Goal: Communication & Community: Answer question/provide support

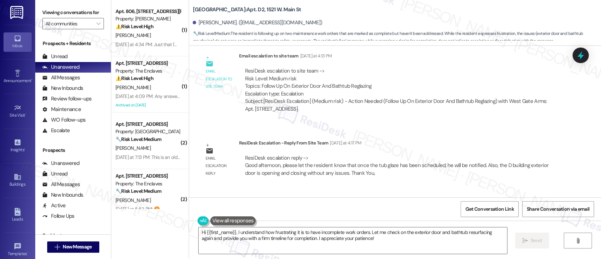
scroll to position [2151, 0]
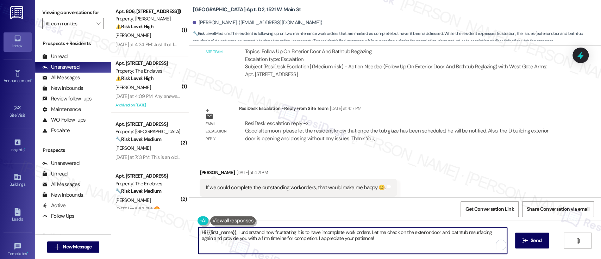
drag, startPoint x: 233, startPoint y: 232, endPoint x: 358, endPoint y: 240, distance: 125.6
click at [358, 240] on textarea "Hi {{first_name}}, I understand how frustrating it is to have incomplete work o…" at bounding box center [353, 240] width 308 height 26
click at [299, 238] on textarea "Hi {{first_name}}, I understand how frustrating it is to have incomplete work o…" at bounding box center [351, 240] width 308 height 26
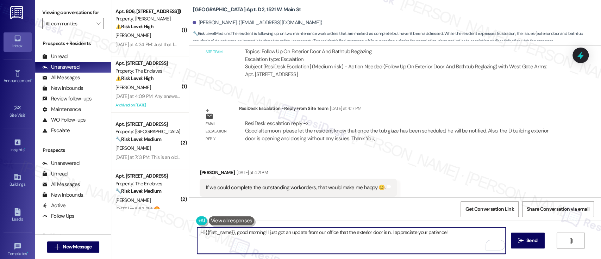
click at [350, 231] on textarea "Hi {{first_name}}, good morning! I just got an update from our office that the …" at bounding box center [351, 240] width 308 height 26
click at [404, 233] on textarea "Hi {{first_name}}, good morning! I just got an update from our office that the …" at bounding box center [351, 240] width 308 height 26
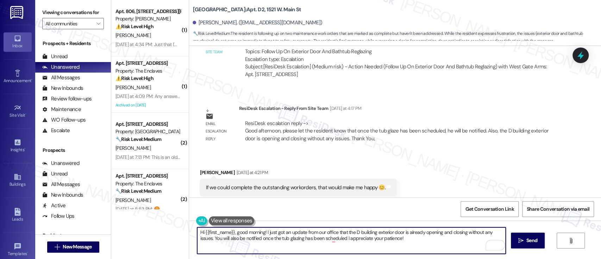
type textarea "Hi {{first_name}}, good morning! I just got an update from our office that the …"
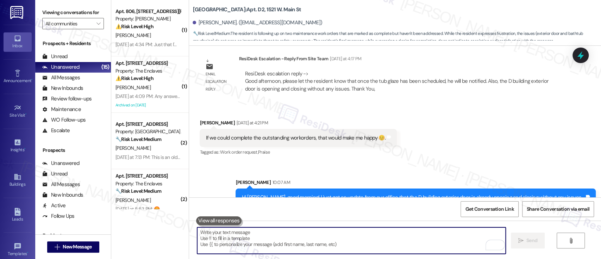
scroll to position [2207, 0]
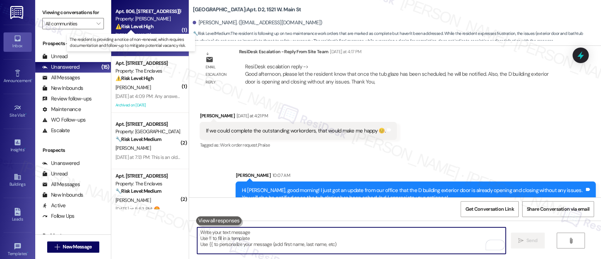
click at [147, 27] on strong "⚠️ Risk Level: High" at bounding box center [134, 26] width 38 height 6
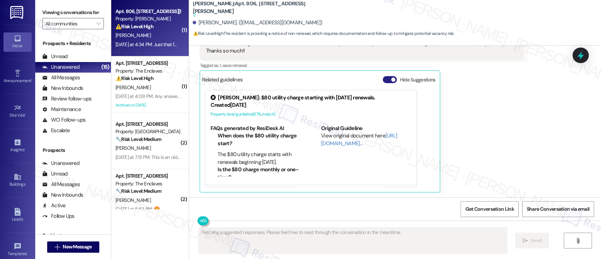
click at [383, 81] on button "Hide Suggestions" at bounding box center [390, 79] width 14 height 7
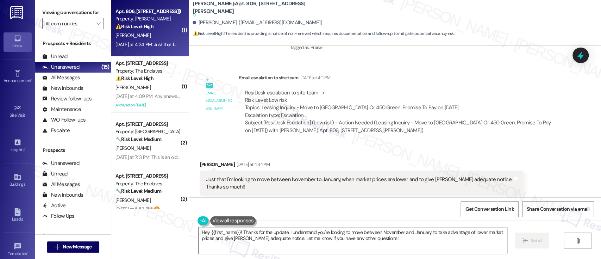
scroll to position [678, 0]
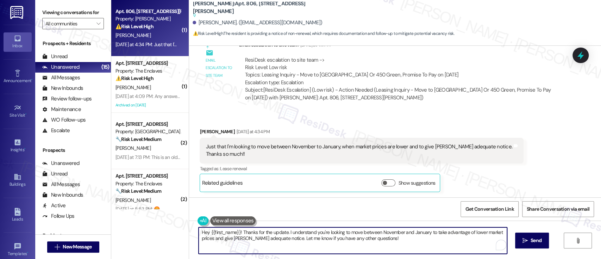
click at [347, 230] on textarea "Hey {{first_name}}! Thanks for the update. I understand you're looking to move …" at bounding box center [353, 240] width 308 height 26
click at [432, 232] on textarea "Hey {{first_name}}! Thanks for the update. I understand you're looking to move …" at bounding box center [353, 240] width 308 height 26
click at [289, 241] on textarea "Hey {{first_name}}! Thanks for the update. I understand you're looking to move …" at bounding box center [351, 240] width 308 height 26
click at [392, 242] on textarea "Hey {{first_name}}! Thanks for the update. I understand you're looking to move …" at bounding box center [351, 240] width 308 height 26
click at [377, 241] on textarea "Hey {{first_name}}! Thanks for the update. I understand you're looking to move …" at bounding box center [351, 240] width 308 height 26
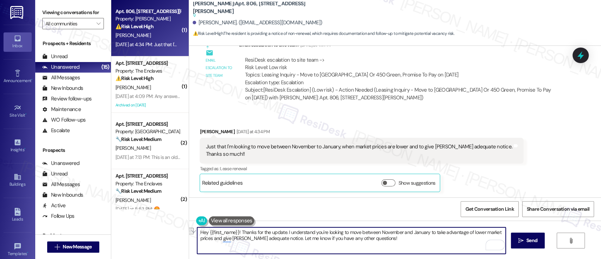
drag, startPoint x: 390, startPoint y: 242, endPoint x: 277, endPoint y: 238, distance: 113.1
click at [277, 238] on textarea "Hey {{first_name}}! Thanks for the update. I understand you're looking to move …" at bounding box center [351, 240] width 308 height 26
paste textarea "215-329-0605"
type textarea "Hey {{first_name}}! Thanks for the update. I understand you're looking to move …"
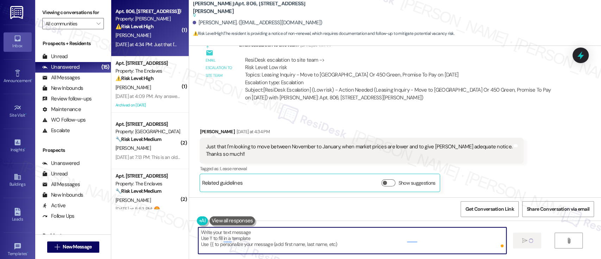
scroll to position [678, 0]
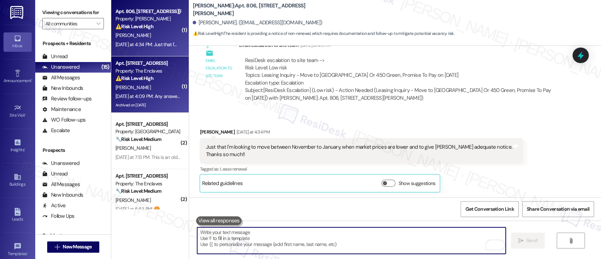
click at [152, 86] on div "A. Saide" at bounding box center [148, 87] width 67 height 9
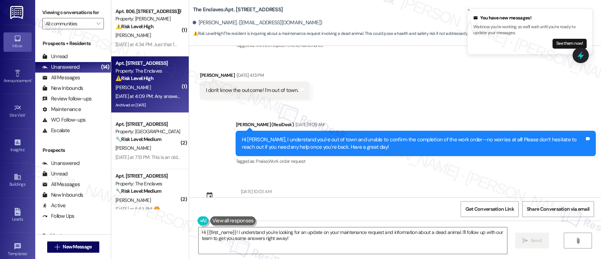
scroll to position [1165, 0]
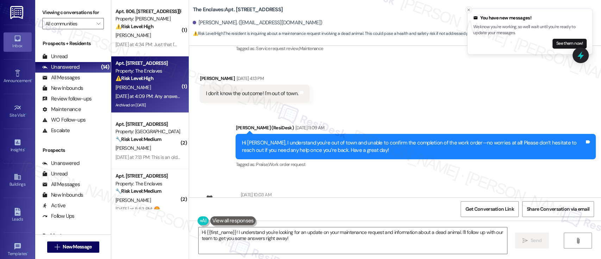
click at [470, 11] on icon "Close toast" at bounding box center [468, 10] width 4 height 4
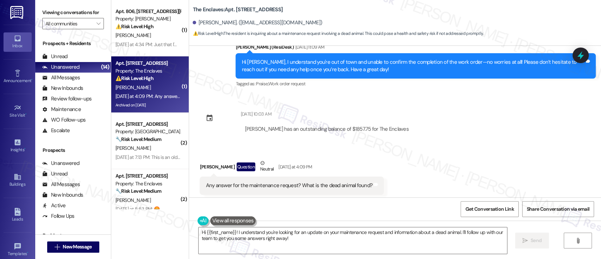
scroll to position [1259, 0]
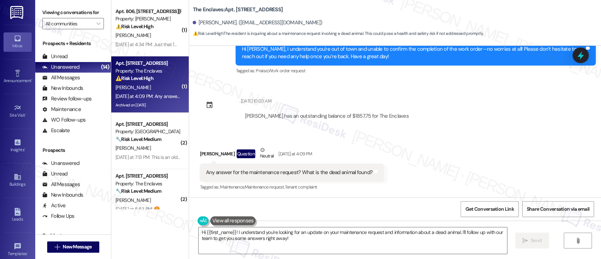
click at [244, 7] on b "The Enclaves: Apt. 3904A2, 3700 Gateway Drive" at bounding box center [238, 9] width 90 height 7
copy b "3904A2"
click at [407, 231] on textarea "Hi {{first_name}}! I understand you're looking for an update on your maintenanc…" at bounding box center [353, 240] width 308 height 26
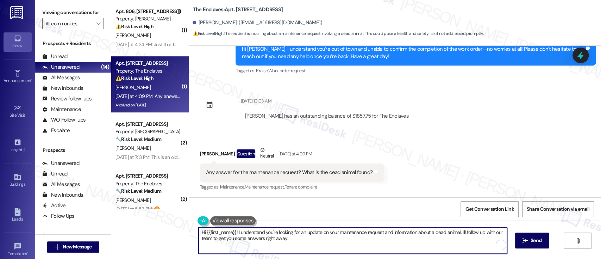
click at [450, 234] on textarea "Hi {{first_name}}! I understand you're looking for an update on your maintenanc…" at bounding box center [353, 240] width 308 height 26
drag, startPoint x: 456, startPoint y: 232, endPoint x: 462, endPoint y: 244, distance: 12.6
click at [462, 244] on textarea "Hi {{first_name}}! I understand you're looking for an update on your maintenanc…" at bounding box center [351, 240] width 308 height 26
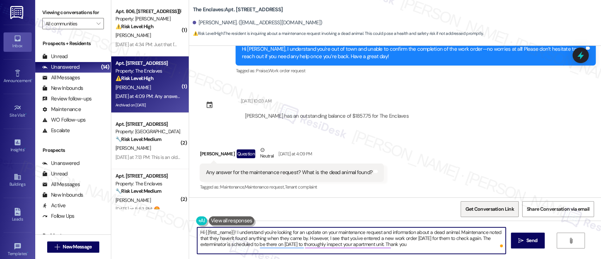
type textarea "Hi {{first_name}}! I understand you're looking for an update on your maintenanc…"
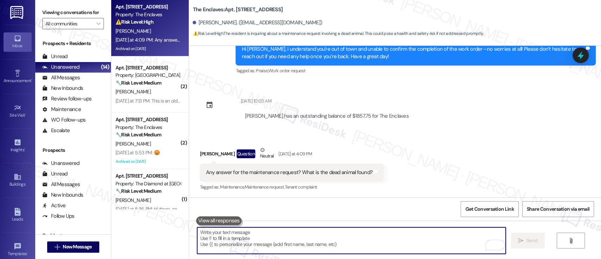
click at [367, 239] on textarea "To enrich screen reader interactions, please activate Accessibility in Grammarl…" at bounding box center [351, 240] width 308 height 26
paste textarea "Hi {{first_name}}, I understand your concern about the maintenance issue and po…"
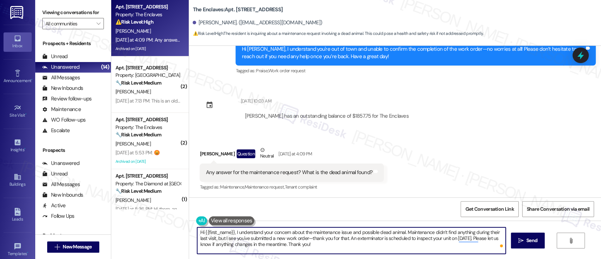
click at [346, 239] on textarea "Hi {{first_name}}, I understand your concern about the maintenance issue and po…" at bounding box center [351, 240] width 308 height 26
type textarea "Hi {{first_name}}, I understand your concern about the maintenance issue and po…"
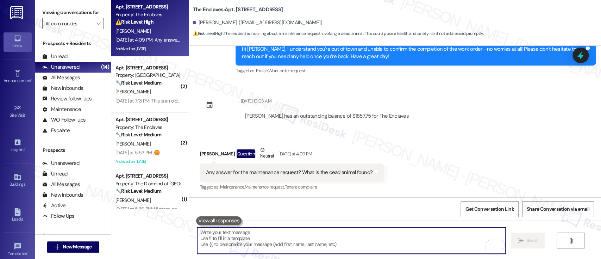
paste textarea "An exterminator is scheduled to inspect your unit on 9/8/2025. Please let us kn…"
type textarea "An exterminator is scheduled to inspect your unit on 9/8/2025. Please let us kn…"
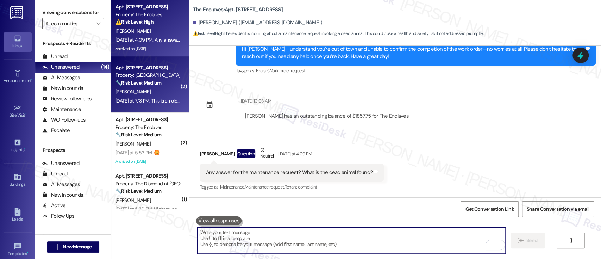
click at [140, 80] on strong "🔧 Risk Level: Medium" at bounding box center [138, 83] width 46 height 6
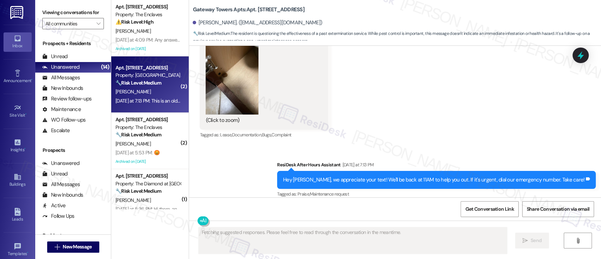
scroll to position [4151, 0]
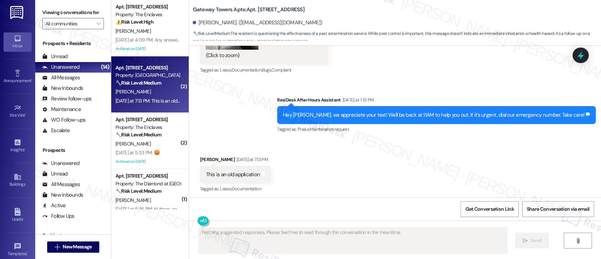
click at [329, 154] on div "Received via SMS Glen Dowell Yesterday at 7:13 PM This is an old application Ta…" at bounding box center [395, 170] width 412 height 60
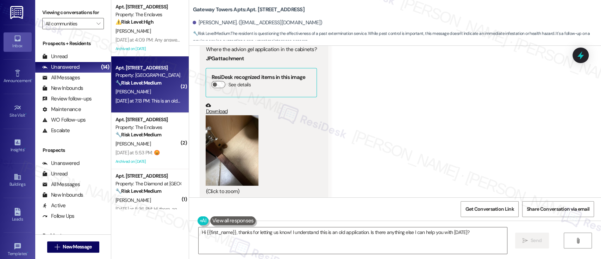
scroll to position [4010, 0]
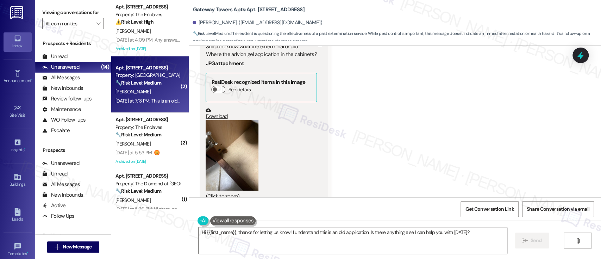
click at [219, 139] on button "Zoom image" at bounding box center [232, 155] width 53 height 70
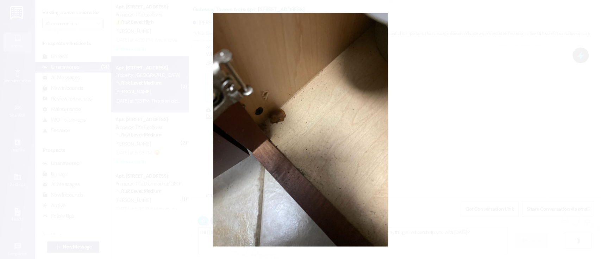
click at [420, 151] on button "Unzoom image" at bounding box center [300, 129] width 601 height 259
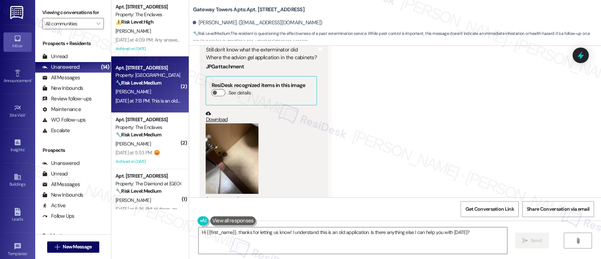
scroll to position [4016, 0]
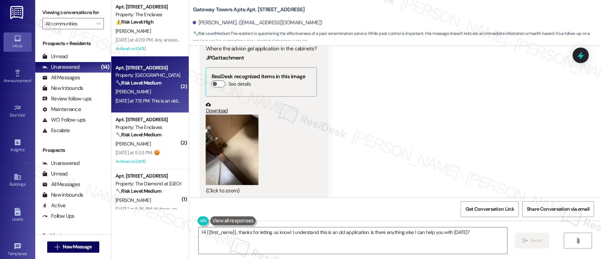
click at [230, 142] on button "Zoom image" at bounding box center [232, 149] width 53 height 70
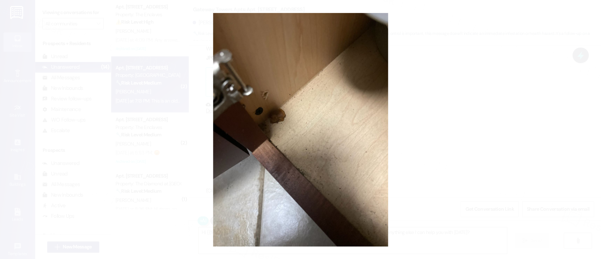
click at [341, 116] on button "Unzoom image" at bounding box center [300, 129] width 601 height 259
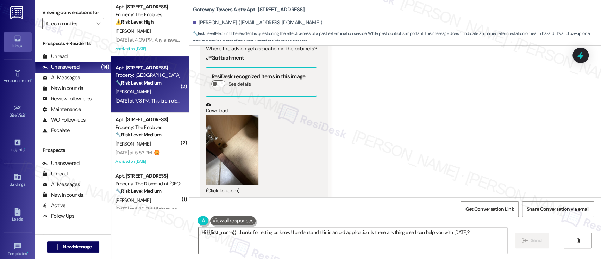
click at [393, 112] on div "Received via SMS Glen Dowell Question Yesterday at 7:13 PM Still don't know wha…" at bounding box center [395, 110] width 412 height 211
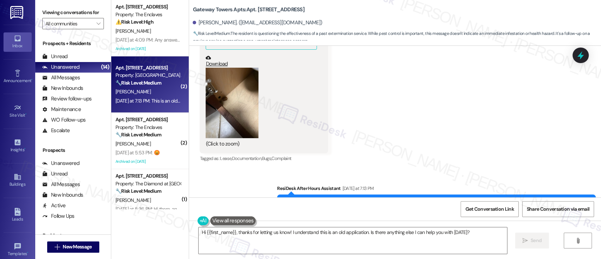
scroll to position [4151, 0]
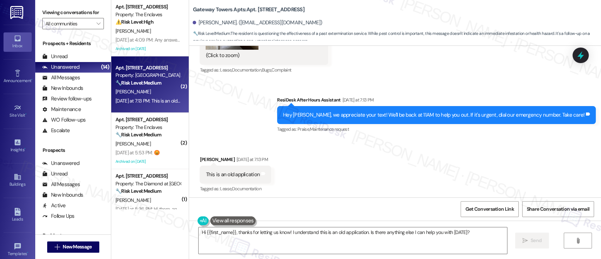
click at [438, 163] on div "Received via SMS Glen Dowell Yesterday at 7:13 PM This is an old application Ta…" at bounding box center [395, 170] width 412 height 60
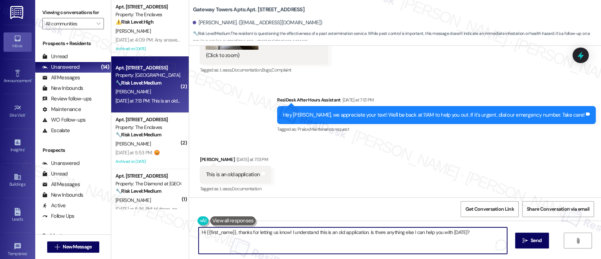
click at [287, 231] on textarea "Hi {{first_name}}, thanks for letting us know! I understand this is an old appl…" at bounding box center [353, 240] width 308 height 26
drag, startPoint x: 253, startPoint y: 232, endPoint x: 461, endPoint y: 232, distance: 207.7
click at [462, 239] on textarea "Hi {{first_name}}, thanks for letting us know! I understand this is an old appl…" at bounding box center [351, 240] width 308 height 26
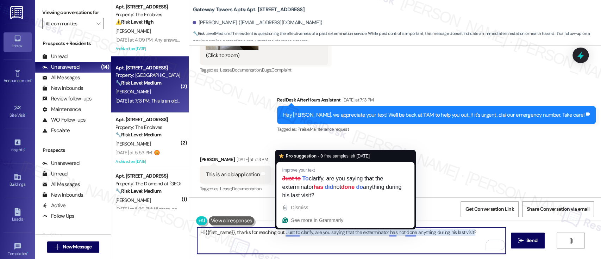
click at [465, 156] on div "Received via SMS Glen Dowell Yesterday at 7:13 PM This is an old application Ta…" at bounding box center [395, 170] width 412 height 60
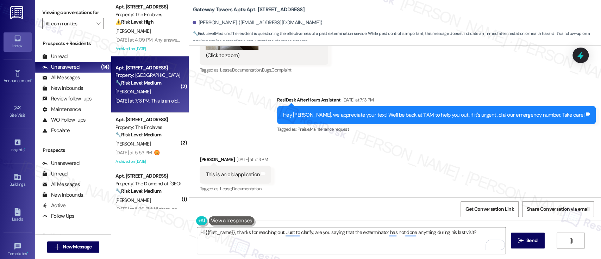
click at [455, 232] on textarea "Hi {{first_name}}, thanks for reaching out. Just to clarify, are you saying tha…" at bounding box center [351, 240] width 308 height 26
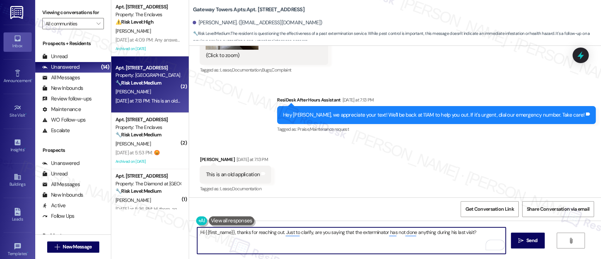
click at [455, 232] on textarea "Hi {{first_name}}, thanks for reaching out. Just to clarify, are you saying tha…" at bounding box center [351, 240] width 308 height 26
click at [473, 233] on textarea "Hi {{first_name}}, thanks for reaching out. Just to clarify, are you saying tha…" at bounding box center [351, 240] width 308 height 26
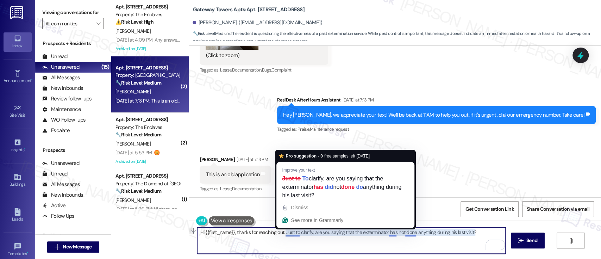
drag, startPoint x: 459, startPoint y: 230, endPoint x: 281, endPoint y: 231, distance: 178.2
click at [281, 231] on textarea "Hi {{first_name}}, thanks for reaching out. Just to clarify, are you saying tha…" at bounding box center [351, 240] width 308 height 26
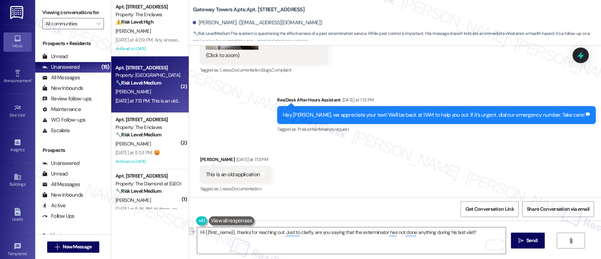
click at [433, 164] on div "Received via SMS Glen Dowell Yesterday at 7:13 PM This is an old application Ta…" at bounding box center [395, 170] width 412 height 60
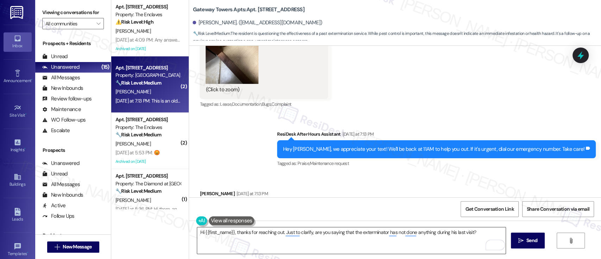
scroll to position [4104, 0]
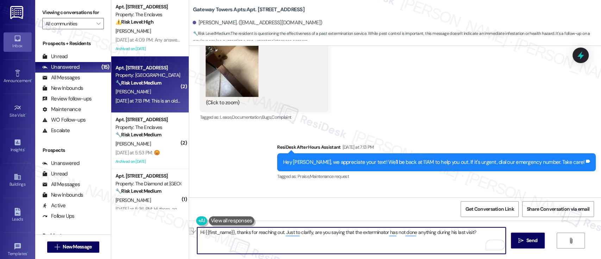
drag, startPoint x: 281, startPoint y: 233, endPoint x: 483, endPoint y: 238, distance: 202.1
click at [483, 238] on textarea "Hi {{first_name}}, thanks for reaching out. Just to clarify, are you saying tha…" at bounding box center [351, 240] width 308 height 26
click at [470, 231] on textarea "Hi {{first_name}}, thanks for reaching out and for sending the picture. I under…" at bounding box center [351, 240] width 308 height 26
click at [451, 231] on textarea "Hi {{first_name}}, thanks for reaching out and for sending the picture. I under…" at bounding box center [351, 240] width 308 height 26
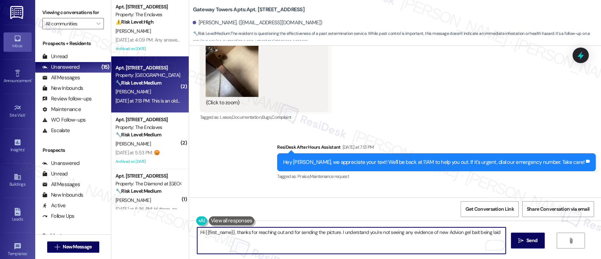
click at [497, 232] on textarea "Hi {{first_name}}, thanks for reaching out and for sending the picture. I under…" at bounding box center [351, 240] width 308 height 26
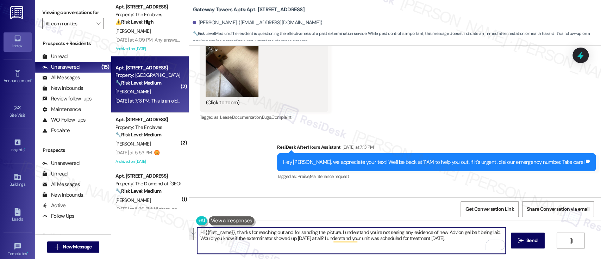
paste textarea "Thank you for reaching out and for sending the photo. I understand you're not s…"
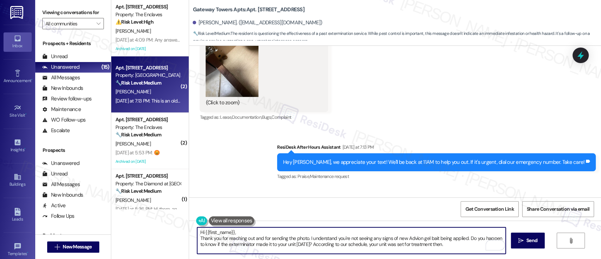
click at [270, 233] on textarea "Hi {{first_name}}, Thank you for reaching out and for sending the photo. I unde…" at bounding box center [351, 240] width 308 height 26
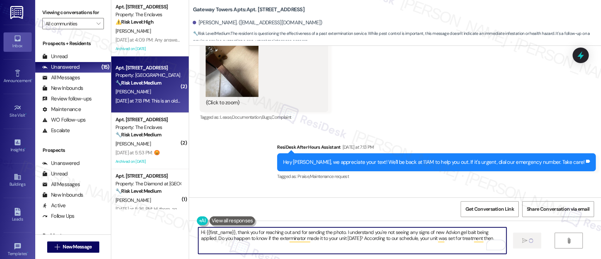
type textarea "Hi {{first_name}}, thank you for reaching out and for sending the photo. I unde…"
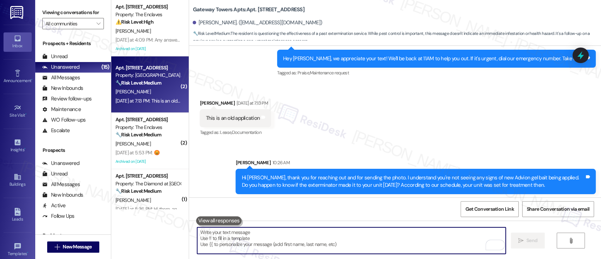
scroll to position [4208, 0]
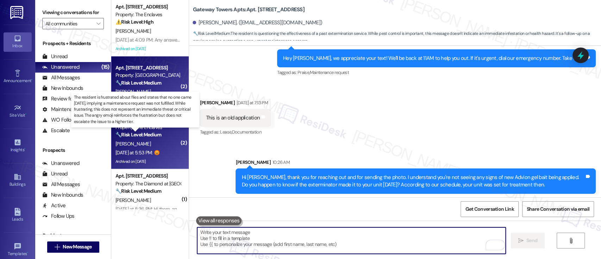
click at [150, 136] on strong "🔧 Risk Level: Medium" at bounding box center [138, 134] width 46 height 6
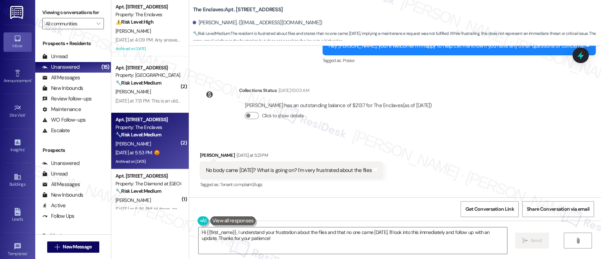
scroll to position [2237, 0]
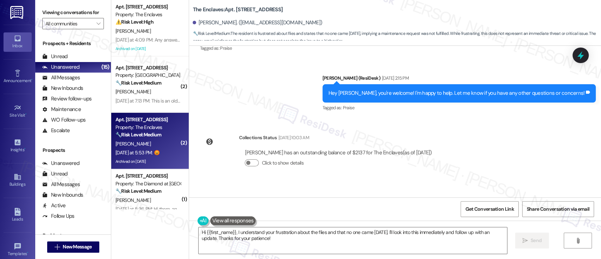
click at [244, 7] on b "The Enclaves: Apt. 3944A1, 3700 Gateway Drive" at bounding box center [238, 9] width 90 height 7
copy b "3944A1"
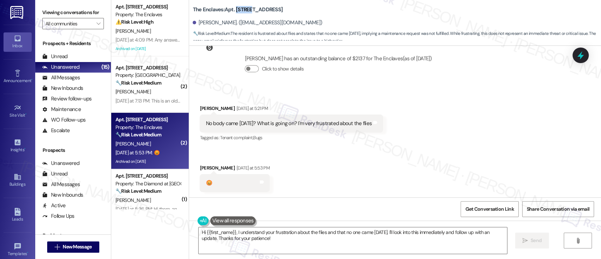
scroll to position [2331, 0]
click at [375, 235] on textarea "Hi {{first_name}}, I understand your frustration about the flies and that no on…" at bounding box center [353, 240] width 308 height 26
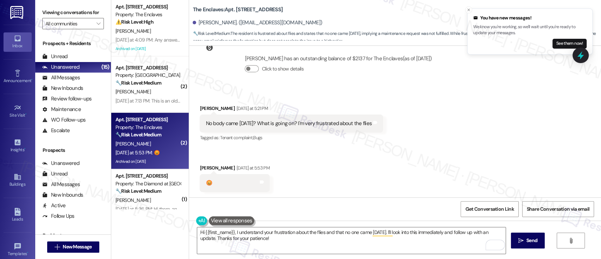
click at [397, 165] on div "Received via SMS Domynico Rivas Yesterday at 5:21 PM No body came today? What i…" at bounding box center [395, 143] width 412 height 108
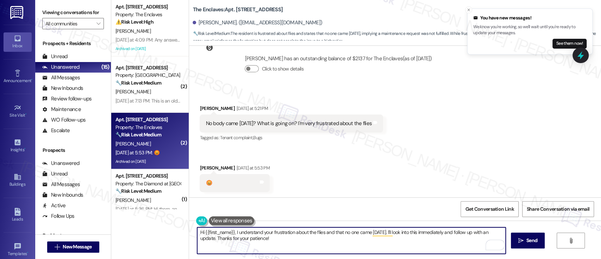
click at [394, 243] on textarea "Hi {{first_name}}, I understand your frustration about the flies and that no on…" at bounding box center [351, 240] width 308 height 26
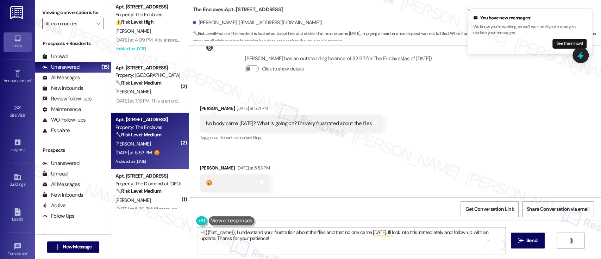
click at [394, 162] on div "Received via SMS Domynico Rivas Yesterday at 5:21 PM No body came today? What i…" at bounding box center [395, 143] width 412 height 108
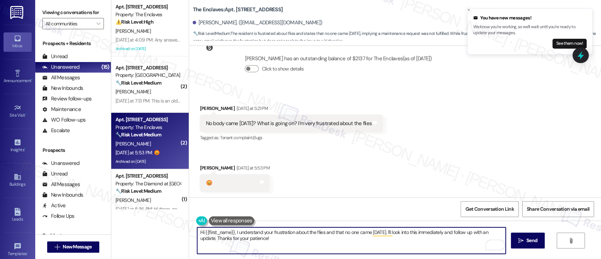
click at [401, 233] on textarea "Hi {{first_name}}, I understand your frustration about the flies and that no on…" at bounding box center [351, 240] width 308 height 26
click at [305, 246] on textarea "Hi {{first_name}}, I understand your frustration about the flies and that no on…" at bounding box center [351, 240] width 308 height 26
click at [426, 246] on textarea "Hi {{first_name}}, I understand your frustration about the flies and that no on…" at bounding box center [351, 240] width 308 height 26
click at [394, 231] on textarea "Hi {{first_name}}, I understand your frustration about the flies and that no on…" at bounding box center [351, 240] width 308 height 26
click at [445, 230] on textarea "Hi {{first_name}}, I understand your frustration about the flies and that no on…" at bounding box center [351, 240] width 308 height 26
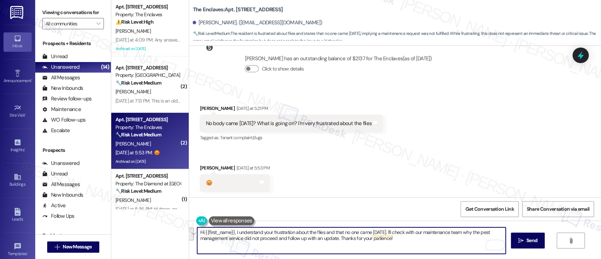
paste textarea "I understand your frustration with the flies and that no one came by yesterday.…"
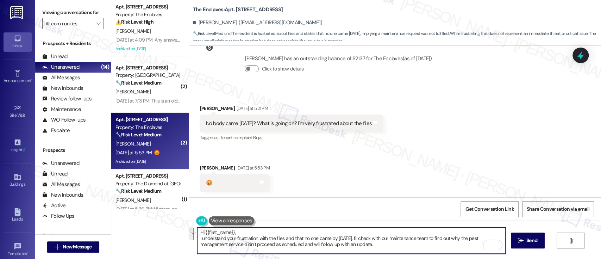
scroll to position [6, 0]
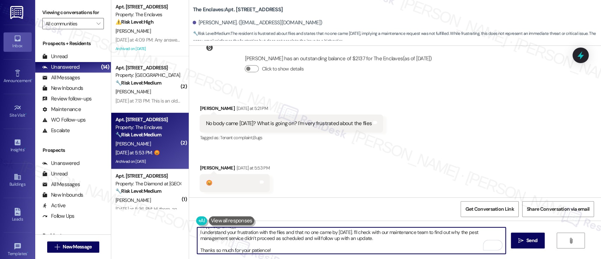
click at [380, 238] on textarea "Hi {{first_name}}, I understand your frustration with the flies and that no one…" at bounding box center [351, 240] width 308 height 26
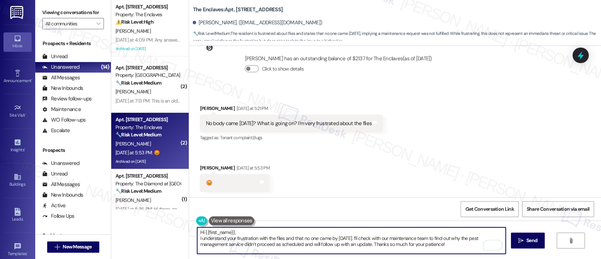
scroll to position [0, 0]
click at [393, 231] on textarea "Hi {{first_name}}, I understand your frustration with the flies and that no one…" at bounding box center [351, 240] width 308 height 26
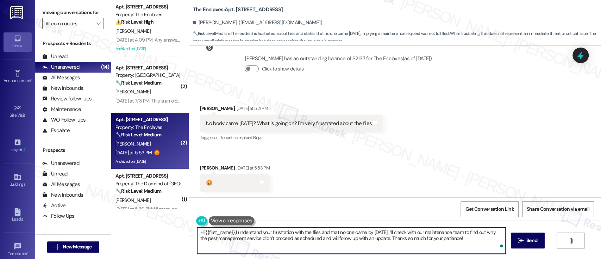
type textarea "Hi {{first_name}}, I understand your frustration with the flies and that no one…"
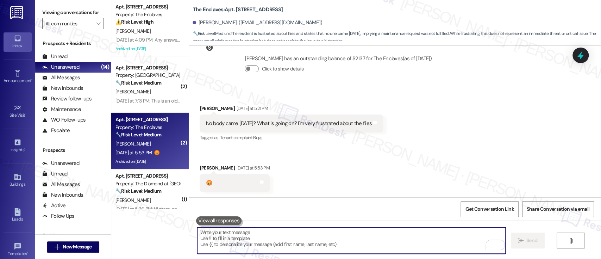
scroll to position [2330, 0]
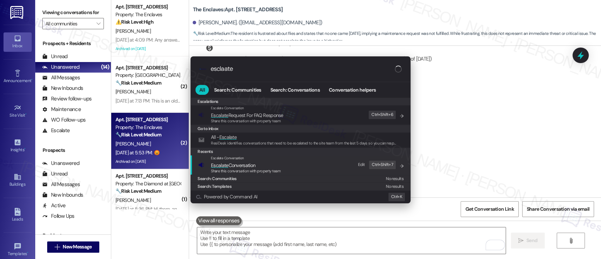
type input "esclaate"
click at [233, 163] on span "Escalate Conversation" at bounding box center [233, 165] width 44 height 6
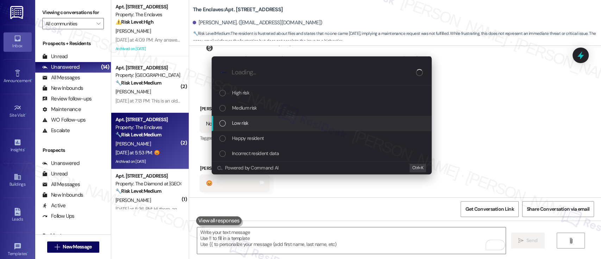
click at [242, 119] on span "Low risk" at bounding box center [240, 123] width 16 height 8
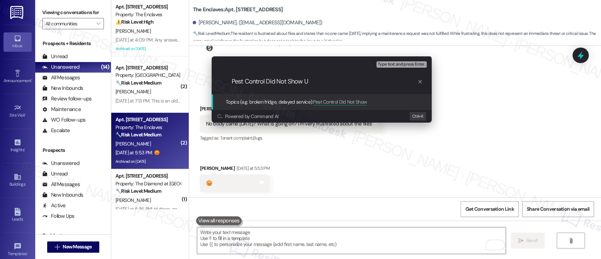
type input "Pest Control Did Not Show Up"
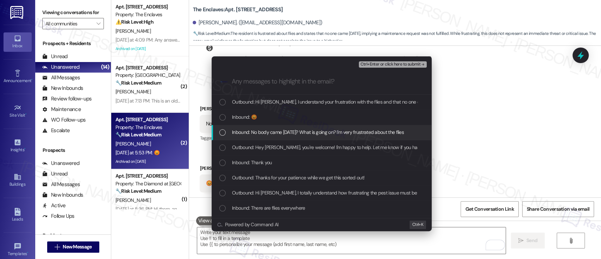
click at [249, 130] on span "Inbound: No body came today? What is going on? I'm very frustrated about the fl…" at bounding box center [318, 132] width 172 height 8
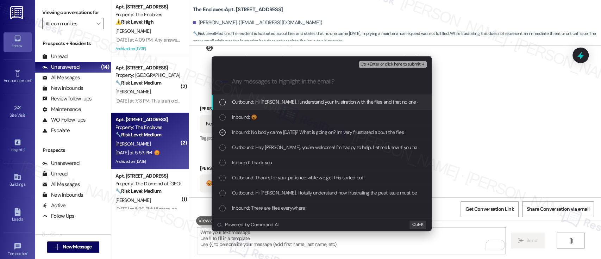
click at [394, 65] on span "Ctrl+Enter or click here to submit" at bounding box center [390, 64] width 60 height 5
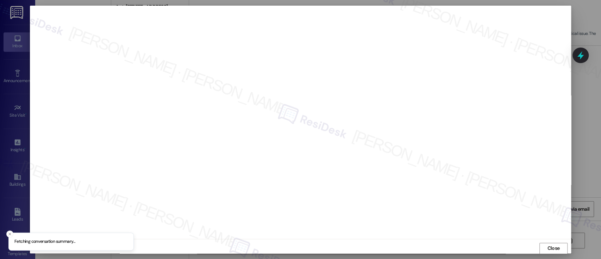
scroll to position [0, 0]
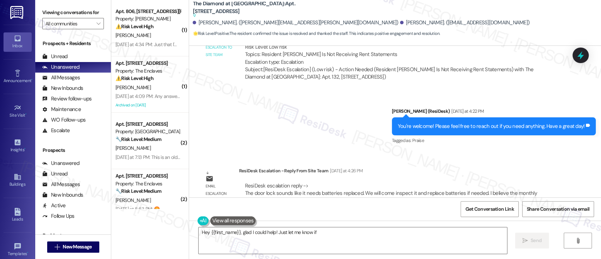
scroll to position [1101, 0]
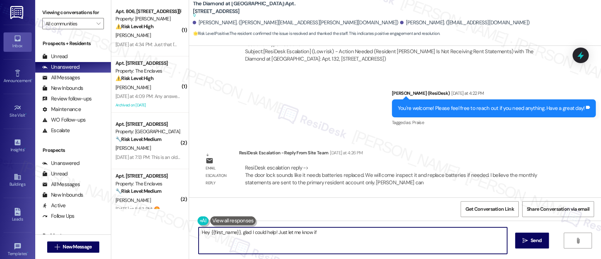
drag, startPoint x: 463, startPoint y: 232, endPoint x: 200, endPoint y: 170, distance: 270.0
click at [70, 193] on div "Viewing conversations for All communities  Prospects + Residents Unread (0) Un…" at bounding box center [318, 129] width 566 height 259
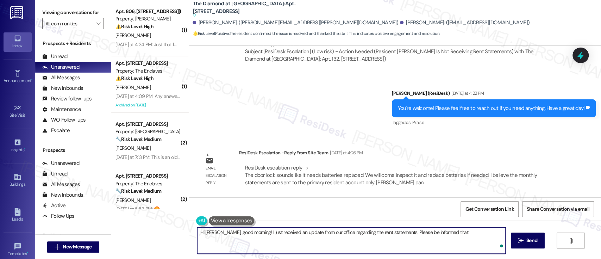
paste textarea "the monthly statements are sent to the primary resident account only. Emma can …"
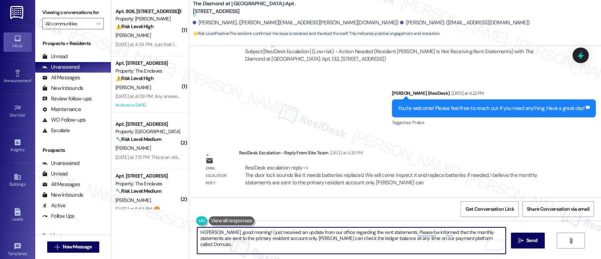
click at [289, 239] on textarea "Hi Emma, good morning! I just received an update from our office regarding the …" at bounding box center [351, 240] width 308 height 26
click at [409, 238] on textarea "Hi Emma, good morning! I just received an update from our office regarding the …" at bounding box center [351, 240] width 308 height 26
drag, startPoint x: 482, startPoint y: 239, endPoint x: 86, endPoint y: 203, distance: 397.8
click at [86, 203] on div "Viewing conversations for All communities  Prospects + Residents Unread (0) Un…" at bounding box center [318, 129] width 566 height 259
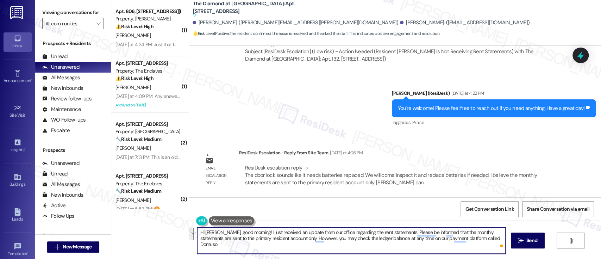
click at [487, 241] on textarea "Hi Emma, good morning! I just received an update from our office regarding the …" at bounding box center [351, 240] width 308 height 26
paste textarea "I just received an update from our office regarding the rent statements. Please…"
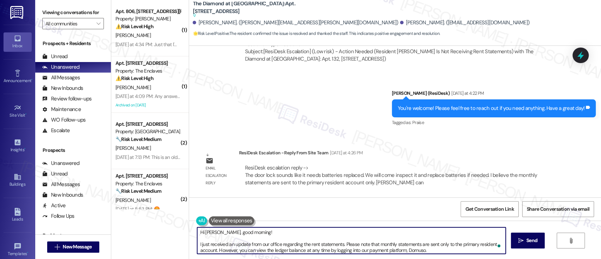
click at [263, 232] on textarea "Hi Emma, good morning! I just received an update from our office regarding the …" at bounding box center [351, 240] width 308 height 26
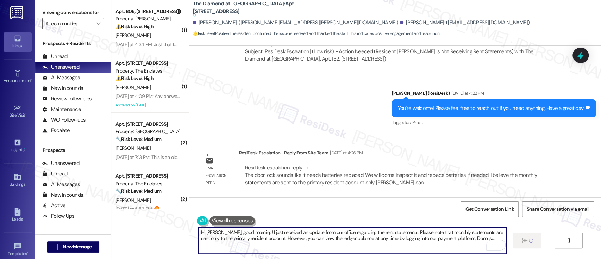
type textarea "Hi Emma, good morning! I just received an update from our office regarding the …"
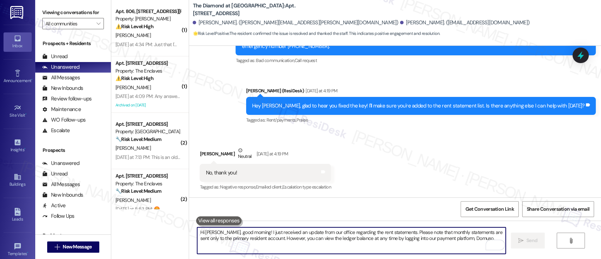
scroll to position [1158, 0]
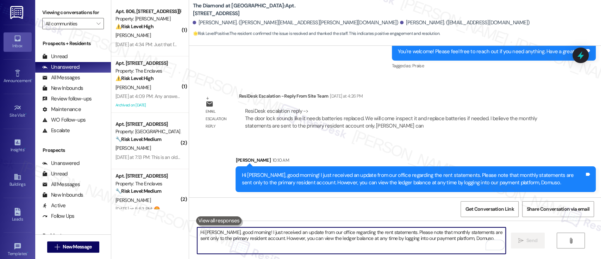
click at [386, 246] on textarea "Hi Emma, good morning! I just received an update from our office regarding the …" at bounding box center [351, 240] width 308 height 26
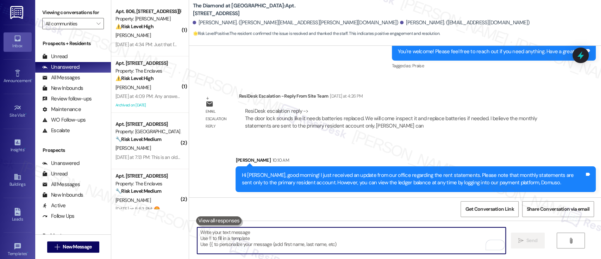
paste textarea "Please let me know if there's anything else I can assist you with today. Thank …"
type textarea "Please let me know if there's anything else I can assist you with today. Thank …"
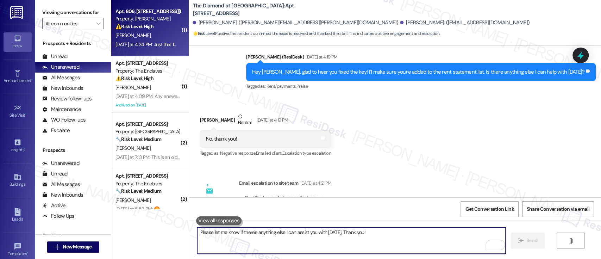
scroll to position [891, 0]
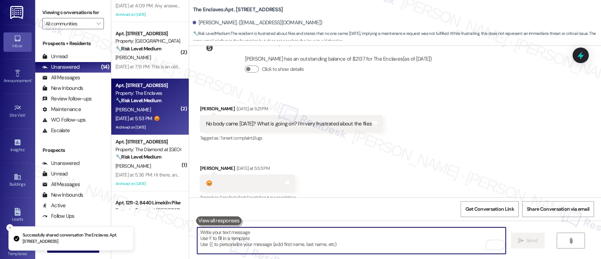
scroll to position [47, 0]
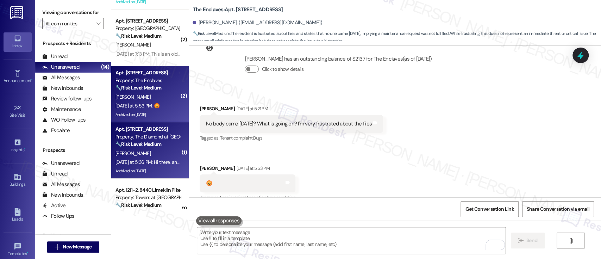
click at [138, 151] on div "[PERSON_NAME]" at bounding box center [148, 153] width 67 height 9
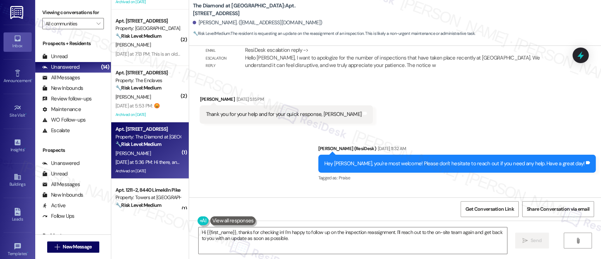
scroll to position [2324, 0]
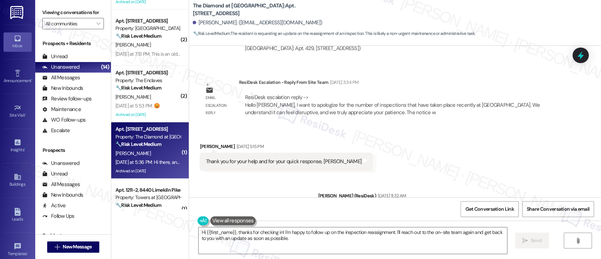
drag, startPoint x: 326, startPoint y: 6, endPoint x: 186, endPoint y: 8, distance: 140.1
click at [189, 8] on div "The Diamond at Phoenixville: Apt. 429, 723 Wheatland St Nathan Carter. (cartern…" at bounding box center [395, 20] width 412 height 36
copy b "The Diamond at Phoenixville: Apt. 429, 723 Wheatland St"
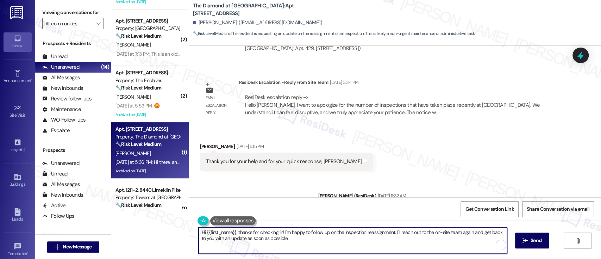
drag, startPoint x: 338, startPoint y: 245, endPoint x: 180, endPoint y: 225, distance: 159.0
click at [180, 225] on div "Apt. 3904A2, 3700 Gateway Drive Property: The Enclaves ⚠️ Risk Level: High The …" at bounding box center [356, 129] width 490 height 259
paste textarea "ello Nathan, I want to apologize for the number of inspections that have taken …"
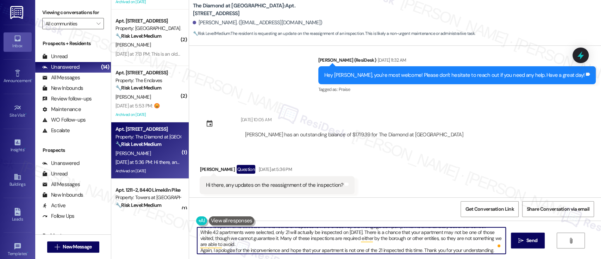
scroll to position [2465, 0]
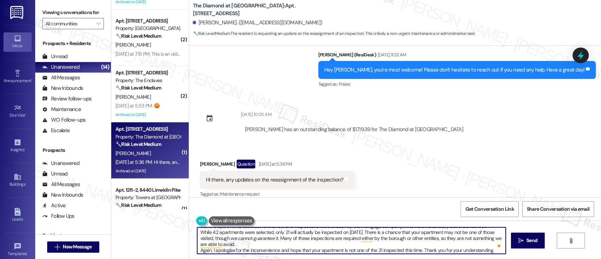
click at [455, 147] on div "Received via SMS Nathan Carter Question Yesterday at 5:36 PM Hi there, any upda…" at bounding box center [395, 174] width 412 height 61
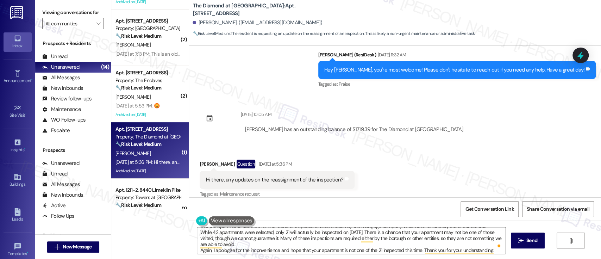
click at [373, 236] on textarea "Hello Nathan, I want to apologize for the number of inspections that have taken…" at bounding box center [351, 240] width 308 height 26
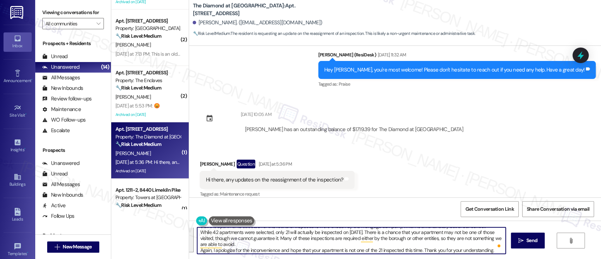
paste textarea "I want to sincerely apologize for the number of inspections at The Diamond rece…"
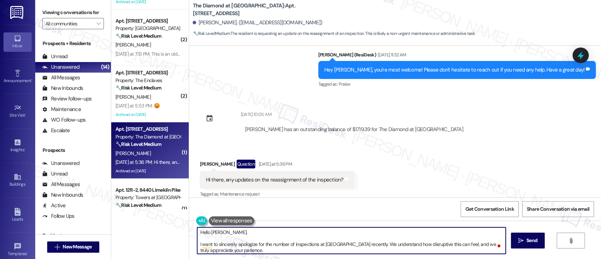
scroll to position [0, 0]
click at [298, 231] on textarea "Hello Nathan, I want to sincerely apologize for the number of inspections at Th…" at bounding box center [351, 240] width 308 height 26
paste textarea "apologized for the number of inspections lately and understand how disruptive i…"
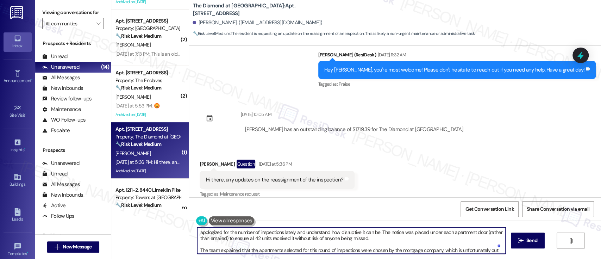
scroll to position [3, 0]
click at [197, 232] on textarea "apologized for the number of inspections lately and understand how disruptive i…" at bounding box center [351, 240] width 308 height 26
click at [216, 234] on textarea "Hi Nathan, our office apologized for the number of inspections lately and under…" at bounding box center [351, 240] width 308 height 26
click at [286, 232] on textarea "Hi Nathan, thanks for following up! Our office apologized for the number of ins…" at bounding box center [351, 240] width 308 height 26
click at [470, 231] on textarea "Hi Nathan, thanks for following up! Our office apologized for the number of ins…" at bounding box center [351, 240] width 308 height 26
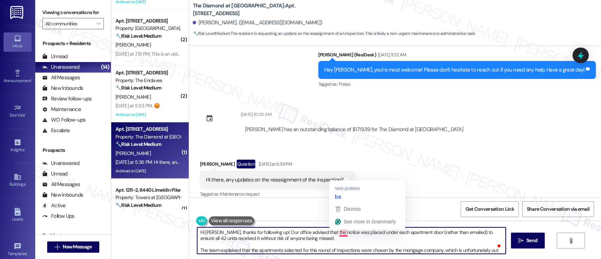
click at [339, 231] on textarea "Hi Nathan, thanks for following up! Our office advised that the notice was plac…" at bounding box center [351, 240] width 308 height 26
click at [374, 238] on textarea "Hi Nathan, thanks for following up! Our office advised that the notice was plac…" at bounding box center [351, 240] width 308 height 26
click at [475, 235] on textarea "Hi Nathan, thanks for following up! Our office advised that the notice was plac…" at bounding box center [351, 240] width 308 height 26
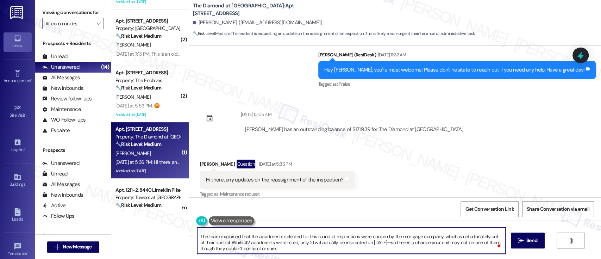
drag, startPoint x: 357, startPoint y: 243, endPoint x: 375, endPoint y: 241, distance: 17.7
click at [375, 241] on textarea "Hi Nathan, thanks for following up! Our office advised that the notice was plac…" at bounding box center [351, 240] width 308 height 26
click at [442, 249] on textarea "Hi Nathan, thanks for following up! Our office advised that the notice was plac…" at bounding box center [351, 240] width 308 height 26
type textarea "Hi Nathan, thanks for following up! Our office advised that the notice was plac…"
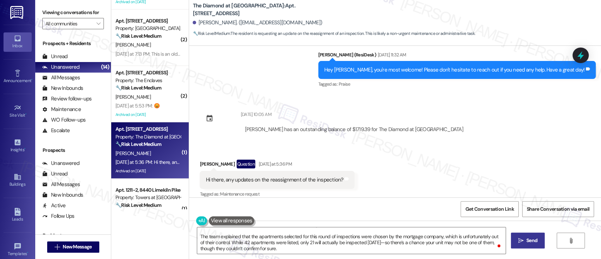
click at [526, 241] on span "Send" at bounding box center [531, 240] width 11 height 7
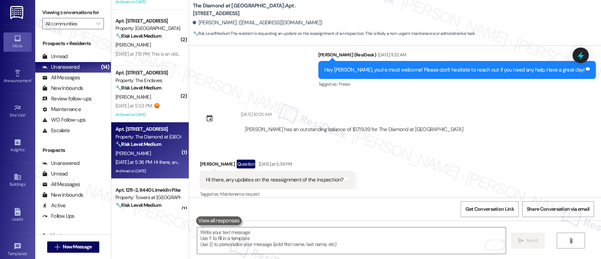
scroll to position [2465, 0]
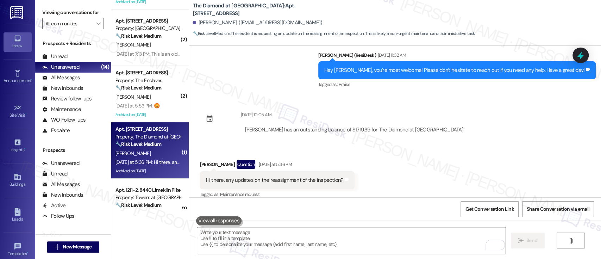
click at [300, 236] on textarea "To enrich screen reader interactions, please activate Accessibility in Grammarl…" at bounding box center [351, 240] width 308 height 26
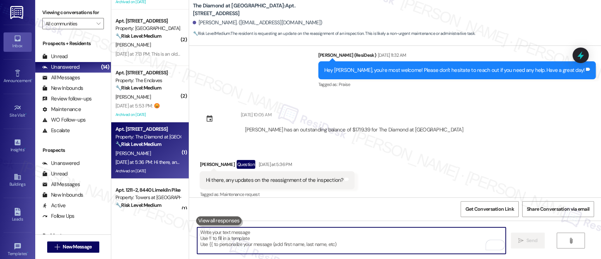
paste textarea "Many of these inspections are required by the borough or other external entitie…"
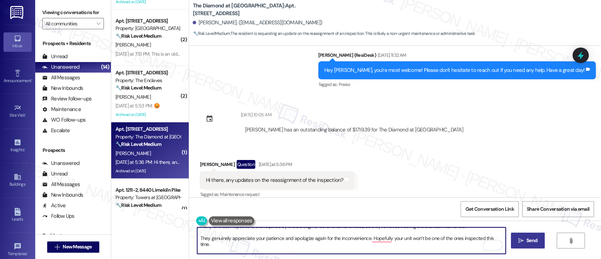
scroll to position [1, 0]
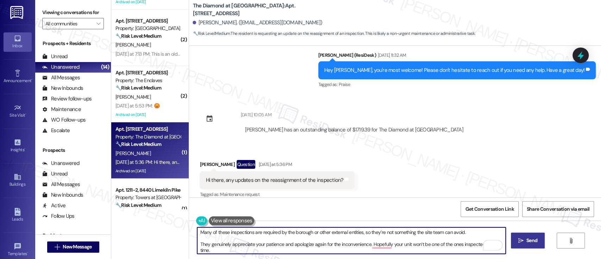
click at [475, 233] on textarea "Many of these inspections are required by the borough or other external entitie…" at bounding box center [351, 240] width 308 height 26
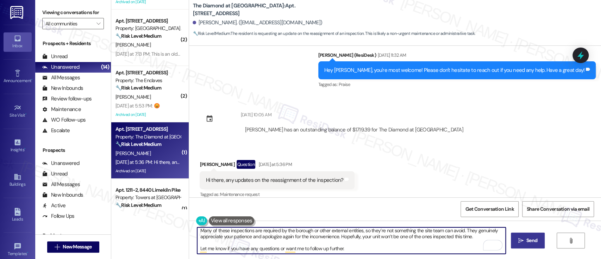
type textarea "Many of these inspections are required by the borough or other external entitie…"
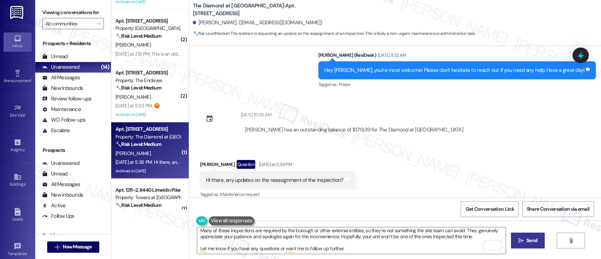
click at [521, 241] on icon "" at bounding box center [520, 241] width 5 height 6
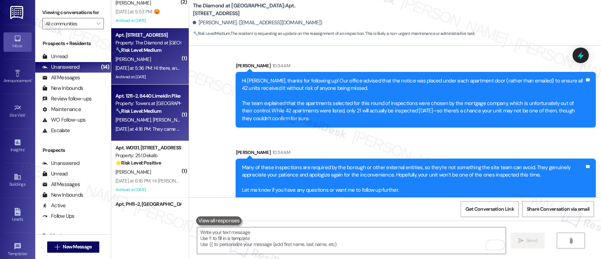
click at [143, 123] on div "D. Freeman A. Morales" at bounding box center [148, 119] width 67 height 9
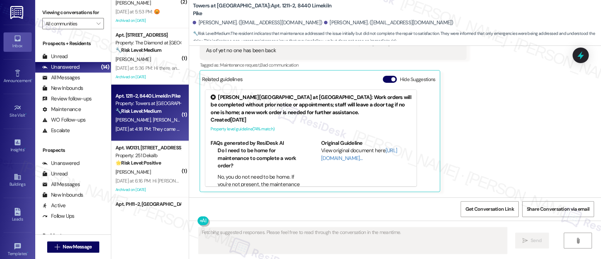
click at [391, 77] on span "button" at bounding box center [393, 79] width 4 height 4
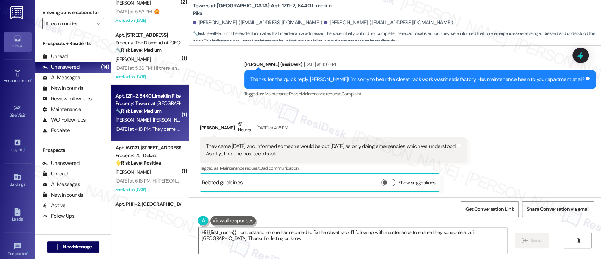
type textarea "Hi {{first_name}}, I understand no one has returned to fix the closet rack. I'l…"
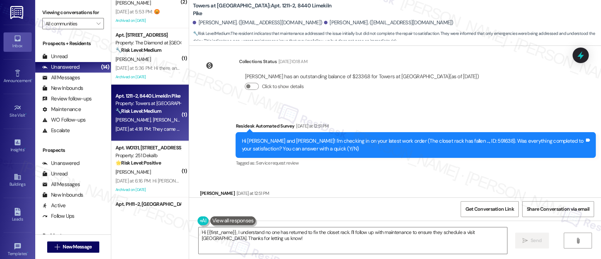
click at [449, 142] on div "Hi Ashley and Daniel! I'm checking in on your latest work order (The closet rac…" at bounding box center [413, 144] width 343 height 15
copy div "591638"
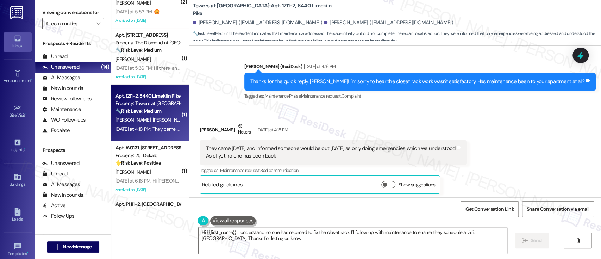
scroll to position [1276, 0]
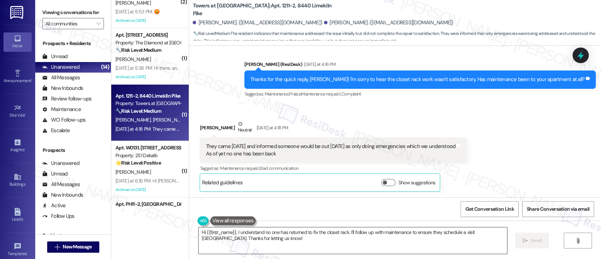
click at [447, 230] on textarea "Hi {{first_name}}, I understand no one has returned to fix the closet rack. I'l…" at bounding box center [353, 240] width 308 height 26
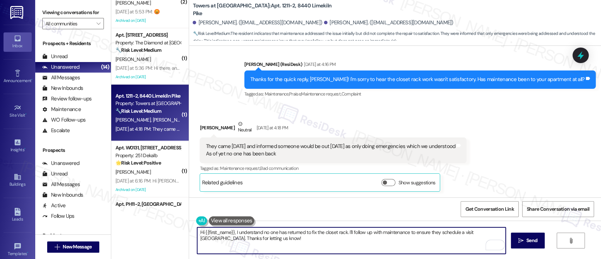
click at [406, 243] on textarea "Hi {{first_name}}, I understand no one has returned to fix the closet rack. I'l…" at bounding box center [351, 240] width 308 height 26
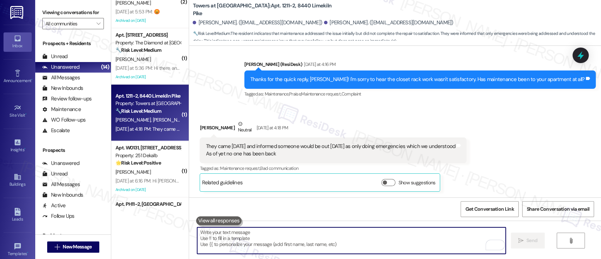
scroll to position [1276, 0]
click at [494, 130] on div "Received via SMS Ashley Morales Neutral Yesterday at 4:18 PM They came Friday a…" at bounding box center [395, 151] width 412 height 93
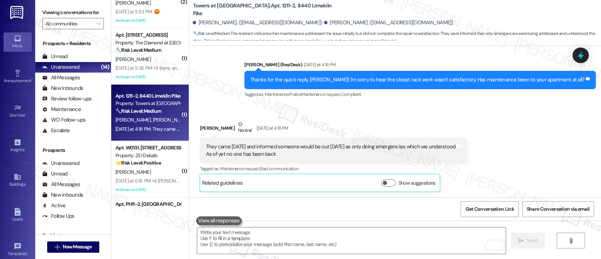
scroll to position [1332, 0]
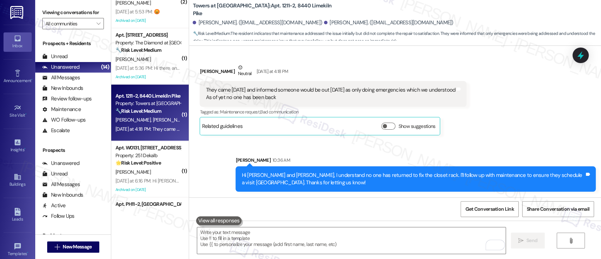
click at [527, 128] on div "Received via SMS Ashley Morales Neutral Yesterday at 4:18 PM They came Friday a…" at bounding box center [395, 94] width 412 height 93
click at [515, 121] on div "Received via SMS Ashley Morales Neutral Yesterday at 4:18 PM They came Friday a…" at bounding box center [395, 94] width 412 height 93
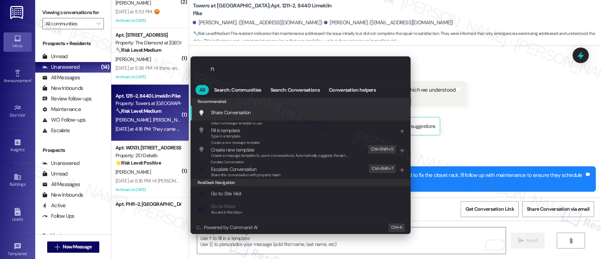
type input "no"
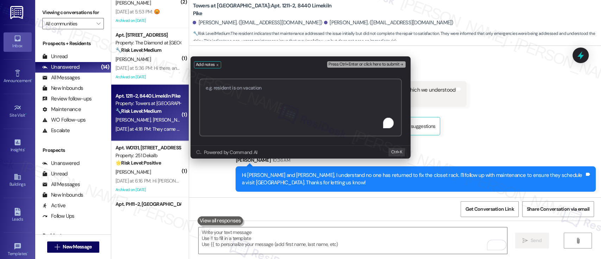
paste textarea "Work Order #592297"
type textarea "Submitted Work Order #592297 - Closet Rack"
click at [380, 63] on span "Press Ctrl+Enter or click here to submit" at bounding box center [363, 64] width 71 height 5
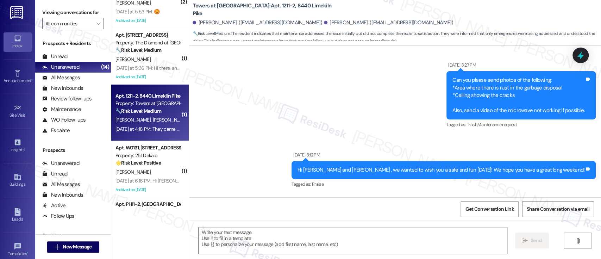
type textarea "Fetching suggested responses. Please feel free to read through the conversation…"
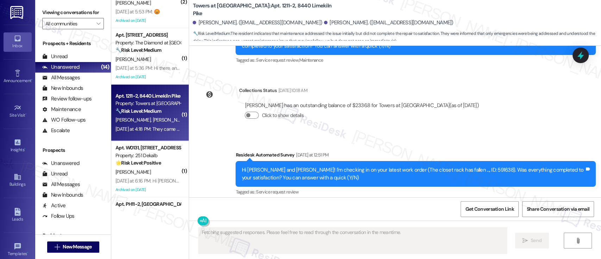
scroll to position [1379, 0]
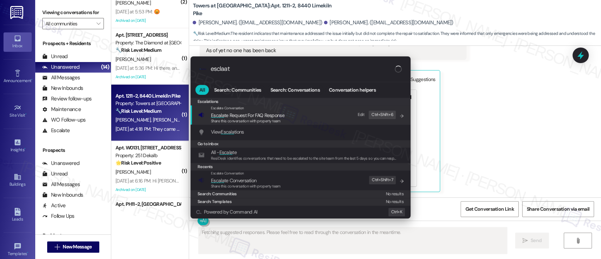
type input "esclaate"
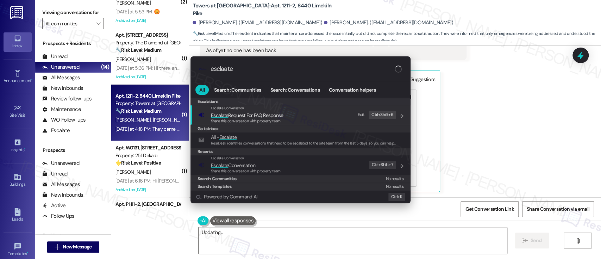
type textarea "Hi"
type input "esclaate"
type textarea "Hi"
click at [270, 164] on span "Escalate Conversation" at bounding box center [246, 165] width 70 height 8
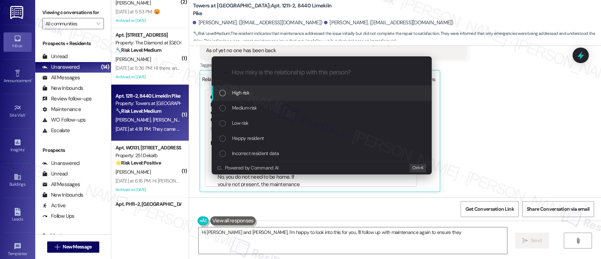
click at [241, 92] on span "High risk" at bounding box center [240, 93] width 17 height 8
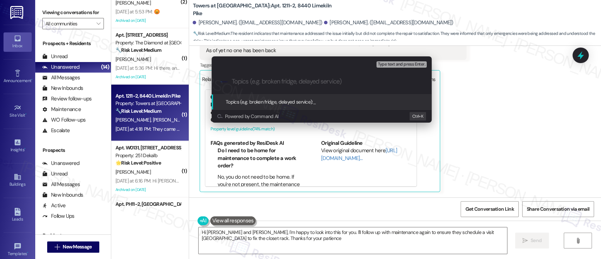
type textarea "Hi Ashley and Daniel, I'm happy to look into this for you. I'll follow up with …"
click at [503, 223] on div "Escalate Conversation High risk Topics (e.g. broken fridge, delayed service) An…" at bounding box center [300, 129] width 601 height 259
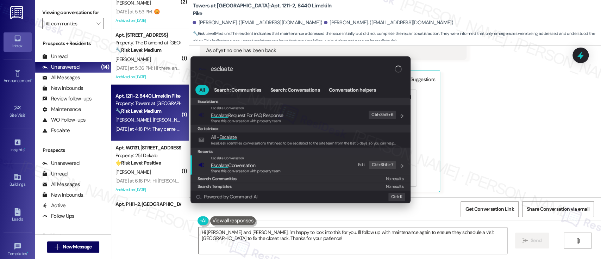
type input "esclaate"
click at [257, 163] on span "Escalate Conversation" at bounding box center [246, 165] width 70 height 8
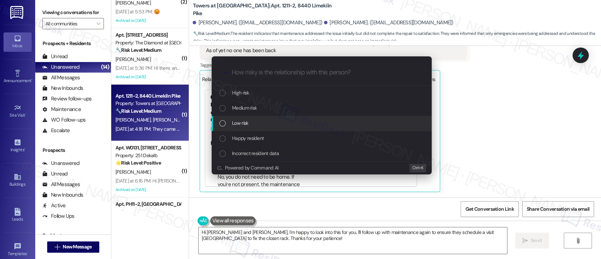
click at [255, 120] on div "Low risk" at bounding box center [322, 123] width 206 height 8
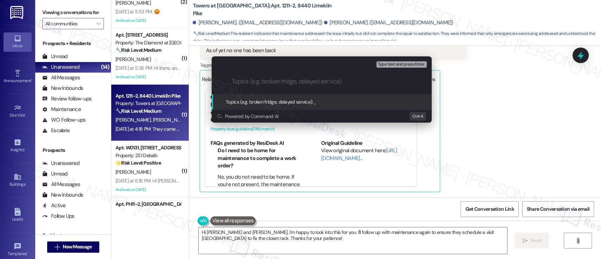
paste input "Submitted Work Order #592297 - Closet Rack"
type input "Submitted Work Order #592297 - Closet Rack"
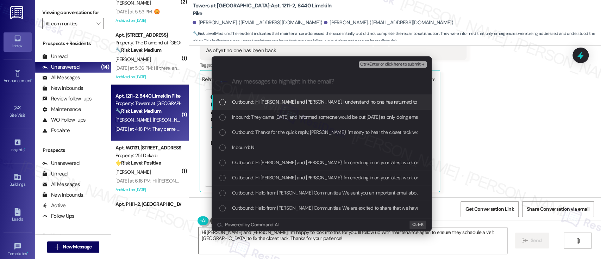
click at [255, 120] on span "Inbound: They came Friday and informed someone would be out today as only doing…" at bounding box center [389, 117] width 315 height 8
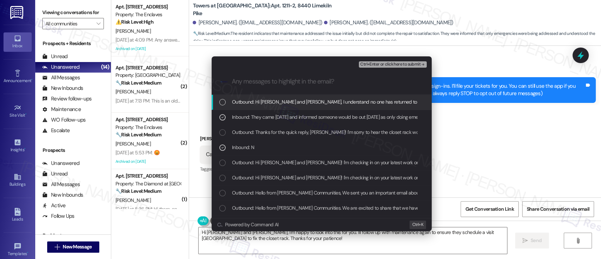
scroll to position [1379, 0]
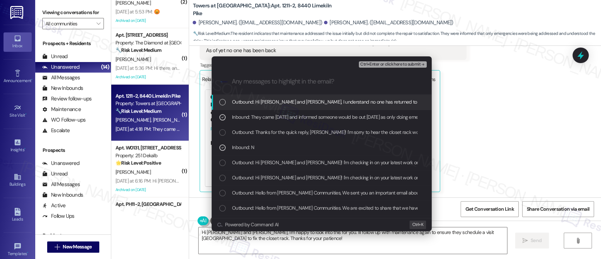
click at [382, 67] on button "Ctrl+Enter or click here to submit" at bounding box center [393, 64] width 68 height 6
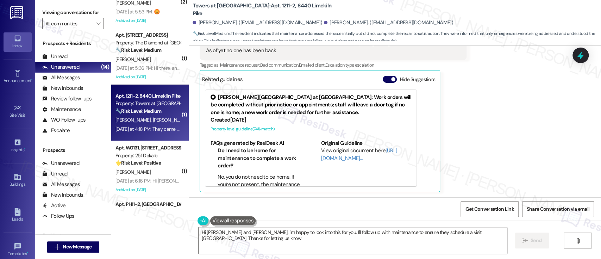
type textarea "Hi [PERSON_NAME] and [PERSON_NAME], I'm happy to look into this for you. I'll f…"
click at [380, 75] on div "Related guidelines Hide Suggestions" at bounding box center [320, 79] width 236 height 14
click at [383, 80] on button "Hide Suggestions" at bounding box center [390, 79] width 14 height 7
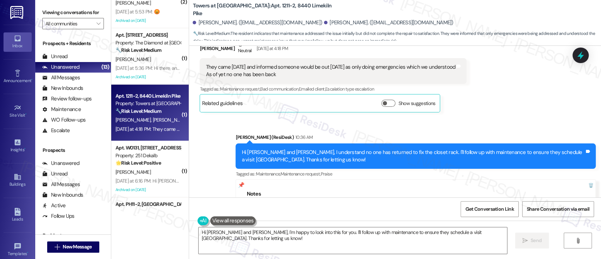
scroll to position [1402, 0]
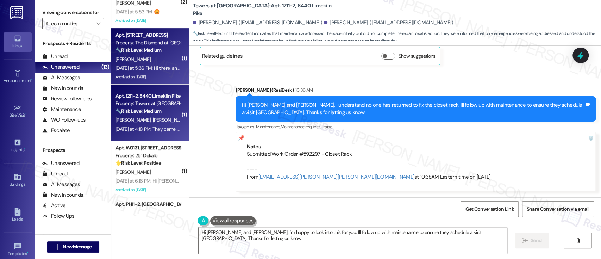
click at [130, 61] on div "N. Carter" at bounding box center [148, 59] width 67 height 9
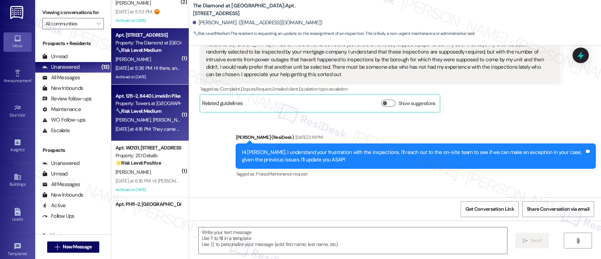
scroll to position [2465, 0]
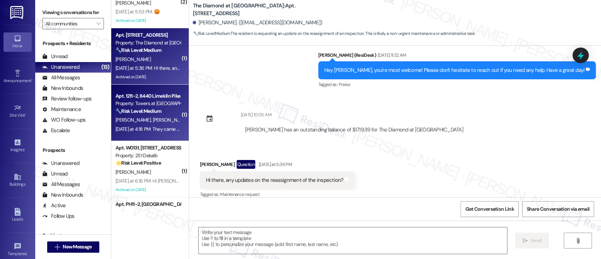
type textarea "Fetching suggested responses. Please feel free to read through the conversation…"
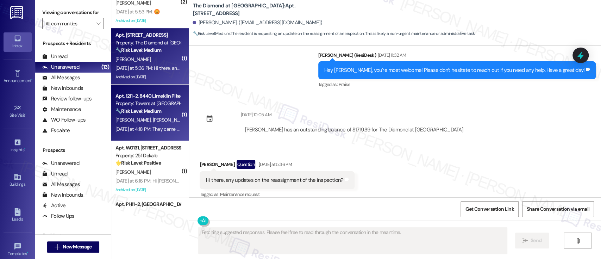
click at [140, 111] on strong "🔧 Risk Level: Medium" at bounding box center [138, 111] width 46 height 6
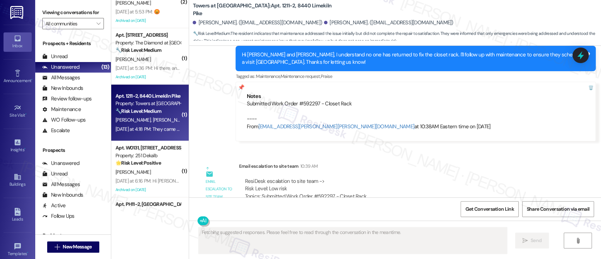
scroll to position [1592, 0]
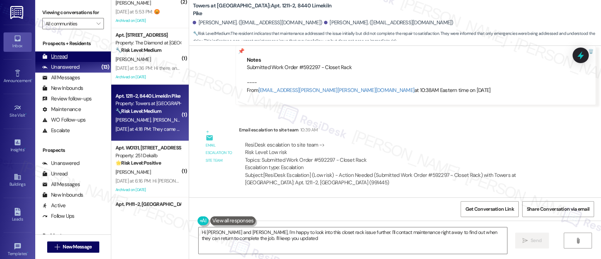
type textarea "Hi Ashley and Daniel, I'm happy to look into this closet rack issue further. I'…"
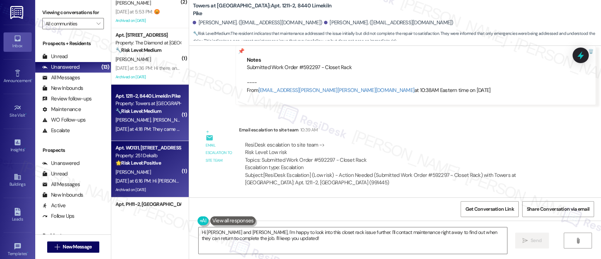
click at [152, 179] on div "Yesterday at 6:16 PM: Hi Emily Yesterday at 6:16 PM: Hi Emily" at bounding box center [153, 180] width 77 height 6
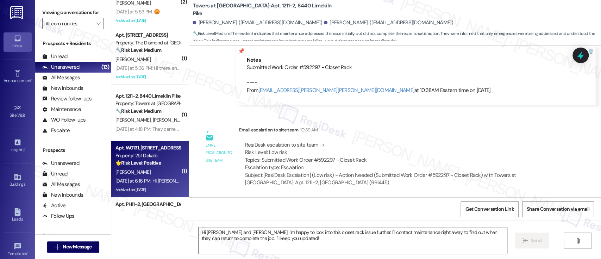
type textarea "Fetching suggested responses. Please feel free to read through the conversation…"
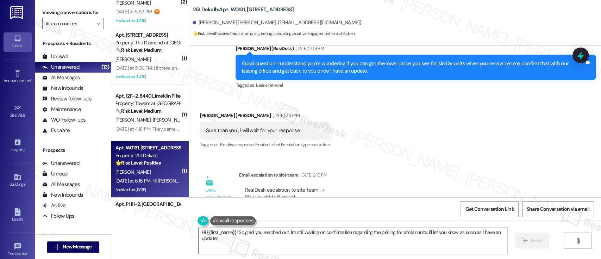
scroll to position [8104, 0]
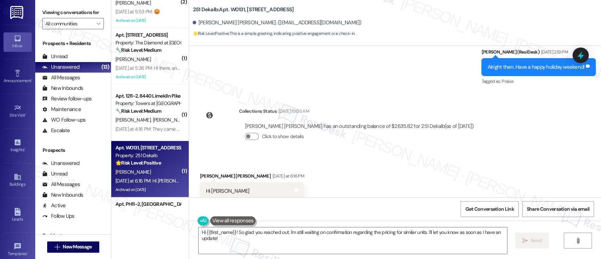
click at [402, 169] on div "Received via SMS Sandeep Goud Bathula Yesterday at 6:16 PM Hi Emily Tags and no…" at bounding box center [395, 180] width 412 height 49
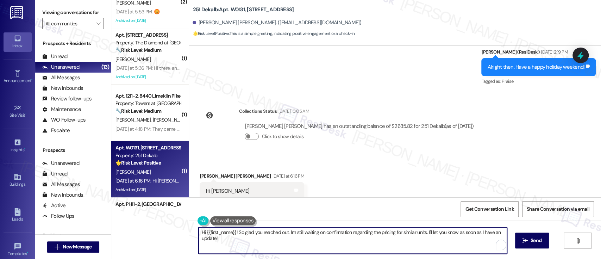
drag, startPoint x: 234, startPoint y: 234, endPoint x: 236, endPoint y: 244, distance: 10.0
click at [236, 244] on textarea "Hi {{first_name}}! So glad you reached out. I'm still waiting on confirmation r…" at bounding box center [353, 240] width 308 height 26
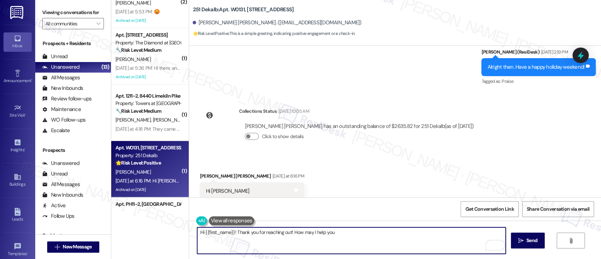
type textarea "Hi {{first_name}}! Thank you for reaching out! How may I help you?"
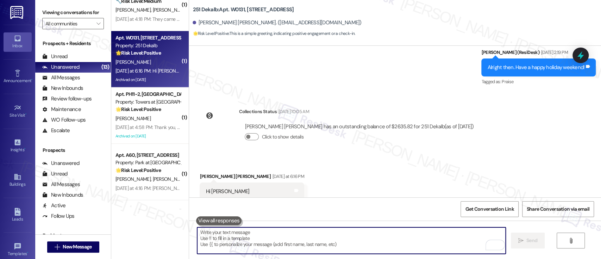
scroll to position [258, 0]
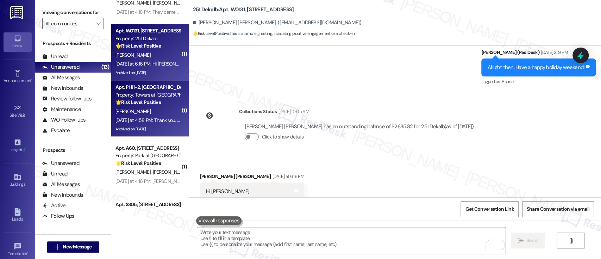
click at [155, 102] on strong "🌟 Risk Level: Positive" at bounding box center [137, 102] width 45 height 6
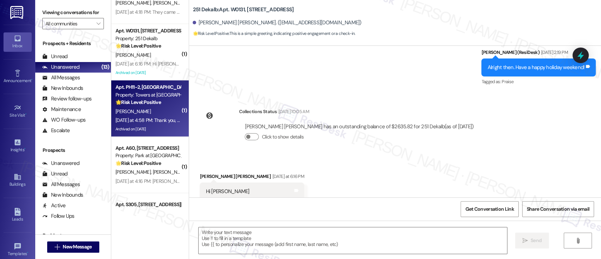
type textarea "Fetching suggested responses. Please feel free to read through the conversation…"
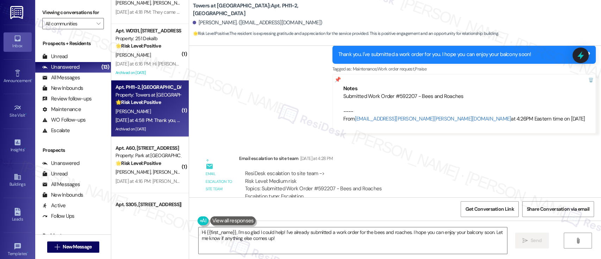
scroll to position [8121, 0]
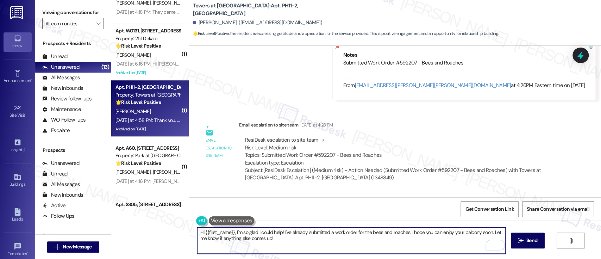
drag, startPoint x: 488, startPoint y: 234, endPoint x: 279, endPoint y: 232, distance: 208.8
click at [279, 232] on textarea "Hi {{first_name}}, I'm so glad I could help! I've already submitted a work orde…" at bounding box center [351, 240] width 308 height 26
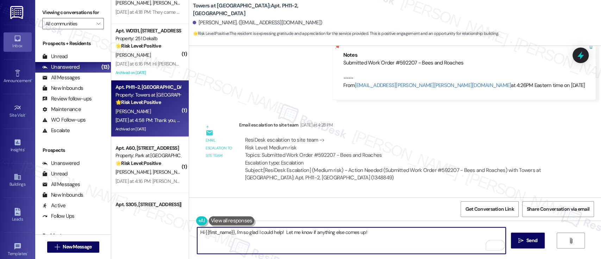
type textarea "Hi {{first_name}}, I'm so glad I could help! Let me know if anything else comes…"
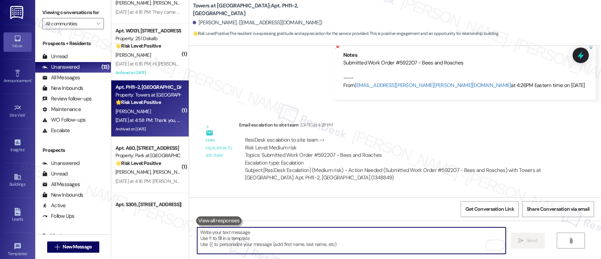
scroll to position [8121, 0]
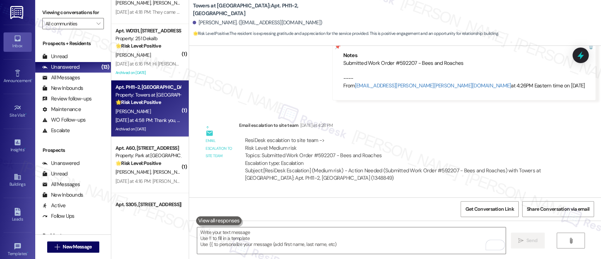
click at [146, 156] on div "Property: Park at Westminster" at bounding box center [147, 155] width 65 height 7
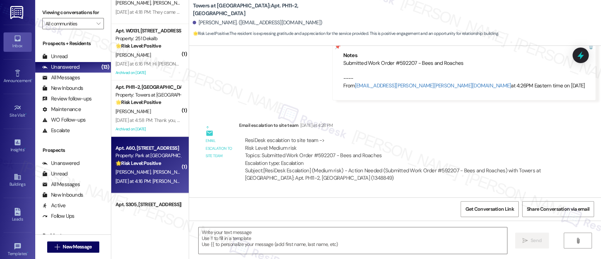
type textarea "Fetching suggested responses. Please feel free to read through the conversation…"
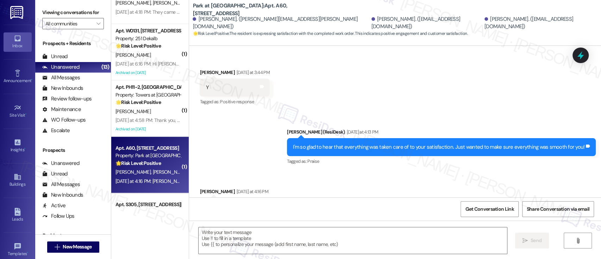
type textarea "Fetching suggested responses. Please feel free to read through the conversation…"
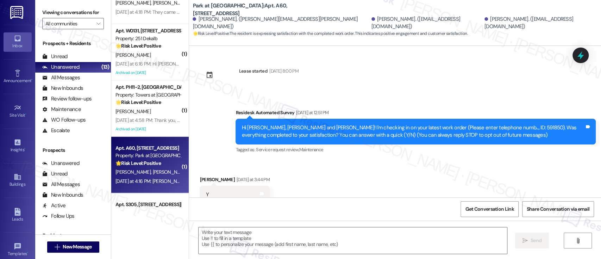
scroll to position [141, 0]
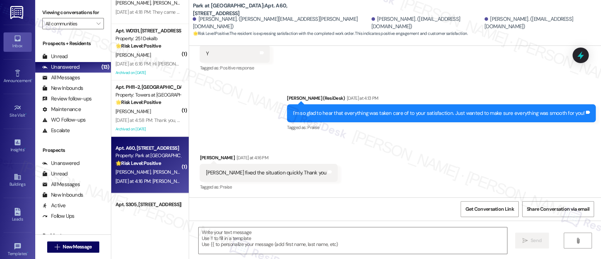
click at [420, 181] on div "Received via SMS Melody Carlin Yesterday at 4:16 PM John fixed the situation qu…" at bounding box center [395, 168] width 412 height 60
click at [300, 238] on textarea at bounding box center [353, 240] width 308 height 26
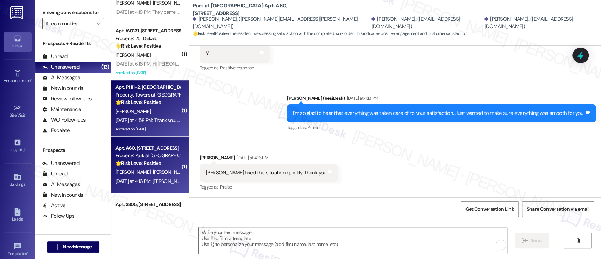
click at [141, 117] on div "Yesterday at 4:58 PM: Thank you, I appreciate you, yes hopefully soon lol Yeste…" at bounding box center [185, 120] width 140 height 6
type textarea "Fetching suggested responses. Please feel free to read through the conversation…"
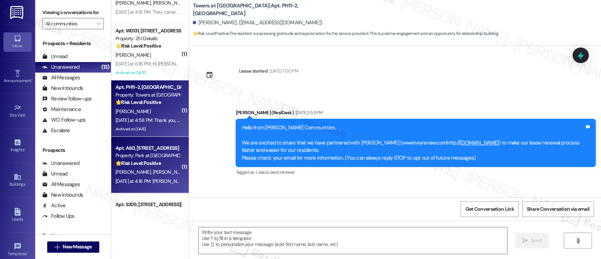
click at [190, 173] on span "[PERSON_NAME]" at bounding box center [207, 172] width 35 height 6
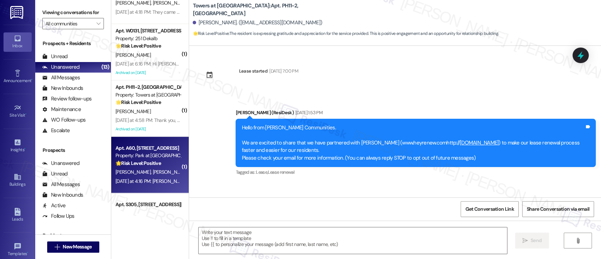
scroll to position [8121, 0]
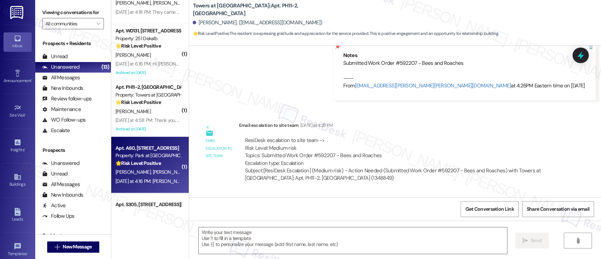
type textarea "Fetching suggested responses. Please feel free to read through the conversation…"
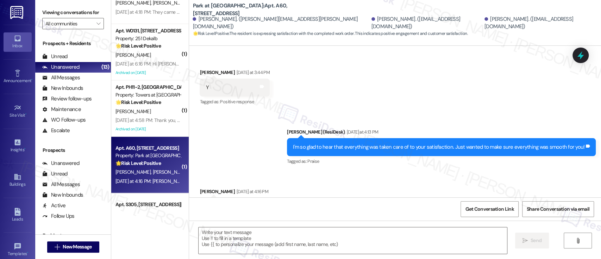
scroll to position [141, 0]
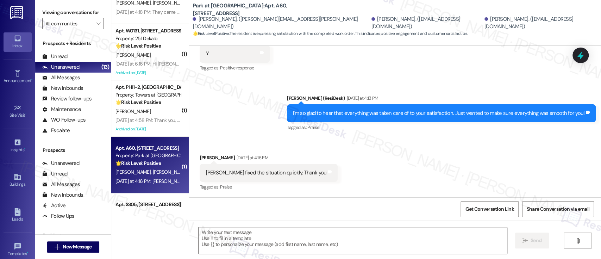
type textarea "Fetching suggested responses. Please feel free to read through the conversation…"
drag, startPoint x: 365, startPoint y: 246, endPoint x: 367, endPoint y: 242, distance: 4.1
click at [366, 245] on textarea at bounding box center [353, 240] width 308 height 26
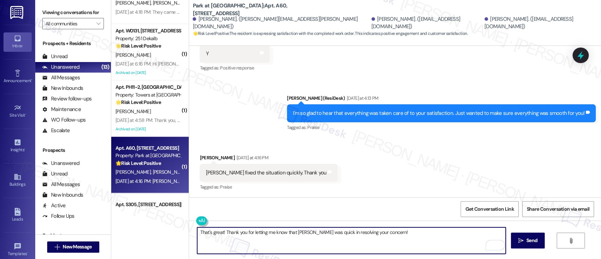
paste textarea "I'm so glad to hear that everything was taken care of to your satisfaction. If …"
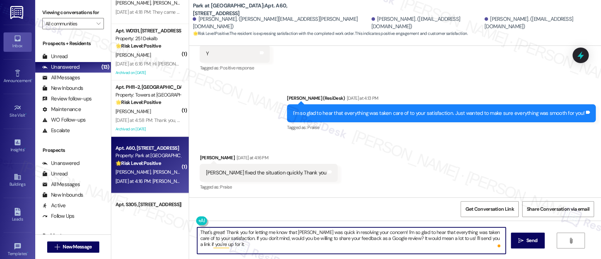
click at [230, 238] on textarea "That's great! Thank you for letting me know that John was quick in resolving yo…" at bounding box center [351, 240] width 308 height 26
click at [377, 230] on textarea "That's great! Thank you for letting me know that John was quick in resolving yo…" at bounding box center [351, 240] width 308 height 26
type textarea "That's great! Thank you for letting me know that John was quick in resolving yo…"
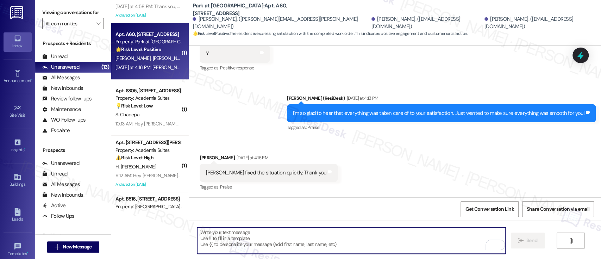
scroll to position [376, 0]
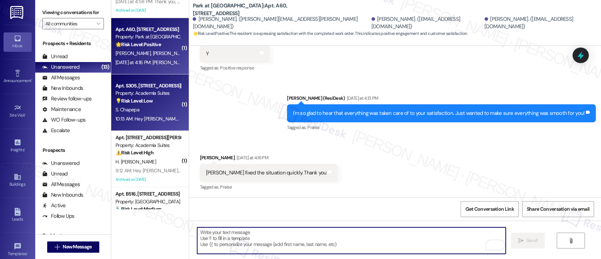
click at [156, 108] on div "S. Chapepa" at bounding box center [148, 109] width 67 height 9
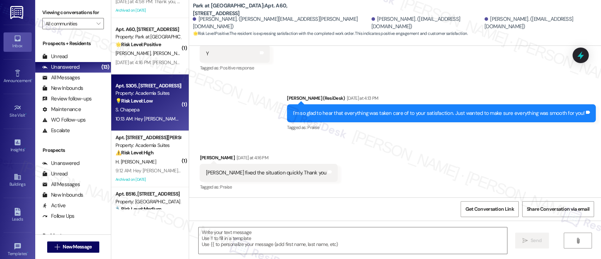
type textarea "Fetching suggested responses. Please feel free to read through the conversation…"
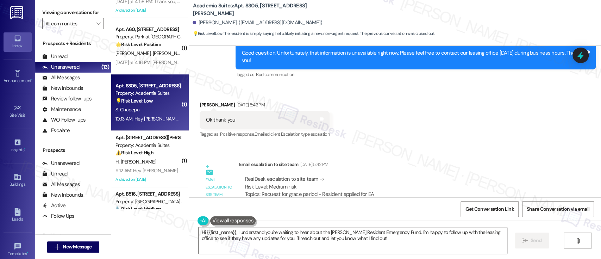
scroll to position [3356, 0]
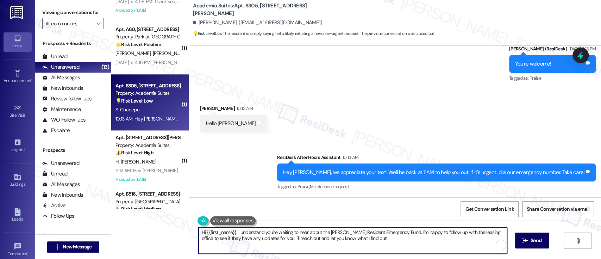
click at [406, 249] on textarea "Hi {{first_name}}, I understand you're waiting to hear about the Lindy Resident…" at bounding box center [353, 240] width 308 height 26
drag, startPoint x: 394, startPoint y: 249, endPoint x: 86, endPoint y: 195, distance: 313.0
click at [86, 195] on div "Viewing conversations for All communities  Prospects + Residents Unread (0) Un…" at bounding box center [318, 129] width 566 height 259
click at [388, 243] on textarea "Hi {{first_name}}, I understand you're waiting to hear about the Lindy Resident…" at bounding box center [351, 240] width 308 height 26
drag, startPoint x: 364, startPoint y: 241, endPoint x: 232, endPoint y: 231, distance: 132.4
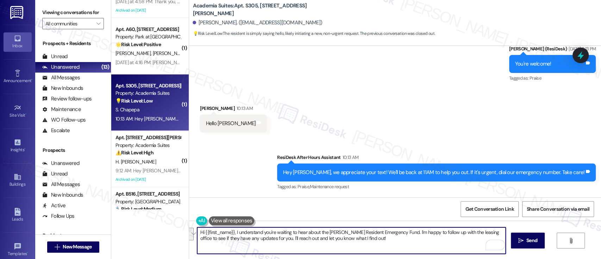
click at [232, 231] on textarea "Hi {{first_name}}, I understand you're waiting to hear about the Lindy Resident…" at bounding box center [351, 240] width 308 height 26
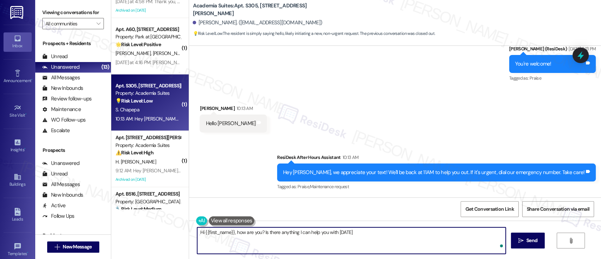
type textarea "Hi {{first_name}}, how are you? Is there anything I can help you with today?"
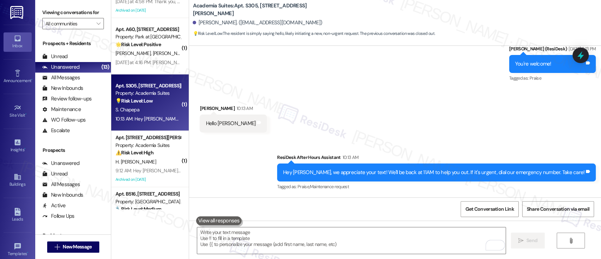
click at [129, 159] on span "H. [PERSON_NAME]" at bounding box center [135, 161] width 40 height 6
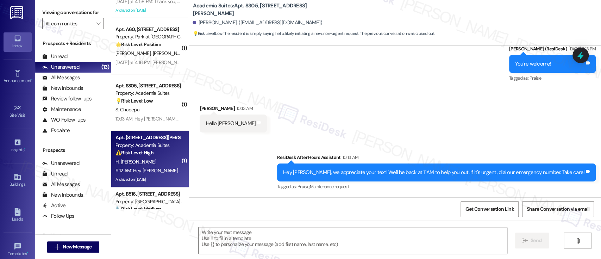
scroll to position [3296, 0]
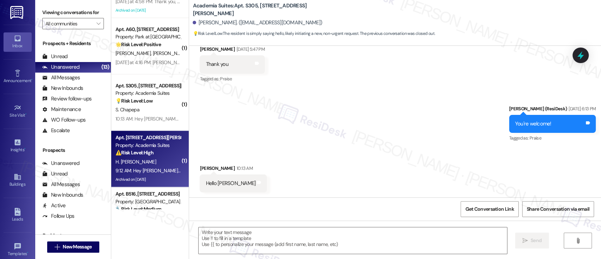
type textarea "Fetching suggested responses. Please feel free to read through the conversation…"
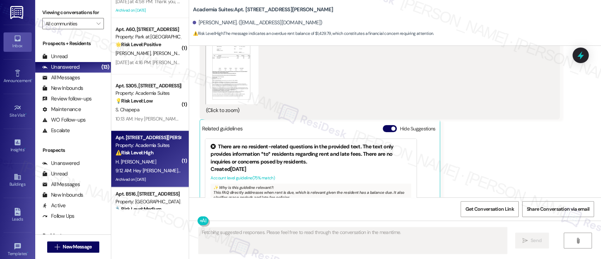
scroll to position [26517, 0]
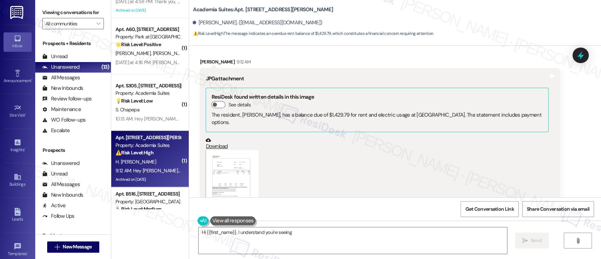
click at [385, 240] on button "Hide Suggestions" at bounding box center [390, 243] width 14 height 7
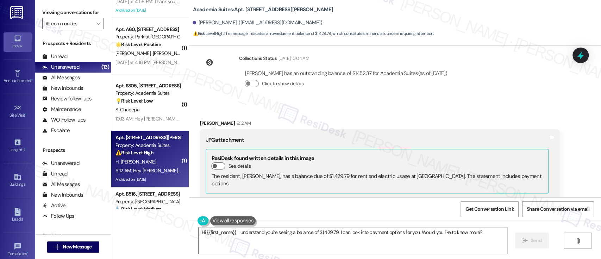
scroll to position [26470, 0]
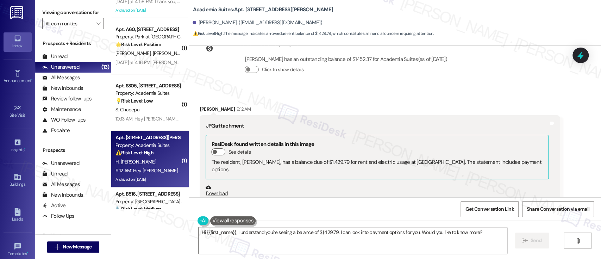
click at [226, 197] on button "Zoom image" at bounding box center [232, 232] width 53 height 70
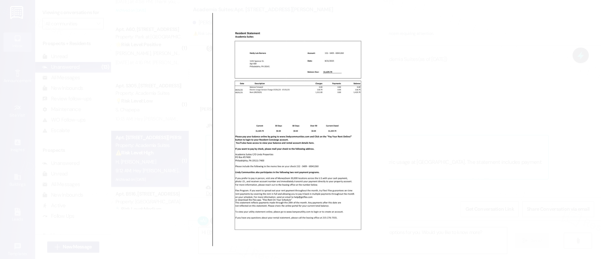
click at [394, 106] on button "Unzoom image" at bounding box center [300, 129] width 601 height 259
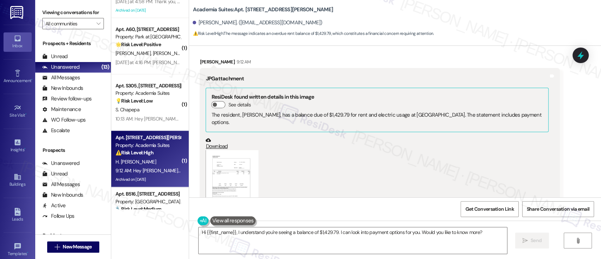
scroll to position [26529, 0]
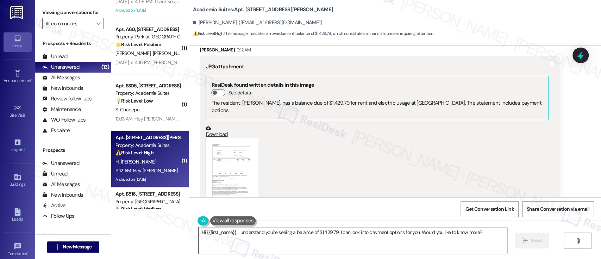
click at [452, 236] on textarea "Hi {{first_name}}, I understand you're seeing a balance of $1,429.79. I can loo…" at bounding box center [353, 240] width 308 height 26
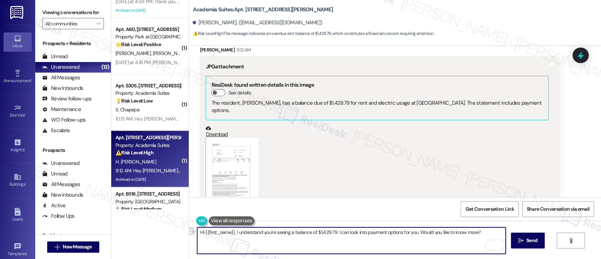
drag, startPoint x: 481, startPoint y: 231, endPoint x: 231, endPoint y: 232, distance: 250.3
click at [231, 232] on textarea "Hi {{first_name}}, I understand you're seeing a balance of $1,429.79. I can loo…" at bounding box center [351, 240] width 308 height 26
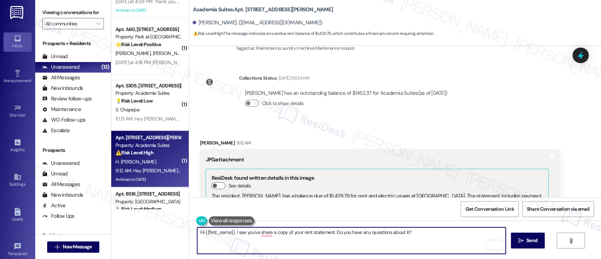
scroll to position [26436, 0]
click at [214, 219] on link "Download" at bounding box center [377, 225] width 343 height 12
drag, startPoint x: 420, startPoint y: 232, endPoint x: 104, endPoint y: 220, distance: 317.1
click at [104, 220] on div "Viewing conversations for All communities  Prospects + Residents Unread (0) Un…" at bounding box center [318, 129] width 566 height 259
paste textarea "Thank you for sharing a copy of your rent statement. Do you have any questions …"
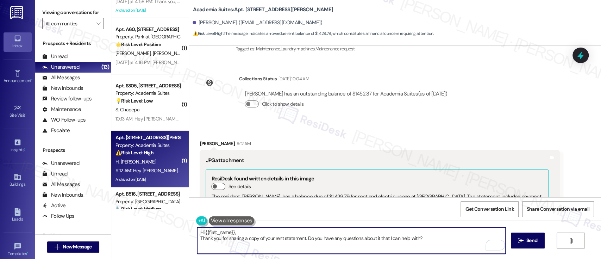
click at [244, 232] on textarea "Hi {{first_name}}, Thank you for sharing a copy of your rent statement. Do you …" at bounding box center [351, 240] width 308 height 26
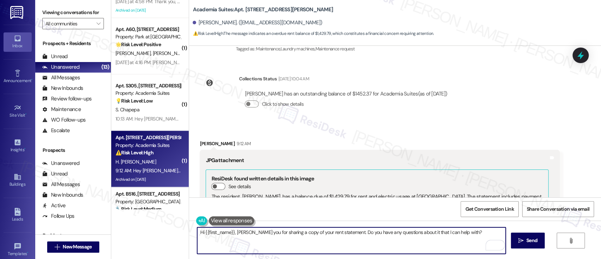
type textarea "Hi {{first_name}}, thank you for sharing a copy of your rent statement. Do you …"
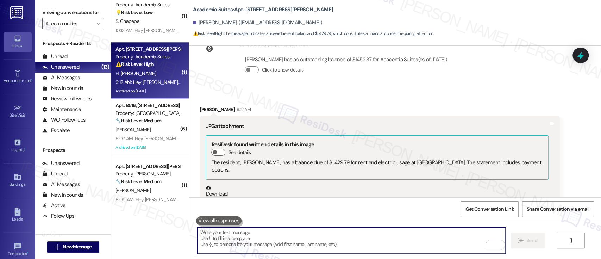
scroll to position [470, 0]
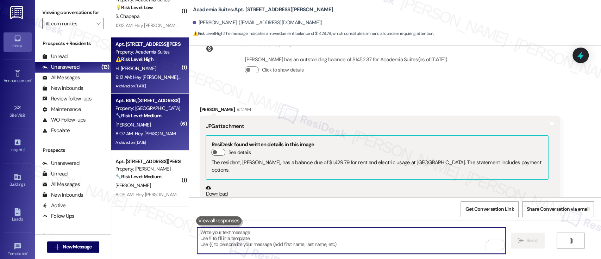
click at [142, 126] on div "L. Marziali" at bounding box center [148, 124] width 67 height 9
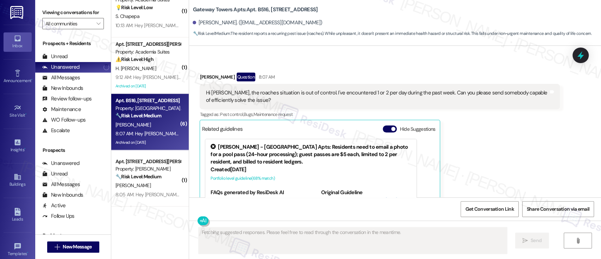
scroll to position [1934, 0]
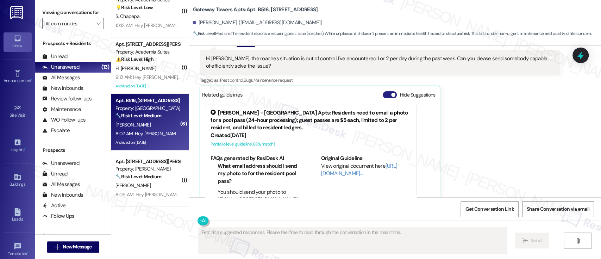
click at [383, 91] on button "Hide Suggestions" at bounding box center [390, 94] width 14 height 7
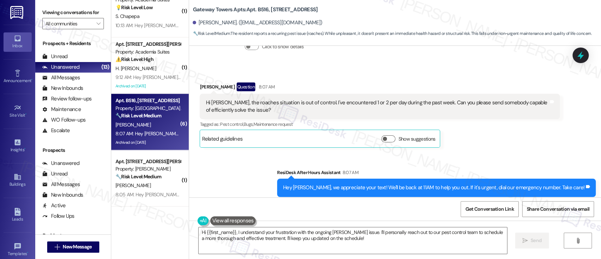
scroll to position [1891, 0]
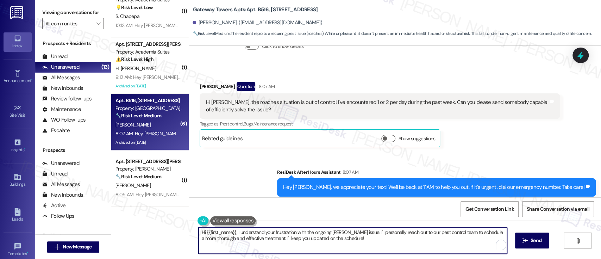
click at [389, 238] on textarea "Hi {{first_name}}, I understand your frustration with the ongoing roach issue. …" at bounding box center [353, 240] width 308 height 26
click at [445, 235] on textarea "Hi {{first_name}}, I understand your frustration with the ongoing roach issue. …" at bounding box center [353, 240] width 308 height 26
click at [222, 238] on textarea "Hi {{first_name}}, I understand your frustration with the ongoing roach issue. …" at bounding box center [353, 240] width 308 height 26
click at [256, 238] on textarea "Hi {{first_name}}, I understand your frustration with the ongoing roach issue. …" at bounding box center [351, 240] width 308 height 26
click at [346, 238] on textarea "Hi {{first_name}}, I understand your frustration with the ongoing roach issue. …" at bounding box center [351, 240] width 308 height 26
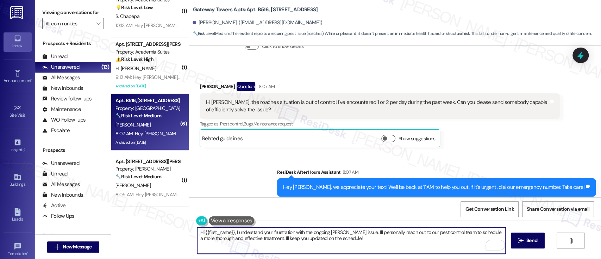
click at [403, 235] on textarea "Hi {{first_name}}, I understand your frustration with the ongoing roach issue. …" at bounding box center [351, 240] width 308 height 26
click at [388, 245] on textarea "Hi {{first_name}}, I understand your frustration with the ongoing roach issue. …" at bounding box center [351, 240] width 308 height 26
drag, startPoint x: 374, startPoint y: 241, endPoint x: 265, endPoint y: 237, distance: 109.2
click at [265, 237] on textarea "Hi {{first_name}}, I understand your frustration with the ongoing roach issue. …" at bounding box center [351, 240] width 308 height 26
click at [265, 238] on textarea "Hi {{first_name}}, I understand your frustration with the ongoing roach issue. …" at bounding box center [351, 240] width 308 height 26
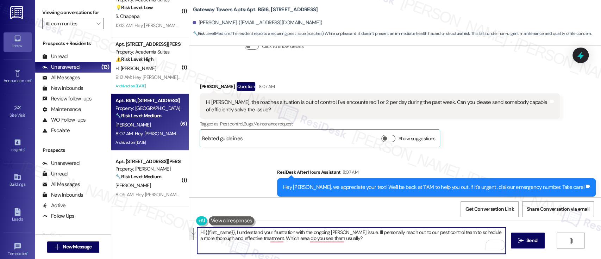
paste textarea "I understand your frustration with the ongoing issue. I’ll reach out to our pes…"
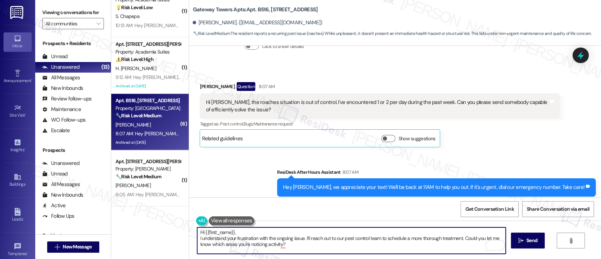
click at [307, 233] on textarea "Hi {{first_name}}, I understand your frustration with the ongoing issue. I’ll r…" at bounding box center [351, 240] width 308 height 26
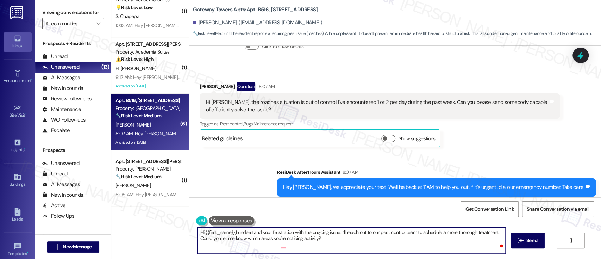
type textarea "Hi {{first_name}}, I understand your frustration with the ongoing issue. I’ll r…"
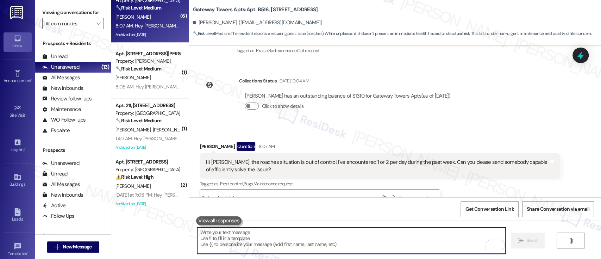
scroll to position [580, 0]
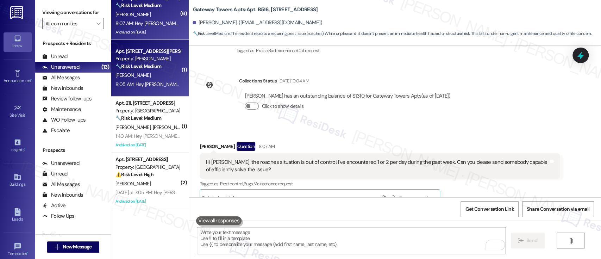
click at [139, 73] on div "J. Martinez" at bounding box center [148, 75] width 67 height 9
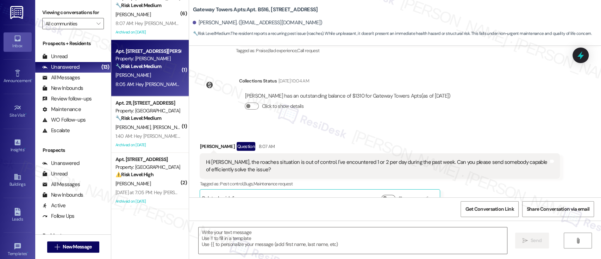
type textarea "Fetching suggested responses. Please feel free to read through the conversation…"
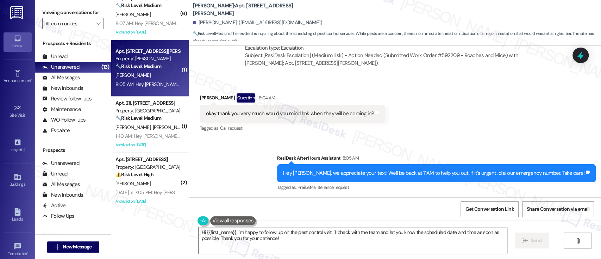
scroll to position [4213, 0]
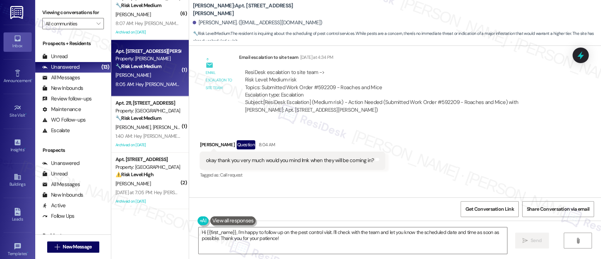
click at [325, 87] on div "ResiDesk escalation to site team -> Risk Level: Medium risk Topics: Submitted W…" at bounding box center [399, 84] width 309 height 30
copy div "592209"
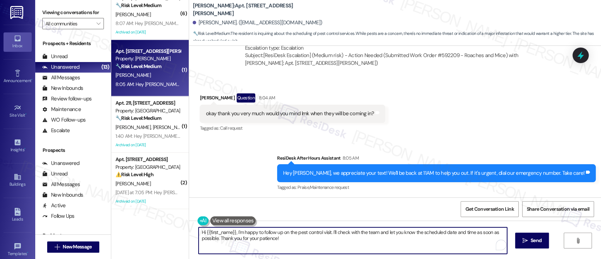
drag, startPoint x: 453, startPoint y: 232, endPoint x: 471, endPoint y: 232, distance: 18.3
click at [471, 232] on textarea "Hi {{first_name}}, I'm happy to follow up on the pest control visit. I'll check…" at bounding box center [353, 240] width 308 height 26
type textarea "Hi {{first_name}}, I'm happy to follow up on the pest control visit. I'll check…"
click at [321, 250] on textarea "Hi {{first_name}}, I'm happy to follow up on the pest control visit. I'll check…" at bounding box center [351, 240] width 308 height 26
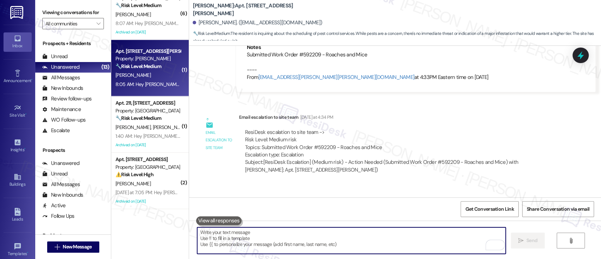
scroll to position [4200, 0]
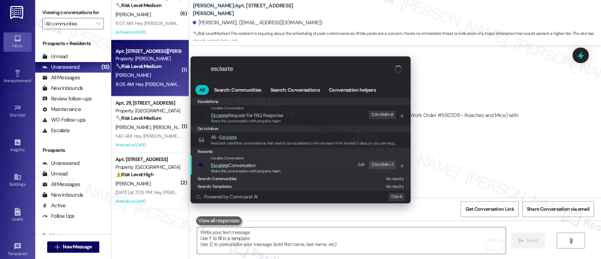
type input "esclaate"
click at [258, 163] on span "Escalate Conversation" at bounding box center [246, 165] width 70 height 8
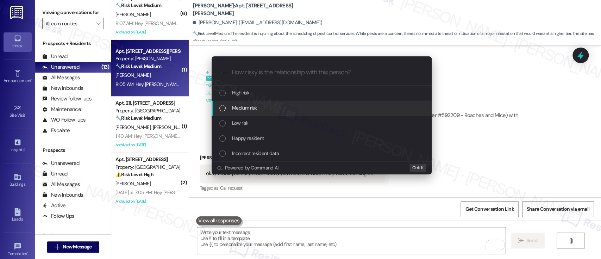
click at [248, 108] on span "Medium risk" at bounding box center [244, 108] width 25 height 8
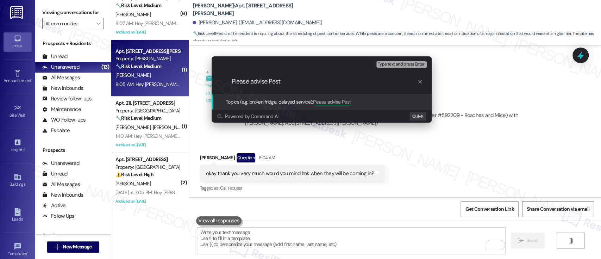
type input "Please advise Pest"
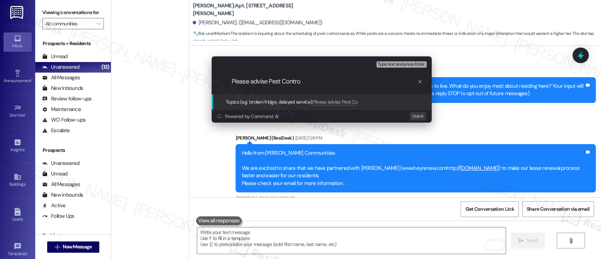
scroll to position [4200, 0]
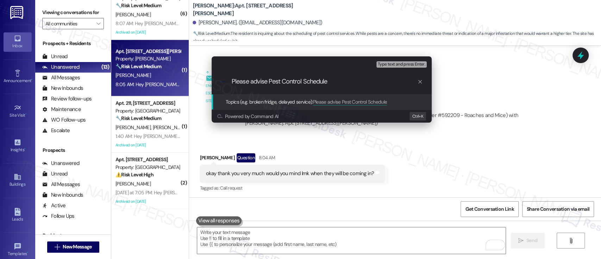
click at [252, 81] on input "Please advise Pest Control Schedule" at bounding box center [325, 81] width 186 height 7
type input "Please Advise Pest Control Schedule"
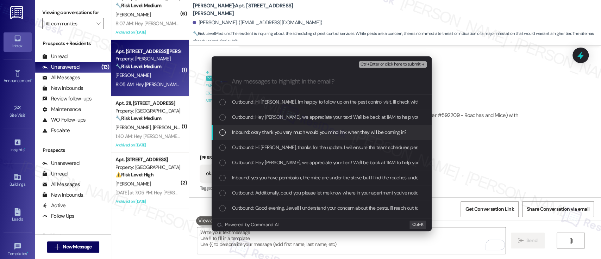
click at [292, 131] on span "Inbound: okay thank you very much would you mind lmk when they will be coming i…" at bounding box center [319, 132] width 174 height 8
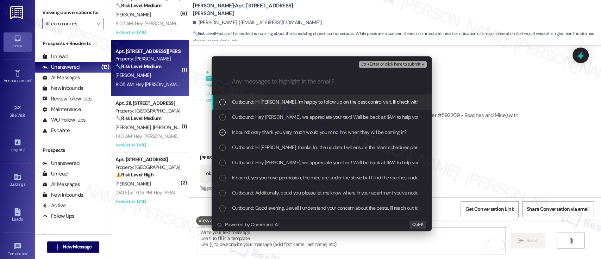
click at [397, 63] on span "Ctrl+Enter or click here to submit" at bounding box center [390, 64] width 60 height 5
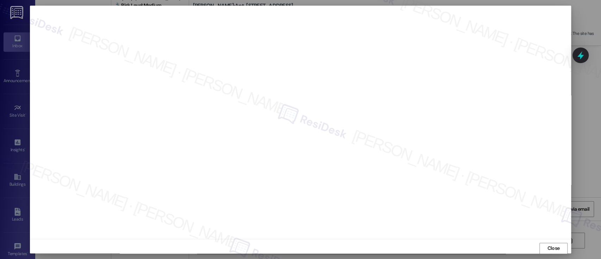
scroll to position [0, 0]
click at [556, 243] on span "Close" at bounding box center [553, 248] width 15 height 11
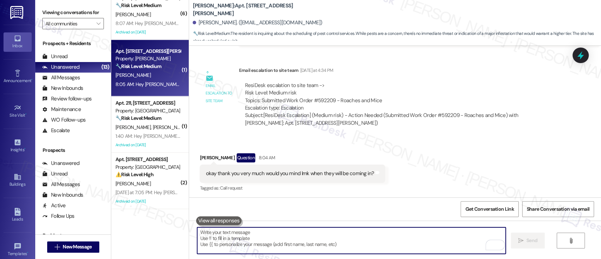
click at [458, 148] on div "Received via SMS [PERSON_NAME] Question 8:04 AM okay thank you very much would …" at bounding box center [395, 167] width 412 height 61
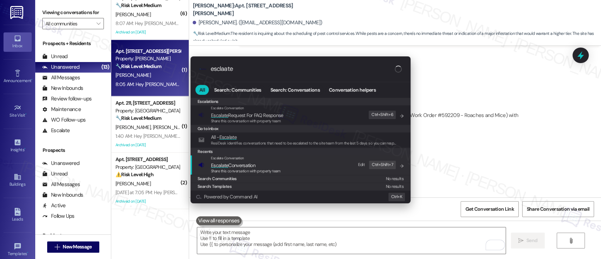
type input "esclaate"
click at [282, 166] on div "Escalate Conversation Escalate Conversation Share this conversation with proper…" at bounding box center [301, 164] width 206 height 19
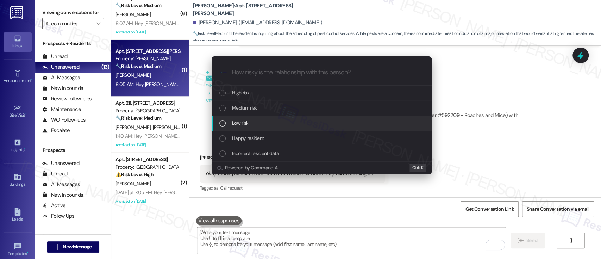
click at [264, 122] on div "Low risk" at bounding box center [322, 123] width 206 height 8
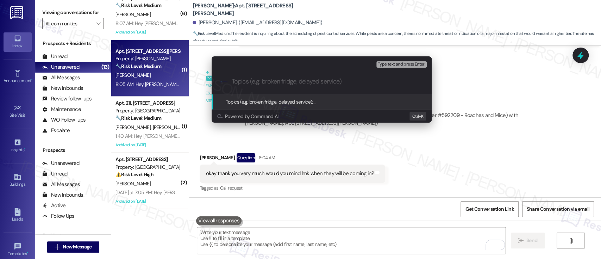
paste input "Please Advise Pest Control Schedule"
type input "Please Advise Pest Control Schedule"
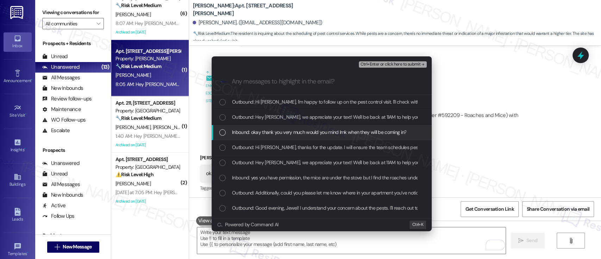
click at [266, 131] on span "Inbound: okay thank you very much would you mind lmk when they will be coming i…" at bounding box center [319, 132] width 174 height 8
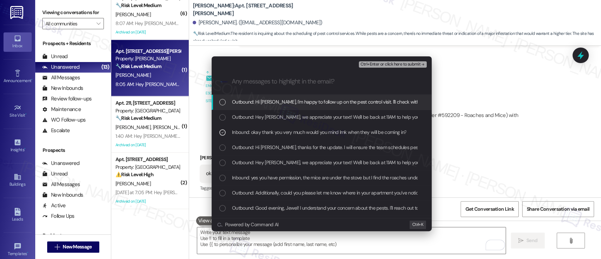
click at [376, 65] on span "Ctrl+Enter or click here to submit" at bounding box center [390, 64] width 60 height 5
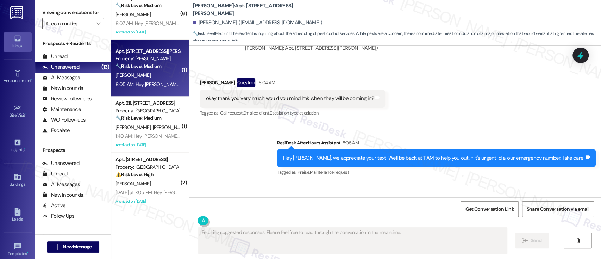
scroll to position [4200, 0]
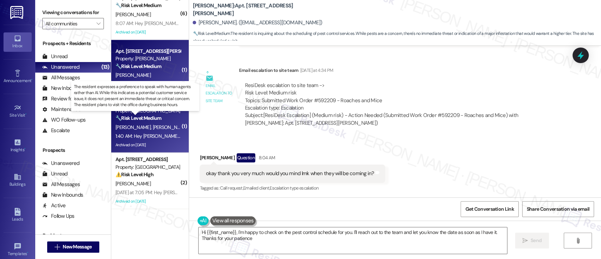
type textarea "Hi {{first_name}}, I'm happy to check on the pest control schedule for you. I'l…"
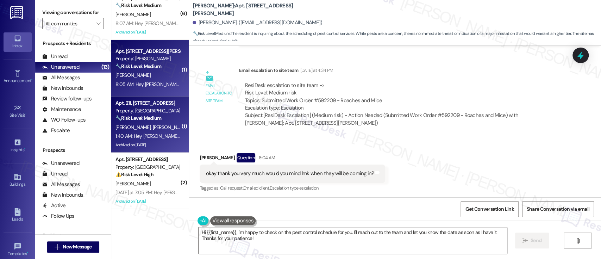
click at [141, 118] on strong "🔧 Risk Level: Medium" at bounding box center [138, 118] width 46 height 6
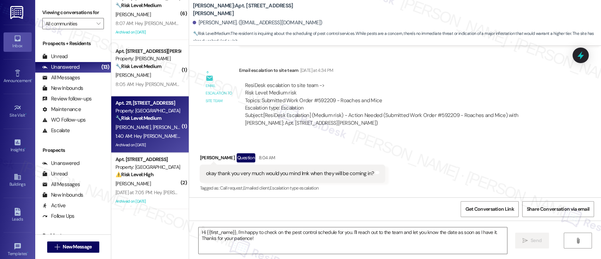
type textarea "Fetching suggested responses. Please feel free to read through the conversation…"
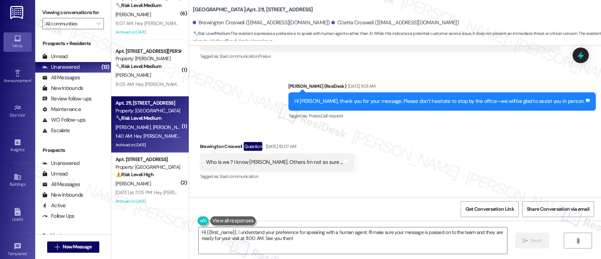
scroll to position [7824, 0]
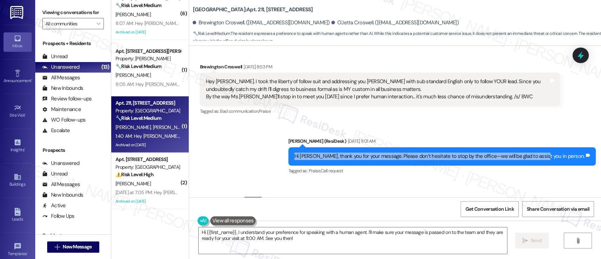
drag, startPoint x: 310, startPoint y: 148, endPoint x: 552, endPoint y: 143, distance: 242.6
click at [552, 147] on div "Hi [PERSON_NAME], thank you for your message. Please don’t hesitate to stop by …" at bounding box center [442, 156] width 308 height 18
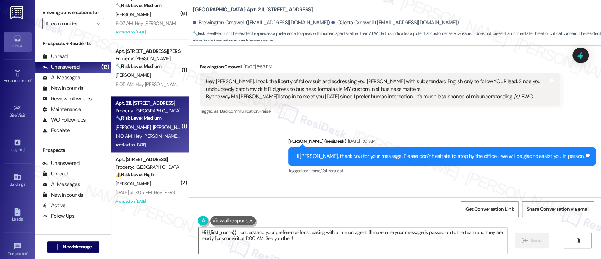
click at [533, 106] on div "Tagged as: Bad communication , Click to highlight conversations about Bad commu…" at bounding box center [380, 111] width 360 height 10
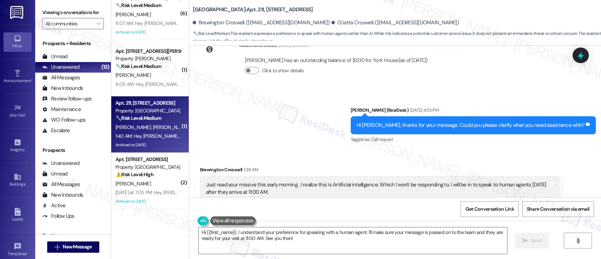
scroll to position [8467, 0]
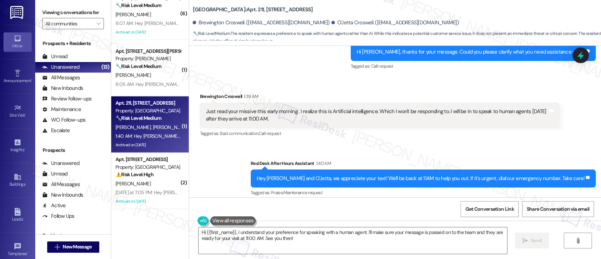
click at [205, 93] on div "Brewington Croswell 1:39 AM" at bounding box center [380, 98] width 360 height 10
copy div "[PERSON_NAME]"
click at [215, 234] on textarea "Hi {{first_name}}, I understand your preference for speaking with a human agent…" at bounding box center [353, 240] width 308 height 26
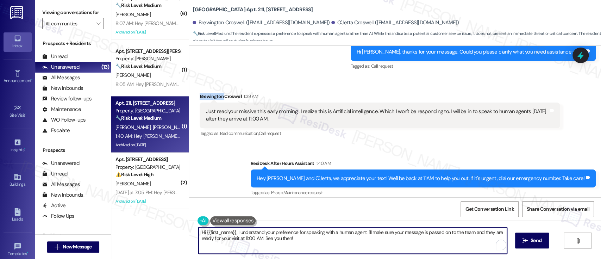
click at [215, 234] on textarea "Hi {{first_name}}, I understand your preference for speaking with a human agent…" at bounding box center [353, 240] width 308 height 26
paste textarea "[PERSON_NAME]"
drag, startPoint x: 225, startPoint y: 231, endPoint x: 311, endPoint y: 231, distance: 86.6
click at [311, 231] on textarea "Hi [PERSON_NAME], I understand your preference for speaking with a human agent.…" at bounding box center [351, 240] width 308 height 26
click at [312, 232] on textarea "Hi [PERSON_NAME], I understand your preference for speaking with a human agent.…" at bounding box center [351, 240] width 308 height 26
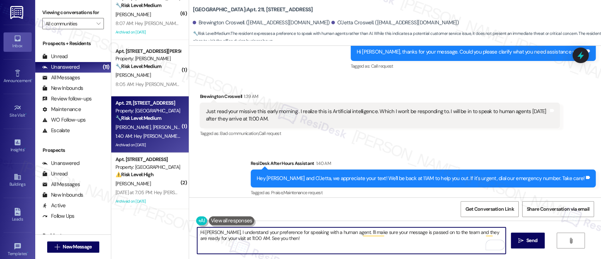
click at [370, 245] on textarea "Hi [PERSON_NAME], I understand your preference for speaking with a human agent.…" at bounding box center [351, 240] width 308 height 26
type textarea "Hi [PERSON_NAME], I understand your preference for speaking in person. Please f…"
click at [538, 240] on span "Send" at bounding box center [532, 240] width 14 height 7
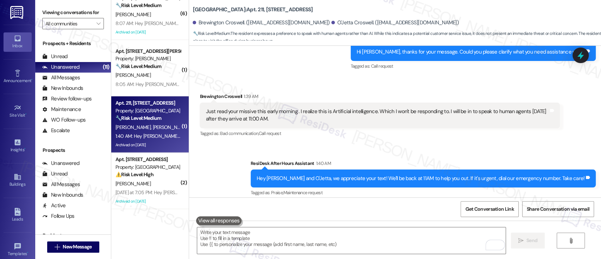
scroll to position [8407, 0]
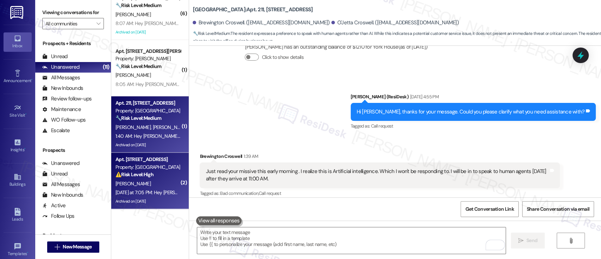
click at [134, 173] on strong "⚠️ Risk Level: High" at bounding box center [134, 174] width 38 height 6
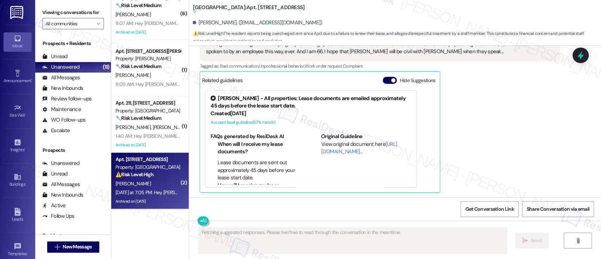
scroll to position [3725, 0]
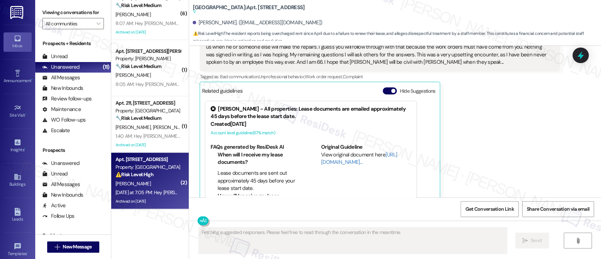
click at [384, 84] on div "Related guidelines Hide Suggestions" at bounding box center [320, 91] width 236 height 14
click at [383, 87] on button "Hide Suggestions" at bounding box center [390, 90] width 14 height 7
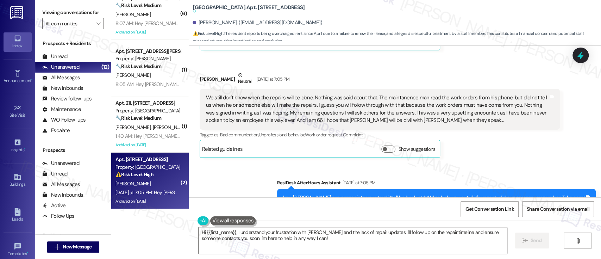
scroll to position [3669, 0]
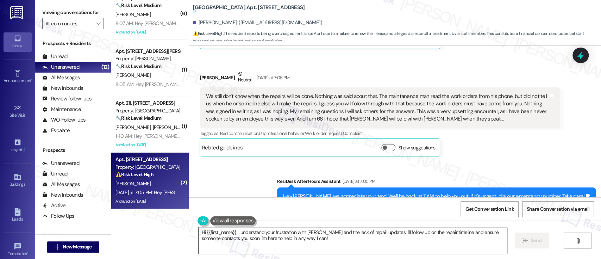
click at [236, 232] on textarea "Hi {{first_name}}, I understand your frustration with [PERSON_NAME] and the lac…" at bounding box center [353, 240] width 308 height 26
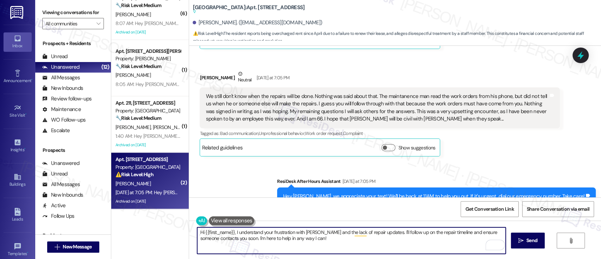
click at [316, 232] on textarea "Hi {{first_name}}, I understand your frustration with [PERSON_NAME] and the lac…" at bounding box center [351, 240] width 308 height 26
drag, startPoint x: 435, startPoint y: 231, endPoint x: 440, endPoint y: 246, distance: 15.8
click at [440, 246] on textarea "Hi {{first_name}}, I am very sorry to hear about your experience at the office …" at bounding box center [351, 240] width 308 height 26
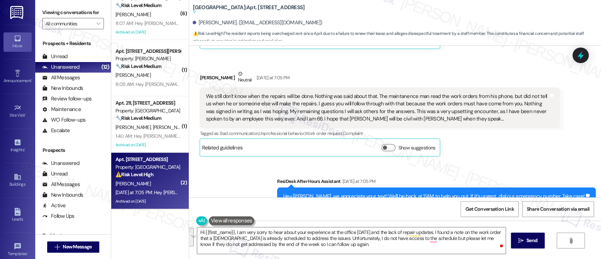
drag, startPoint x: 248, startPoint y: 145, endPoint x: 275, endPoint y: 155, distance: 28.5
click at [252, 162] on div "Sent via SMS ResiDesk After Hours Assistant [DATE] at 7:05 PM Hey [PERSON_NAME]…" at bounding box center [395, 192] width 412 height 60
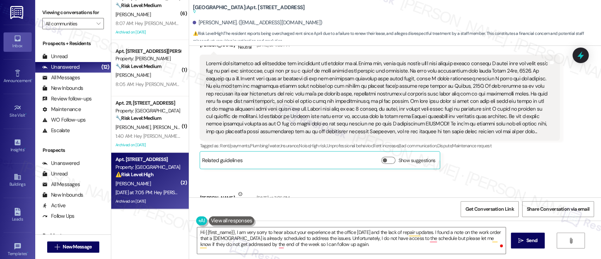
scroll to position [3528, 0]
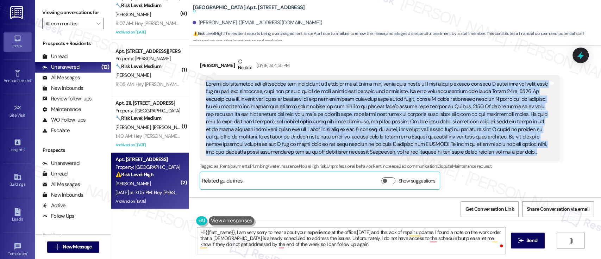
drag, startPoint x: 517, startPoint y: 128, endPoint x: 201, endPoint y: 61, distance: 322.9
click at [206, 80] on div at bounding box center [377, 117] width 343 height 75
copy div "[PERSON_NAME] was insulting and dismissive all throughout the meeting to me. Tu…"
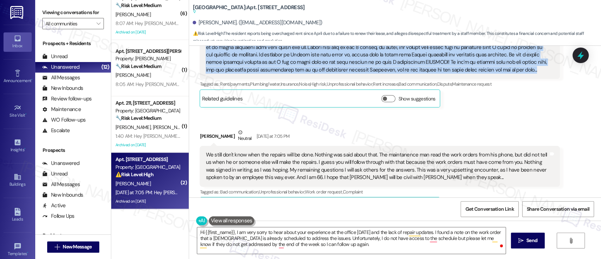
scroll to position [3669, 0]
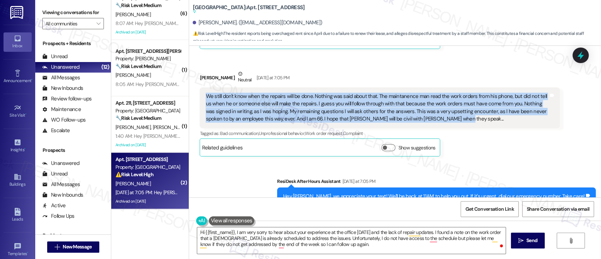
drag, startPoint x: 441, startPoint y: 98, endPoint x: 193, endPoint y: 73, distance: 249.7
click at [194, 73] on div "Received via SMS [PERSON_NAME] Neutral [DATE] at 7:05 PM We still don't know wh…" at bounding box center [379, 113] width 371 height 97
copy div "We still don't know when the repairs will be done. Nothing was said about that.…"
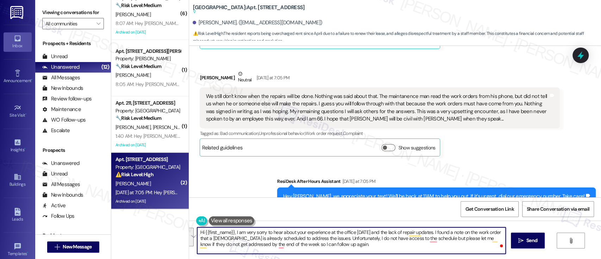
drag, startPoint x: 328, startPoint y: 244, endPoint x: 183, endPoint y: 220, distance: 146.4
click at [183, 220] on div "( 1 ) Apt. S305, [STREET_ADDRESS][PERSON_NAME] Property: Academia Suites 💡 Risk…" at bounding box center [356, 129] width 490 height 259
paste textarea "I’m really sorry to hear about your experience at the office [DATE] and the ong…"
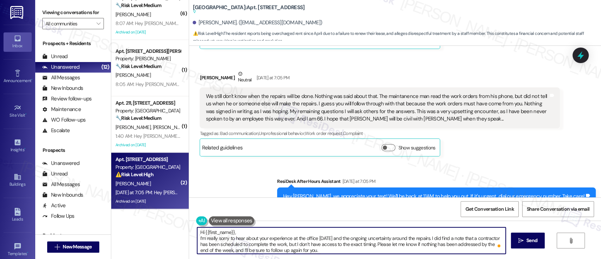
click at [334, 231] on textarea "Hi {{first_name}}, I’m really sorry to hear about your experience at the office…" at bounding box center [351, 240] width 308 height 26
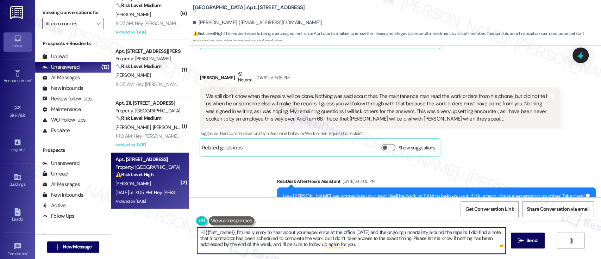
click at [418, 238] on textarea "Hi {{first_name}}, I’m really sorry to hear about your experience at the office…" at bounding box center [351, 240] width 308 height 26
click at [419, 246] on textarea "Hi {{first_name}}, I’m really sorry to hear about your experience at the office…" at bounding box center [351, 240] width 308 height 26
type textarea "Hi {{first_name}}, I’m really sorry to hear about your experience at the office…"
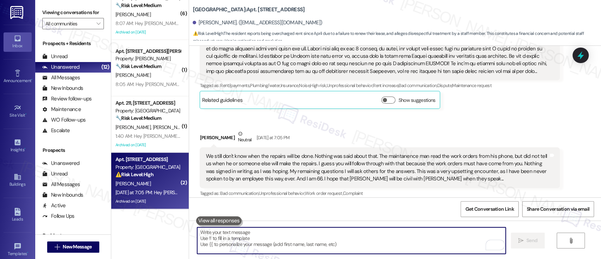
scroll to position [3725, 0]
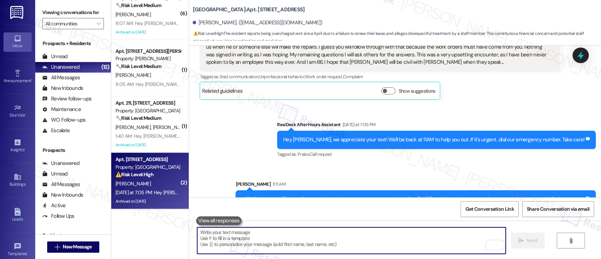
click at [424, 235] on textarea "To enrich screen reader interactions, please activate Accessibility in Grammarl…" at bounding box center [351, 240] width 308 height 26
paste textarea "Please let me know if nothing has been addressed by the end of the week, and I’…"
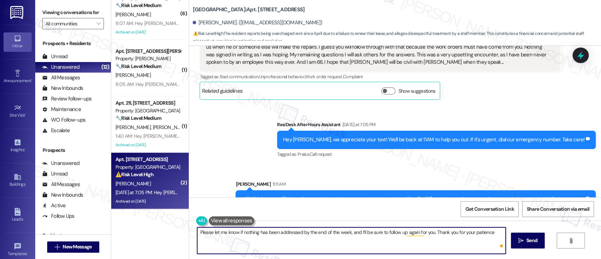
type textarea "Please let me know if nothing has been addressed by the end of the week, and I’…"
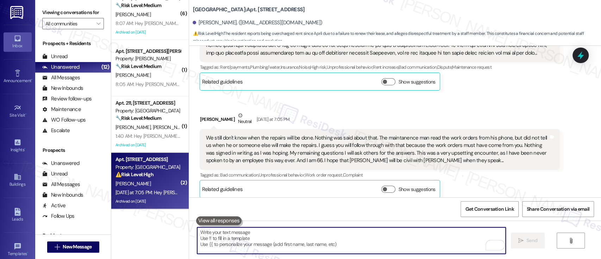
scroll to position [3609, 0]
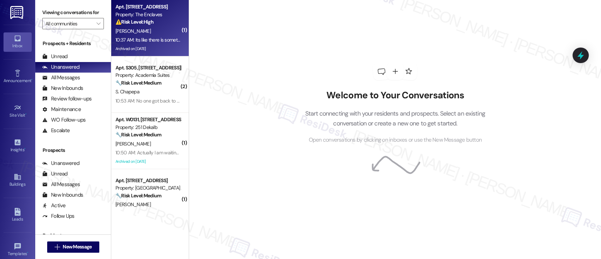
click at [135, 24] on strong "⚠️ Risk Level: High" at bounding box center [134, 22] width 38 height 6
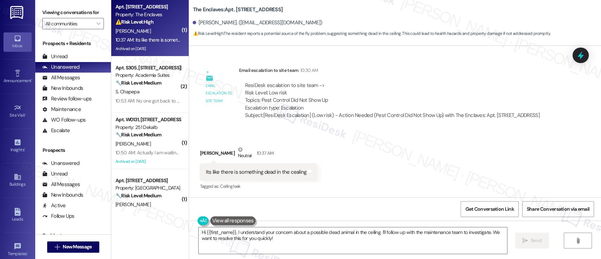
scroll to position [2562, 0]
click at [293, 241] on textarea "Hi {{first_name}}, I understand your concern about a possible dead animal in th…" at bounding box center [353, 240] width 308 height 26
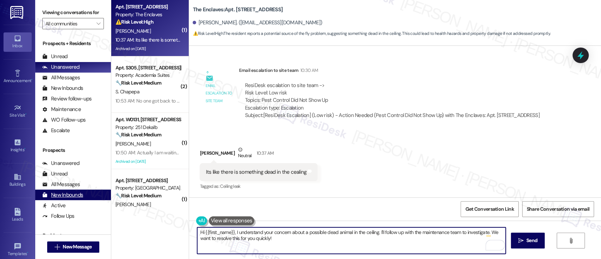
drag, startPoint x: 286, startPoint y: 244, endPoint x: 84, endPoint y: 199, distance: 206.2
click at [84, 199] on div "Viewing conversations for All communities  Prospects + Residents Unread (0) Un…" at bounding box center [318, 129] width 566 height 259
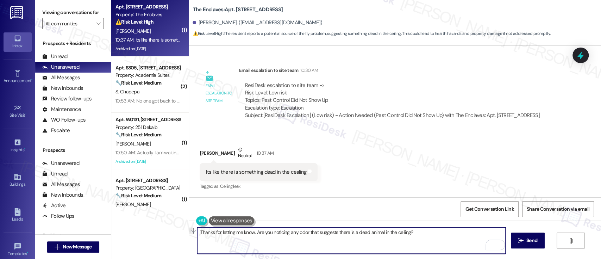
paste textarea "might indicate there could be"
type textarea "Thanks for letting me know. Are you noticing any odor that might indicate there…"
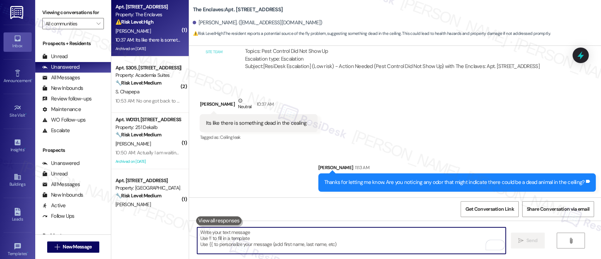
scroll to position [2611, 0]
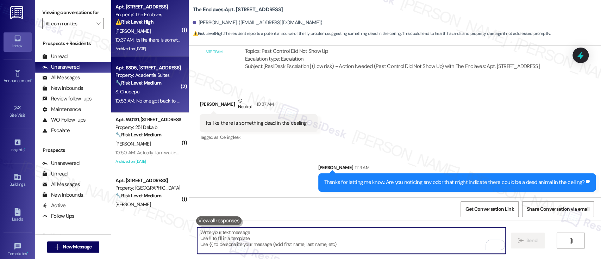
click at [121, 89] on span "S. Chapepa" at bounding box center [127, 91] width 24 height 6
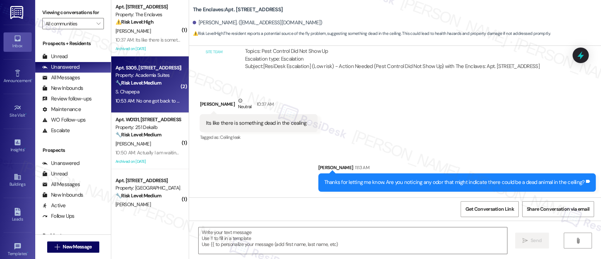
type textarea "Fetching suggested responses. Please feel free to read through the conversation…"
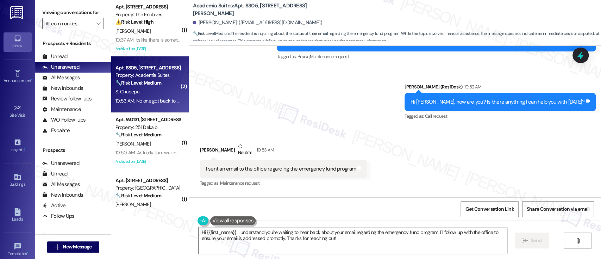
scroll to position [3532, 0]
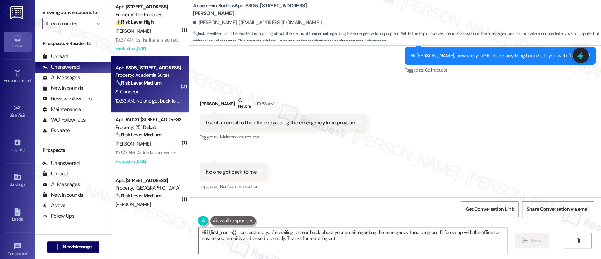
drag, startPoint x: 417, startPoint y: 154, endPoint x: 369, endPoint y: 184, distance: 56.4
click at [416, 154] on div "Received via SMS Sharon Chapepa Neutral 10:53 AM I sent an email to the office …" at bounding box center [395, 139] width 412 height 117
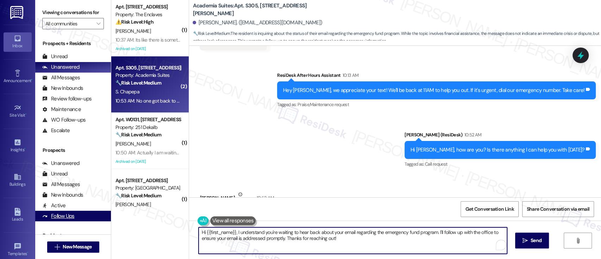
drag, startPoint x: 233, startPoint y: 233, endPoint x: 78, endPoint y: 219, distance: 155.5
click at [78, 219] on div "Viewing conversations for All communities  Prospects + Residents Unread (0) Un…" at bounding box center [318, 129] width 566 height 259
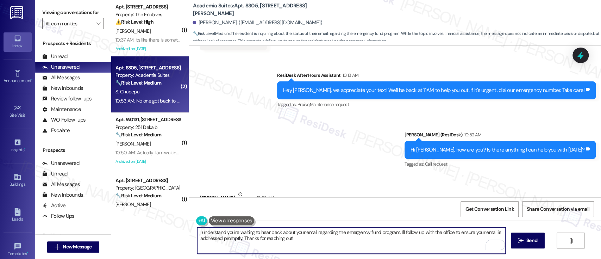
click at [389, 244] on textarea "I understand you're waiting to hear back about your email regarding the emergen…" at bounding box center [351, 240] width 308 height 26
click at [395, 232] on textarea "I understand you're waiting to hear back about your email regarding the emergen…" at bounding box center [351, 240] width 308 height 26
click at [376, 246] on textarea "I understand you're waiting to hear back about your email regarding the emergen…" at bounding box center [351, 240] width 308 height 26
click at [410, 231] on textarea "I understand you're waiting to hear back about your email regarding the emergen…" at bounding box center [351, 240] width 308 height 26
click at [425, 234] on textarea "I understand you're waiting to hear back about your email regarding the emergen…" at bounding box center [351, 240] width 308 height 26
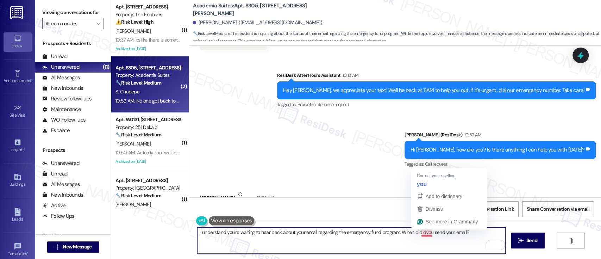
click at [419, 232] on textarea "I understand you're waiting to hear back about your email regarding the emergen…" at bounding box center [351, 240] width 308 height 26
type textarea "I understand you're waiting to hear back about your email regarding the emergen…"
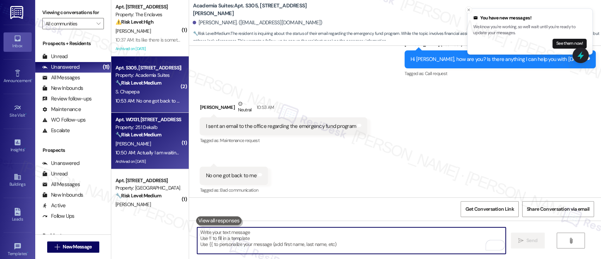
scroll to position [3532, 0]
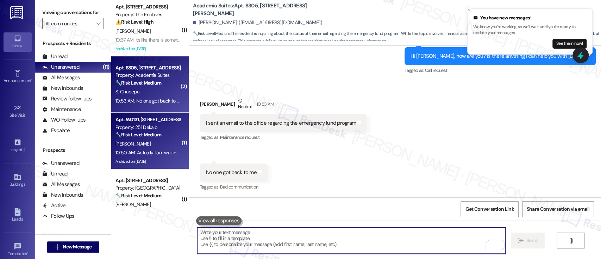
click at [141, 146] on div "S. Bathula" at bounding box center [148, 143] width 67 height 9
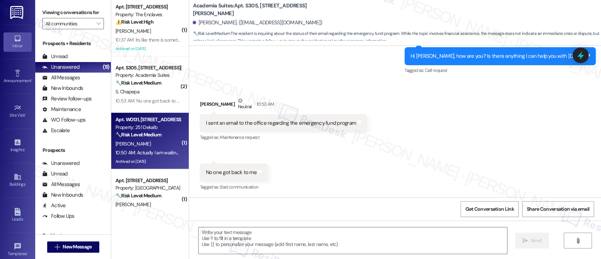
type textarea "Fetching suggested responses. Please feel free to read through the conversation…"
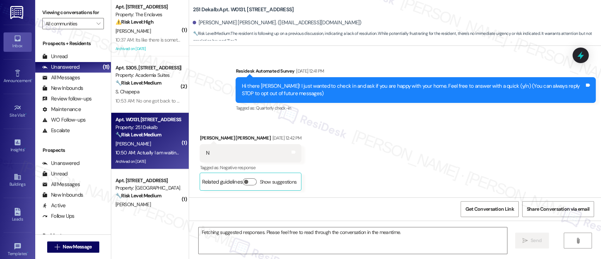
scroll to position [8223, 0]
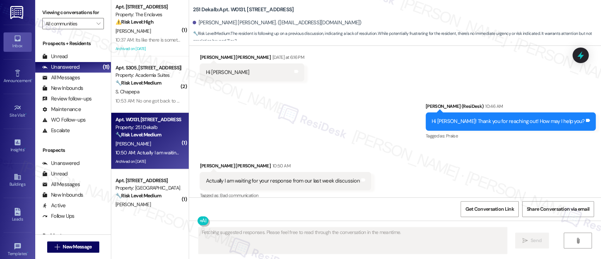
drag, startPoint x: 472, startPoint y: 146, endPoint x: 477, endPoint y: 148, distance: 4.4
click at [474, 146] on div "Received via SMS Sandeep Goud Bathula 10:50 AM Actually I am waiting for your r…" at bounding box center [395, 176] width 412 height 60
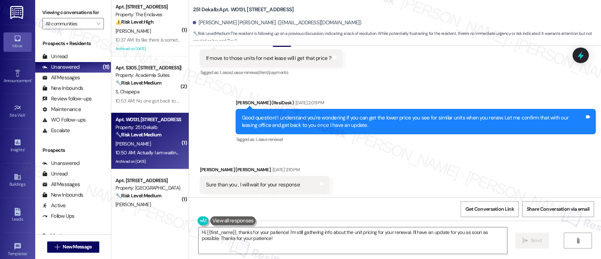
scroll to position [7706, 0]
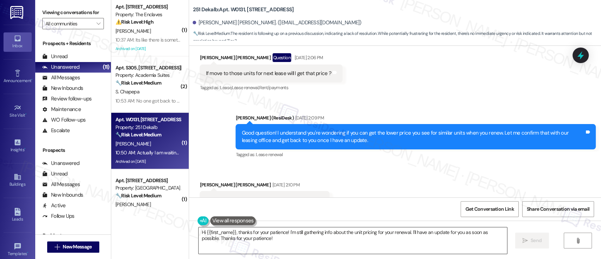
click at [425, 232] on textarea "Hi {{first_name}}, thanks for your patience! I'm still gathering info about the…" at bounding box center [353, 240] width 308 height 26
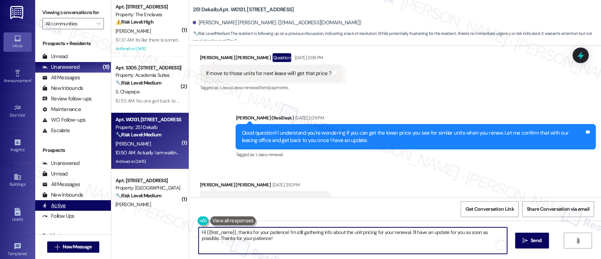
drag, startPoint x: 273, startPoint y: 241, endPoint x: 95, endPoint y: 209, distance: 181.3
click at [95, 209] on div "Viewing conversations for All communities  Prospects + Residents Unread (0) Un…" at bounding box center [318, 129] width 566 height 259
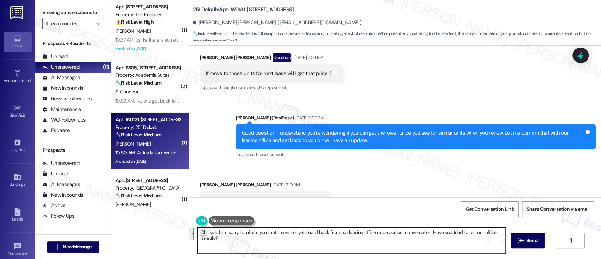
paste textarea ", I see. I'm sorry to say I haven’t received an update from our leasing office …"
type textarea "Oh, I see. I'm sorry to say I haven’t received an update from our leasing offic…"
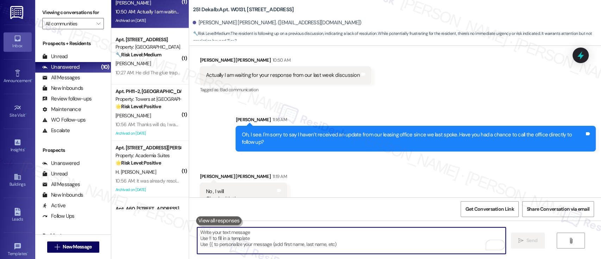
scroll to position [8329, 0]
click at [282, 239] on textarea "To enrich screen reader interactions, please activate Accessibility in Grammarl…" at bounding box center [351, 240] width 308 height 26
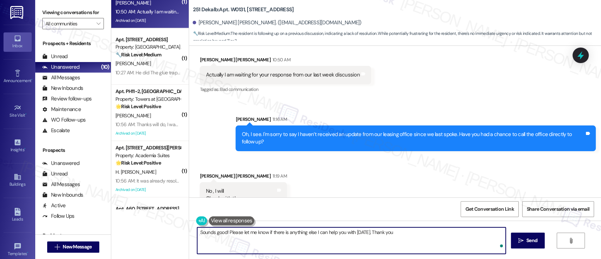
type textarea "Sounds good! Please let me know if there is anything else I can help you with t…"
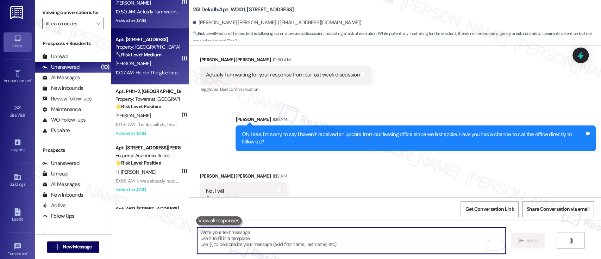
scroll to position [8328, 0]
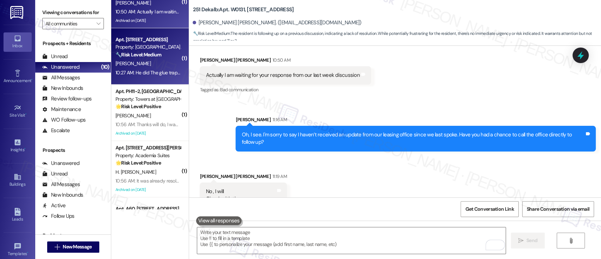
click at [153, 63] on div "[PERSON_NAME]" at bounding box center [148, 63] width 67 height 9
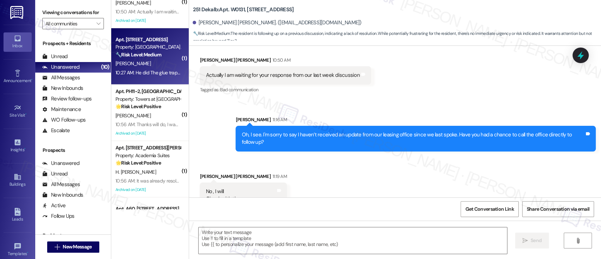
type textarea "Fetching suggested responses. Please feel free to read through the conversation…"
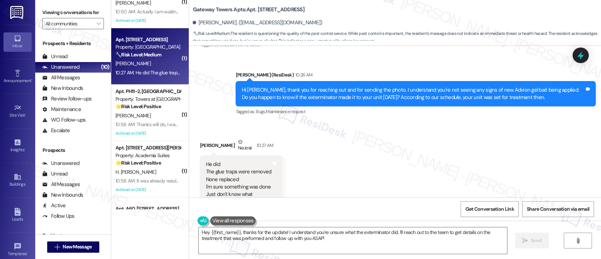
scroll to position [4315, 0]
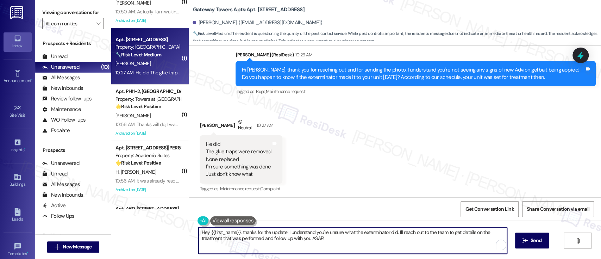
drag, startPoint x: 239, startPoint y: 232, endPoint x: 91, endPoint y: 232, distance: 147.9
click at [91, 232] on div "Viewing conversations for All communities  Prospects + Residents Unread (0) Un…" at bounding box center [318, 129] width 566 height 259
click at [302, 235] on textarea "Thanks for the update! I understand you're unsure what the exterminator did. I'…" at bounding box center [351, 240] width 308 height 26
click at [243, 232] on textarea "Thanks for the update! I understand you're unsure what the exterminator did. I'…" at bounding box center [351, 240] width 308 height 26
click at [336, 240] on textarea "Thanks for the update! I understand you're unsure what the exterminator did. I'…" at bounding box center [351, 240] width 308 height 26
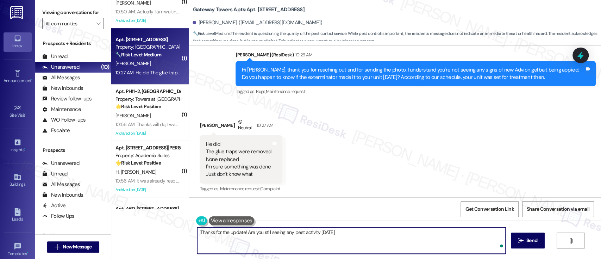
type textarea "Thanks for the update! Are you still seeing any pest activity [DATE]?"
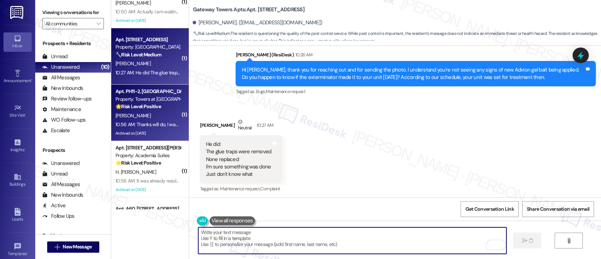
type textarea "Fetching suggested responses. Please feel free to read through the conversation…"
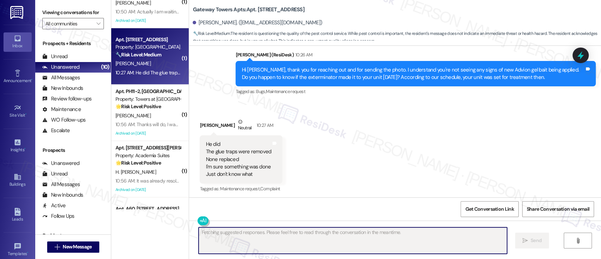
scroll to position [4315, 0]
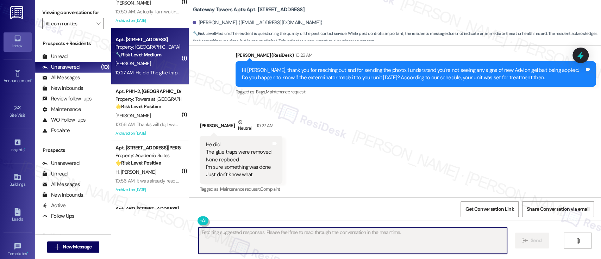
click at [150, 99] on div "Property: Towers at [GEOGRAPHIC_DATA]" at bounding box center [147, 98] width 65 height 7
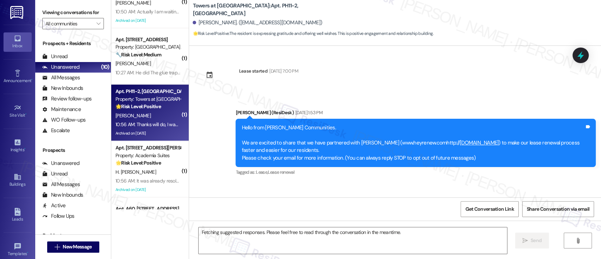
scroll to position [8240, 0]
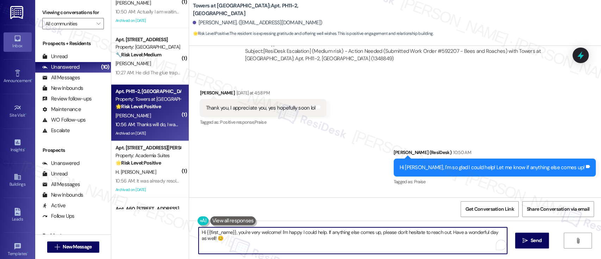
drag, startPoint x: 248, startPoint y: 238, endPoint x: 120, endPoint y: 210, distance: 131.2
click at [120, 210] on div "( 1 ) Apt. 3944A1, 3700 Gateway Drive Property: The Enclaves ⚠️ Risk Level: Hig…" at bounding box center [356, 129] width 490 height 259
click at [445, 243] on textarea "Hi {{first_name}}, you're very welcome! I'm happy I could help. If anything els…" at bounding box center [351, 240] width 308 height 26
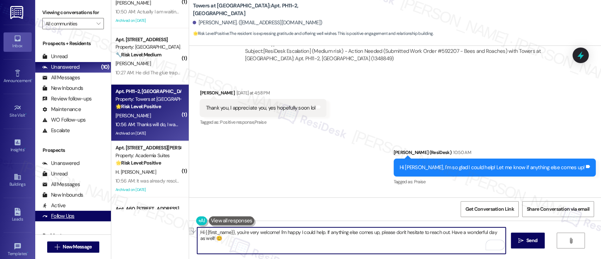
drag, startPoint x: 439, startPoint y: 232, endPoint x: 58, endPoint y: 216, distance: 381.3
click at [58, 216] on div "Viewing conversations for All communities  Prospects + Residents Unread (0) Un…" at bounding box center [318, 129] width 566 height 259
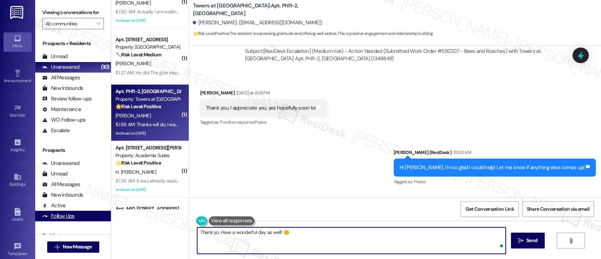
type textarea "Thank you. Have a wonderful day as well! 😊"
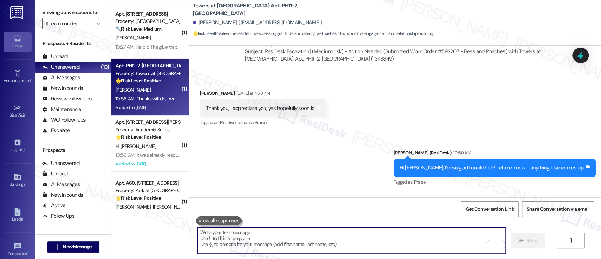
scroll to position [188, 0]
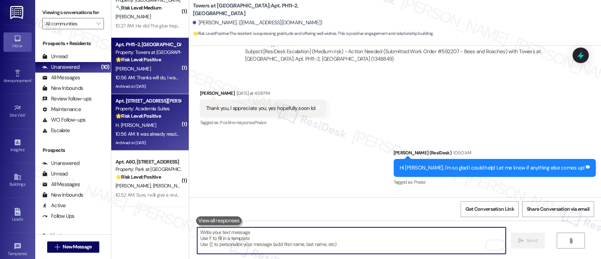
click at [148, 121] on div "H. [PERSON_NAME]" at bounding box center [148, 125] width 67 height 9
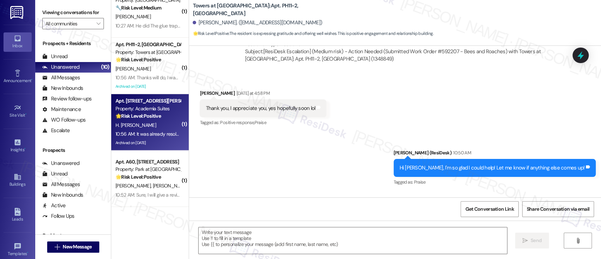
type textarea "Fetching suggested responses. Please feel free to read through the conversation…"
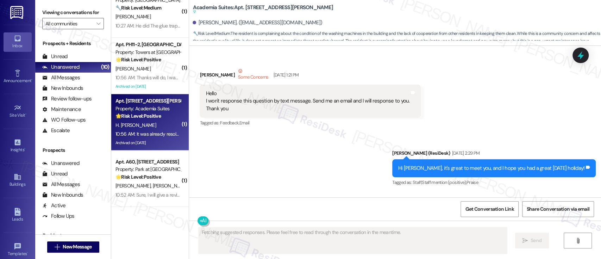
scroll to position [26957, 0]
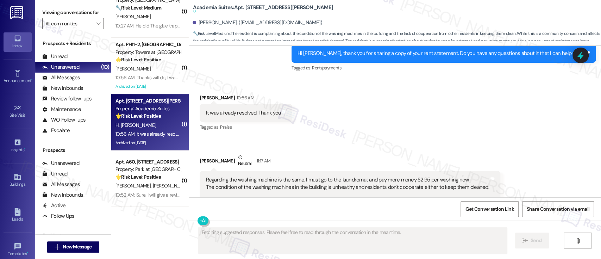
click at [386, 227] on button "Hide Suggestions" at bounding box center [390, 230] width 14 height 7
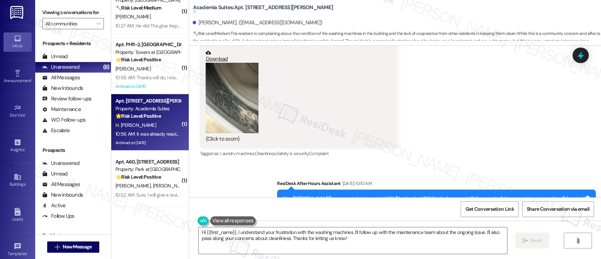
scroll to position [26756, 0]
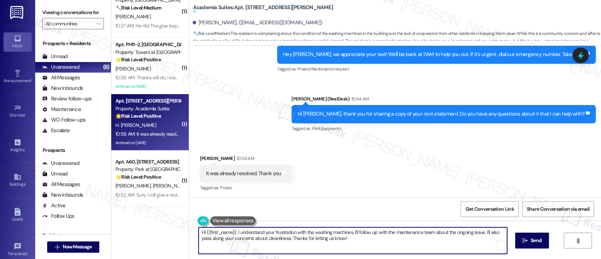
drag, startPoint x: 232, startPoint y: 231, endPoint x: 126, endPoint y: 239, distance: 106.3
click at [126, 239] on div "( 2 ) Apt. S305, 1100 Godfrey Ave Property: Academia Suites 🔧 Risk Level: Mediu…" at bounding box center [356, 129] width 490 height 259
click at [197, 231] on textarea "Hi {{first_name}}, I understand your frustration with the washing machines. I'l…" at bounding box center [351, 240] width 308 height 26
type textarea "I'm glad to hear your billing concern is already resolved! I understand your fr…"
click at [405, 241] on textarea "I'm glad to hear your billing concern is already resolved! I understand your fr…" at bounding box center [351, 240] width 308 height 26
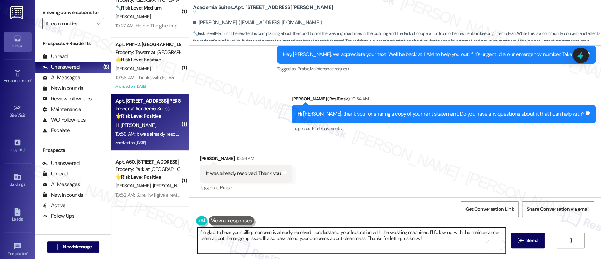
click at [430, 242] on textarea "I'm glad to hear your billing concern is already resolved! I understand your fr…" at bounding box center [351, 240] width 308 height 26
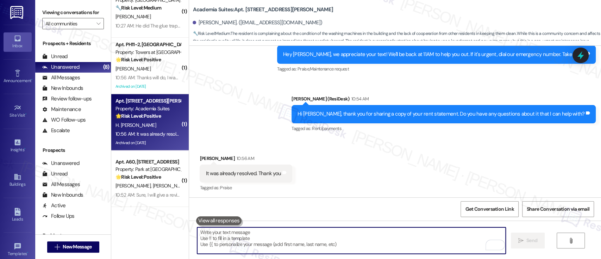
scroll to position [26755, 0]
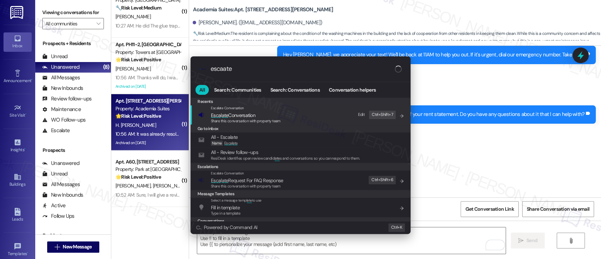
type input "escaate"
click at [257, 115] on span "Esca l ate Conversation" at bounding box center [246, 115] width 70 height 8
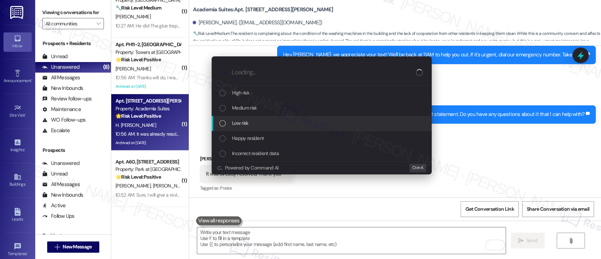
click at [256, 119] on div "Low risk" at bounding box center [322, 123] width 206 height 8
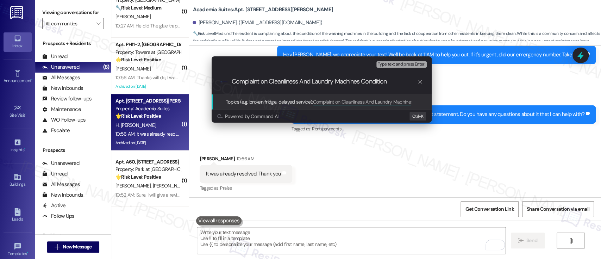
type input "Complaint on Cleanliness And Laundry Machines Conditions"
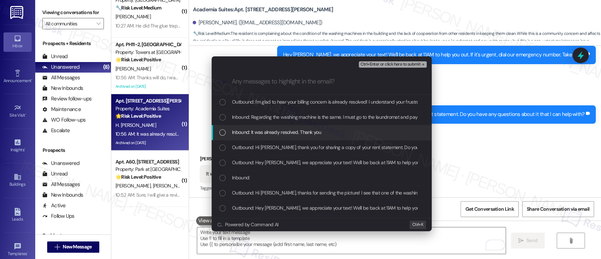
click at [273, 133] on span "Inbound: It was already resolved. Thank you" at bounding box center [276, 132] width 89 height 8
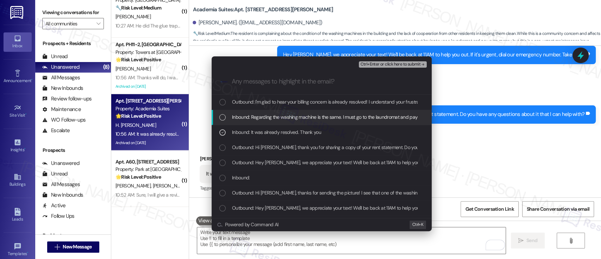
click at [281, 115] on span "Inbound: Regarding the washing machine is the same. I must go to the laundromat…" at bounding box center [504, 117] width 544 height 8
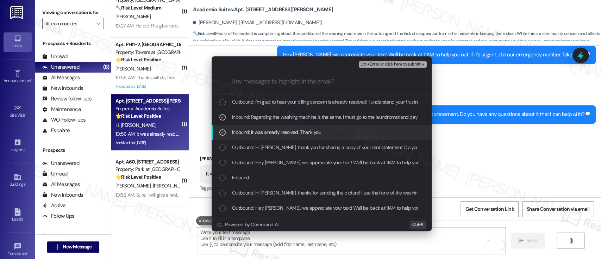
click at [275, 131] on span "Inbound: It was already resolved. Thank you" at bounding box center [276, 132] width 89 height 8
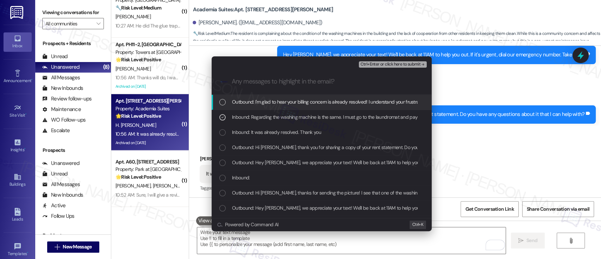
click at [395, 64] on span "Ctrl+Enter or click here to submit" at bounding box center [390, 64] width 60 height 5
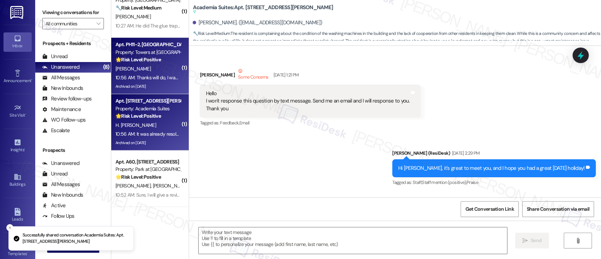
scroll to position [282, 0]
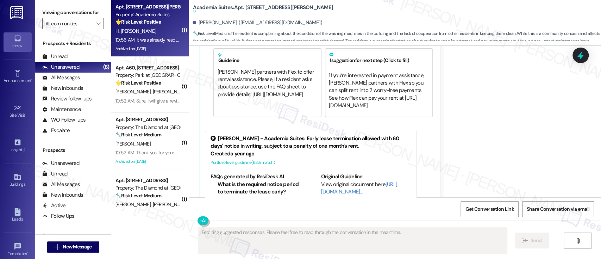
type textarea "Fetching suggested responses. Please feel free to read through the conversation…"
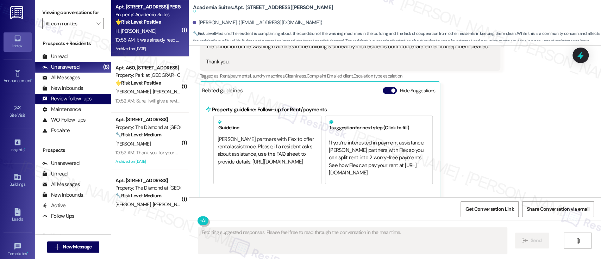
click at [89, 101] on div "Review follow-ups" at bounding box center [66, 98] width 49 height 7
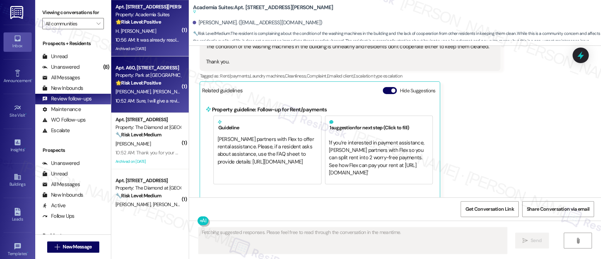
click at [132, 82] on strong "🌟 Risk Level: Positive" at bounding box center [137, 83] width 45 height 6
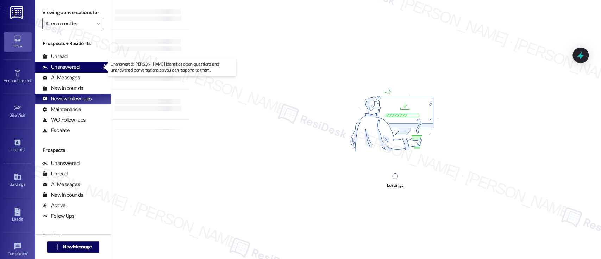
click at [81, 65] on div "Unanswered (8)" at bounding box center [73, 67] width 76 height 11
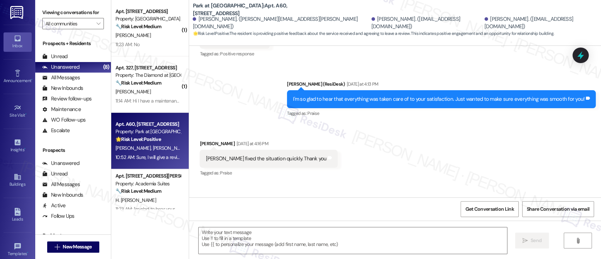
type textarea "Fetching suggested responses. Please feel free to read through the conversation…"
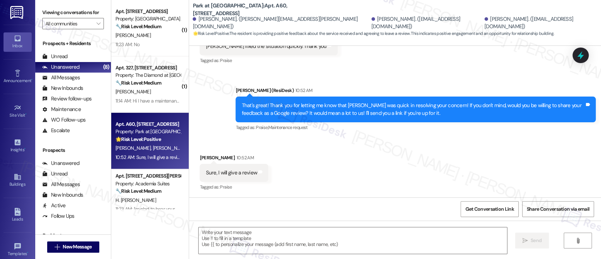
scroll to position [268, 0]
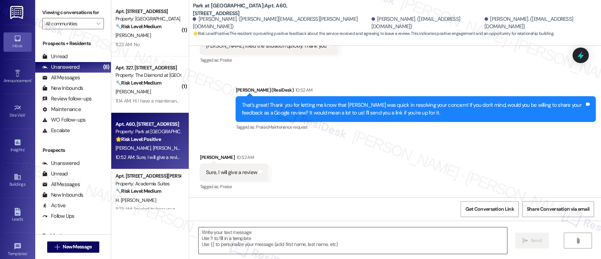
click at [340, 240] on textarea at bounding box center [353, 240] width 308 height 26
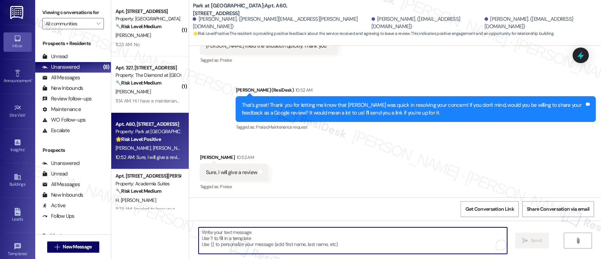
paste textarea "Awesome! Here's the link: {{google_review_link}}. Please let me know when you'r…"
type textarea "Awesome! Here's the link: {{google_review_link}}. Please let me know when you'r…"
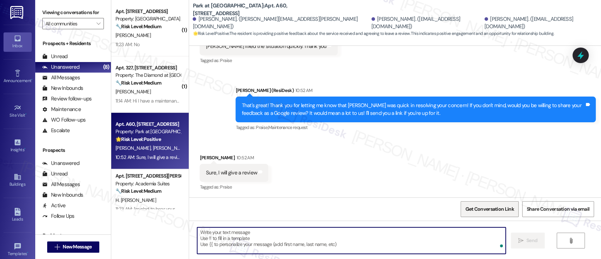
click at [478, 205] on span "Get Conversation Link" at bounding box center [489, 208] width 51 height 15
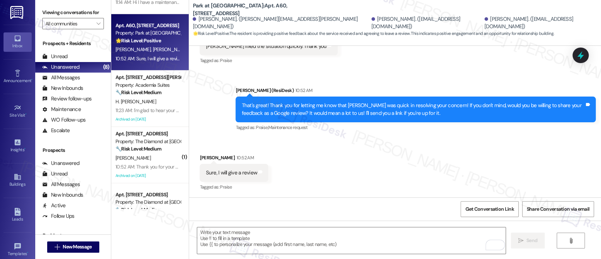
scroll to position [104, 0]
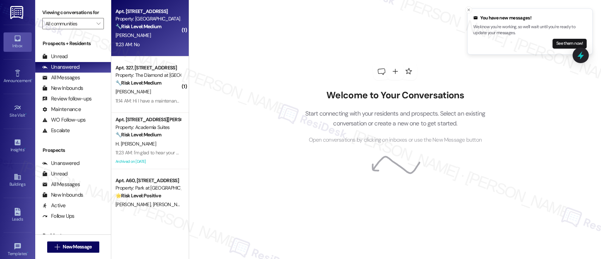
click at [135, 32] on div "[PERSON_NAME]" at bounding box center [148, 35] width 67 height 9
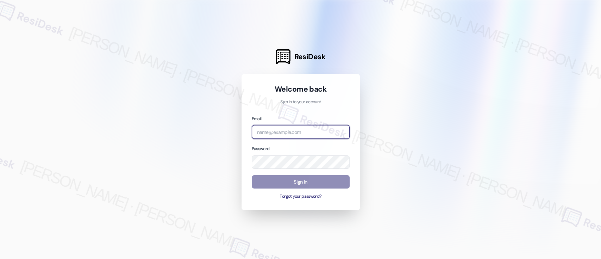
type input "[EMAIL_ADDRESS][PERSON_NAME][PERSON_NAME][DOMAIN_NAME]"
click at [315, 181] on button "Sign In" at bounding box center [301, 182] width 98 height 14
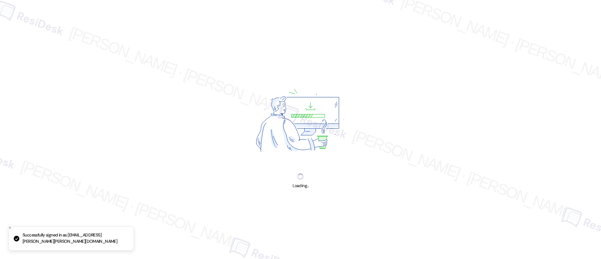
click at [315, 181] on div "Loading..." at bounding box center [300, 129] width 601 height 259
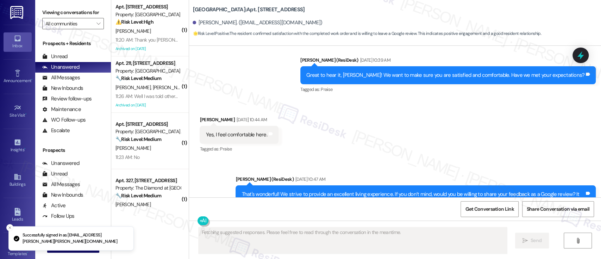
scroll to position [543, 0]
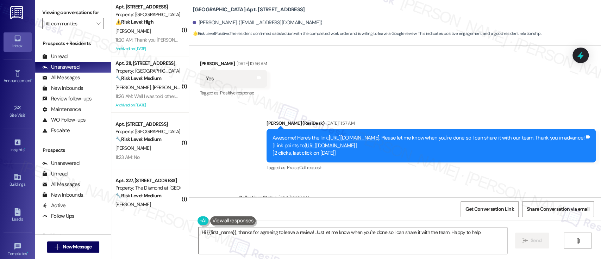
type textarea "Hi {{first_name}}, thanks for agreeing to leave a review! Just let me know when…"
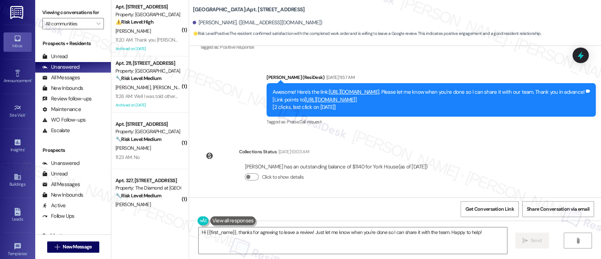
scroll to position [690, 0]
click at [380, 88] on link "[URL][DOMAIN_NAME]" at bounding box center [354, 91] width 51 height 7
click at [65, 247] on span "New Message" at bounding box center [77, 246] width 29 height 7
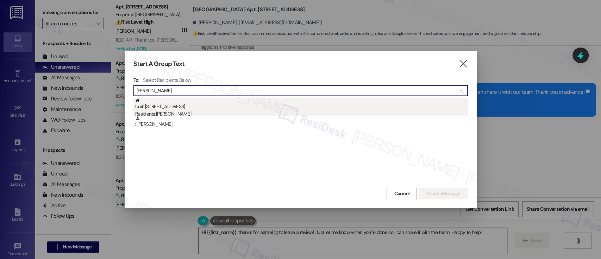
type input "[PERSON_NAME]"
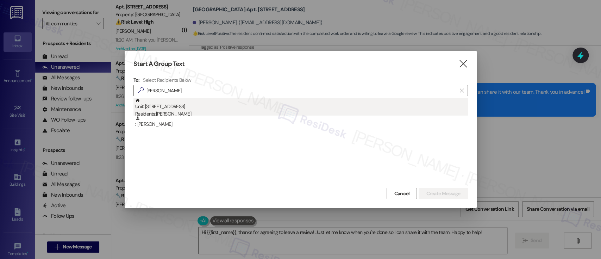
click at [207, 108] on div "Unit: [STREET_ADDRESS] Residents: [PERSON_NAME]" at bounding box center [301, 108] width 333 height 20
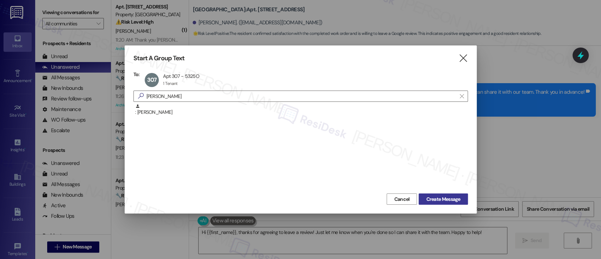
click at [436, 196] on span "Create Message" at bounding box center [443, 198] width 34 height 7
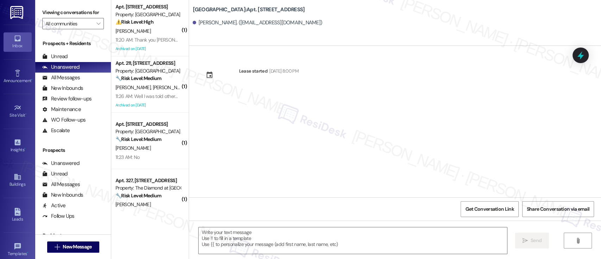
type textarea "Fetching suggested responses. Please feel free to read through the conversation…"
click at [66, 251] on button " New Message" at bounding box center [73, 246] width 52 height 11
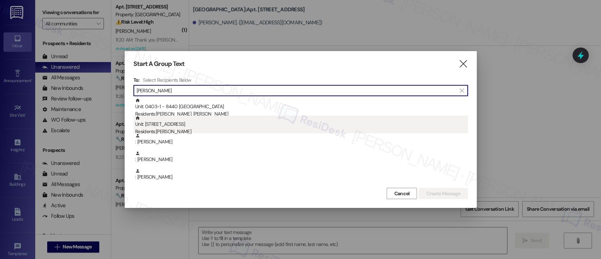
type input "[PERSON_NAME]"
click at [171, 125] on div "Unit: [STREET_ADDRESS] Residents: [PERSON_NAME]" at bounding box center [301, 125] width 333 height 20
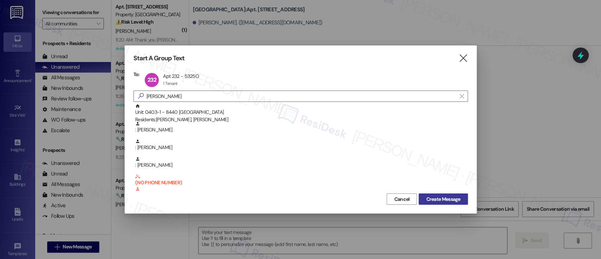
click at [446, 195] on span "Create Message" at bounding box center [443, 198] width 34 height 7
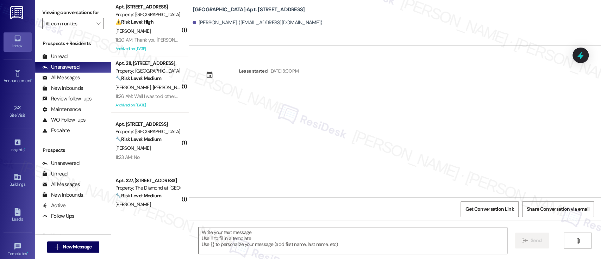
type textarea "Fetching suggested responses. Please feel free to read through the conversation…"
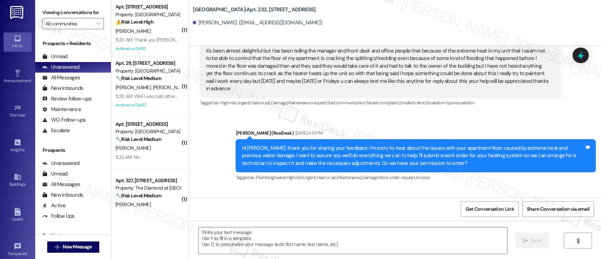
type textarea "Fetching suggested responses. Please feel free to read through the conversation…"
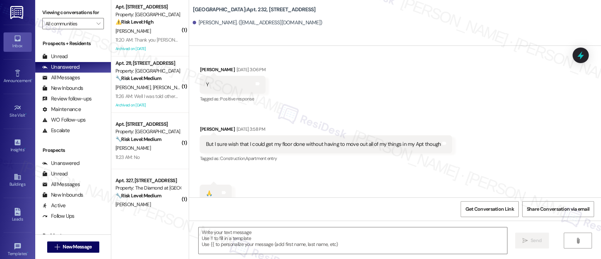
scroll to position [1665, 0]
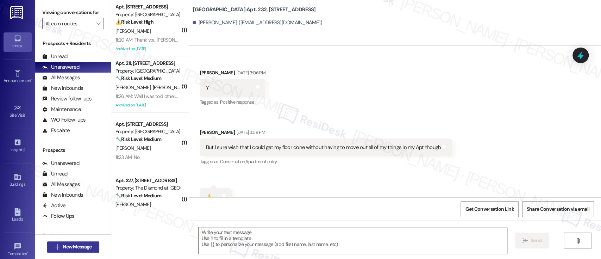
click at [66, 244] on span "New Message" at bounding box center [77, 246] width 29 height 7
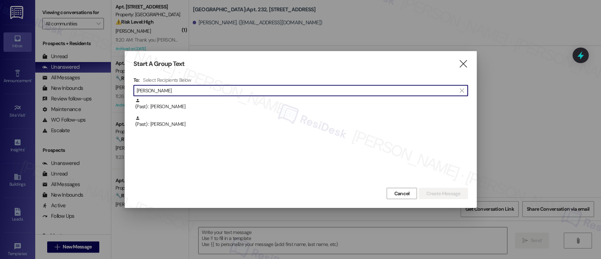
drag, startPoint x: 238, startPoint y: 92, endPoint x: 0, endPoint y: 73, distance: 238.4
click at [0, 73] on div "Start A Group Text  To: Select Recipients Below  [PERSON_NAME]  (Past) : [PE…" at bounding box center [300, 129] width 601 height 259
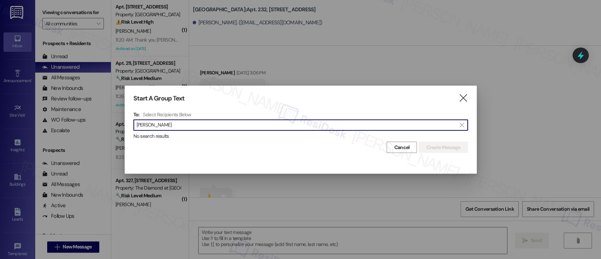
drag, startPoint x: 192, startPoint y: 125, endPoint x: 6, endPoint y: 111, distance: 186.4
click at [0, 111] on div "Start A Group Text  To: Select Recipients Below  [PERSON_NAME]  No search re…" at bounding box center [300, 129] width 601 height 259
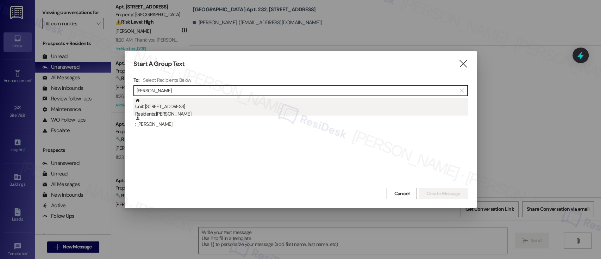
type input "[PERSON_NAME]"
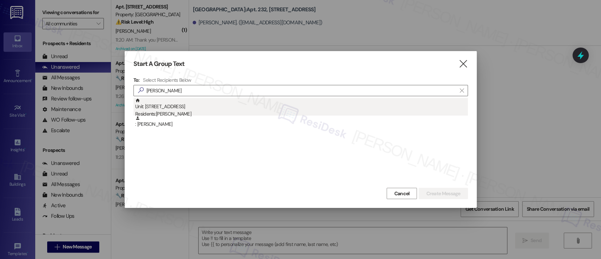
click at [213, 108] on div "Unit: 918 - 5325 Old York Rd Residents: Stephanie Harvard" at bounding box center [301, 108] width 333 height 20
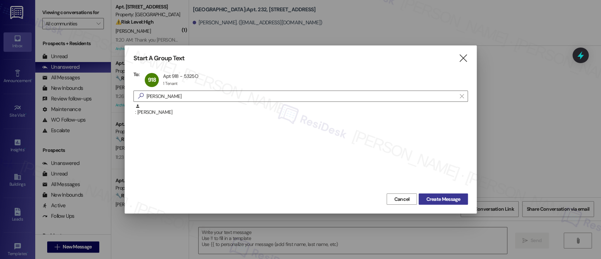
click at [439, 196] on span "Create Message" at bounding box center [443, 198] width 34 height 7
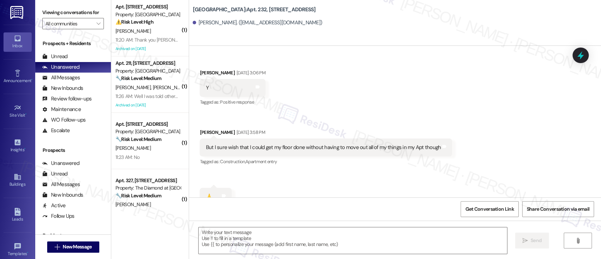
type textarea "Fetching suggested responses. Please feel free to read through the conversation…"
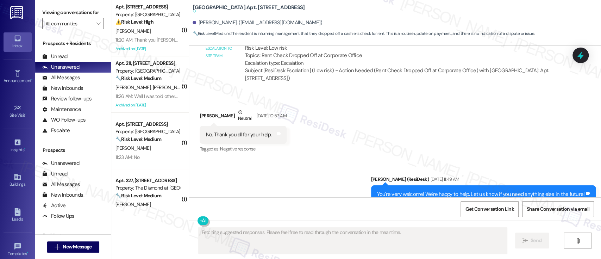
scroll to position [3373, 0]
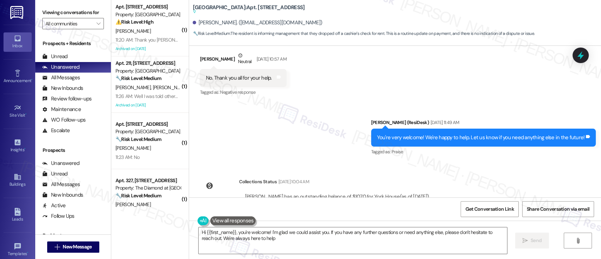
type textarea "Hi {{first_name}}, you're welcome! I'm glad we could assist you. If you have an…"
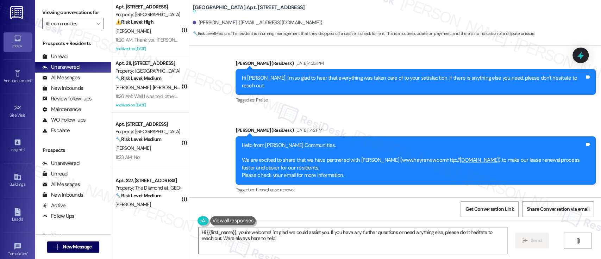
scroll to position [1980, 0]
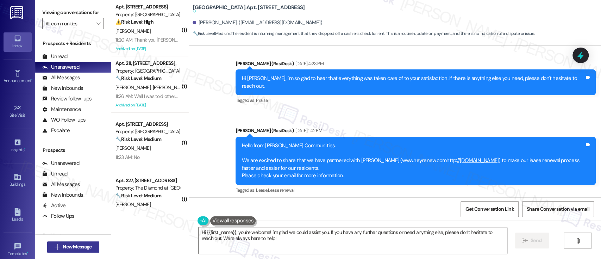
click at [80, 246] on span "New Message" at bounding box center [77, 246] width 29 height 7
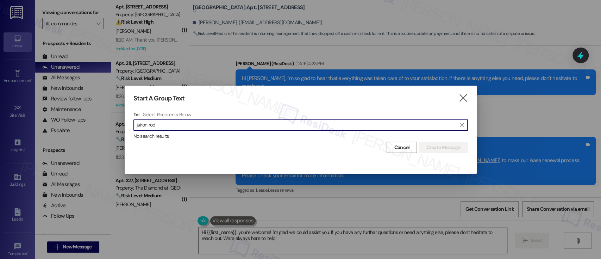
scroll to position [0, 0]
drag, startPoint x: 265, startPoint y: 128, endPoint x: 0, endPoint y: 128, distance: 265.5
click at [0, 128] on div "Start A Group Text  To: Select Recipients Below  jairon rod  No search resul…" at bounding box center [300, 129] width 601 height 259
drag, startPoint x: 181, startPoint y: 123, endPoint x: 0, endPoint y: 102, distance: 181.8
click at [0, 107] on div "Start A Group Text  To: Select Recipients Below  jackie hank  No search resu…" at bounding box center [300, 129] width 601 height 259
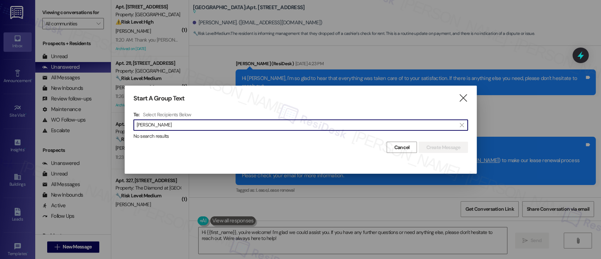
drag, startPoint x: 169, startPoint y: 125, endPoint x: 1, endPoint y: 101, distance: 170.0
click at [1, 101] on div "Start A Group Text  To: Select Recipients Below  curtis turner  No search re…" at bounding box center [300, 129] width 601 height 259
drag, startPoint x: 176, startPoint y: 123, endPoint x: 0, endPoint y: 115, distance: 175.9
click at [0, 115] on div "Start A Group Text  To: Select Recipients Below  rasheed tho  No search resu…" at bounding box center [300, 129] width 601 height 259
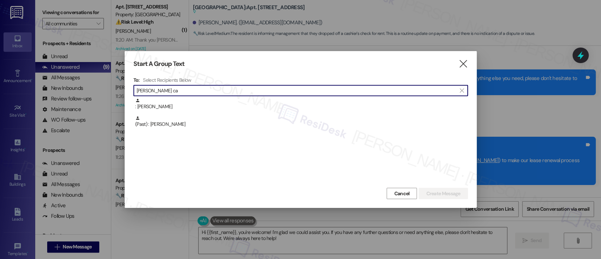
drag, startPoint x: 188, startPoint y: 90, endPoint x: 0, endPoint y: 80, distance: 188.6
click at [0, 80] on div "Start A Group Text  To: Select Recipients Below  darryl ca  : Darryl Poindex…" at bounding box center [300, 129] width 601 height 259
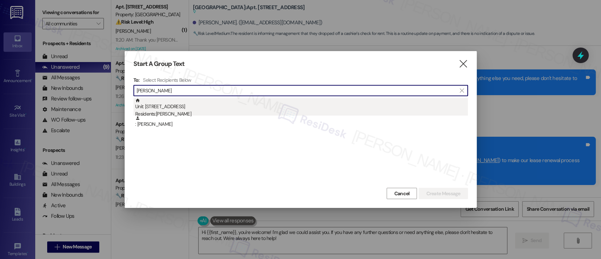
type input "tanya ru"
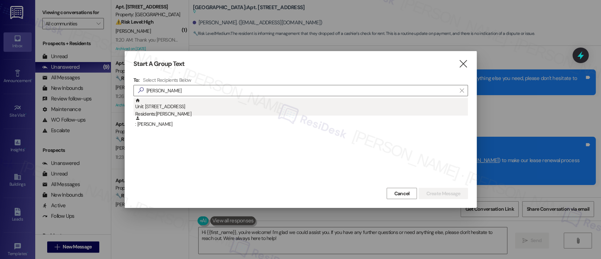
click at [186, 111] on div "Residents: Tanya Ruff" at bounding box center [301, 113] width 333 height 7
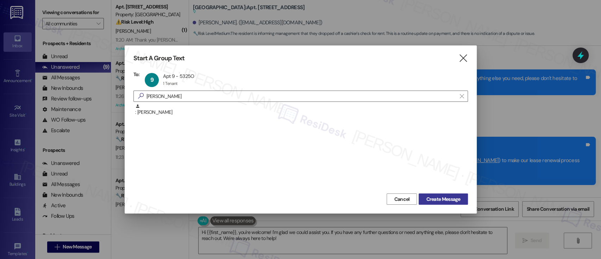
click at [444, 196] on span "Create Message" at bounding box center [443, 198] width 34 height 7
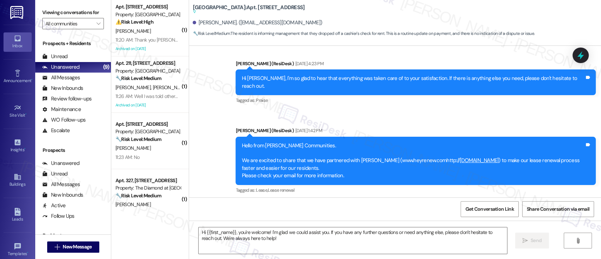
type textarea "Fetching suggested responses. Please feel free to read through the conversation…"
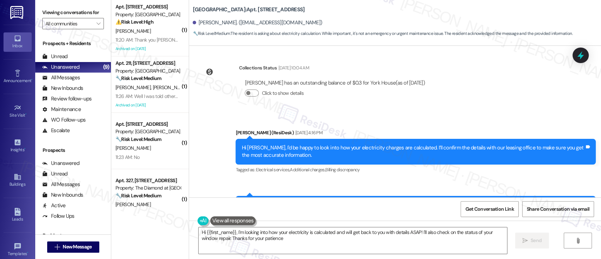
type textarea "Hi {{first_name}}, I'm looking into how your electricity is calculated and will…"
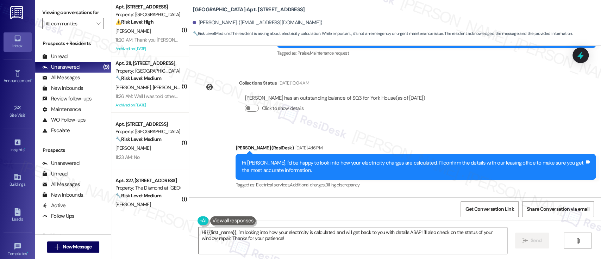
scroll to position [4835, 0]
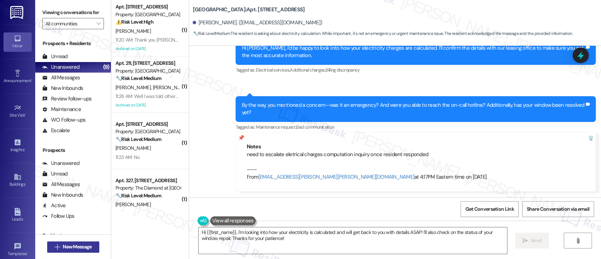
click at [77, 243] on span "New Message" at bounding box center [77, 246] width 29 height 7
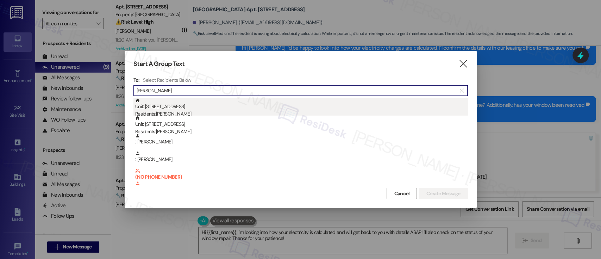
type input "joshua bro"
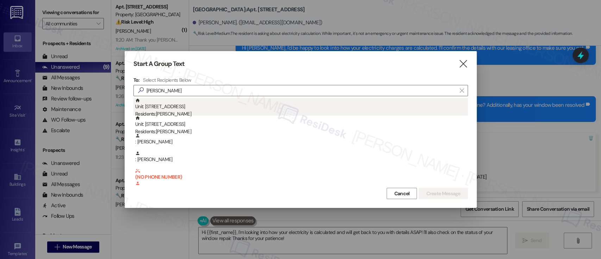
click at [198, 106] on div "Unit: 308 - 5325 Old York Rd Residents: Joshua Brockington" at bounding box center [301, 108] width 333 height 20
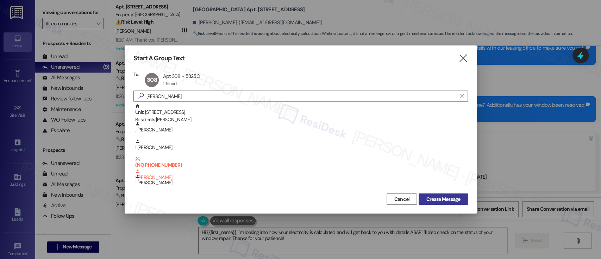
click at [436, 199] on span "Create Message" at bounding box center [443, 198] width 34 height 7
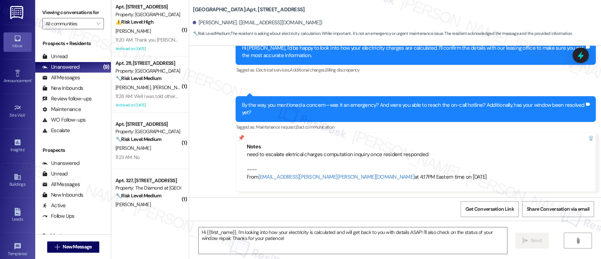
type textarea "Fetching suggested responses. Please feel free to read through the conversation…"
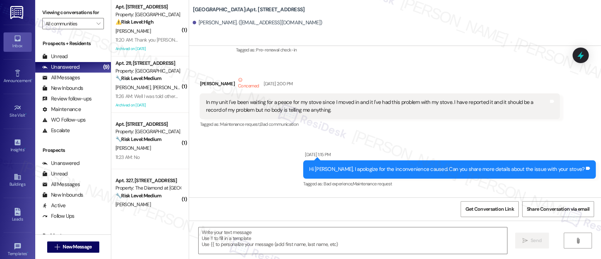
type textarea "Fetching suggested responses. Please feel free to read through the conversation…"
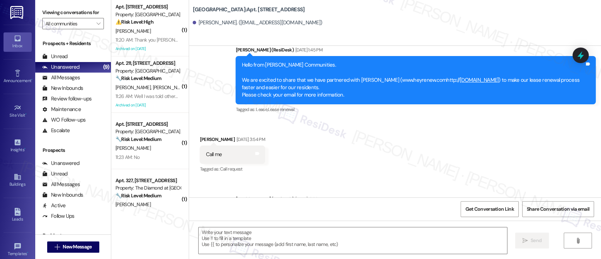
scroll to position [1768, 0]
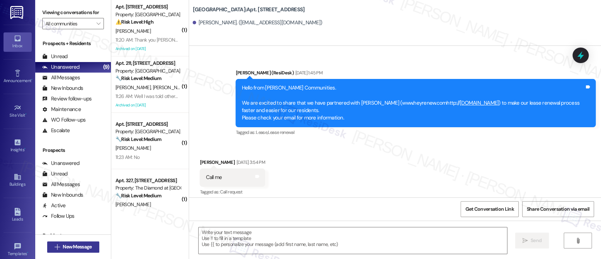
click at [77, 241] on button " New Message" at bounding box center [73, 246] width 52 height 11
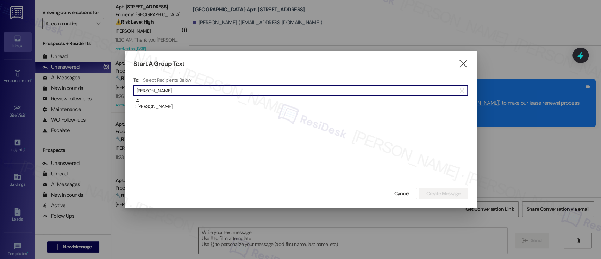
drag, startPoint x: 219, startPoint y: 87, endPoint x: 3, endPoint y: 82, distance: 216.2
click at [0, 83] on div "Start A Group Text  To: Select Recipients Below  travis lewis  : Deborah Lew…" at bounding box center [300, 129] width 601 height 259
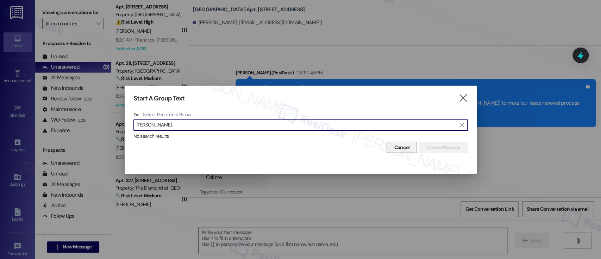
type input "patricia lyle"
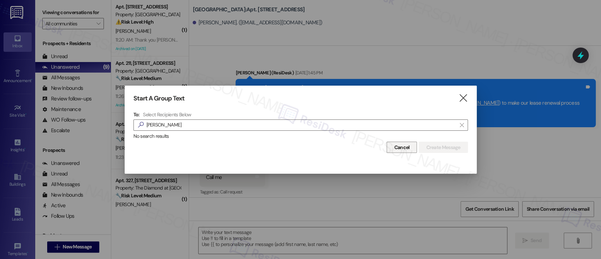
click at [397, 142] on button "Cancel" at bounding box center [402, 147] width 30 height 11
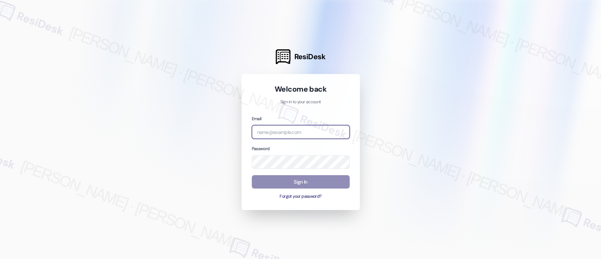
type input "[EMAIL_ADDRESS][PERSON_NAME][PERSON_NAME][DOMAIN_NAME]"
click at [296, 181] on button "Sign In" at bounding box center [301, 182] width 98 height 14
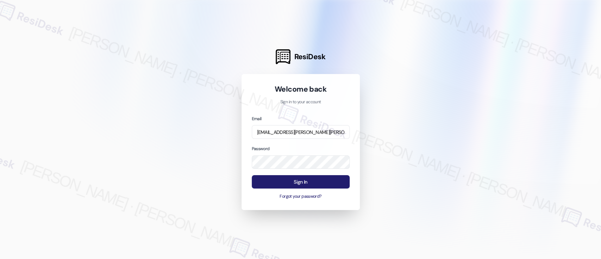
click at [296, 180] on button "Sign In" at bounding box center [301, 182] width 98 height 14
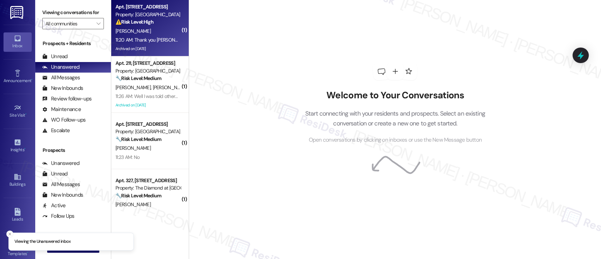
click at [161, 30] on div "[PERSON_NAME]" at bounding box center [148, 31] width 67 height 9
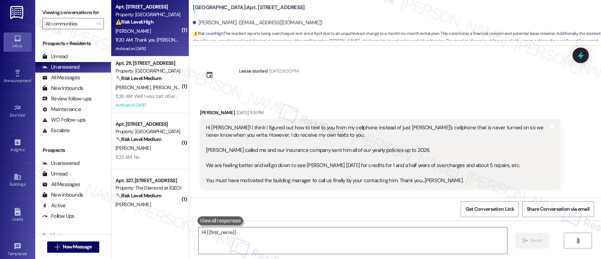
scroll to position [3981, 0]
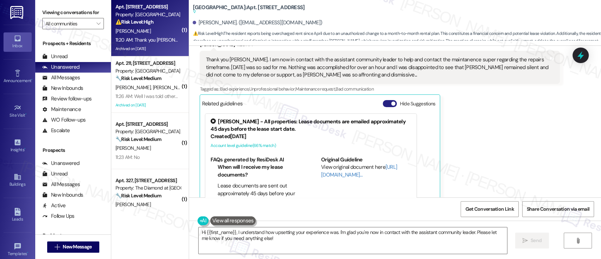
click at [391, 101] on span "button" at bounding box center [393, 103] width 4 height 4
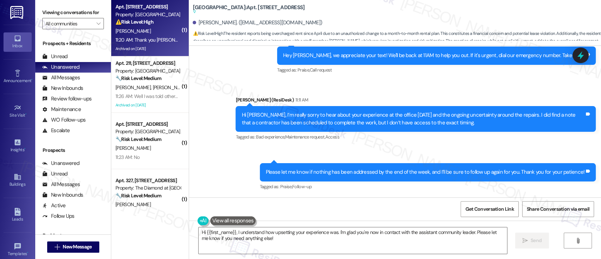
scroll to position [3831, 0]
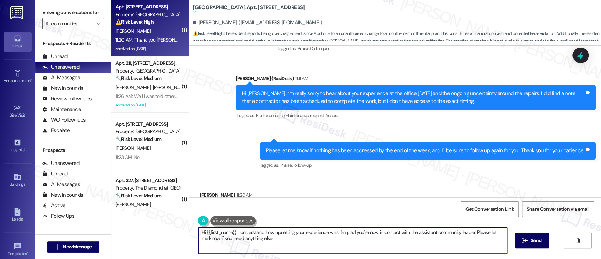
drag, startPoint x: 233, startPoint y: 231, endPoint x: 134, endPoint y: 229, distance: 98.6
click at [133, 231] on div "( 1 ) Apt. 406, [STREET_ADDRESS] Property: York House ⚠️ Risk Level: High The r…" at bounding box center [356, 129] width 490 height 259
click at [450, 236] on textarea "I understand how upsetting your experience was. I'm glad you're now in contact …" at bounding box center [351, 240] width 308 height 26
type textarea "I understand how upsetting your experience was. I'm glad you're now in contact …"
click at [519, 241] on icon "" at bounding box center [520, 241] width 5 height 6
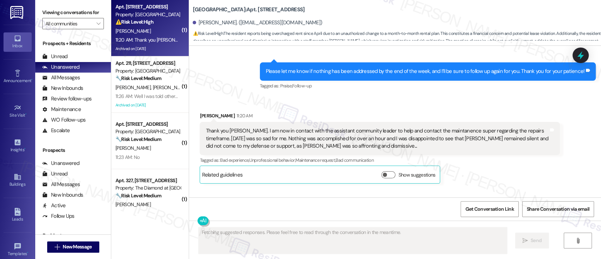
scroll to position [3925, 0]
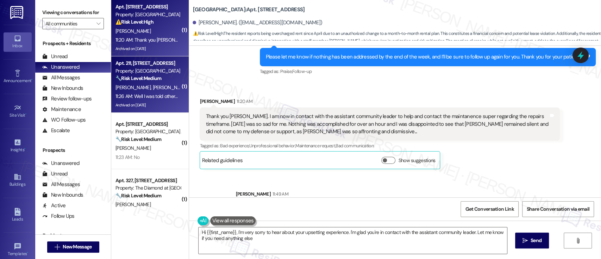
type textarea "Hi {{first_name}}, I'm very sorry to hear about your upsetting experience. I'm …"
click at [151, 80] on strong "🔧 Risk Level: Medium" at bounding box center [138, 78] width 46 height 6
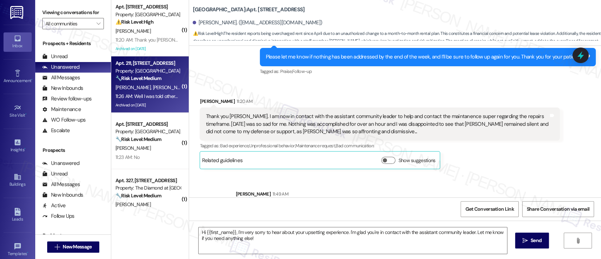
type textarea "Fetching suggested responses. Please feel free to read through the conversation…"
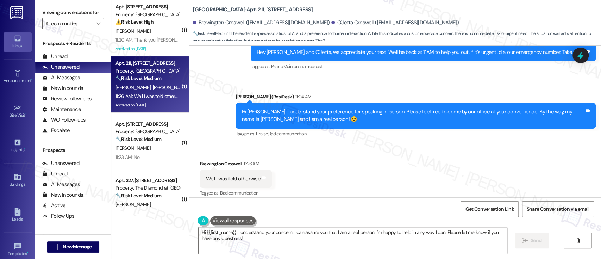
scroll to position [8593, 0]
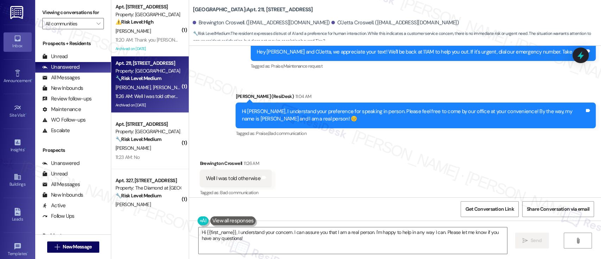
click at [389, 144] on div "Received via SMS Brewington Croswell 11:26 AM Well I was told otherwise Tags an…" at bounding box center [395, 174] width 412 height 60
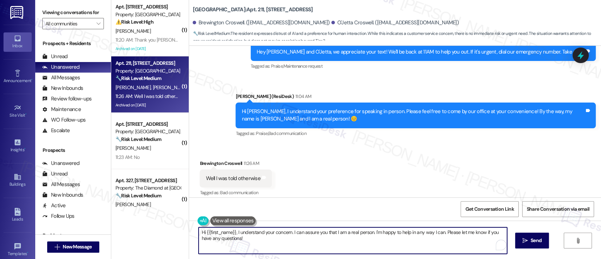
drag, startPoint x: 289, startPoint y: 230, endPoint x: 86, endPoint y: 224, distance: 202.9
click at [86, 224] on div "Viewing conversations for All communities  Prospects + Residents Unread (0) Un…" at bounding box center [318, 129] width 566 height 259
type textarea "I can assure you that I am a real person. I'm happy to help in any way I can. P…"
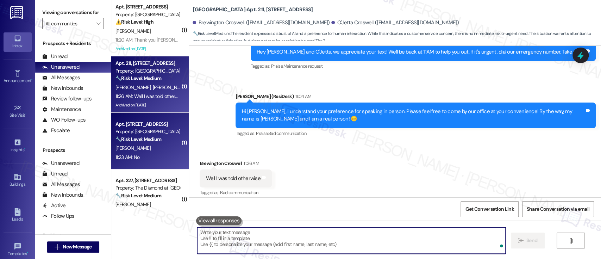
click at [144, 149] on div "[PERSON_NAME]" at bounding box center [148, 148] width 67 height 9
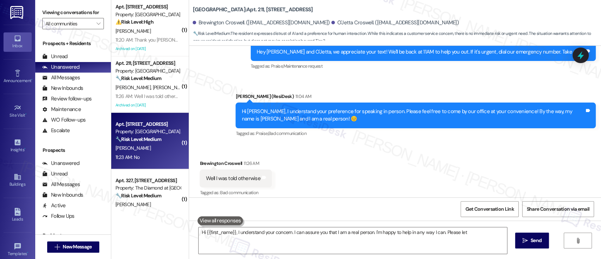
type textarea "Hi {{first_name}}, I understand your concern. I can assure you that I am a real…"
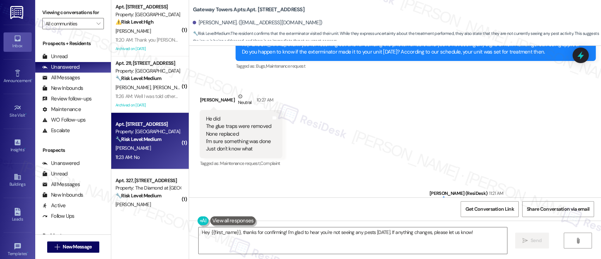
scroll to position [4340, 0]
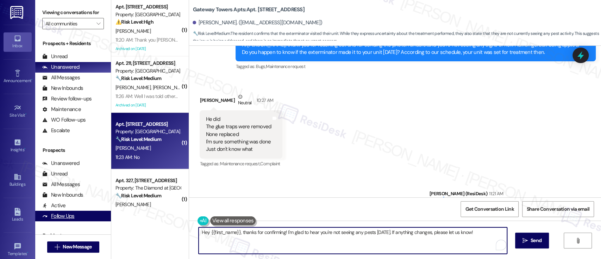
drag, startPoint x: 239, startPoint y: 233, endPoint x: 92, endPoint y: 211, distance: 148.1
click at [92, 211] on div "Viewing conversations for All communities  Prospects + Residents Unread (0) Un…" at bounding box center [318, 129] width 566 height 259
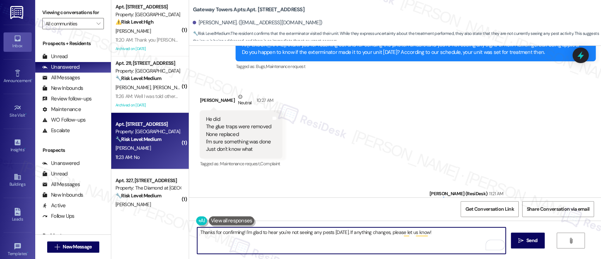
click at [308, 232] on textarea "Thanks for confirming! I'm glad to hear you're not seeing any pests [DATE]. If …" at bounding box center [351, 240] width 308 height 26
click at [336, 232] on textarea "Thanks for confirming! I'm glad to hear you're not seeing any pests [DATE]. If …" at bounding box center [351, 240] width 308 height 26
click at [404, 232] on textarea "Thanks for confirming! I'm glad to hear you're not seeing any pests [DATE]. If …" at bounding box center [351, 240] width 308 height 26
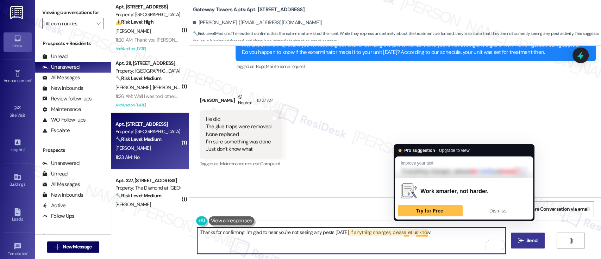
type textarea "Thanks for confirming! I'm glad to hear you're not seeing any pests [DATE]. If …"
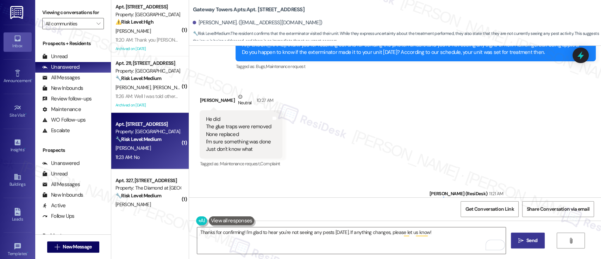
click at [527, 242] on span "Send" at bounding box center [531, 240] width 11 height 7
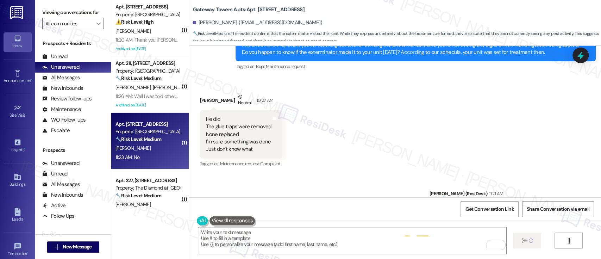
type textarea "Fetching suggested responses. Please feel free to read through the conversation…"
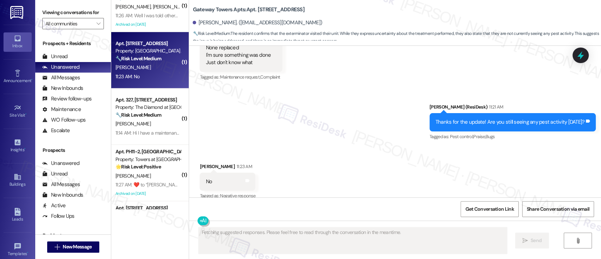
scroll to position [4433, 0]
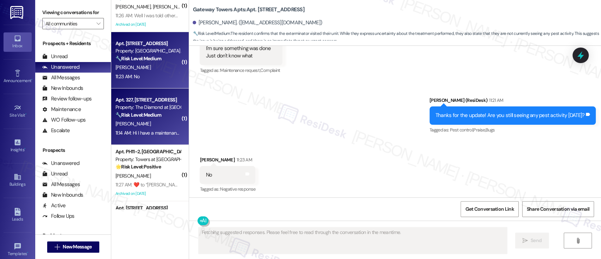
click at [146, 126] on div "[PERSON_NAME]" at bounding box center [148, 123] width 67 height 9
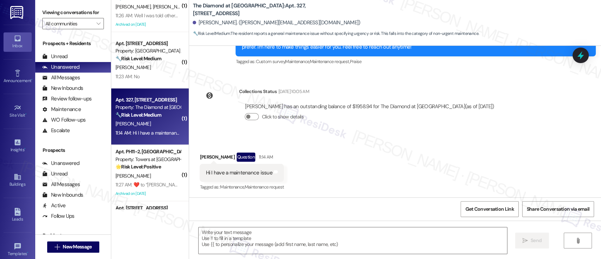
scroll to position [237, 0]
click at [357, 238] on textarea at bounding box center [353, 240] width 308 height 26
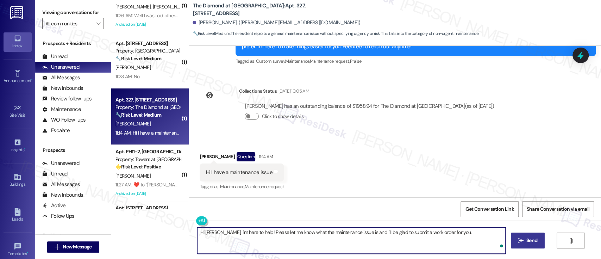
type textarea "Hi [PERSON_NAME], I'm here to help! Please let me know what the maintenance iss…"
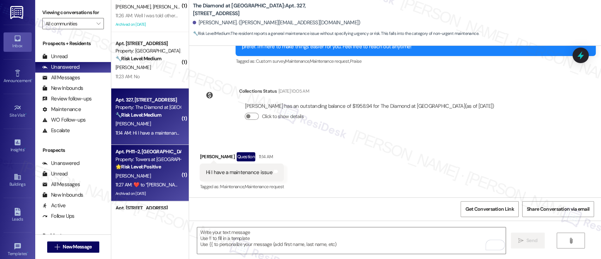
click at [160, 171] on div "[PERSON_NAME]" at bounding box center [148, 175] width 67 height 9
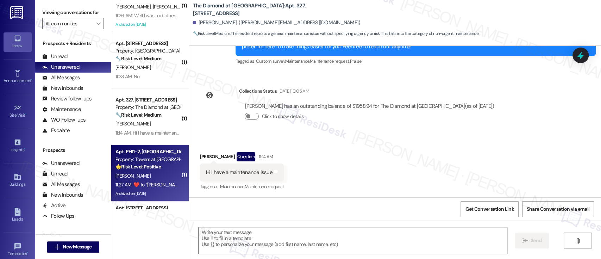
type textarea "Fetching suggested responses. Please feel free to read through the conversation…"
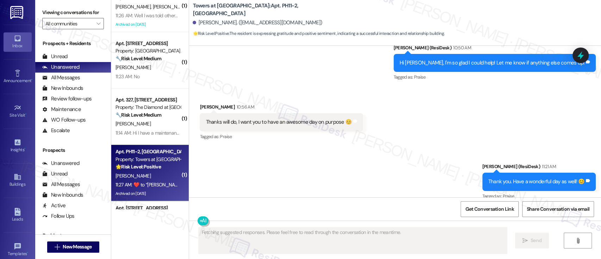
scroll to position [8359, 0]
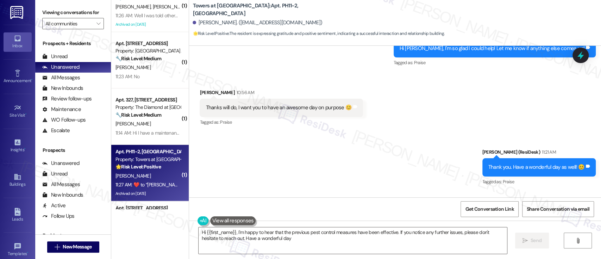
type textarea "Hi {{first_name}}, I'm happy to hear that the previous pest control measures ha…"
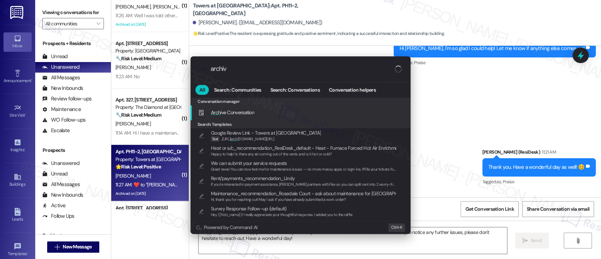
type input "archive"
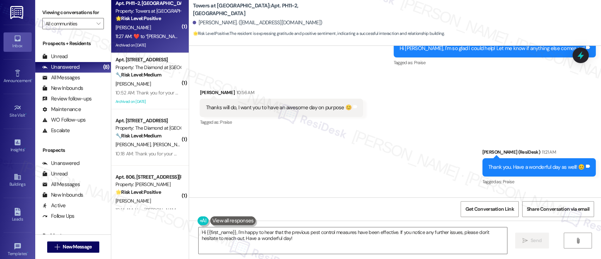
scroll to position [237, 0]
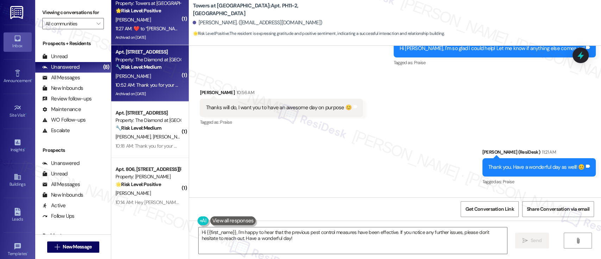
click at [140, 79] on div "[PERSON_NAME]" at bounding box center [148, 76] width 67 height 9
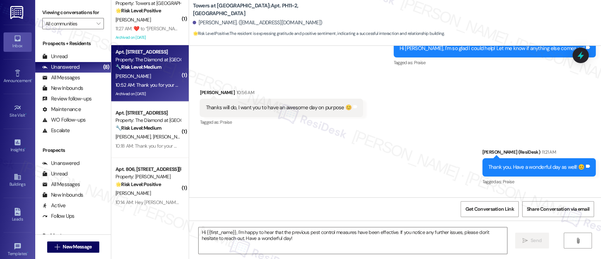
type textarea "Fetching suggested responses. Please feel free to read through the conversation…"
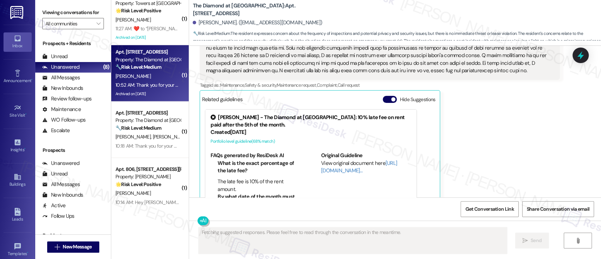
scroll to position [2868, 0]
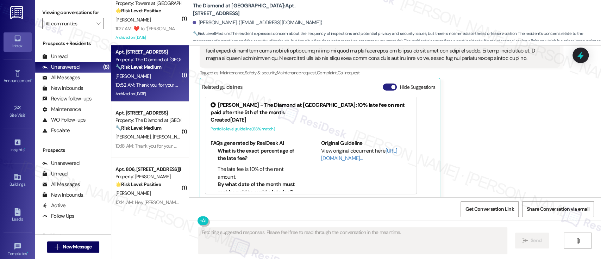
click at [383, 83] on button "Hide Suggestions" at bounding box center [390, 86] width 14 height 7
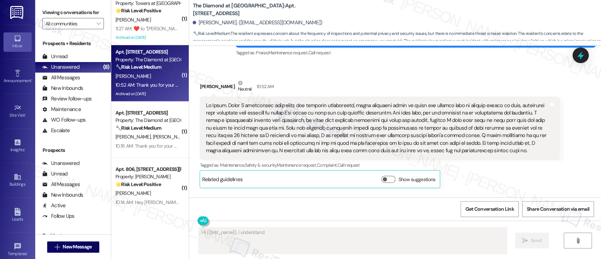
scroll to position [2738, 0]
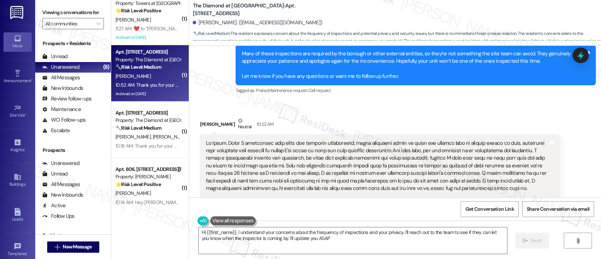
type textarea "Hi {{first_name}}, I understand your concerns about the frequency of inspection…"
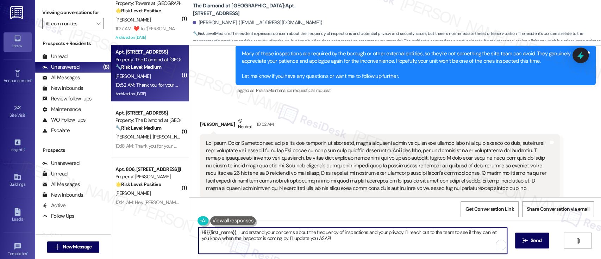
click at [360, 242] on textarea "Hi {{first_name}}, I understand your concerns about the frequency of inspection…" at bounding box center [353, 240] width 308 height 26
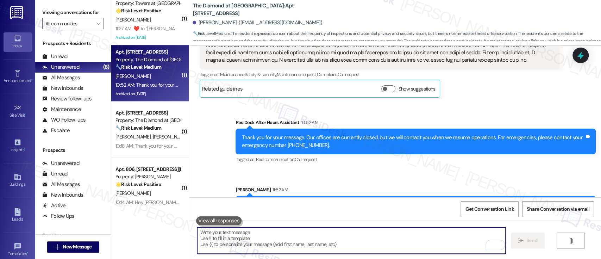
scroll to position [2888, 0]
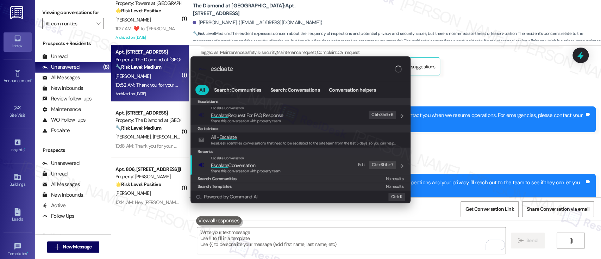
type input "esclaate"
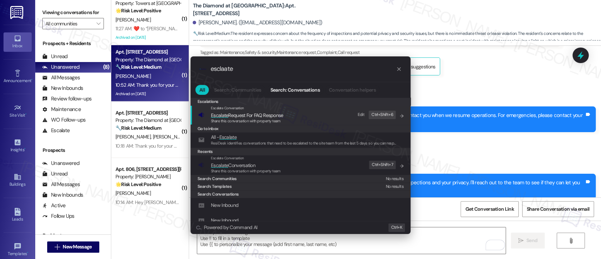
click at [277, 163] on span "Escalate Conversation" at bounding box center [246, 165] width 70 height 8
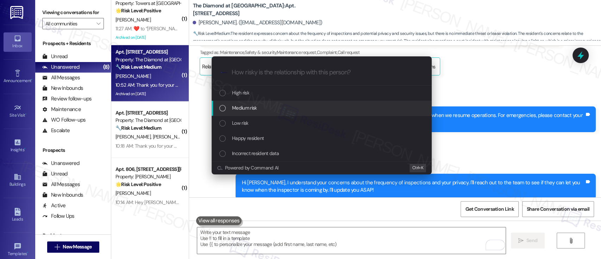
click at [256, 107] on span "Medium risk" at bounding box center [244, 108] width 25 height 8
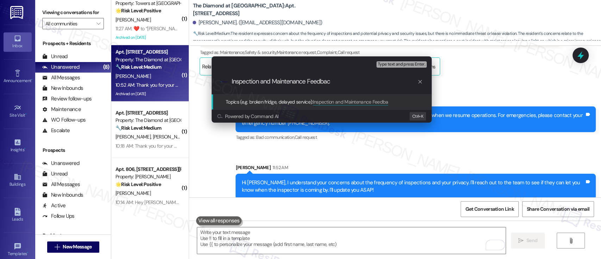
type input "Inspection and Maintenance Feedback"
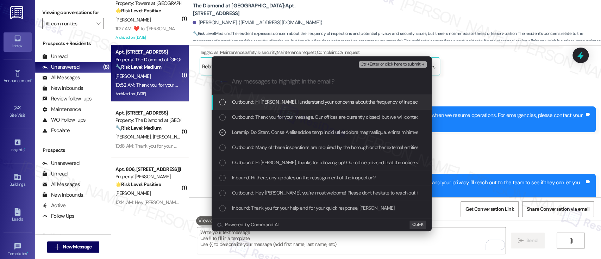
click at [399, 62] on span "Ctrl+Enter or click here to submit" at bounding box center [390, 64] width 60 height 5
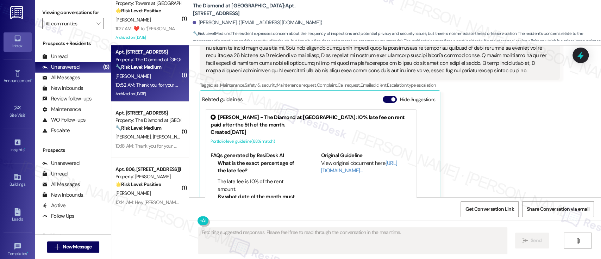
scroll to position [2868, 0]
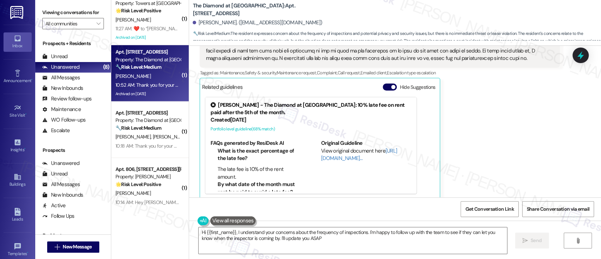
type textarea "Hi {{first_name}}, I understand your concerns about the frequency of inspection…"
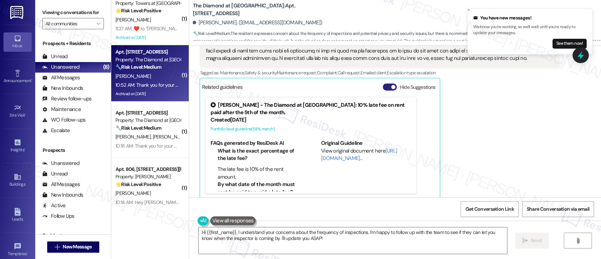
click at [383, 83] on button "Hide Suggestions" at bounding box center [390, 86] width 14 height 7
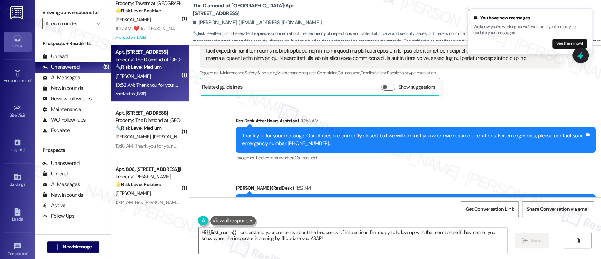
scroll to position [2898, 0]
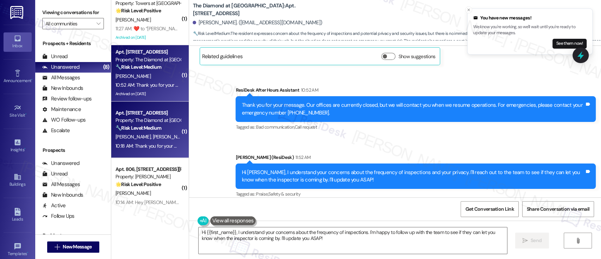
click at [151, 140] on span "[PERSON_NAME]" at bounding box center [133, 136] width 37 height 6
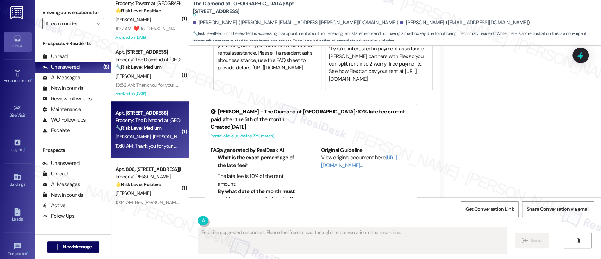
scroll to position [1527, 0]
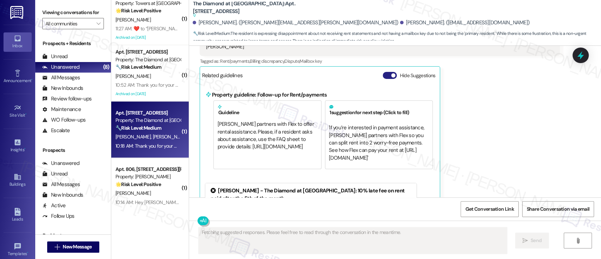
click at [383, 76] on button "Hide Suggestions" at bounding box center [390, 75] width 14 height 7
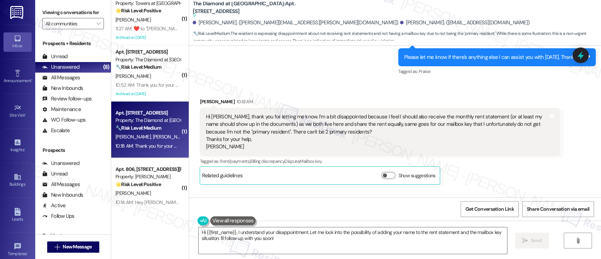
scroll to position [1346, 0]
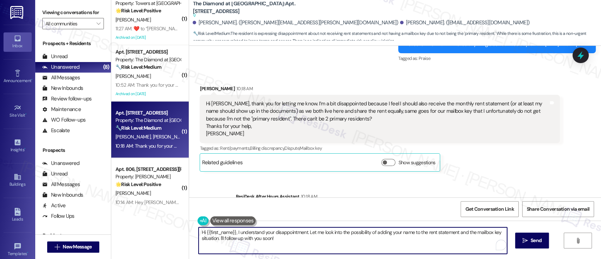
click at [329, 246] on textarea "Hi {{first_name}}, I understand your disappointment. Let me look into the possi…" at bounding box center [353, 240] width 308 height 26
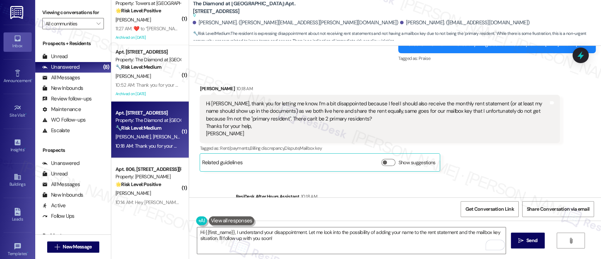
click at [383, 167] on div "Show suggestions" at bounding box center [409, 164] width 57 height 10
click at [386, 164] on button "Show suggestions" at bounding box center [388, 162] width 14 height 7
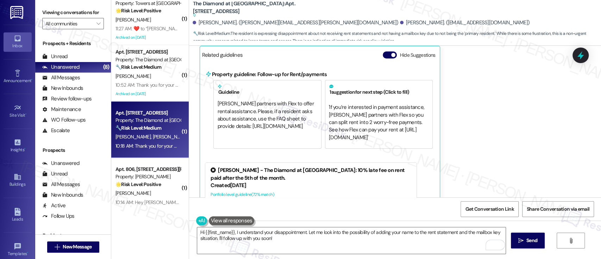
scroll to position [1359, 0]
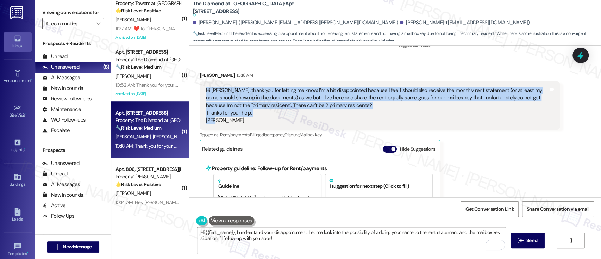
drag, startPoint x: 231, startPoint y: 125, endPoint x: 200, endPoint y: 90, distance: 46.9
click at [200, 90] on div "Hi Emily, thank you for letting me know. I’m a bit disappointed because I feel …" at bounding box center [380, 105] width 360 height 48
copy div "Hi Emily, thank you for letting me know. I’m a bit disappointed because I feel …"
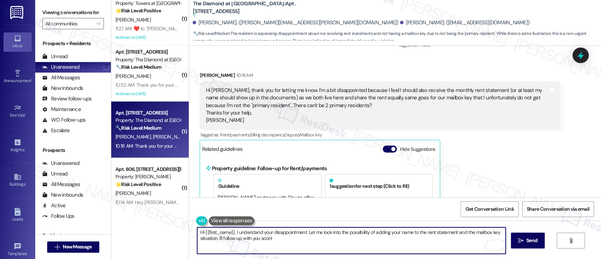
click at [313, 240] on textarea "Hi {{first_name}}, I understand your disappointment. Let me look into the possi…" at bounding box center [351, 240] width 308 height 26
drag, startPoint x: 304, startPoint y: 230, endPoint x: 304, endPoint y: 245, distance: 15.5
click at [304, 245] on textarea "Hi {{first_name}}, I understand your disappointment. Let me look into the possi…" at bounding box center [351, 240] width 308 height 26
paste textarea "Unfortunately, our system only allows one primary resident per lease, which is …"
drag, startPoint x: 231, startPoint y: 232, endPoint x: 97, endPoint y: 232, distance: 133.8
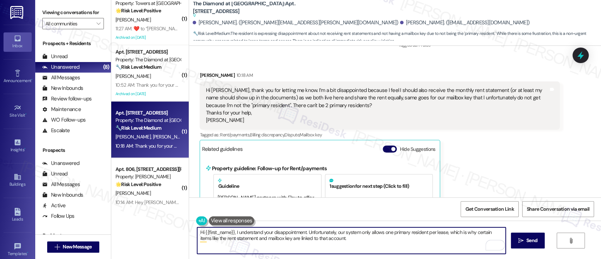
click at [96, 232] on div "Viewing conversations for All communities  Prospects + Residents Unread (0) Un…" at bounding box center [318, 129] width 566 height 259
click at [329, 240] on textarea "I understand your disappointment. Unfortunately, our system only allows one pri…" at bounding box center [351, 240] width 308 height 26
click at [340, 239] on textarea "I understand your disappointment. Unfortunately, our system only allows one pri…" at bounding box center [351, 240] width 308 height 26
paste textarea "for one primary resident per lease, which is why certain items—like the rent st…"
type textarea "I understand your disappointment. Unfortunately, our system only allows for one…"
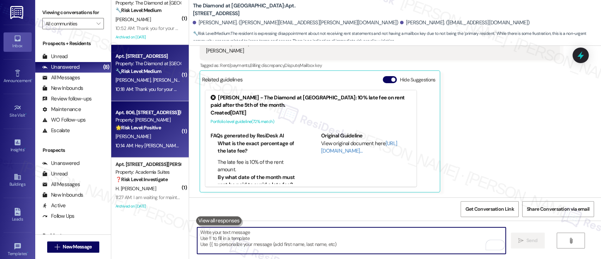
scroll to position [298, 0]
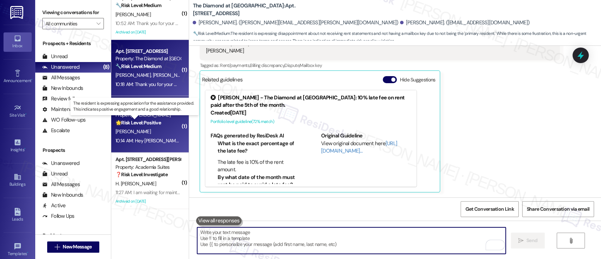
click at [150, 125] on strong "🌟 Risk Level: Positive" at bounding box center [137, 122] width 45 height 6
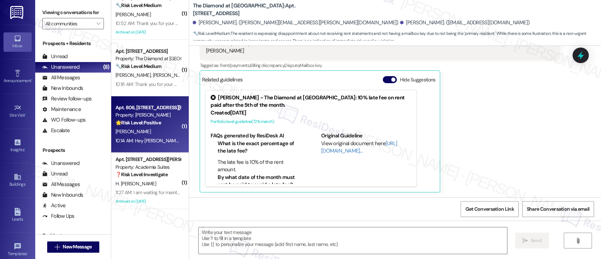
type textarea "Fetching suggested responses. Please feel free to read through the conversation…"
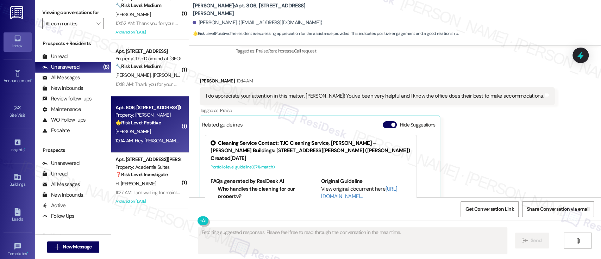
scroll to position [926, 0]
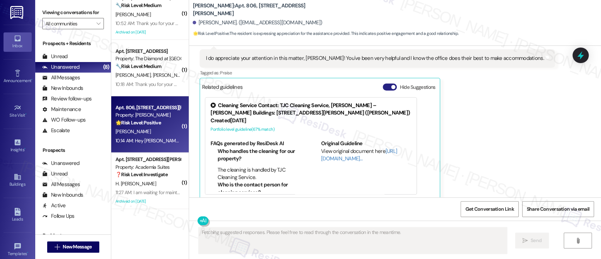
click at [384, 83] on button "Hide Suggestions" at bounding box center [390, 86] width 14 height 7
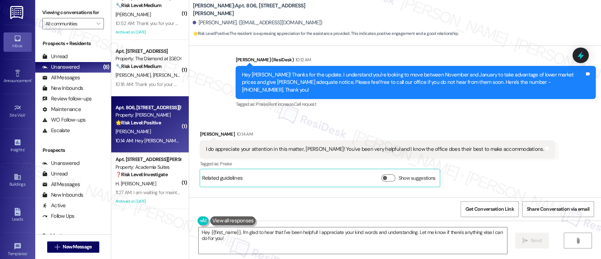
scroll to position [882, 0]
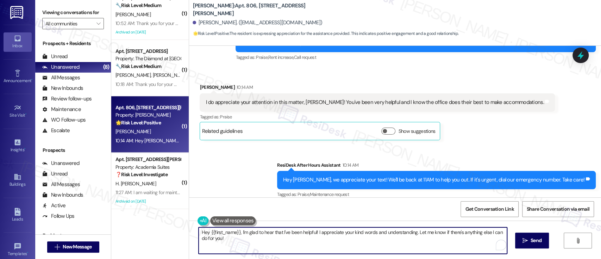
drag, startPoint x: 237, startPoint y: 232, endPoint x: 39, endPoint y: 227, distance: 197.2
click at [39, 227] on div "Viewing conversations for All communities  Prospects + Residents Unread (0) Un…" at bounding box center [318, 129] width 566 height 259
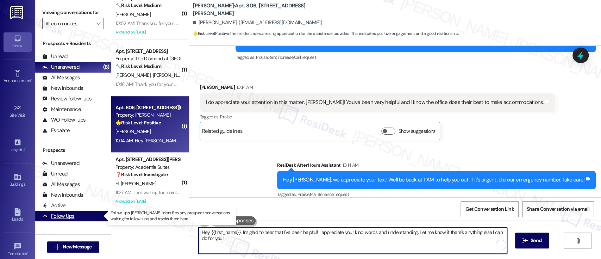
type textarea "I'm glad to hear that I've been helpful! I appreciate your kind words and under…"
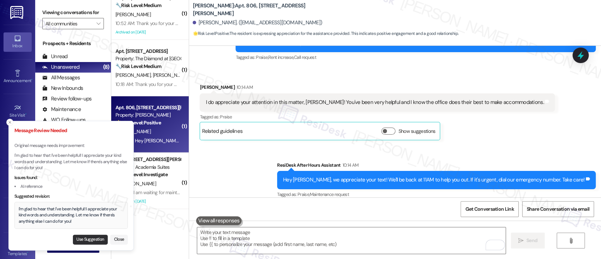
click at [76, 237] on button "Use Suggestion" at bounding box center [90, 239] width 35 height 10
type textarea "I'm glad to hear that I've been helpful! I appreciate your kind words and under…"
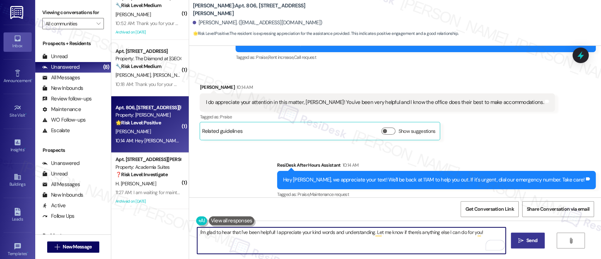
click at [521, 242] on icon "" at bounding box center [520, 241] width 5 height 6
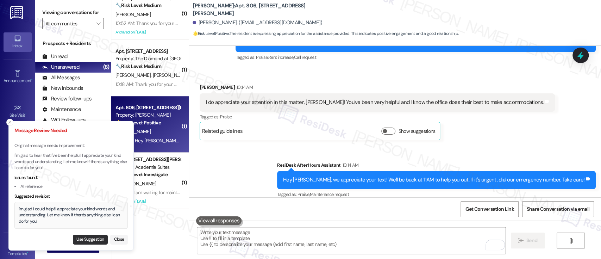
click at [89, 236] on button "Use Suggestion" at bounding box center [90, 239] width 35 height 10
type textarea "I'm glad I could help! I appreciate your kind words and understanding. Let me k…"
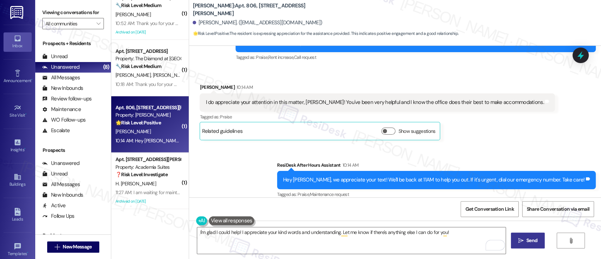
click at [515, 239] on button " Send" at bounding box center [528, 240] width 34 height 16
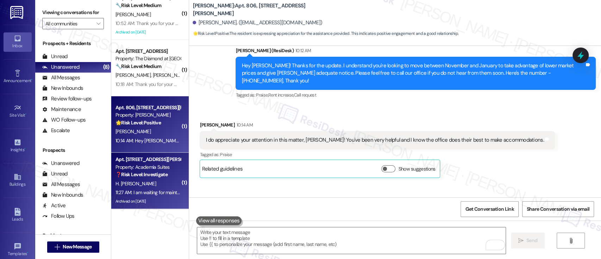
scroll to position [822, 0]
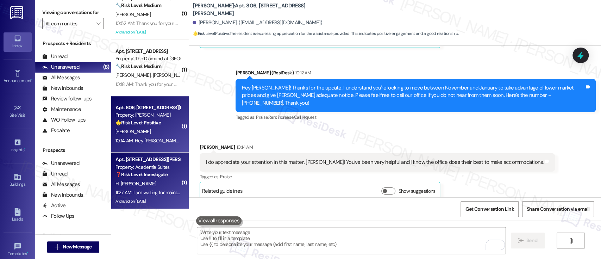
click at [140, 171] on strong "❓ Risk Level: Investigate" at bounding box center [141, 174] width 52 height 6
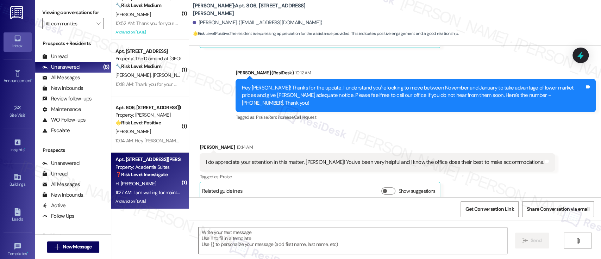
type textarea "Fetching suggested responses. Please feel free to read through the conversation…"
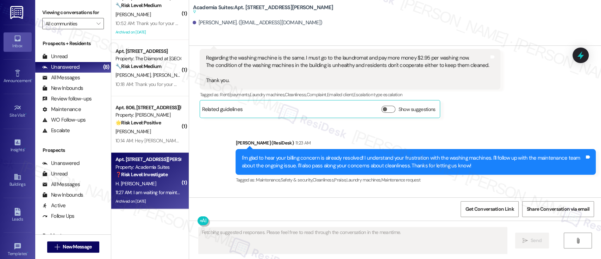
scroll to position [26976, 0]
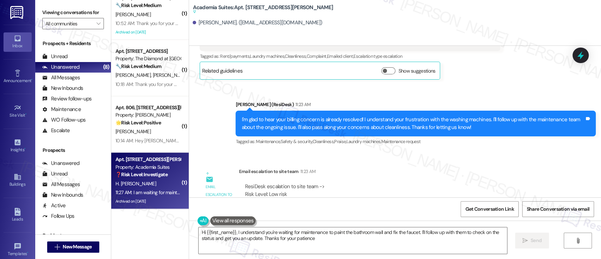
type textarea "Hi {{first_name}}, I understand you're waiting for maintenance to paint the bat…"
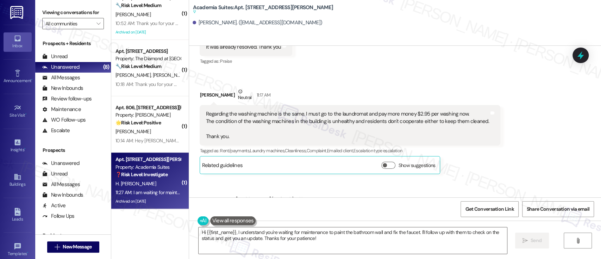
scroll to position [26882, 0]
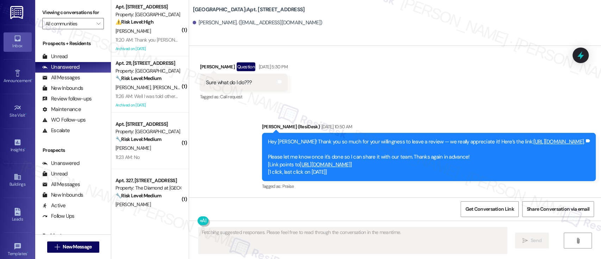
scroll to position [3281, 0]
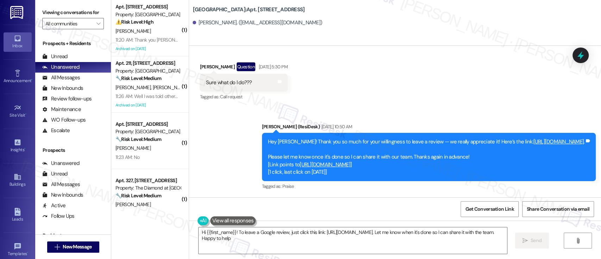
type textarea "Hi {{first_name}}! To leave a Google review, just click this link: [URL][DOMAIN…"
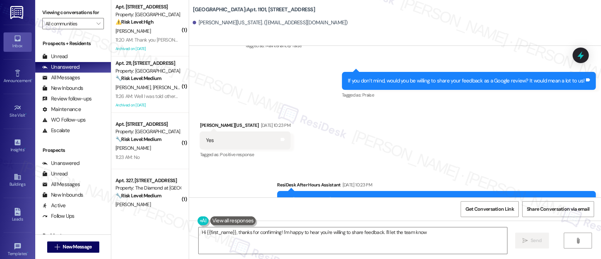
scroll to position [2581, 0]
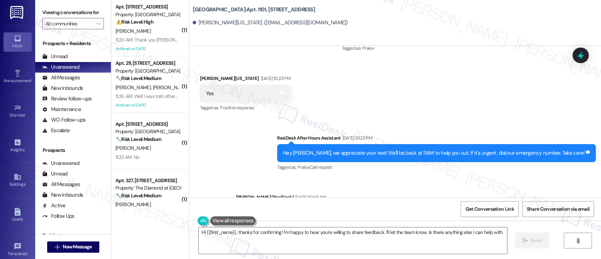
type textarea "Hi {{first_name}}, thanks for confirming! I'm happy to hear you're willing to s…"
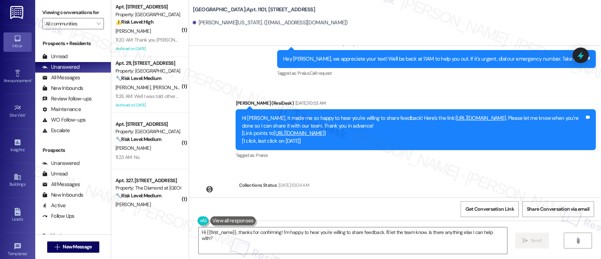
scroll to position [2693, 0]
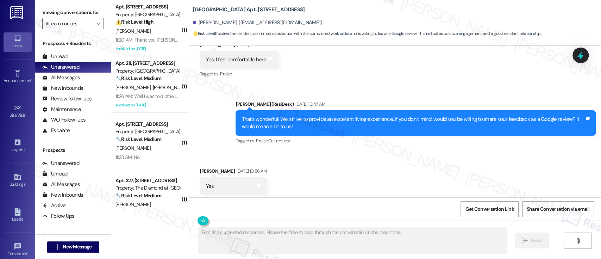
scroll to position [543, 0]
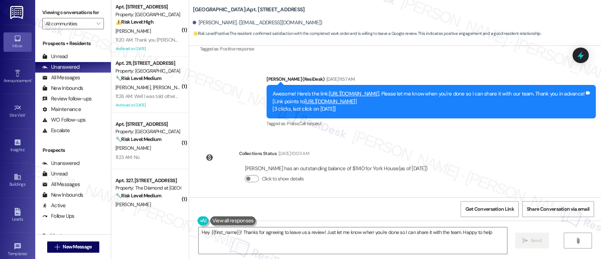
type textarea "Hey {{first_name}}! Thanks for agreeing to leave us a review! Just let me know …"
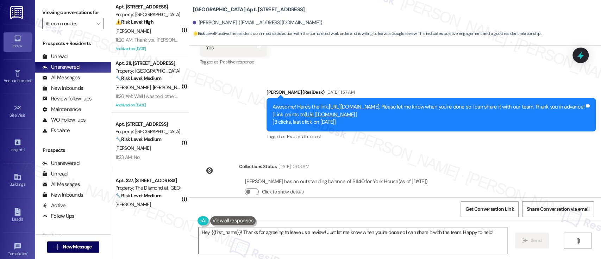
scroll to position [690, 0]
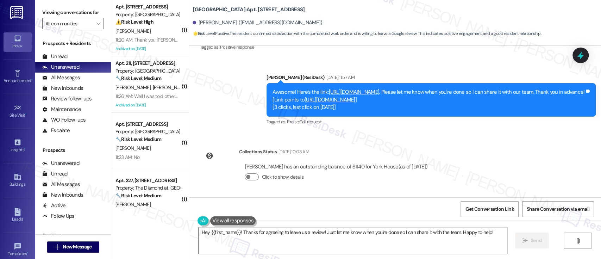
click at [380, 88] on link "[URL][DOMAIN_NAME]" at bounding box center [354, 91] width 51 height 7
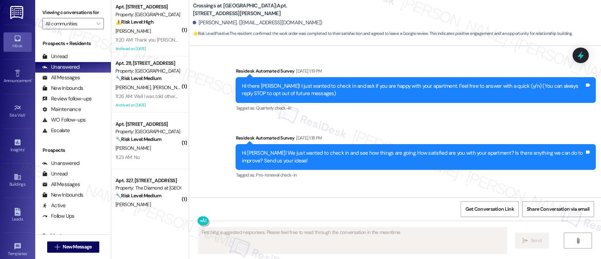
scroll to position [17583, 0]
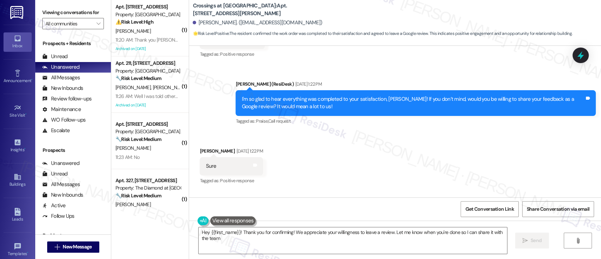
type textarea "Hey {{first_name}}! Thank you for confirming! We appreciate your willingness to…"
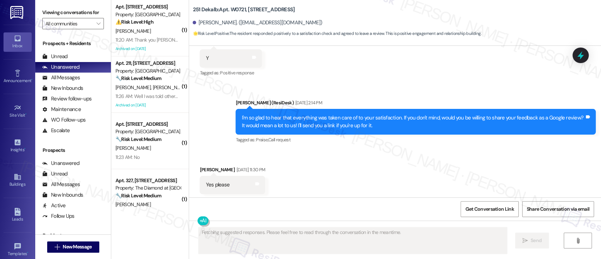
scroll to position [443, 0]
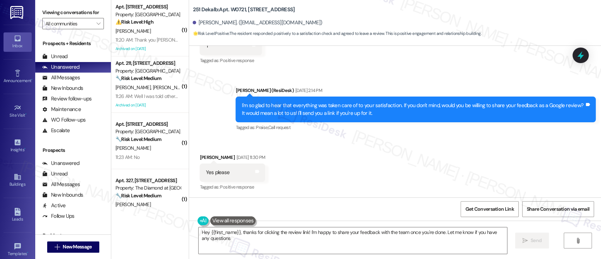
type textarea "Hey {{first_name}}, thanks for clicking the review link! I'm happy to share you…"
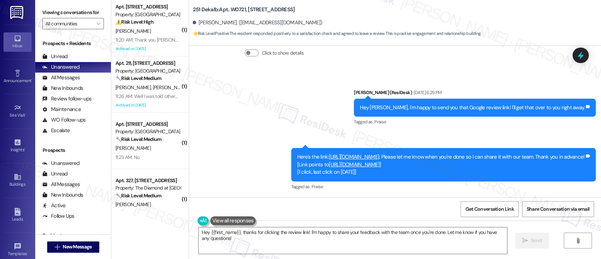
scroll to position [699, 0]
click at [369, 153] on link "[URL][DOMAIN_NAME]" at bounding box center [354, 156] width 51 height 7
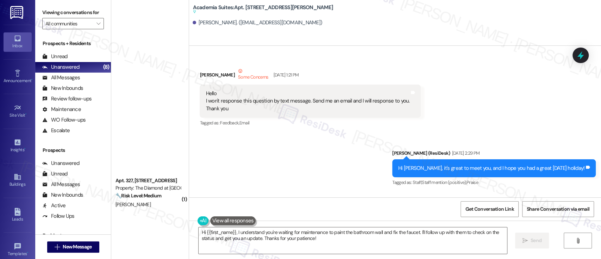
scroll to position [26976, 0]
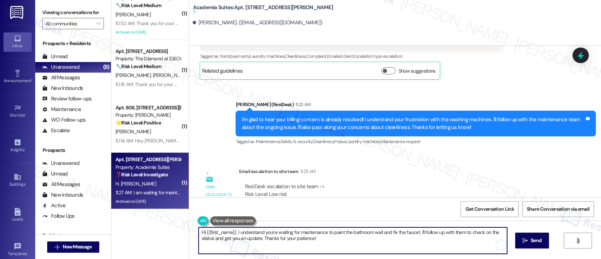
drag, startPoint x: 231, startPoint y: 233, endPoint x: 91, endPoint y: 221, distance: 140.7
click at [91, 221] on div "Viewing conversations for All communities  Prospects + Residents Unread (0) Un…" at bounding box center [318, 129] width 566 height 259
click at [390, 232] on textarea "Okay, I understand you're waiting for maintenance to paint the bathroom wall an…" at bounding box center [351, 240] width 308 height 26
click at [394, 244] on textarea "Okay, I understand you're waiting for maintenance to paint the bathroom wall an…" at bounding box center [351, 240] width 308 height 26
type textarea "Okay, I understand you're waiting for maintenance to paint the bathroom wall an…"
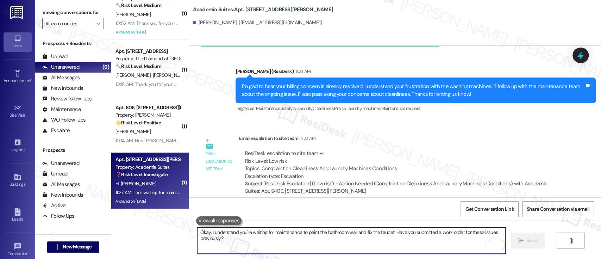
scroll to position [27025, 0]
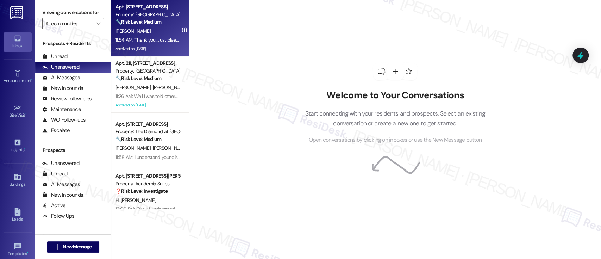
click at [177, 20] on div "Apt. [STREET_ADDRESS] Property: York House 🔧 Risk Level: Medium The resident is…" at bounding box center [149, 28] width 77 height 56
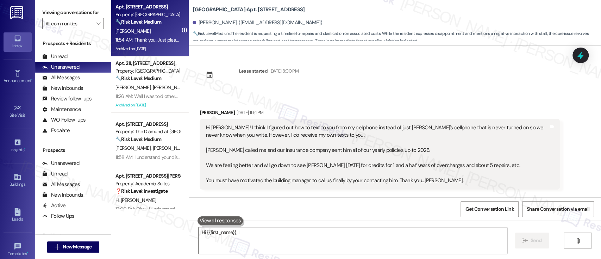
scroll to position [4117, 0]
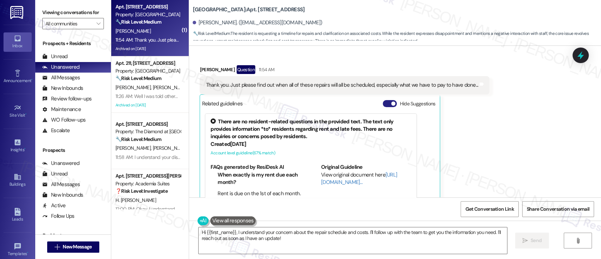
click at [385, 100] on button "Hide Suggestions" at bounding box center [390, 103] width 14 height 7
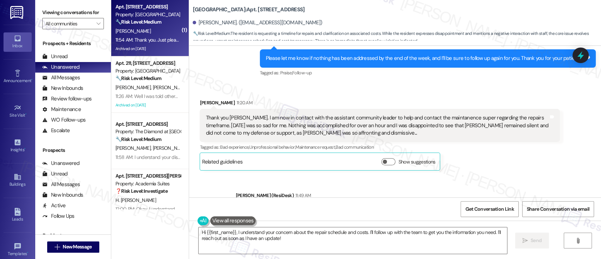
scroll to position [4013, 0]
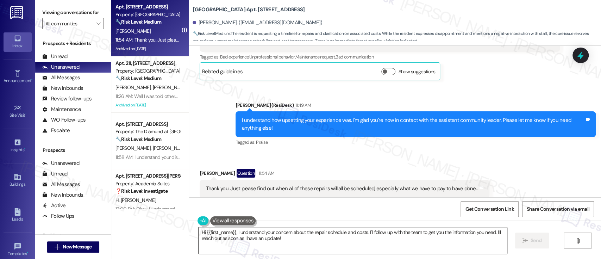
click at [384, 245] on textarea "Hi {{first_name}}, I understand your concern about the repair schedule and cost…" at bounding box center [353, 240] width 308 height 26
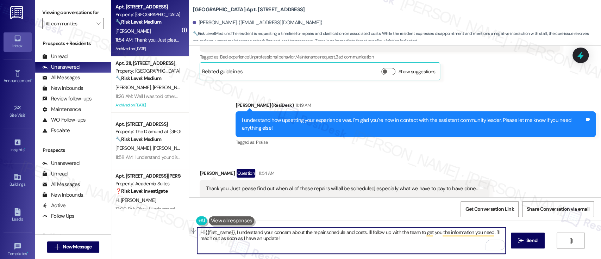
drag, startPoint x: 361, startPoint y: 232, endPoint x: 194, endPoint y: 227, distance: 166.6
click at [197, 227] on textarea "Hi {{first_name}}, I understand your concern about the repair schedule and cost…" at bounding box center [351, 240] width 308 height 26
type textarea "Understood. I'll follow up with the team to get you the information you need. I…"
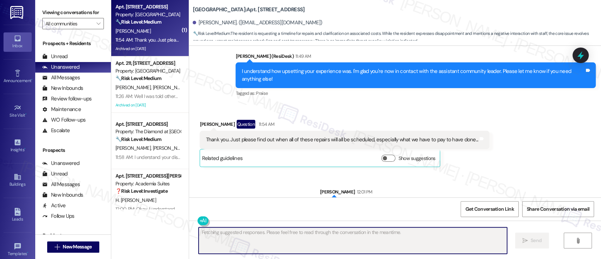
scroll to position [4015, 0]
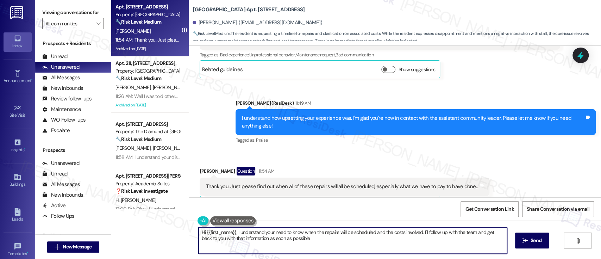
type textarea "Hi {{first_name}}, I understand your need to know when the repairs will be sche…"
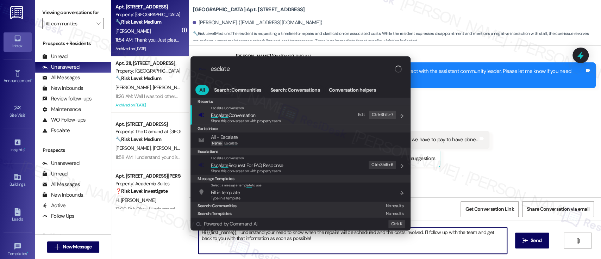
type input "esclate"
click at [307, 122] on div "Escalate Conversation Esc a late Conversation Share this conversation with prop…" at bounding box center [301, 114] width 206 height 19
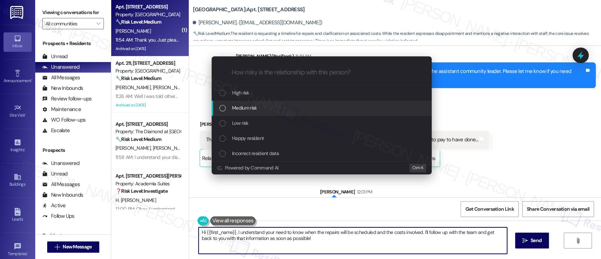
click at [255, 107] on span "Medium risk" at bounding box center [244, 108] width 25 height 8
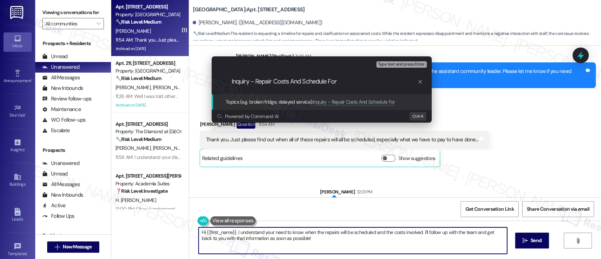
paste input "Work Order #591971"
type input "Inquiry - Repair Costs And Schedule For Work Order #591971"
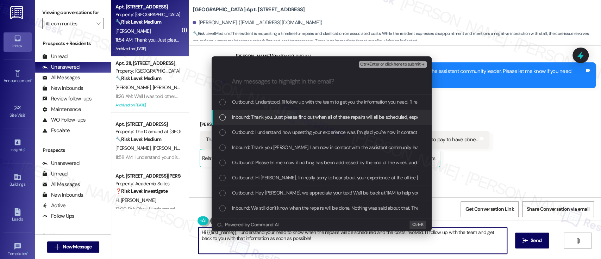
click at [284, 117] on span "Inbound: Thank you. Just please find out when all of these repairs will all be …" at bounding box center [368, 117] width 273 height 8
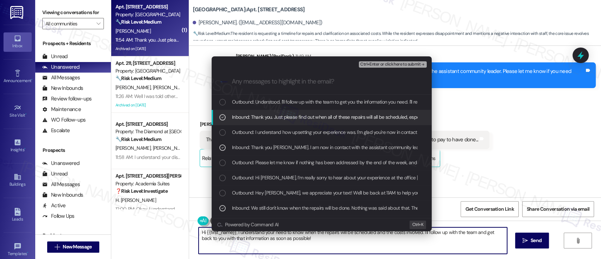
click at [401, 63] on span "Ctrl+Enter or click here to submit" at bounding box center [390, 64] width 60 height 5
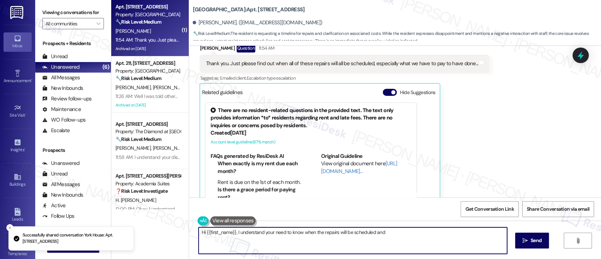
scroll to position [4116, 0]
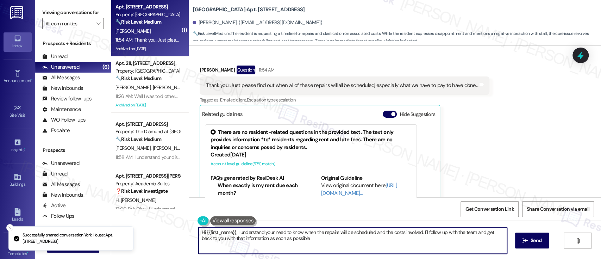
type textarea "Hi {{first_name}}, I understand your need to know when the repairs will be sche…"
click at [383, 111] on button "Hide Suggestions" at bounding box center [390, 114] width 14 height 7
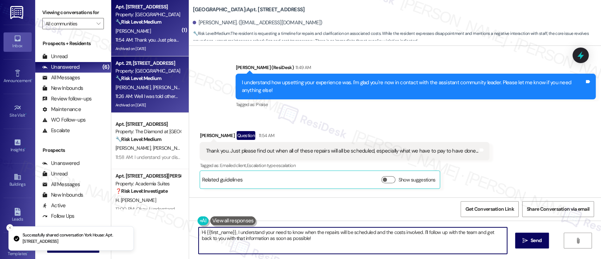
scroll to position [4036, 0]
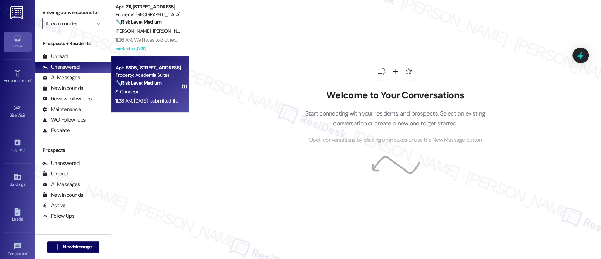
click at [140, 86] on div "🔧 Risk Level: Medium The resident is inquiring about the status of their email …" at bounding box center [147, 82] width 65 height 7
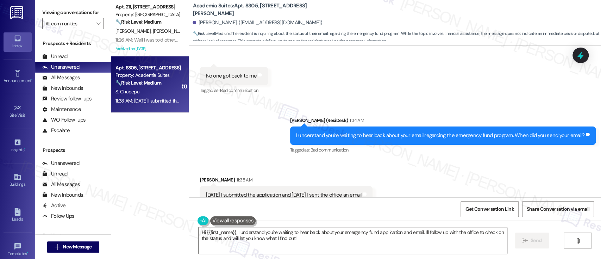
scroll to position [3640, 0]
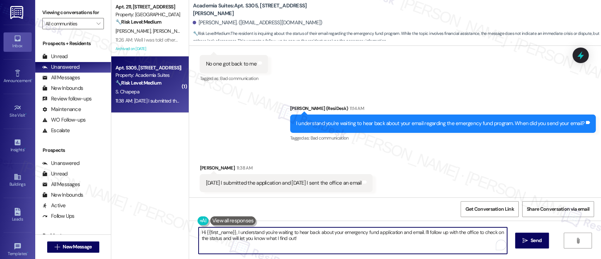
drag, startPoint x: 418, startPoint y: 233, endPoint x: 145, endPoint y: 222, distance: 273.1
click at [145, 222] on div "Apt. 211, [STREET_ADDRESS] Property: York House 🔧 Risk Level: Medium The reside…" at bounding box center [356, 129] width 490 height 259
paste textarea "—thanks for your patience! Please allow a bit of time for our team to respond. …"
type textarea "I understand you sent your email [DATE]—thanks for your patience! Please allow …"
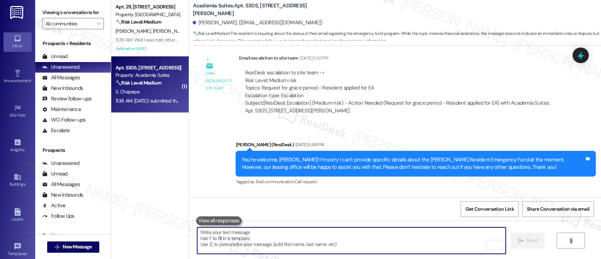
scroll to position [3697, 0]
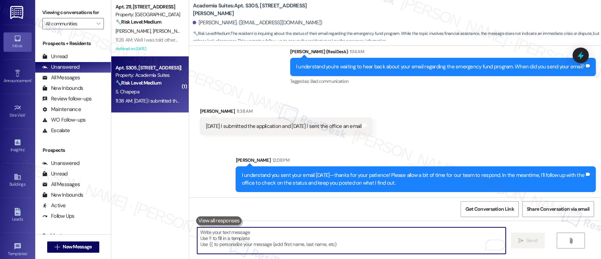
click at [515, 156] on div "Sent via SMS [PERSON_NAME] 12:08 PM I understand you sent your email [DATE]—tha…" at bounding box center [415, 174] width 371 height 46
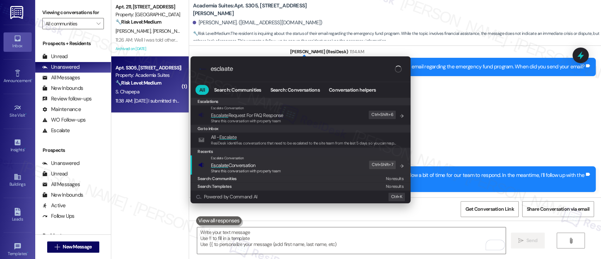
type input "esclaate"
click at [240, 163] on span "Escalate Conversation" at bounding box center [233, 165] width 44 height 6
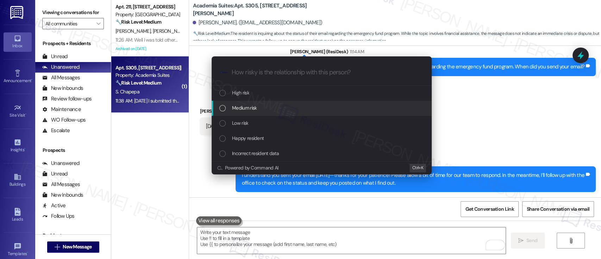
click at [256, 108] on span "Medium risk" at bounding box center [244, 108] width 25 height 8
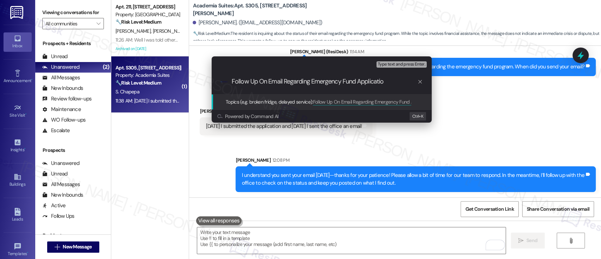
type input "Follow Up On Email Regarding Emergency Fund Application"
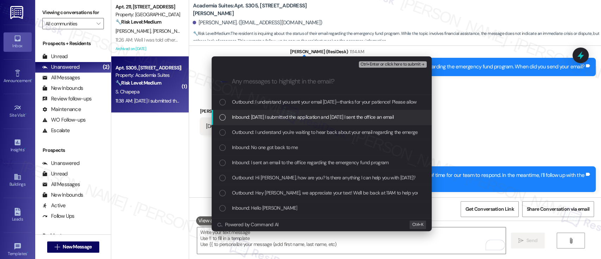
click at [244, 115] on span "Inbound: [DATE] I submitted the application and [DATE] I sent the office an ema…" at bounding box center [313, 117] width 162 height 8
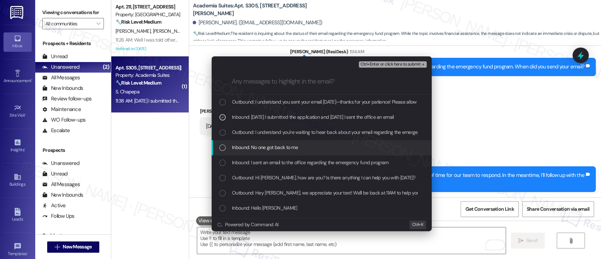
click at [242, 145] on span "Inbound: No one got back to me" at bounding box center [265, 147] width 66 height 8
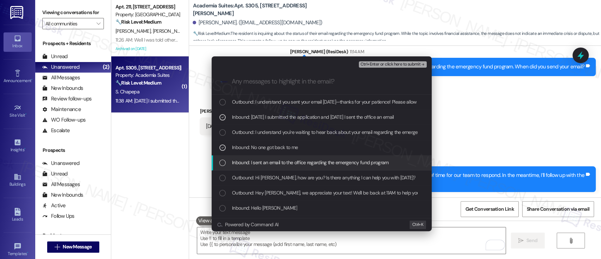
click at [252, 162] on span "Inbound: I sent an email to the office regarding the emergency fund program" at bounding box center [310, 162] width 157 height 8
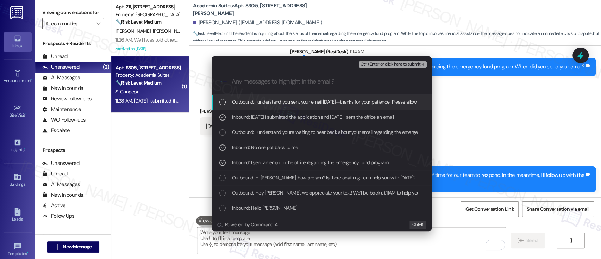
click at [389, 64] on span "Ctrl+Enter or click here to submit" at bounding box center [390, 64] width 60 height 5
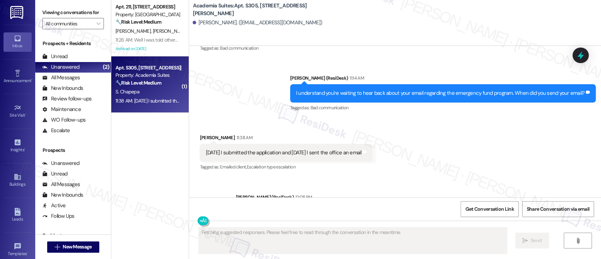
scroll to position [3671, 0]
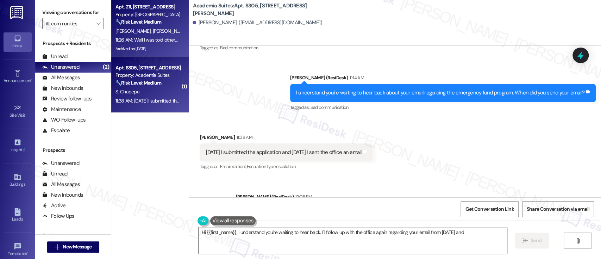
type textarea "Hi {{first_name}}, I understand you're waiting to hear back. I'll follow up wit…"
click at [163, 29] on div "[PERSON_NAME] [PERSON_NAME]" at bounding box center [148, 31] width 67 height 9
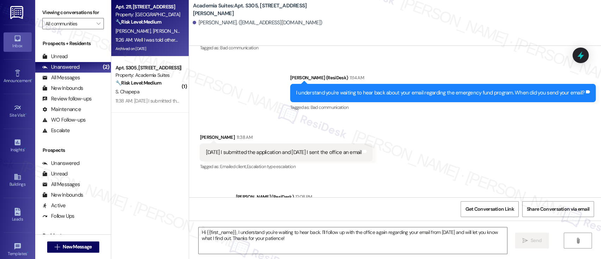
type textarea "Fetching suggested responses. Please feel free to read through the conversation…"
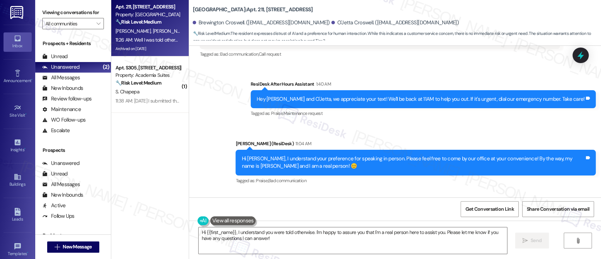
scroll to position [8593, 0]
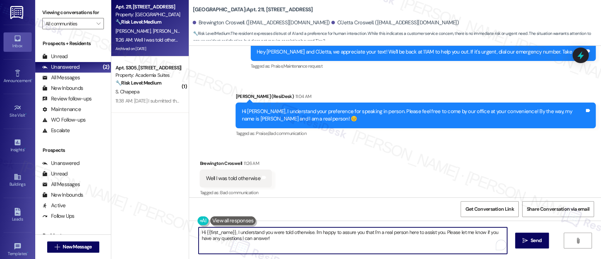
drag, startPoint x: 233, startPoint y: 231, endPoint x: 157, endPoint y: 221, distance: 76.3
click at [157, 221] on div "Apt. 211, [STREET_ADDRESS] Property: York House 🔧 Risk Level: Medium The reside…" at bounding box center [356, 129] width 490 height 259
click at [386, 244] on textarea "I understand you were told otherwise. I'm happy to assure you that I'm a real p…" at bounding box center [351, 240] width 308 height 26
type textarea "I understand you were told otherwise. I'm happy to assure you that I'm a real p…"
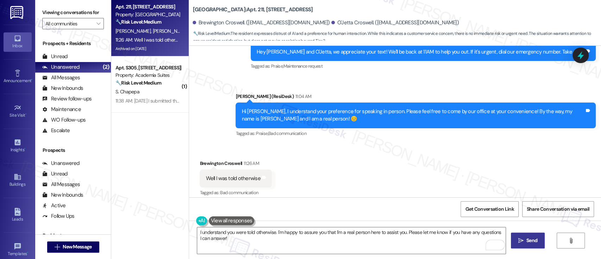
click at [520, 240] on icon "" at bounding box center [520, 241] width 5 height 6
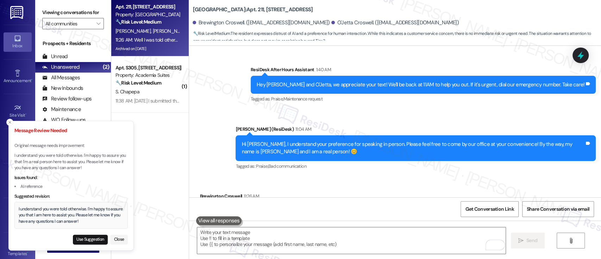
scroll to position [8546, 0]
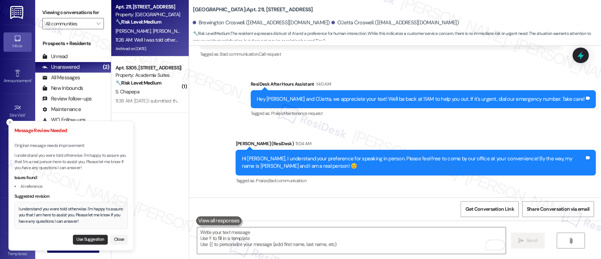
click at [82, 238] on button "Use Suggestion" at bounding box center [90, 239] width 35 height 10
type textarea "I understand you were told otherwise. I'm happy to assure you that I am here to…"
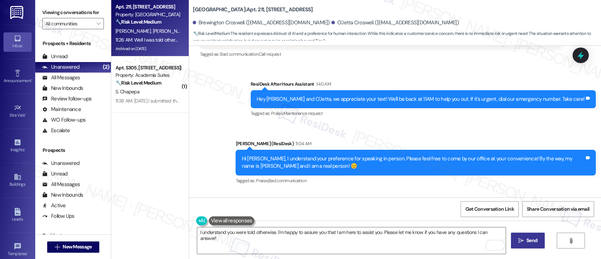
click at [536, 238] on span "Send" at bounding box center [531, 240] width 11 height 7
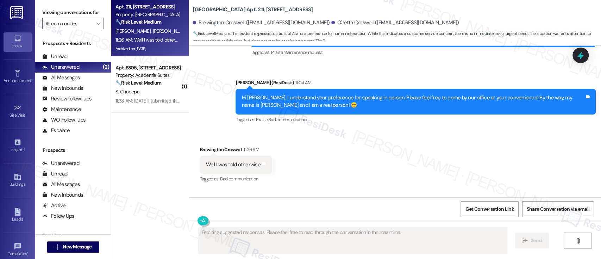
scroll to position [8642, 0]
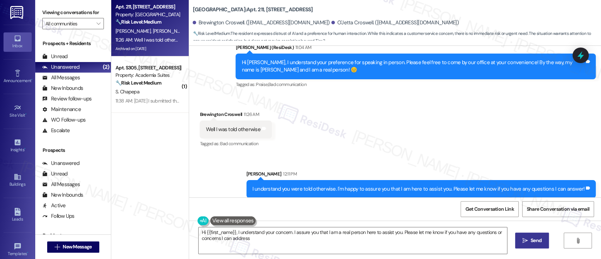
type textarea "Hi {{first_name}}, I understand your concern. I assure you that I am a real per…"
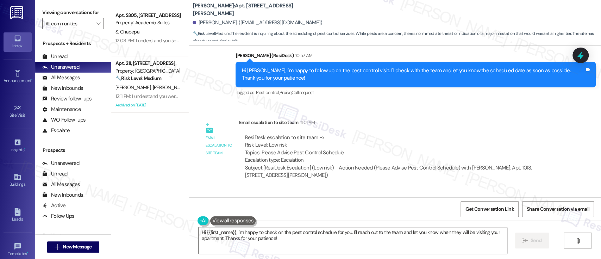
scroll to position [4477, 0]
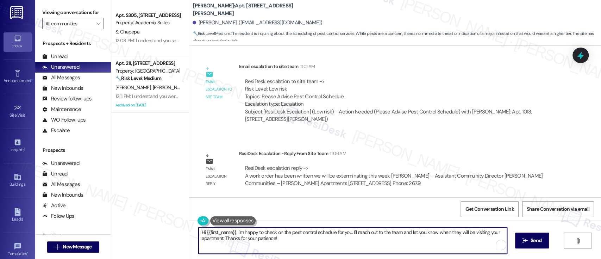
drag, startPoint x: 233, startPoint y: 230, endPoint x: 219, endPoint y: 240, distance: 17.2
click at [219, 240] on textarea "Hi {{first_name}}, I'm happy to check on the pest control schedule for you. I'l…" at bounding box center [353, 240] width 308 height 26
click at [206, 240] on textarea "Hi {{first_name}}, please be informed that the exterminator will be servicing y…" at bounding box center [351, 240] width 308 height 26
paste textarea "Just a quick note to let you know that the exterminator will be servicing your …"
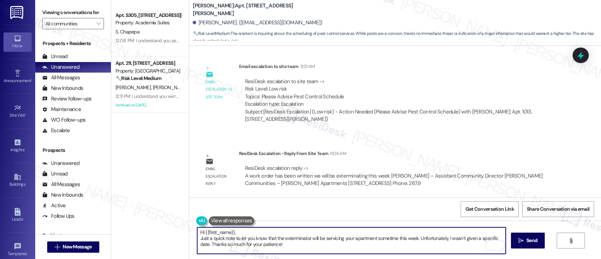
click at [268, 232] on textarea "Hi {{first_name}}, Just a quick note to let you know that the exterminator will…" at bounding box center [351, 240] width 308 height 26
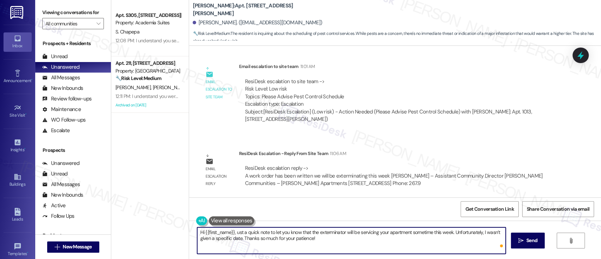
type textarea "Hi {{first_name}}, just a quick note to let you know that the exterminator will…"
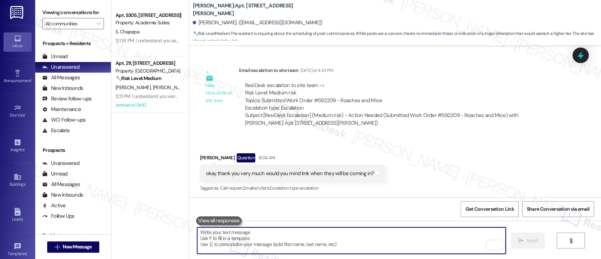
scroll to position [4534, 0]
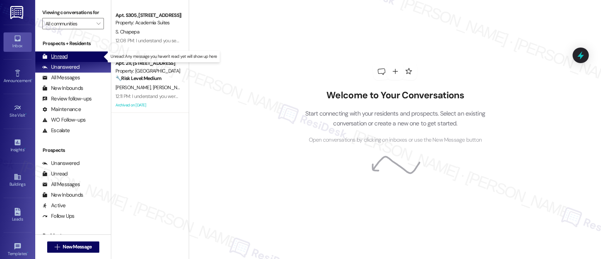
click at [83, 58] on div "Unread (0)" at bounding box center [73, 56] width 76 height 11
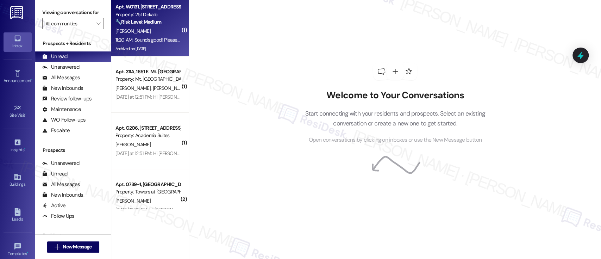
click at [171, 20] on div "🔧 Risk Level: Medium The resident is following up on a previous discussion, but…" at bounding box center [147, 21] width 65 height 7
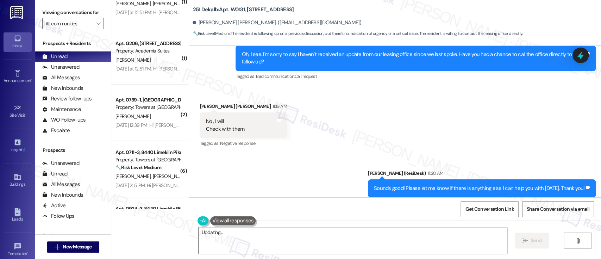
scroll to position [88, 0]
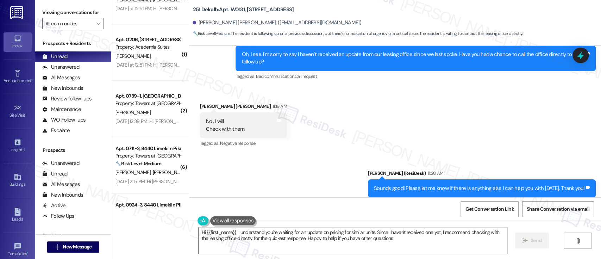
type textarea "Hi {{first_name}}, I understand you're waiting for an update on pricing for sim…"
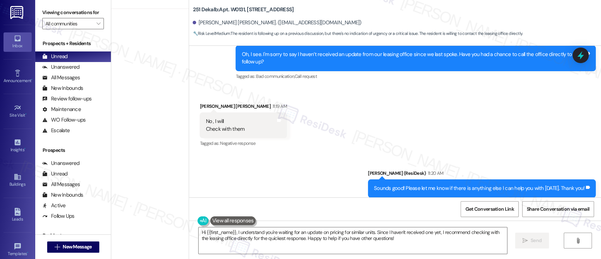
scroll to position [0, 0]
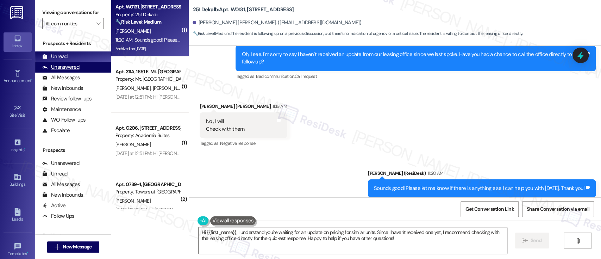
click at [70, 67] on div "Unanswered" at bounding box center [60, 66] width 37 height 7
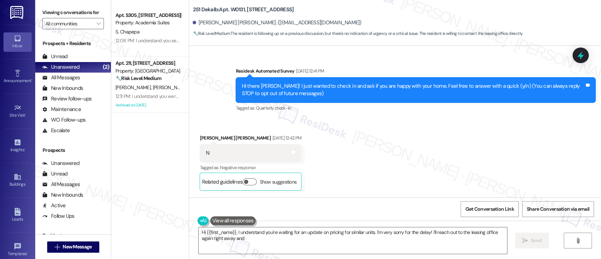
scroll to position [8349, 0]
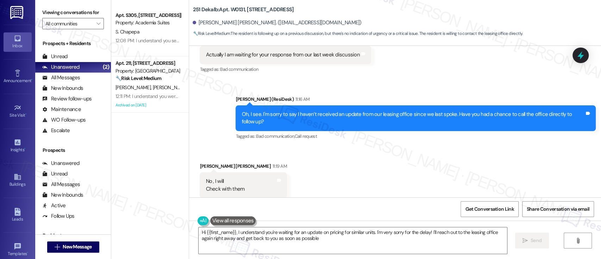
type textarea "Hi {{first_name}}, I understand you're waiting for an update on pricing for sim…"
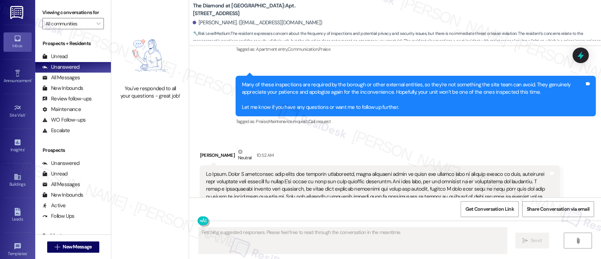
scroll to position [2868, 0]
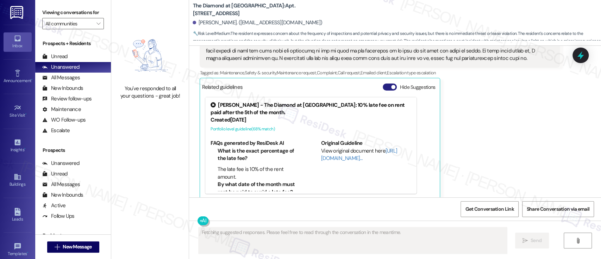
click at [384, 83] on button "Hide Suggestions" at bounding box center [390, 86] width 14 height 7
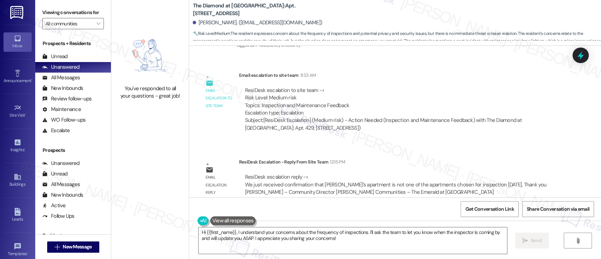
scroll to position [3049, 0]
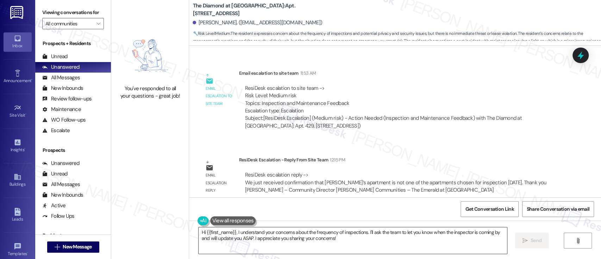
click at [203, 230] on textarea "Hi {{first_name}}, I understand your concerns about the frequency of inspection…" at bounding box center [353, 240] width 308 height 26
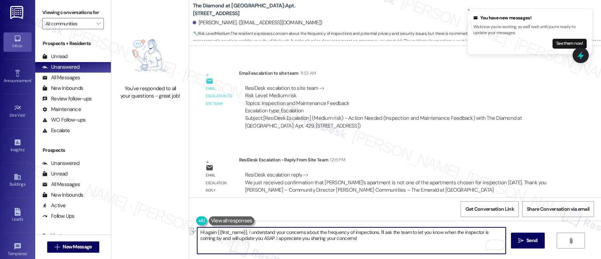
drag, startPoint x: 241, startPoint y: 234, endPoint x: 335, endPoint y: 241, distance: 93.9
click at [335, 241] on textarea "Hi again {{first_name}}, I understand your concerns about the frequency of insp…" at bounding box center [351, 240] width 308 height 26
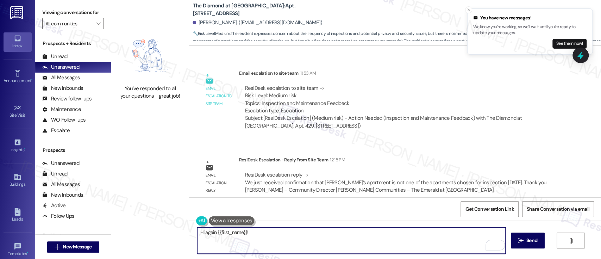
paste textarea "We just received confirmation that [PERSON_NAME]'s apartment is not one of the …"
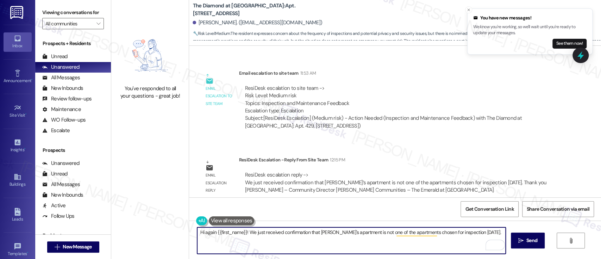
click at [324, 233] on textarea "Hi again {{first_name}}! We just received confirmation that Nathan's apartment …" at bounding box center [351, 240] width 308 height 26
click at [325, 233] on textarea "Hi again {{first_name}}! We just received confirmation that Nathan's apartment …" at bounding box center [351, 240] width 308 height 26
click at [360, 242] on textarea "Hi again {{first_name}}! We just received confirmation that your apartment is n…" at bounding box center [351, 240] width 308 height 26
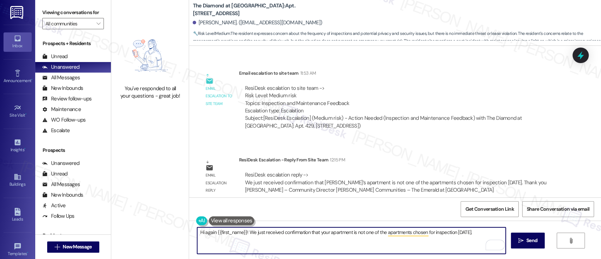
click at [481, 231] on textarea "Hi again {{first_name}}! We just received confirmation that your apartment is n…" at bounding box center [351, 240] width 308 height 26
type textarea "Hi again {{first_name}}! We just received confirmation that your apartment is n…"
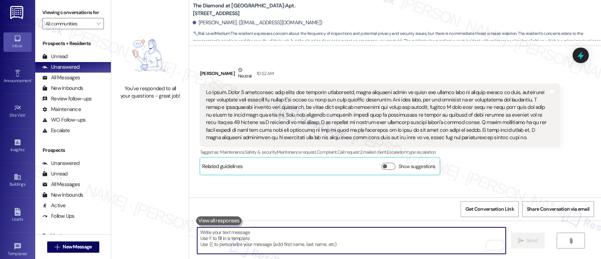
scroll to position [2764, 0]
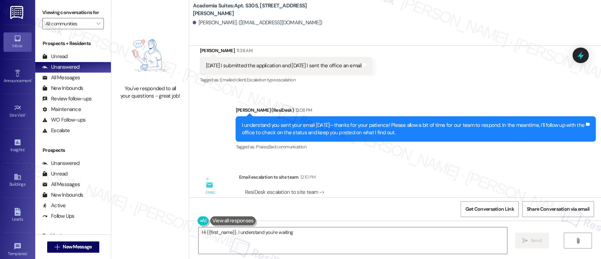
scroll to position [3804, 0]
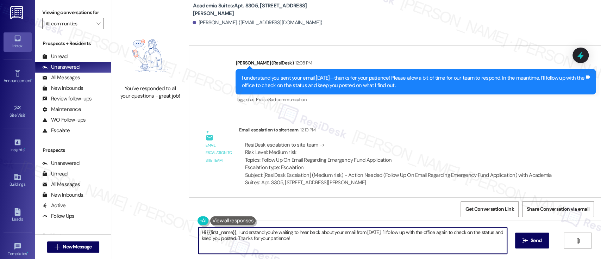
drag, startPoint x: 321, startPoint y: 241, endPoint x: 127, endPoint y: 206, distance: 196.4
click at [127, 206] on div "You've responded to all your questions - great job! Academia Suites: Apt. S305,…" at bounding box center [356, 129] width 490 height 259
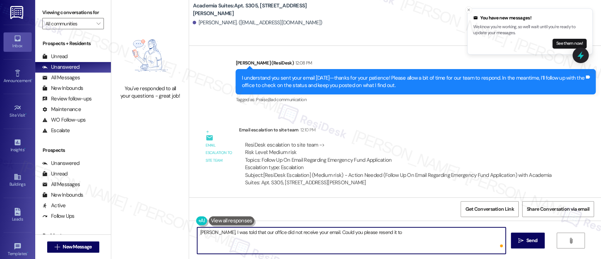
paste textarea "[EMAIL_ADDRESS][DOMAIN_NAME]"
type textarea "[PERSON_NAME], I was told that our office did not receive your email. Could you…"
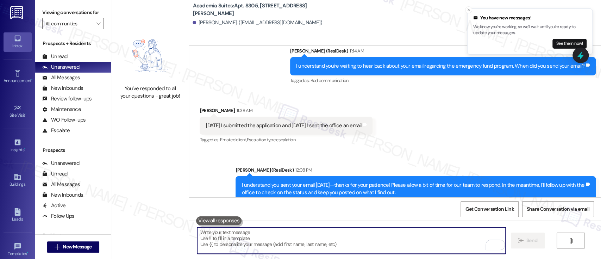
scroll to position [3861, 0]
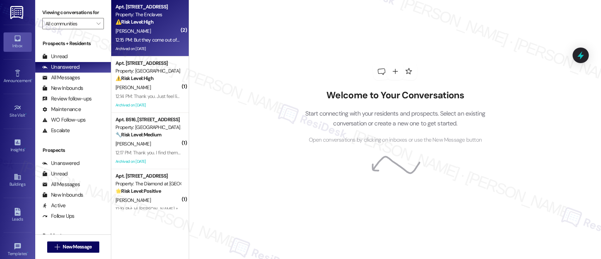
click at [148, 32] on div "[PERSON_NAME]" at bounding box center [148, 31] width 67 height 9
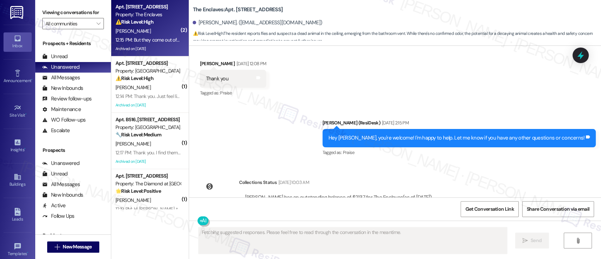
scroll to position [2851, 0]
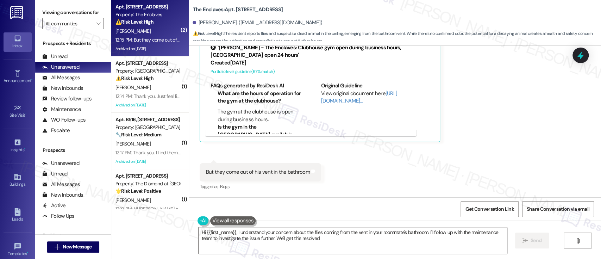
type textarea "Hi {{first_name}}, I understand your concern about the flies coming from the ve…"
click at [475, 134] on div "Received [STREET_ADDRESS][PERSON_NAME]:15 PM No odor but the ceiling is kinda h…" at bounding box center [395, 81] width 412 height 231
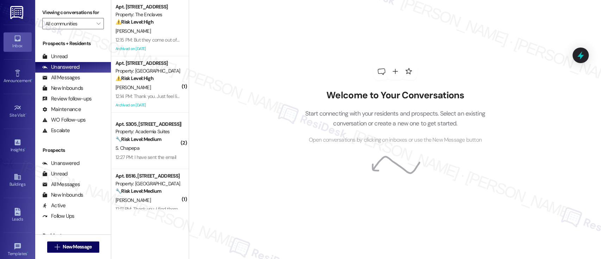
click at [530, 145] on div "Welcome to Your Conversations Start connecting with your residents and prospect…" at bounding box center [395, 129] width 412 height 259
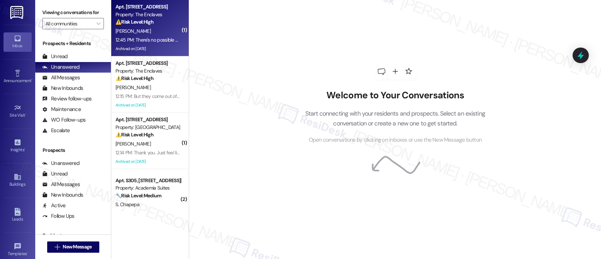
click at [124, 34] on div "[PERSON_NAME]" at bounding box center [148, 31] width 67 height 9
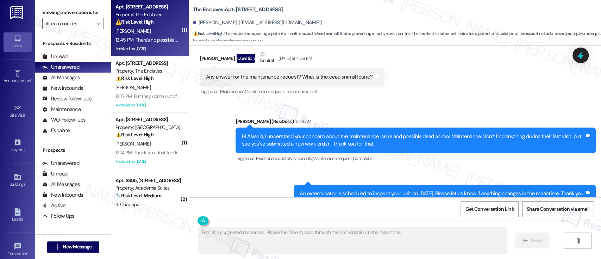
scroll to position [1435, 0]
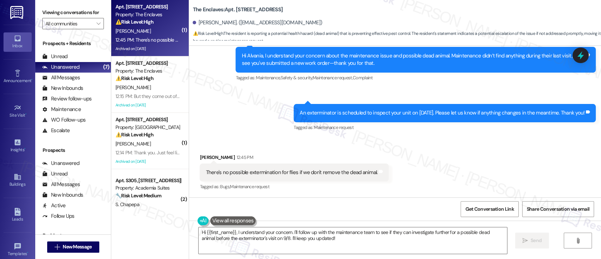
click at [424, 151] on div "Received [STREET_ADDRESS][PERSON_NAME]:45 PM There's no possible extermination …" at bounding box center [395, 168] width 412 height 60
click at [424, 164] on div "Received via SMS Alvania Saide 12:45 PM There's no possible extermination for f…" at bounding box center [395, 168] width 412 height 60
click at [358, 243] on textarea "Hi {{first_name}}, I understand your concern. I'll follow up with the maintenan…" at bounding box center [353, 240] width 308 height 26
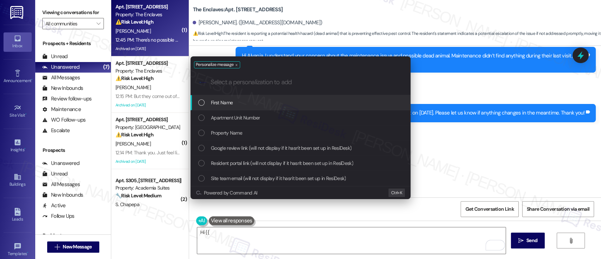
click at [352, 237] on div "Personalize message .cls-1{fill:#0a055f;}.cls-2{fill:#0cc4c4;} resideskLogoBlue…" at bounding box center [300, 129] width 601 height 259
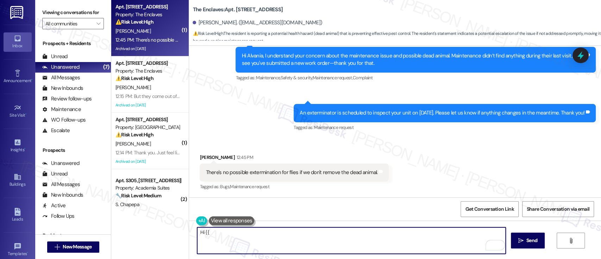
click at [352, 237] on textarea "Hi {{" at bounding box center [351, 240] width 308 height 26
type textarea "H"
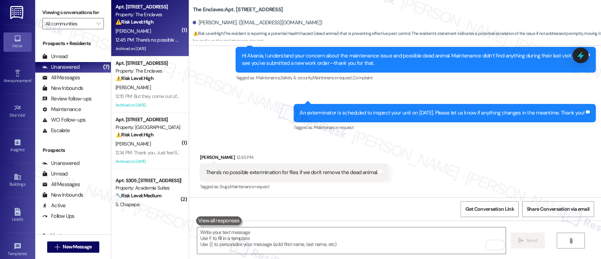
click at [432, 187] on div "Received via SMS Alvania Saide 12:45 PM There's no possible extermination for f…" at bounding box center [395, 168] width 412 height 60
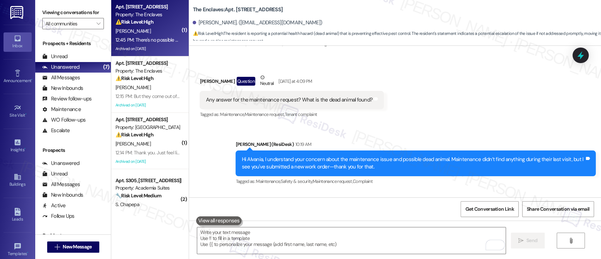
scroll to position [1435, 0]
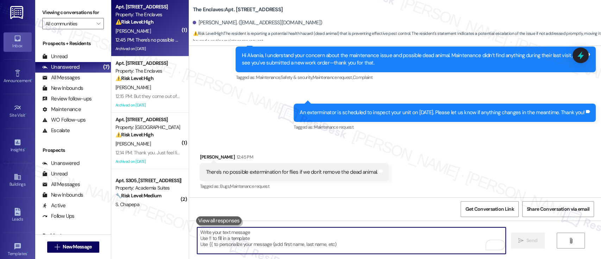
click at [403, 237] on textarea "To enrich screen reader interactions, please activate Accessibility in Grammarl…" at bounding box center [351, 240] width 308 height 26
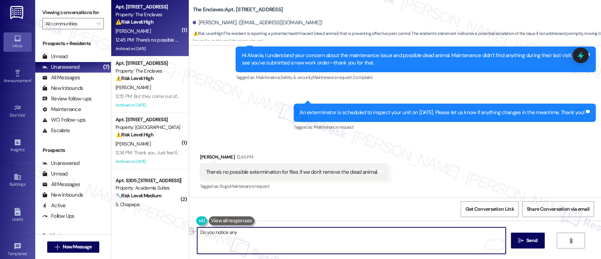
paste textarea "Are you noticing any odor that might indicate there could be a dead animal in t…"
type textarea "Are you noticing any odor that might indicate there could be a dead animal in t…"
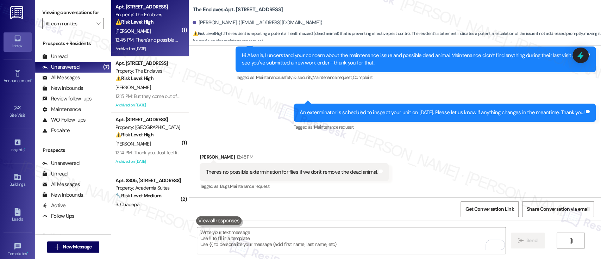
click at [276, 114] on div "Sent via SMS Emily (ResiDesk) 10:19 AM Hi Alvania, I understand your concern ab…" at bounding box center [395, 79] width 412 height 117
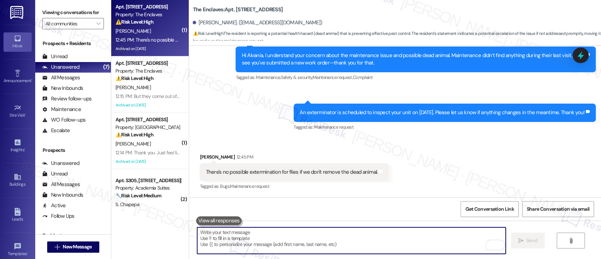
click at [348, 246] on textarea "To enrich screen reader interactions, please activate Accessibility in Grammarl…" at bounding box center [351, 240] width 308 height 26
paste textarea "Are you noticing any odor that might indicate there could be a dead animal in t…"
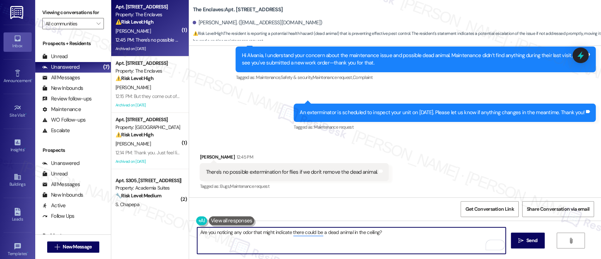
click at [349, 232] on textarea "Are you noticing any odor that might indicate there could be a dead animal in t…" at bounding box center [351, 240] width 308 height 26
type textarea "Are you noticing any odor that might indicate there could be a dead animal in y…"
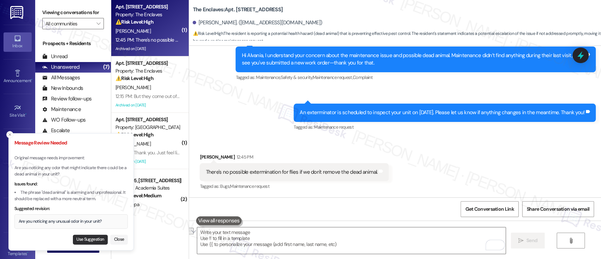
click at [91, 239] on button "Use Suggestion" at bounding box center [90, 239] width 35 height 10
type textarea "Are you noticing any unusual odor in your unit?"
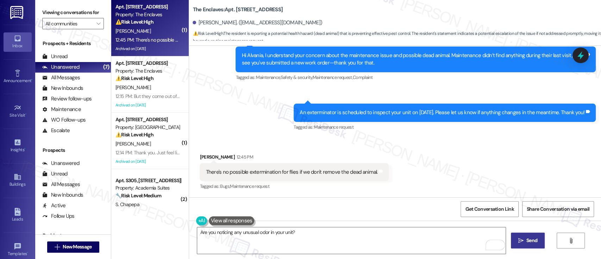
click at [517, 234] on button " Send" at bounding box center [528, 240] width 34 height 16
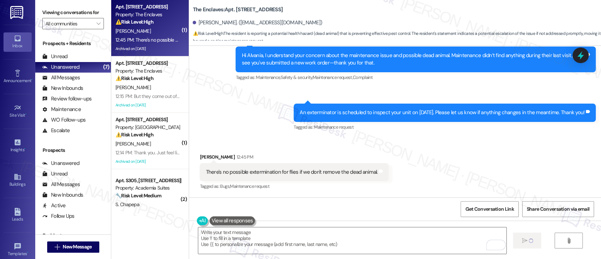
scroll to position [1435, 0]
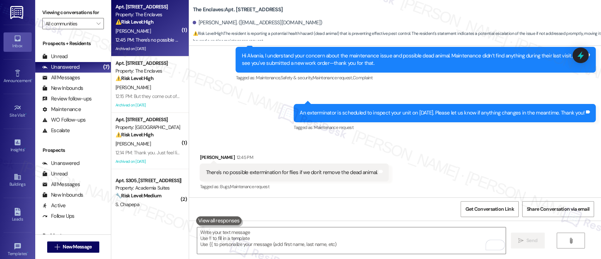
click at [509, 167] on div "Received via SMS Alvania Saide 12:45 PM There's no possible extermination for f…" at bounding box center [395, 168] width 412 height 60
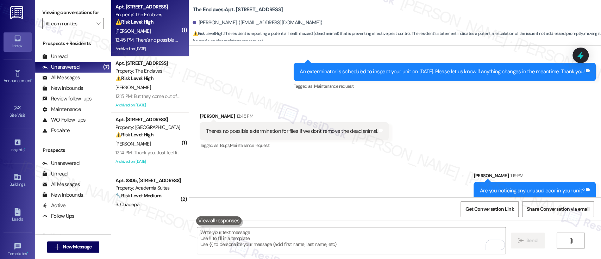
scroll to position [1484, 0]
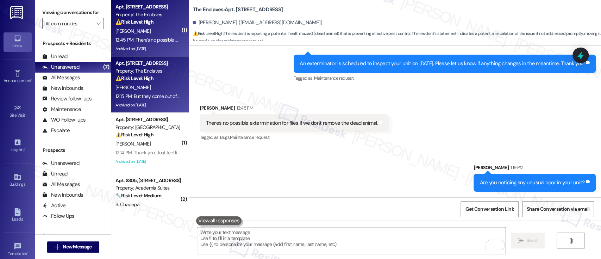
click at [138, 84] on div "[PERSON_NAME]" at bounding box center [148, 87] width 67 height 9
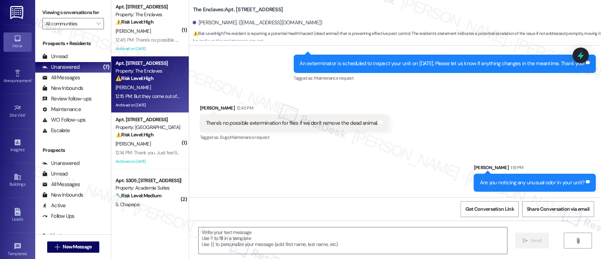
type textarea "Fetching suggested responses. Please feel free to read through the conversation…"
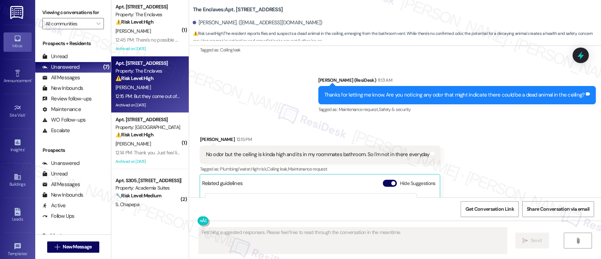
scroll to position [2851, 0]
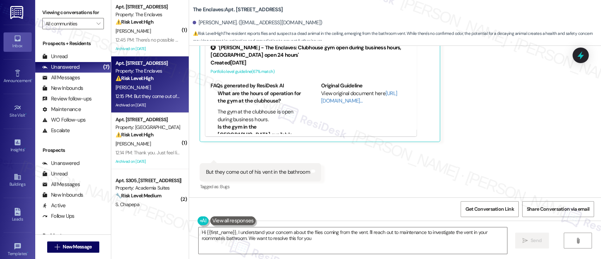
type textarea "Hi {{first_name}}, I understand your concern about the flies coming from the ve…"
click at [457, 117] on div "Received via SMS Domynico Rivas 12:15 PM No odor but the ceiling is kinda high …" at bounding box center [395, 81] width 412 height 231
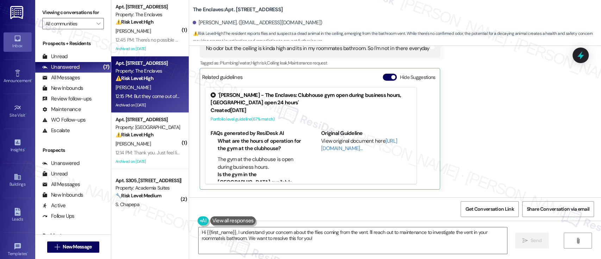
scroll to position [2795, 0]
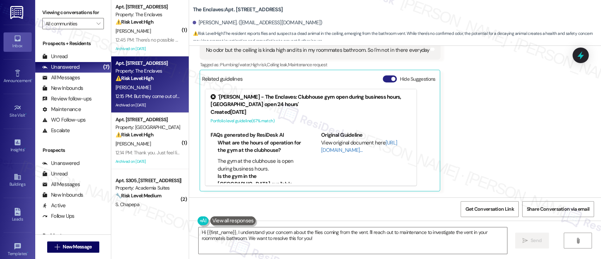
click at [383, 82] on button "Hide Suggestions" at bounding box center [390, 78] width 14 height 7
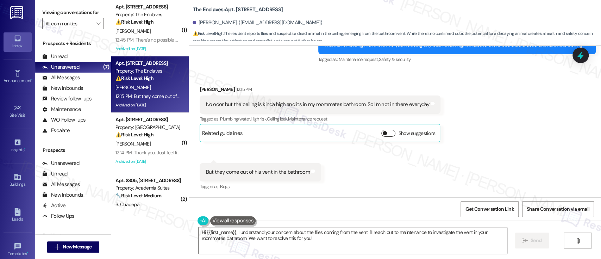
scroll to position [2748, 0]
click at [496, 109] on div "Received via SMS Domynico Rivas 12:15 PM No odor but the ceiling is kinda high …" at bounding box center [395, 133] width 412 height 127
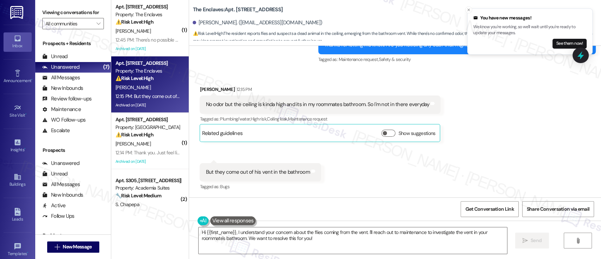
click at [369, 174] on div "Received via SMS Domynico Rivas 12:15 PM No odor but the ceiling is kinda high …" at bounding box center [395, 133] width 412 height 127
click at [386, 177] on div "Received via SMS Domynico Rivas 12:15 PM No odor but the ceiling is kinda high …" at bounding box center [395, 133] width 412 height 127
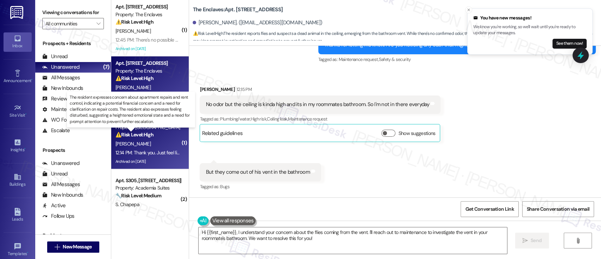
click at [145, 131] on strong "⚠️ Risk Level: High" at bounding box center [134, 134] width 38 height 6
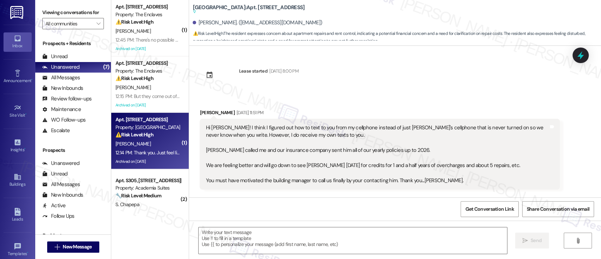
scroll to position [4449, 0]
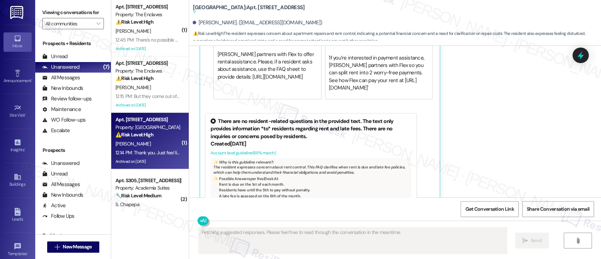
click at [469, 127] on div "Received via SMS Sally Sims 12:14 PM Thank you. Just feel like we have no contr…" at bounding box center [395, 81] width 412 height 278
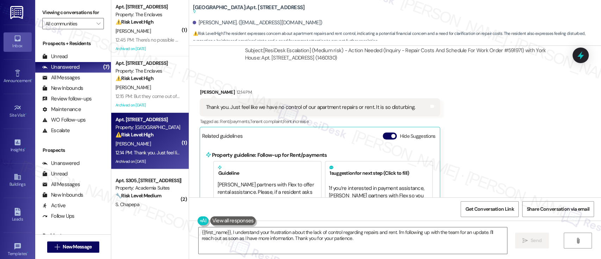
scroll to position [4317, 0]
click at [383, 133] on button "Hide Suggestions" at bounding box center [390, 136] width 14 height 7
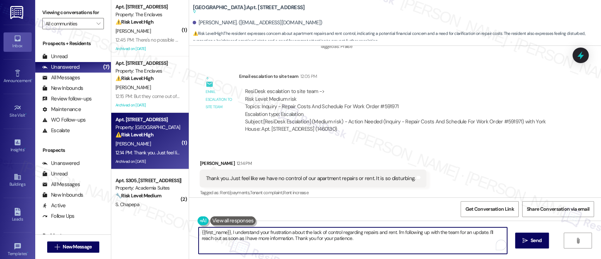
click at [483, 232] on textarea "{{first_name}}, I understand your frustration about the lack of control regardi…" at bounding box center [353, 240] width 308 height 26
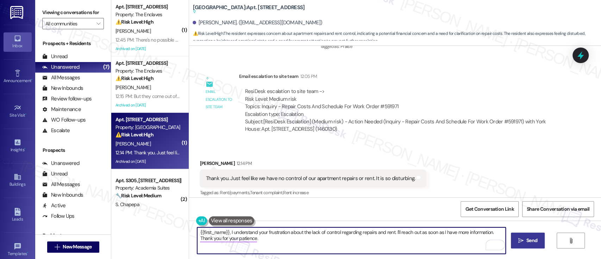
type textarea "{{first_name}}, I understand your frustration about the lack of control regardi…"
click at [521, 239] on icon "" at bounding box center [520, 241] width 5 height 6
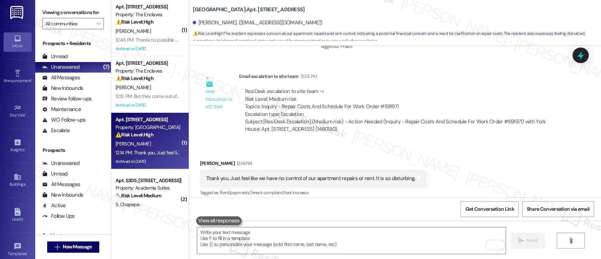
scroll to position [4247, 0]
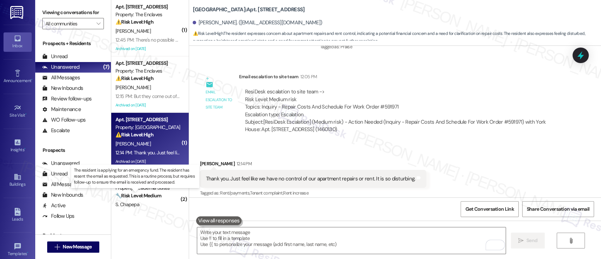
click at [148, 194] on strong "🔧 Risk Level: Medium" at bounding box center [138, 195] width 46 height 6
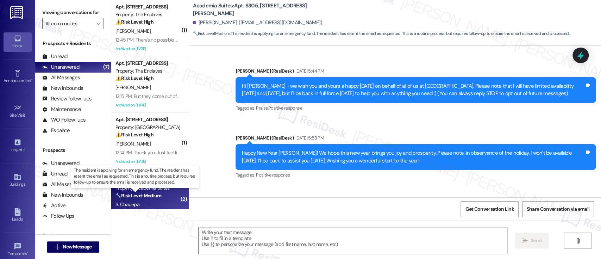
scroll to position [3980, 0]
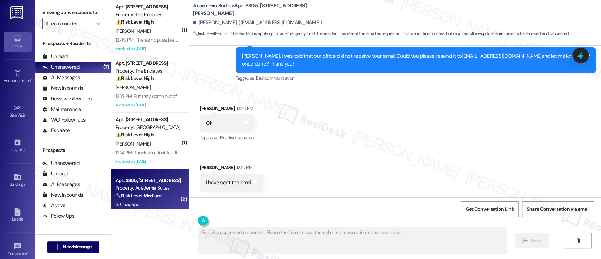
click at [375, 125] on div "Received via SMS Sharon Chapepa 12:20 PM Ok Tags and notes Tagged as: Positive …" at bounding box center [395, 143] width 412 height 108
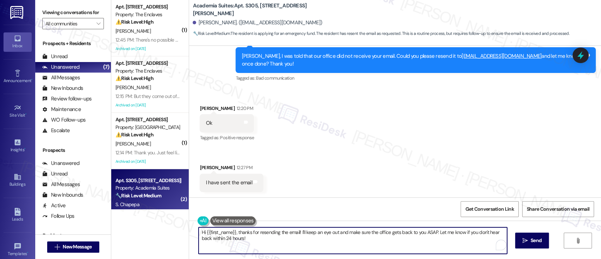
click at [236, 232] on textarea "Hi {{first_name}}, thanks for resending the email! I'll keep an eye out and mak…" at bounding box center [353, 240] width 308 height 26
type textarea "Thanks for resending the email! I'll keep an eye out and make sure the office g…"
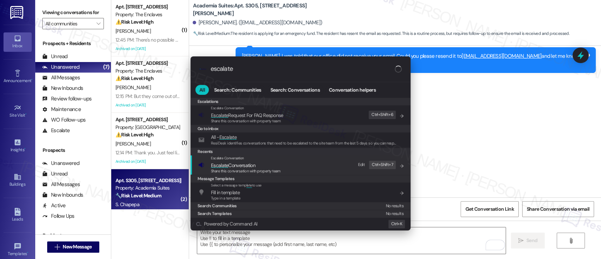
type input "escalate"
click at [244, 162] on span "Escalate Conversation" at bounding box center [233, 165] width 44 height 6
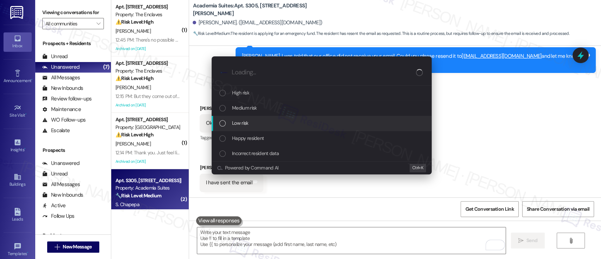
click at [255, 119] on div "Low risk" at bounding box center [322, 123] width 206 height 8
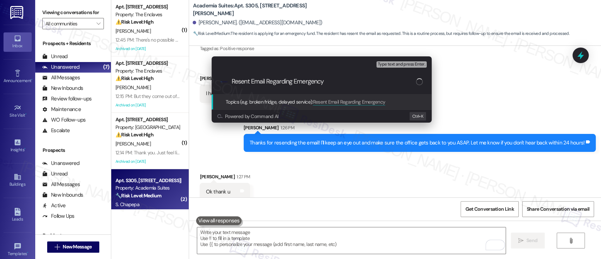
scroll to position [4078, 0]
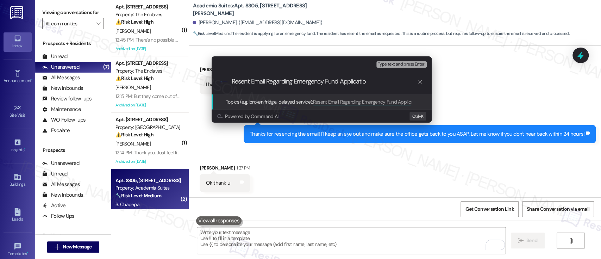
type input "Resent Email Regarding Emergency Fund Application"
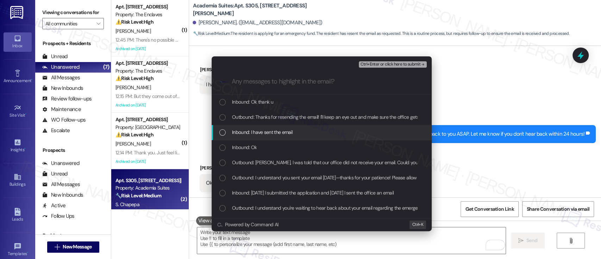
click at [254, 134] on span "Inbound: I have sent the email" at bounding box center [262, 132] width 61 height 8
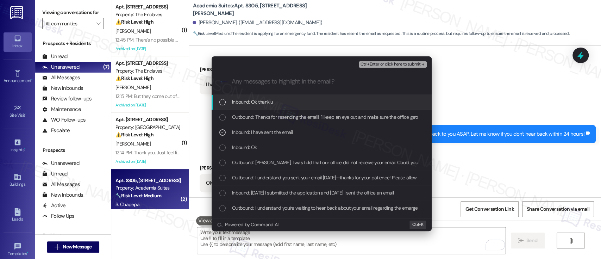
click at [384, 66] on span "Ctrl+Enter or click here to submit" at bounding box center [390, 64] width 60 height 5
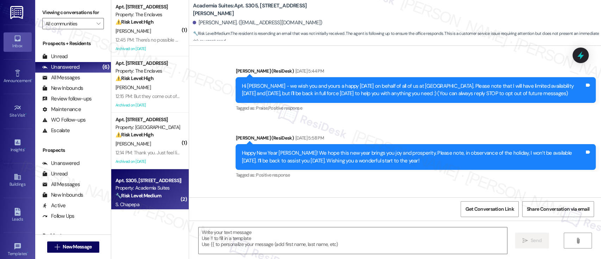
scroll to position [4098, 0]
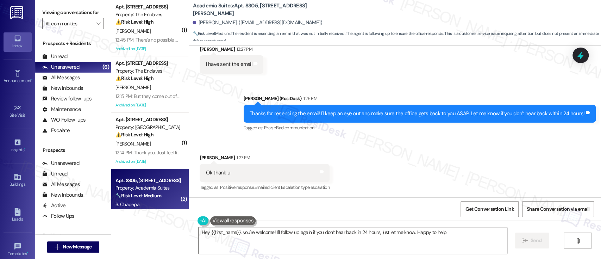
type textarea "Hey {{first_name}}, you're welcome! I'll follow up again if you don't hear back…"
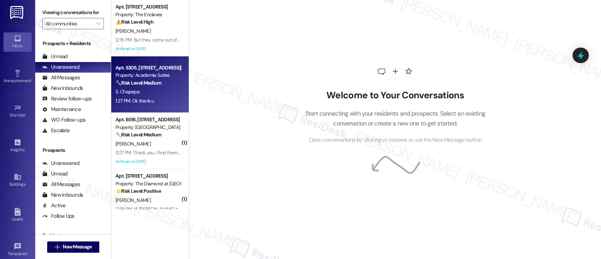
click at [161, 74] on div "Property: Academia Suites" at bounding box center [147, 74] width 65 height 7
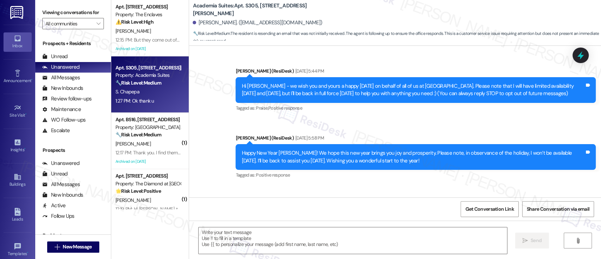
scroll to position [4185, 0]
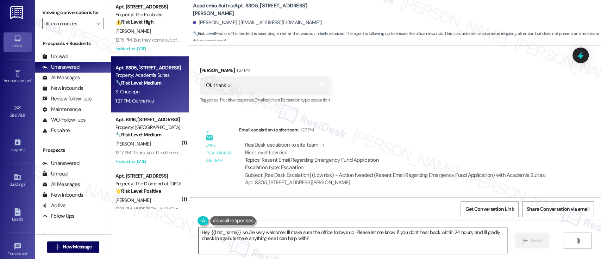
click at [239, 230] on textarea "Hey {{first_name}}, you're very welcome! I'll make sure the office follows up. …" at bounding box center [353, 240] width 308 height 26
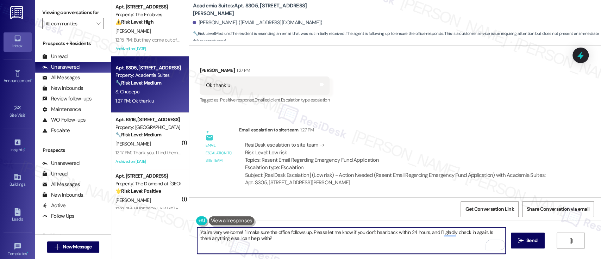
click at [239, 232] on textarea "You're very welcome! I'll make sure the office follows up. Please let me know i…" at bounding box center [351, 240] width 308 height 26
click at [482, 235] on textarea "You're very welcome! I'll make sure the office follows up. Please let me know i…" at bounding box center [351, 240] width 308 height 26
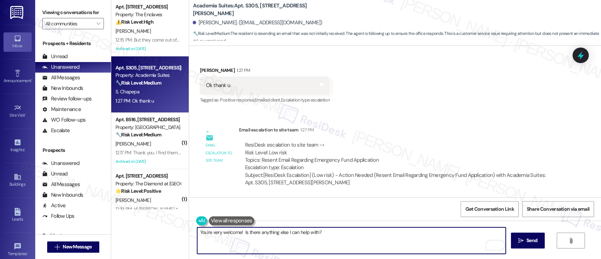
type textarea "You're very welcome! Is there anything else I can help with?"
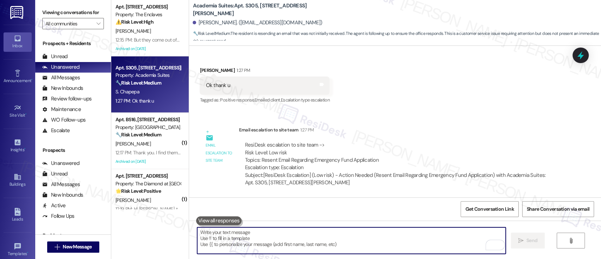
scroll to position [4098, 0]
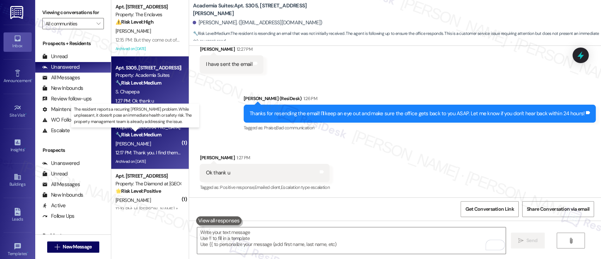
click at [128, 136] on strong "🔧 Risk Level: Medium" at bounding box center [138, 134] width 46 height 6
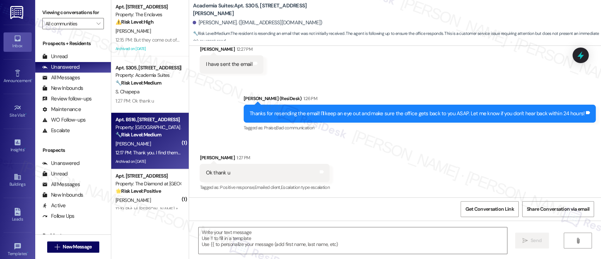
type textarea "Fetching suggested responses. Please feel free to read through the conversation…"
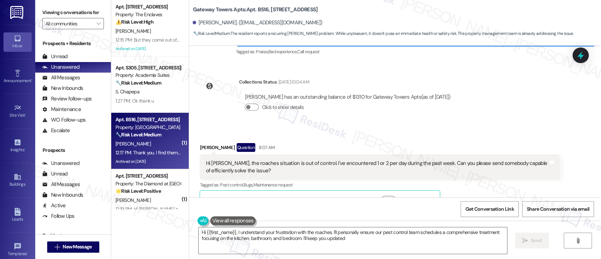
type textarea "Hi {{first_name}}, I understand your frustration with the roaches. I'll persona…"
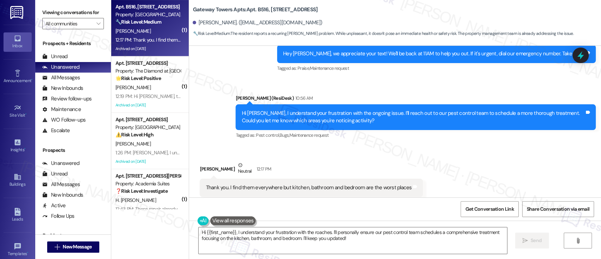
scroll to position [129, 0]
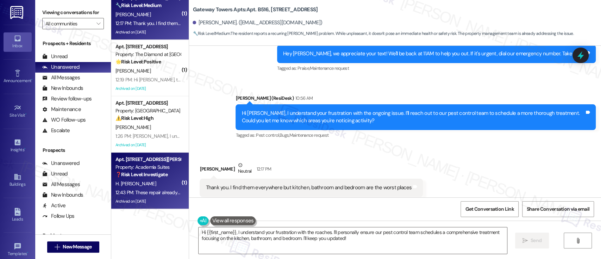
click at [159, 187] on div "H. [PERSON_NAME]" at bounding box center [148, 183] width 67 height 9
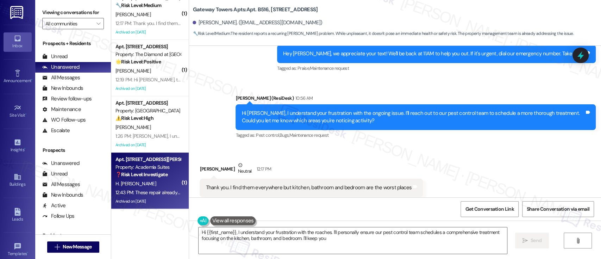
type textarea "Hi {{first_name}}, I understand your frustration with the roaches. I'll persona…"
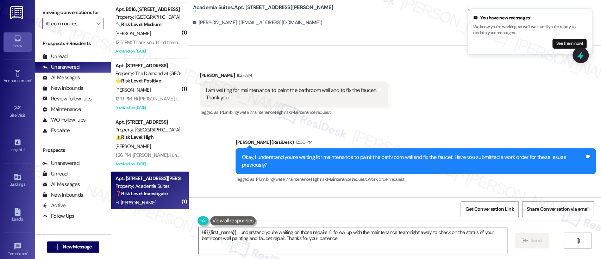
scroll to position [92, 0]
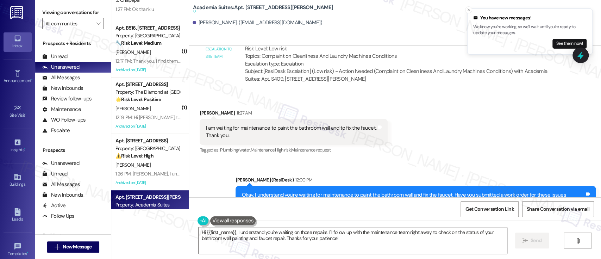
scroll to position [27076, 0]
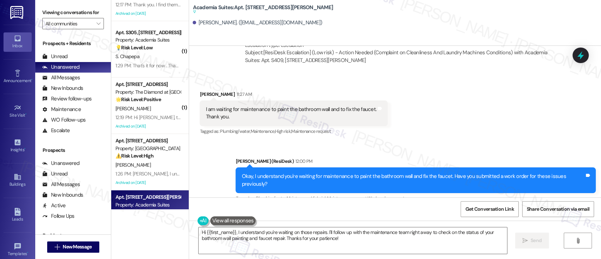
click at [396, 208] on div "Received via SMS Heidy Luis Borrero 12:43 PM These repair already weee submitte…" at bounding box center [395, 238] width 412 height 60
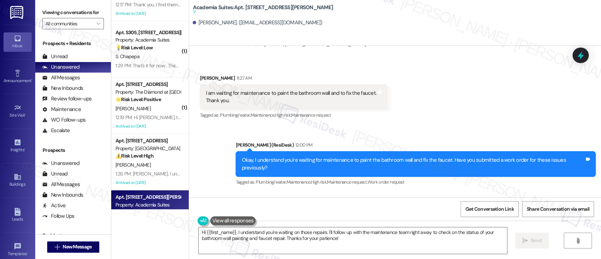
scroll to position [27095, 0]
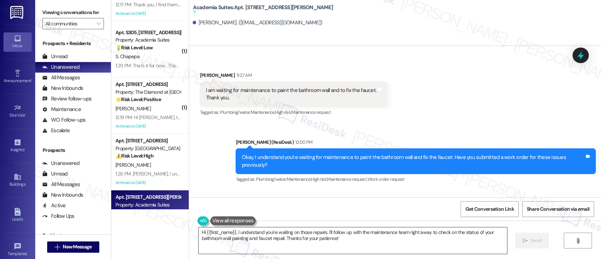
click at [357, 240] on textarea "Hi {{first_name}}, I understand you're waiting on those repairs. I'll follow up…" at bounding box center [353, 240] width 308 height 26
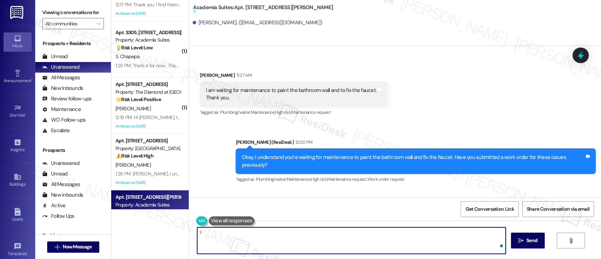
type textarea "I"
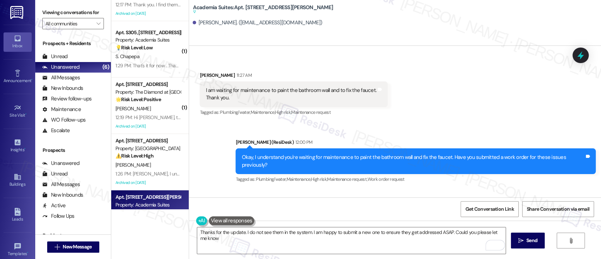
click at [393, 189] on div "Received via SMS Heidy Luis Borrero 12:43 PM These repair already weee submitte…" at bounding box center [395, 219] width 412 height 60
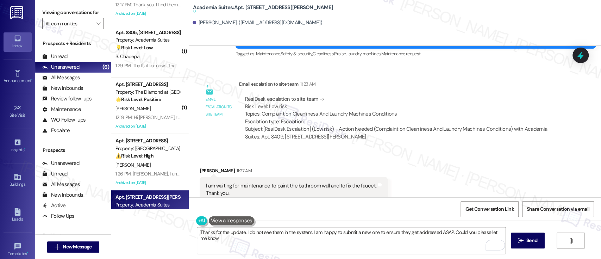
scroll to position [26982, 0]
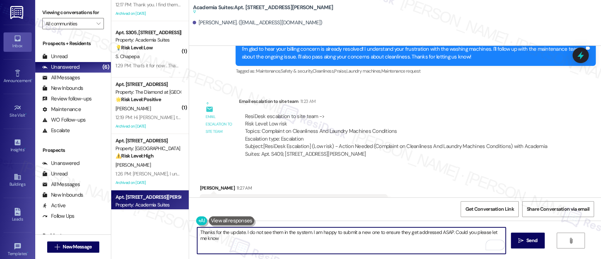
click at [268, 236] on textarea "Thanks for the update. I do not see them in the system. I am happy to submit a …" at bounding box center [351, 240] width 308 height 26
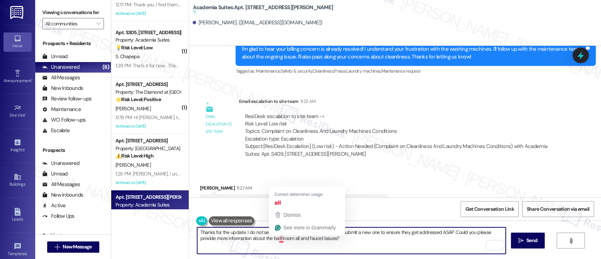
click at [275, 239] on textarea "Thanks for the update. I do not see them in the system. I am happy to submit a …" at bounding box center [351, 240] width 308 height 26
type textarea "Thanks for the update. I do not see them in the system. I am happy to submit a …"
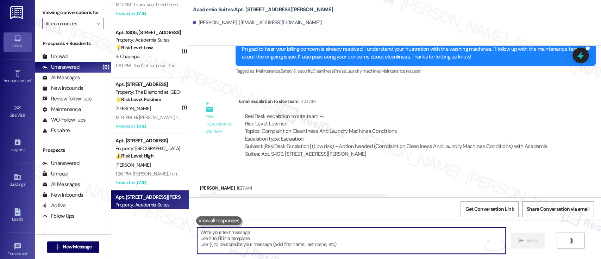
scroll to position [27030, 0]
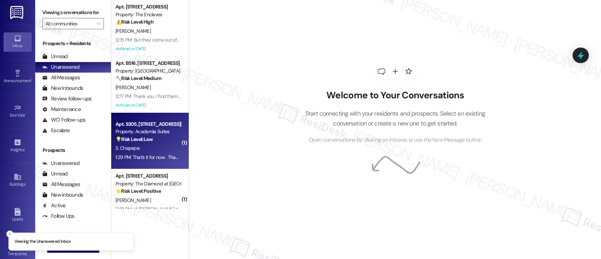
click at [154, 146] on div "S. Chapepa" at bounding box center [148, 148] width 67 height 9
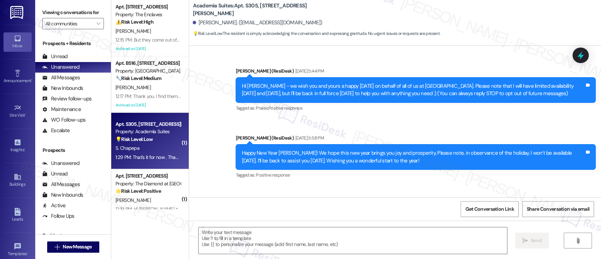
scroll to position [4304, 0]
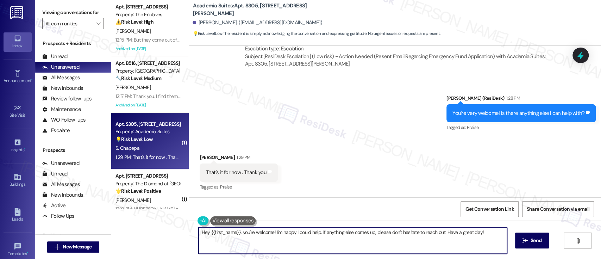
click at [239, 232] on textarea "Hey {{first_name}}, you're welcome! I'm happy I could help. If anything else co…" at bounding box center [353, 240] width 308 height 26
type textarea "You're welcome! I'm happy I could help. If anything else comes up, please don't…"
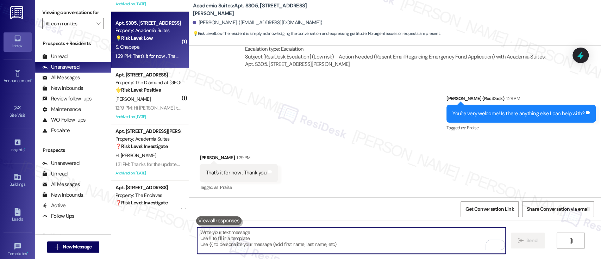
scroll to position [101, 0]
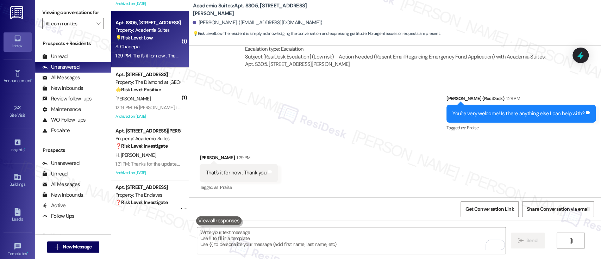
click at [307, 143] on div "Received via SMS Sharon Chapepa 1:29 PM That's it for now . Thank you Tags and …" at bounding box center [395, 168] width 412 height 60
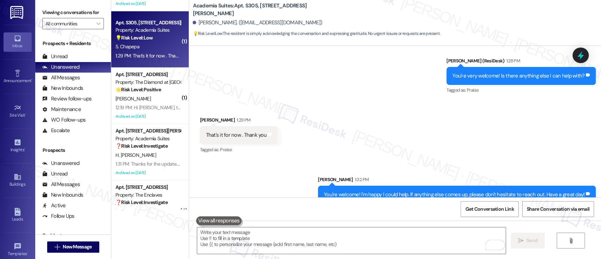
scroll to position [4353, 0]
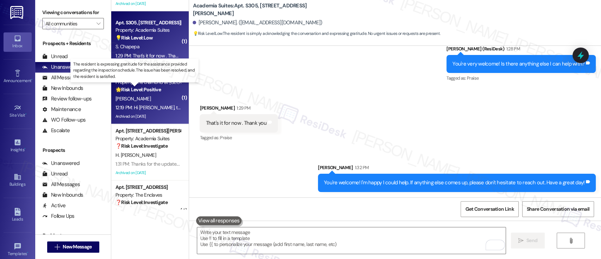
click at [147, 92] on strong "🌟 Risk Level: Positive" at bounding box center [137, 89] width 45 height 6
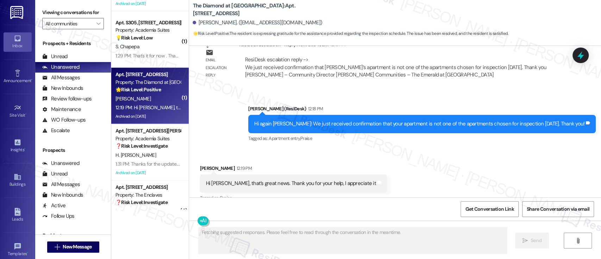
scroll to position [3168, 0]
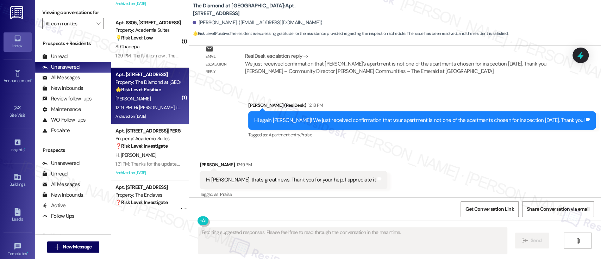
click at [314, 156] on div "Received via SMS Nathan Carter 12:19 PM Hi Emily, that’s great news. Thank you …" at bounding box center [293, 180] width 198 height 49
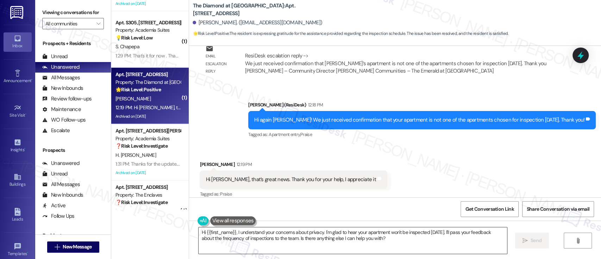
click at [405, 247] on textarea "Hi {{first_name}}, I understand your concerns about privacy. I'm glad to hear y…" at bounding box center [353, 240] width 308 height 26
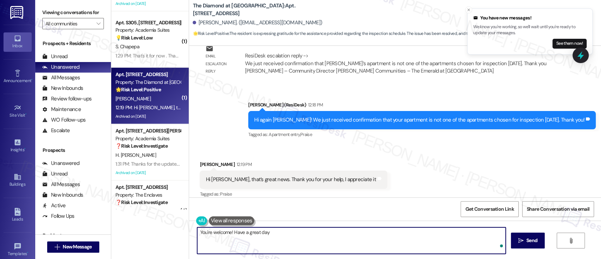
type textarea "You're welcome! Have a great day!"
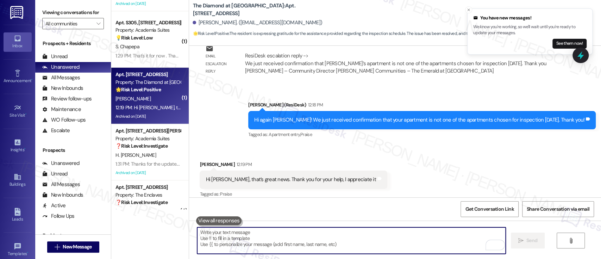
scroll to position [3168, 0]
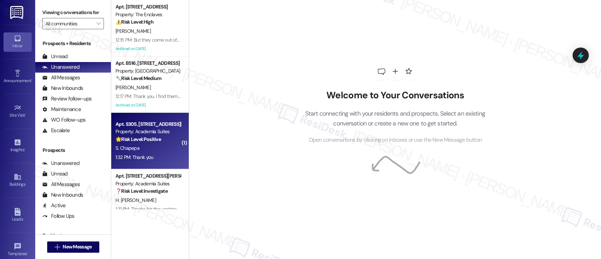
click at [156, 142] on div "🌟 Risk Level: Positive The resident is expressing gratitude after receiving ass…" at bounding box center [147, 139] width 65 height 7
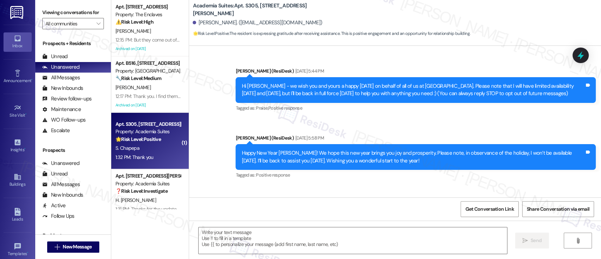
scroll to position [4423, 0]
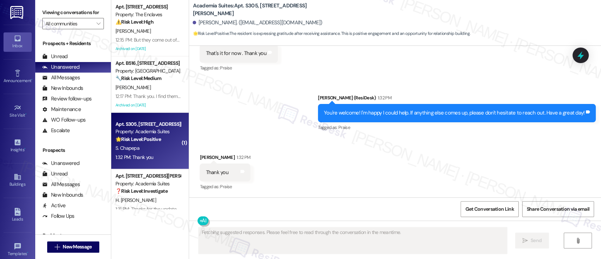
click at [369, 152] on div "Received via SMS [PERSON_NAME] 1:32 PM Thank you Tags and notes Tagged as: Prai…" at bounding box center [395, 168] width 412 height 60
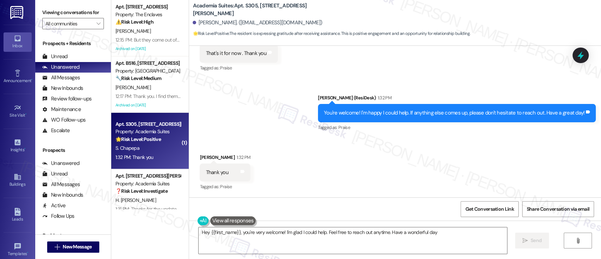
type textarea "Hey {{first_name}}, you're very welcome! I'm glad I could help. Feel free to re…"
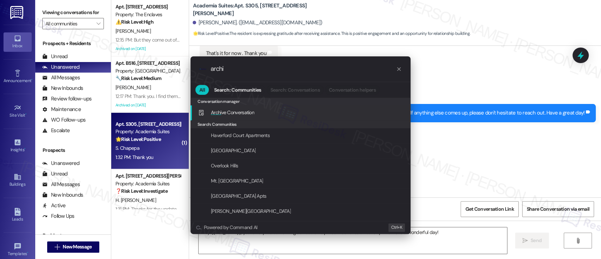
type input "archi"
click at [341, 109] on div "Archi ve Conversation Add shortcut" at bounding box center [301, 112] width 206 height 8
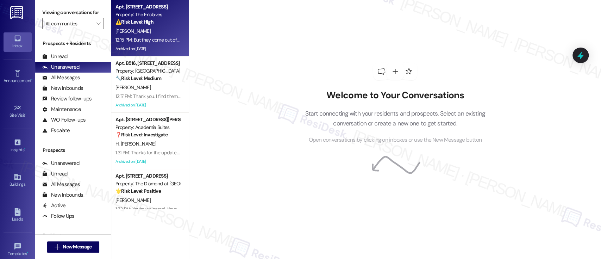
click at [157, 11] on div "Property: The Enclaves" at bounding box center [147, 14] width 65 height 7
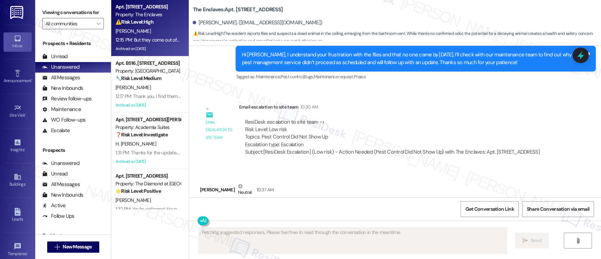
scroll to position [2851, 0]
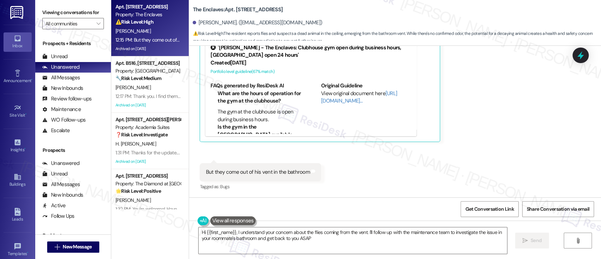
type textarea "Hi {{first_name}}, I understand your concern about the flies coming from the ve…"
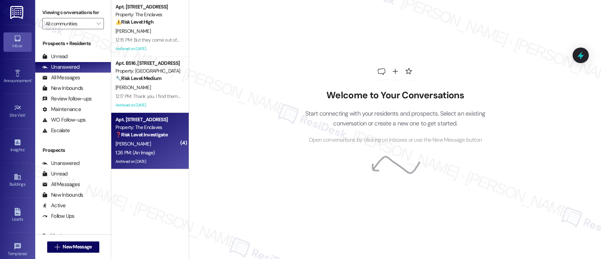
click at [149, 146] on div "[PERSON_NAME]" at bounding box center [148, 143] width 67 height 9
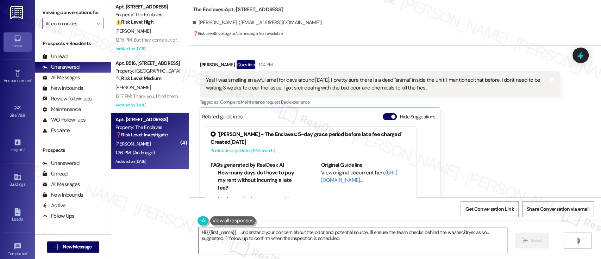
scroll to position [1618, 0]
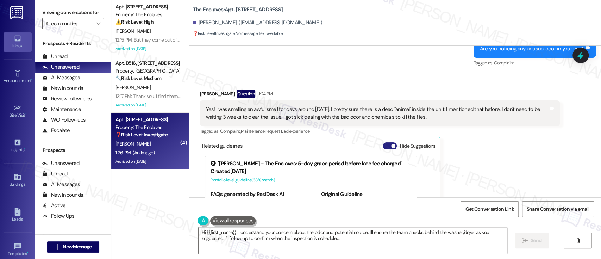
click at [383, 146] on button "Hide Suggestions" at bounding box center [390, 145] width 14 height 7
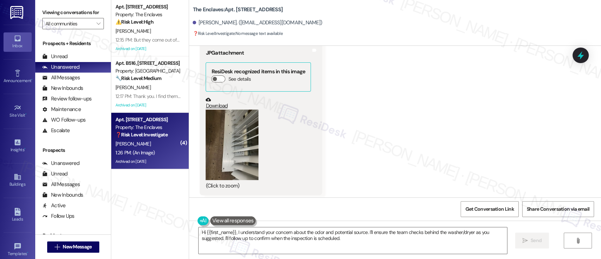
scroll to position [1843, 0]
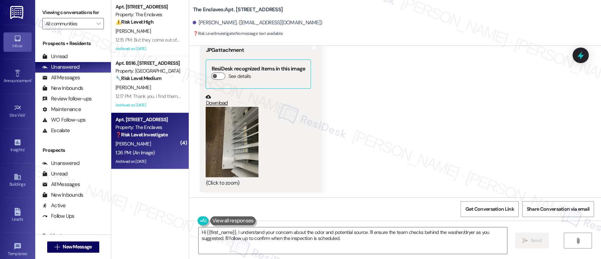
click at [242, 147] on button "Zoom image" at bounding box center [232, 142] width 53 height 70
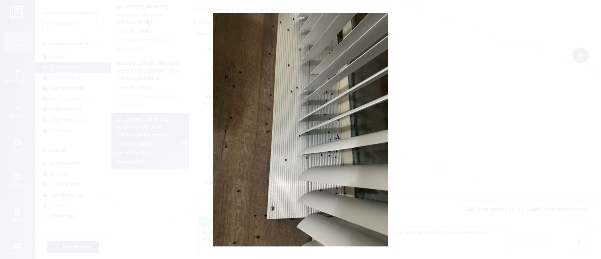
click at [437, 127] on button "Unzoom image" at bounding box center [300, 129] width 601 height 259
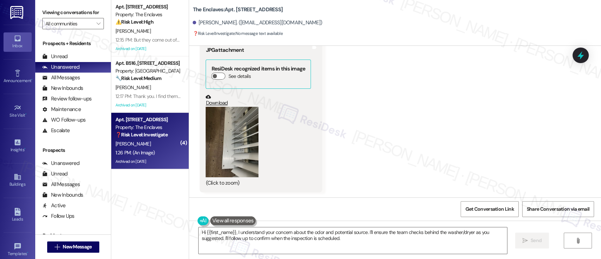
click at [236, 10] on b "The Enclaves: Apt. [STREET_ADDRESS]" at bounding box center [238, 9] width 90 height 7
copy b "3904A2"
click at [436, 126] on div "Received via SMS [PERSON_NAME] Question 1:24 PM Yes! I was smelling an awful sm…" at bounding box center [395, 23] width 412 height 349
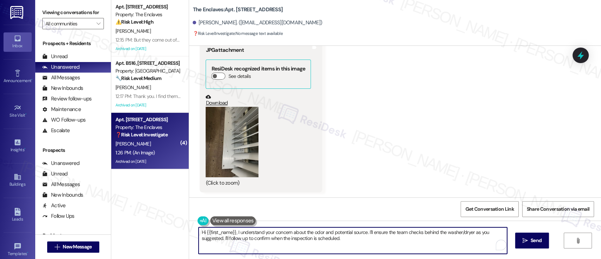
drag, startPoint x: 162, startPoint y: 232, endPoint x: 161, endPoint y: 226, distance: 6.1
click at [125, 229] on div "Apt. [STREET_ADDRESS] Property: The Enclaves ⚠️ Risk Level: High The resident r…" at bounding box center [356, 129] width 490 height 259
click at [351, 231] on textarea "Got it, I understand your concern about the odor and potential source. I'll ens…" at bounding box center [351, 240] width 308 height 26
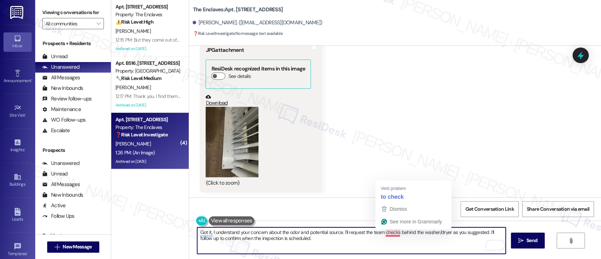
click at [389, 231] on textarea "Got it, I understand your concern about the odor and potential source. I'll req…" at bounding box center [351, 240] width 308 height 26
click at [273, 246] on textarea "Got it, I understand your concern about the odor and potential source. I'll req…" at bounding box center [351, 240] width 308 height 26
click at [314, 244] on textarea "Got it, I understand your concern about the odor and potential source. I'll req…" at bounding box center [351, 240] width 308 height 26
click at [321, 241] on textarea "Got it, I understand your concern about the odor and potential source. I'll req…" at bounding box center [351, 240] width 308 height 26
click at [427, 242] on textarea "Got it, I understand your concern about the odor and potential source. I'll req…" at bounding box center [351, 240] width 308 height 26
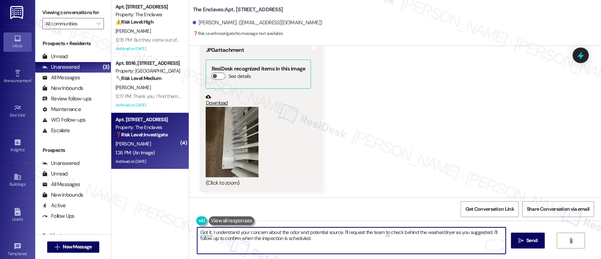
click at [367, 244] on textarea "Got it, I understand your concern about the odor and potential source. I'll req…" at bounding box center [351, 240] width 308 height 26
click at [488, 232] on textarea "Got it, I understand your concern about the odor and potential source. I'll req…" at bounding box center [351, 240] width 308 height 26
click at [488, 231] on textarea "Got it, I understand your concern about the odor and potential source. I'll req…" at bounding box center [351, 240] width 308 height 26
type textarea "Got it, I understand your concern about the odor and potential source. I'll req…"
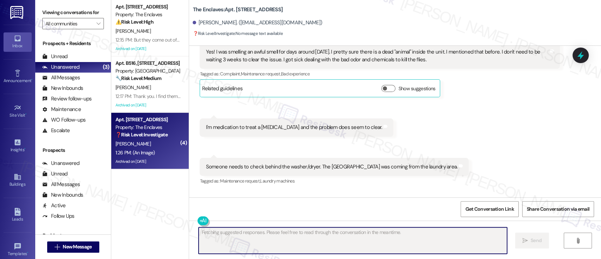
scroll to position [1655, 0]
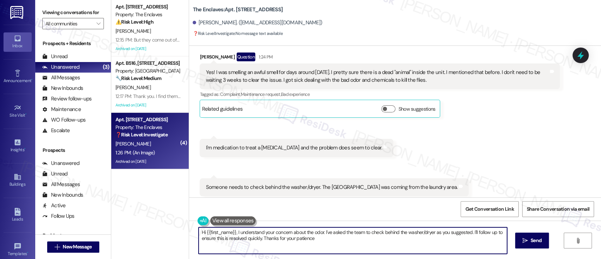
type textarea "Hi {{first_name}}, I understand your concern about the odor. I've asked the tea…"
click at [493, 136] on div "Received via SMS Alvania Saide Question 1:24 PM Yes! I was smelling an awful sm…" at bounding box center [395, 211] width 412 height 349
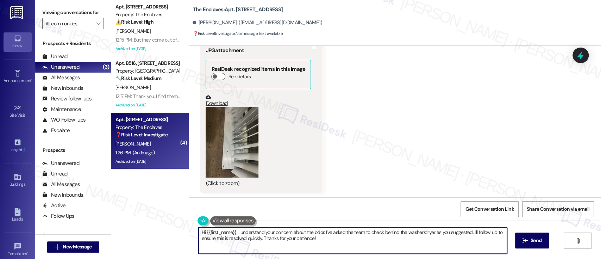
scroll to position [1900, 0]
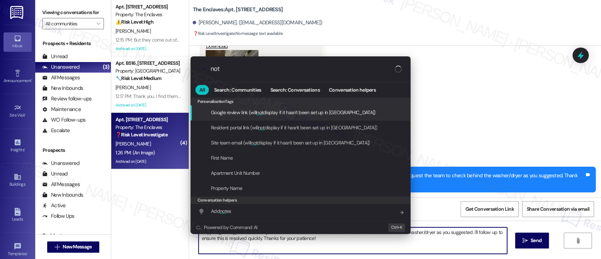
type input "note"
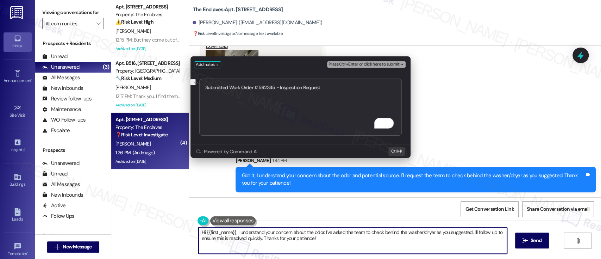
type textarea "Submitted Work Order #592345 - Inspection Request"
click at [397, 63] on span "Press Ctrl+Enter or click here to submit" at bounding box center [363, 64] width 71 height 5
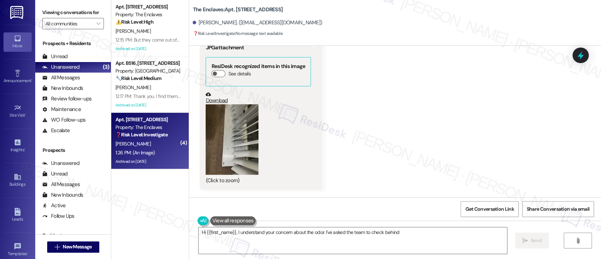
scroll to position [1946, 0]
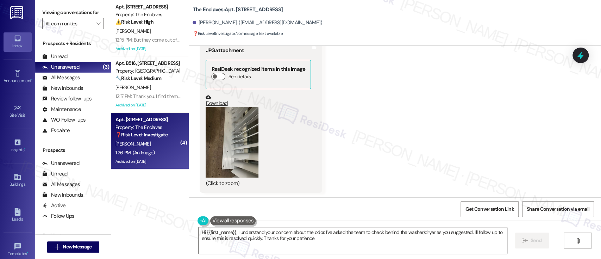
type textarea "Hi {{first_name}}, I understand your concern about the odor. I've asked the tea…"
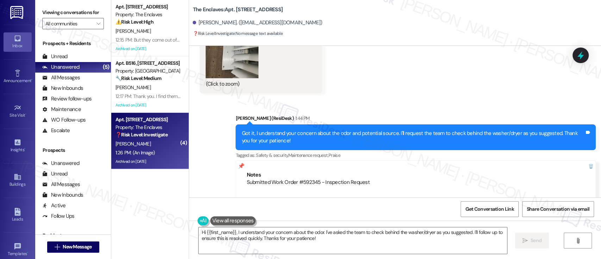
scroll to position [2073, 0]
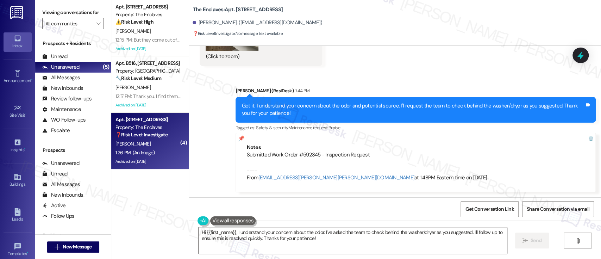
click at [438, 71] on div "Sent via SMS Emily (ResiDesk) 1:44 PM Got it, I understand your concern about t…" at bounding box center [395, 134] width 412 height 126
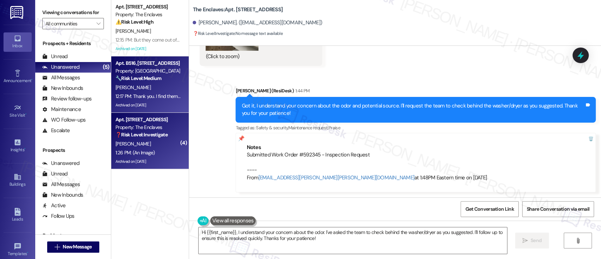
click at [154, 86] on div "L. Marziali" at bounding box center [148, 87] width 67 height 9
type textarea "Hi {{first_name}}, I understand your concern about the odor. I've asked the tea…"
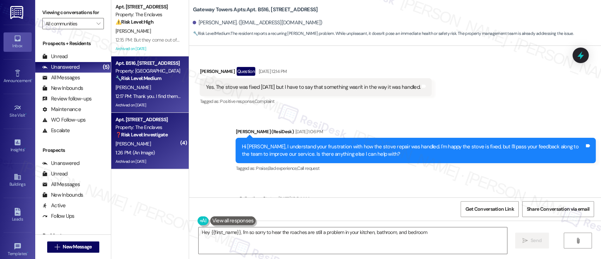
type textarea "Hey {{first_name}}, I'm so sorry to hear the roaches are still a problem in you…"
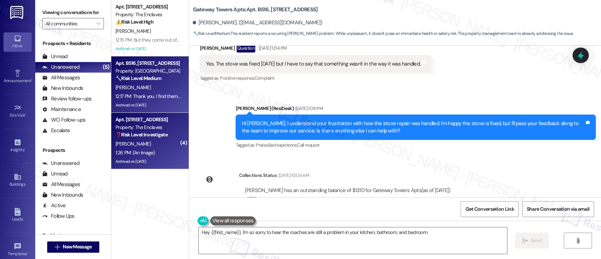
click at [144, 146] on div "A. Saide" at bounding box center [148, 143] width 67 height 9
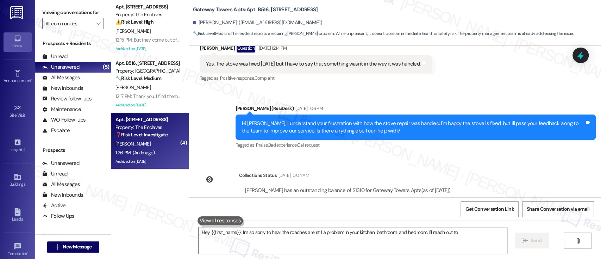
scroll to position [2024, 0]
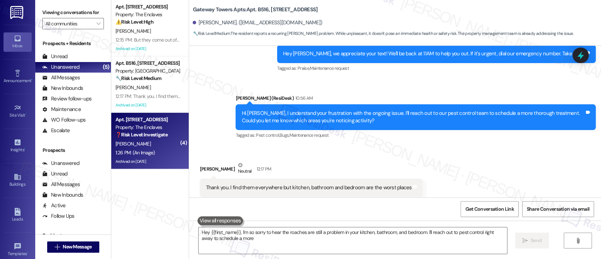
type textarea "Hey {{first_name}}, I'm so sorry to hear the roaches are still a problem in you…"
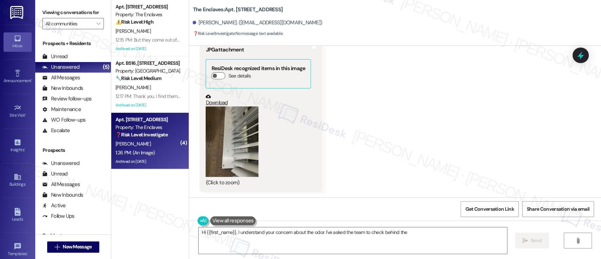
scroll to position [1946, 0]
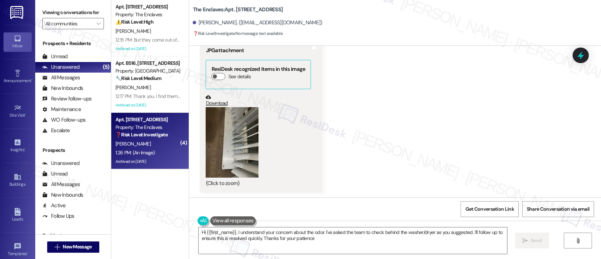
type textarea "Hi {{first_name}}, I understand your concern about the odor. I've asked the tea…"
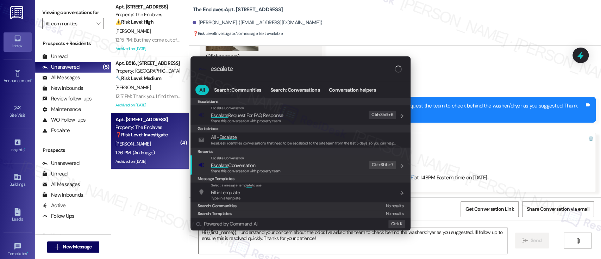
type input "escalate"
click at [276, 164] on span "Escalate Conversation" at bounding box center [246, 165] width 70 height 8
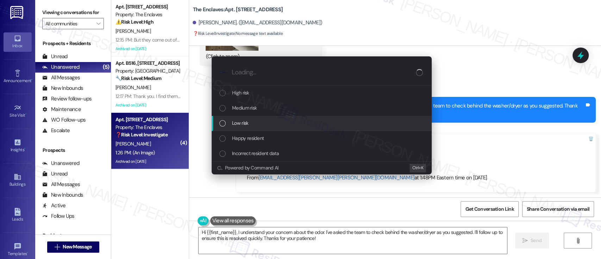
click at [256, 122] on div "Low risk" at bounding box center [322, 123] width 206 height 8
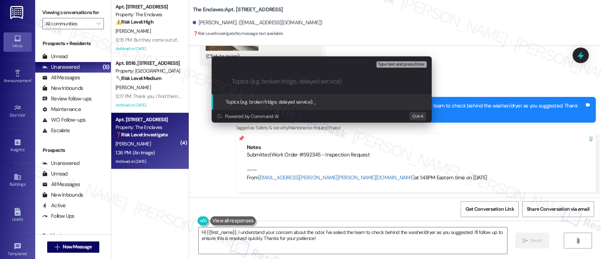
paste input "Submitted Work Order #592345 - Inspection Request"
type input "Submitted Work Order #592345 - Inspection Request"
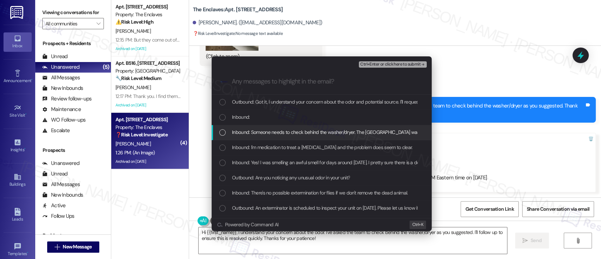
click at [251, 132] on span "Inbound: Someone needs to check behind the washer/dryer. The bad smell was comi…" at bounding box center [357, 132] width 250 height 8
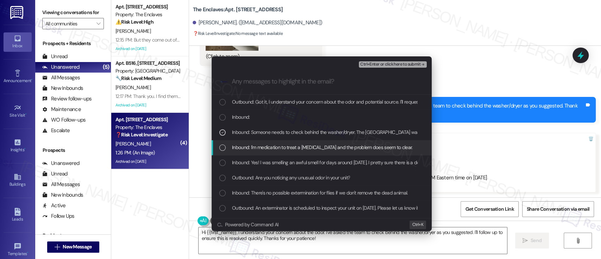
click at [255, 145] on span "Inbound: I'm medication to treat a respiratory infection and the problem does s…" at bounding box center [322, 147] width 181 height 8
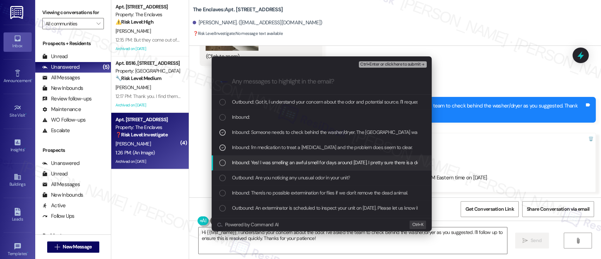
click at [262, 157] on div "Inbound: Yes! I was smelling an awful smell for days around Aug 15. I pretty su…" at bounding box center [322, 162] width 220 height 15
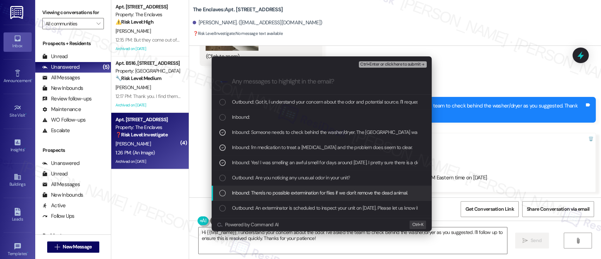
click at [258, 187] on div "Inbound: There's no possible extermination for flies if we don't remove the dea…" at bounding box center [322, 193] width 220 height 15
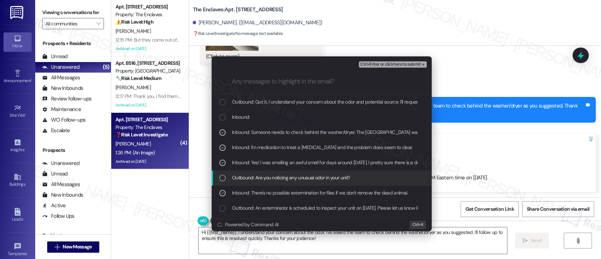
scroll to position [47, 0]
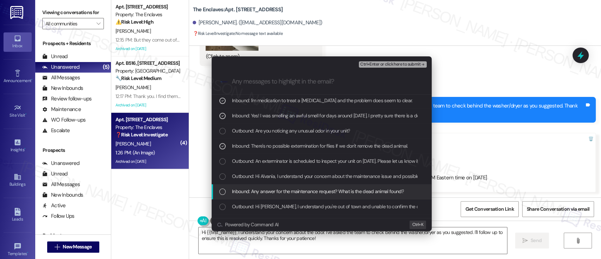
click at [244, 190] on span "Inbound: Any answer for the maintenance request? What is the dead animal found?" at bounding box center [318, 191] width 172 height 8
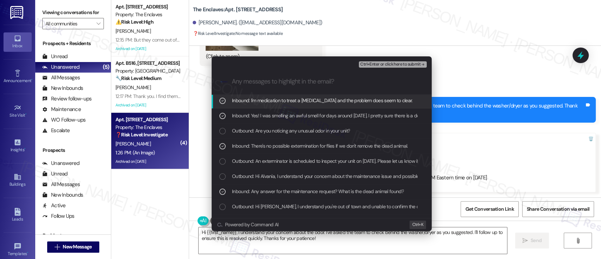
click at [403, 65] on span "Ctrl+Enter or click here to submit" at bounding box center [390, 64] width 60 height 5
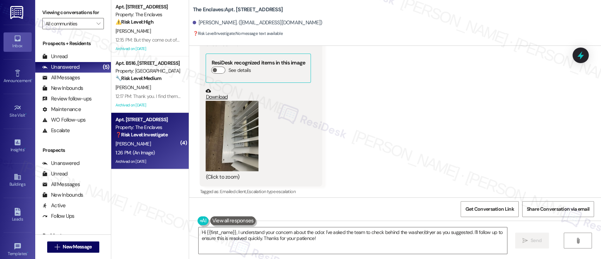
scroll to position [1946, 0]
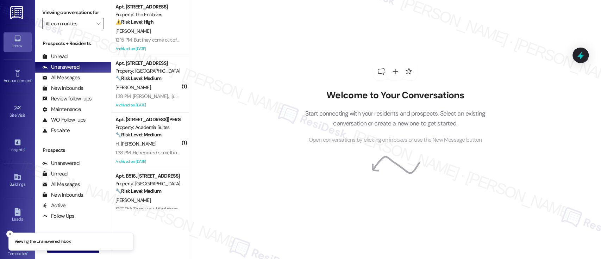
scroll to position [17, 0]
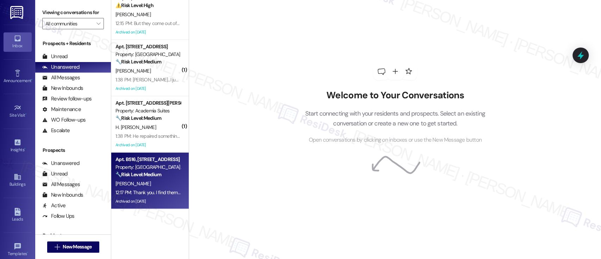
click at [158, 174] on strong "🔧 Risk Level: Medium" at bounding box center [138, 174] width 46 height 6
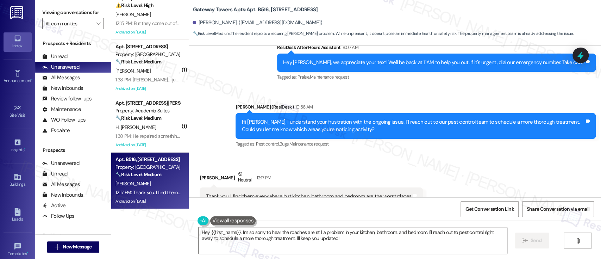
scroll to position [2024, 0]
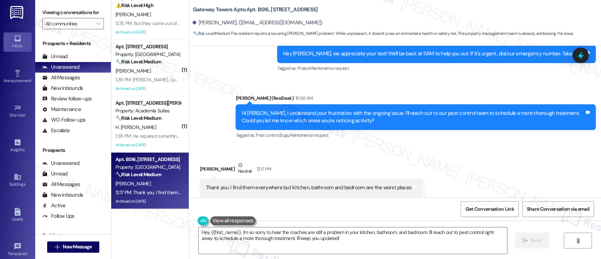
click at [397, 179] on div "Thank you. I find them everywhere but kitchen, bathroom and bedroom are the wor…" at bounding box center [311, 188] width 223 height 18
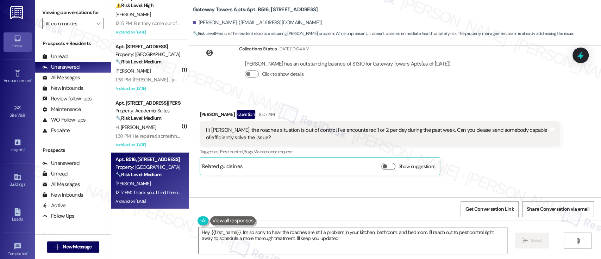
scroll to position [1836, 0]
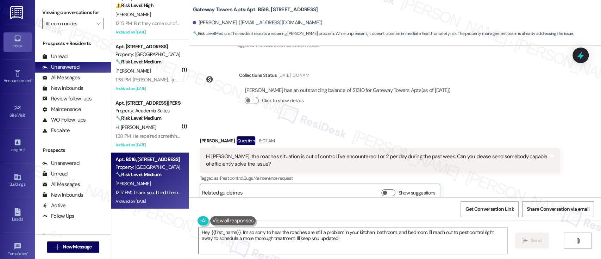
click at [258, 10] on b "Gateway Towers Apts: Apt. B516, 3600 Gateway Drive" at bounding box center [255, 9] width 125 height 7
click at [258, 10] on b "Gateway Towers Apts: Apt. B516, [STREET_ADDRESS]" at bounding box center [255, 9] width 125 height 7
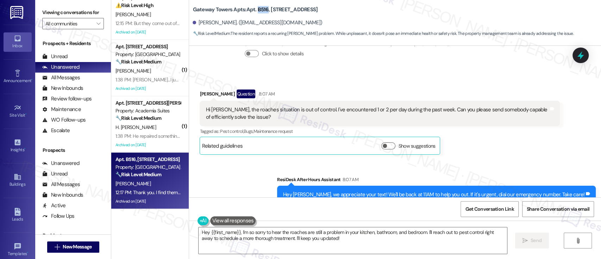
scroll to position [2024, 0]
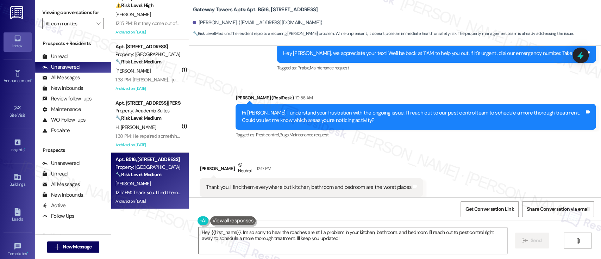
click at [491, 164] on div "Received via SMS Leandro Marziali Neutral 12:17 PM Thank you. I find them every…" at bounding box center [395, 178] width 412 height 67
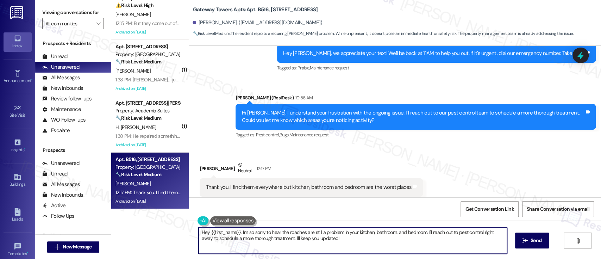
drag, startPoint x: 353, startPoint y: 241, endPoint x: 135, endPoint y: 220, distance: 218.9
click at [134, 221] on div "Apt. 3944A1, 3700 Gateway Drive Property: The Enclaves ⚠️ Risk Level: High The …" at bounding box center [356, 129] width 490 height 259
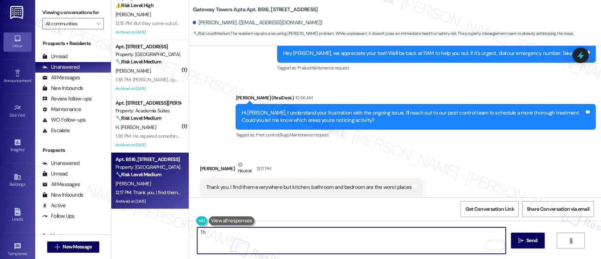
type textarea "T"
type textarea "Got it and thanks for letting me know. May we enter your unit if you're not hom…"
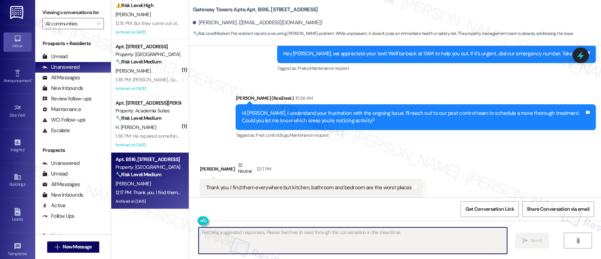
scroll to position [2073, 0]
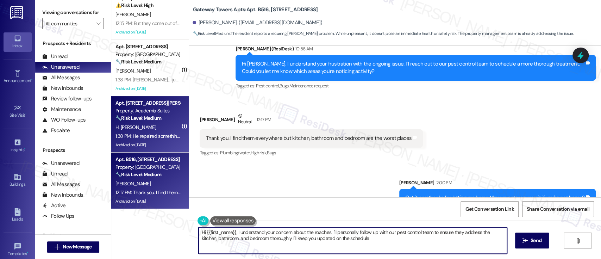
type textarea "Hi {{first_name}}, I understand your concern about the roaches. I'll personally…"
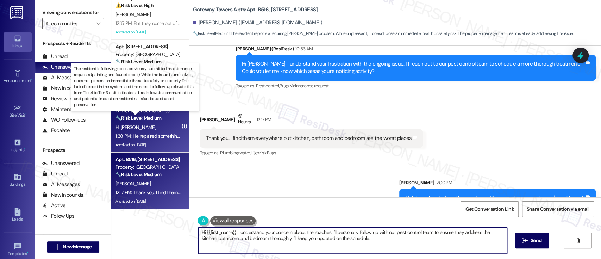
click at [127, 117] on strong "🔧 Risk Level: Medium" at bounding box center [138, 118] width 46 height 6
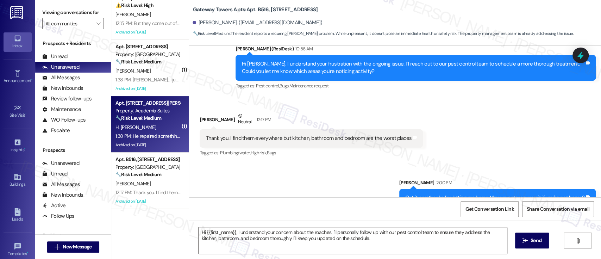
type textarea "Fetching suggested responses. Please feel free to read through the conversation…"
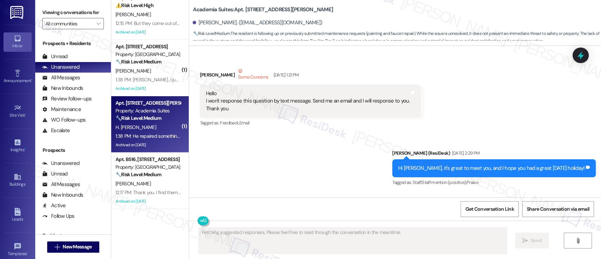
scroll to position [27244, 0]
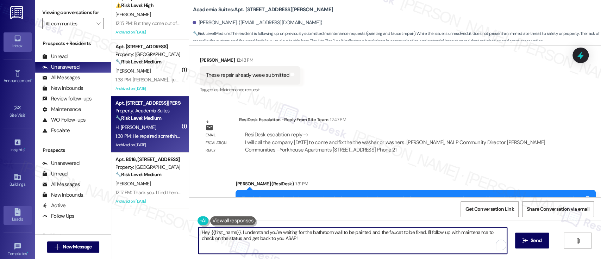
drag, startPoint x: 315, startPoint y: 239, endPoint x: 68, endPoint y: 210, distance: 249.3
click at [24, 205] on div "Inbox Go to Inbox Announcement • Send A Text Announcement Site Visit • Go to Si…" at bounding box center [300, 129] width 601 height 259
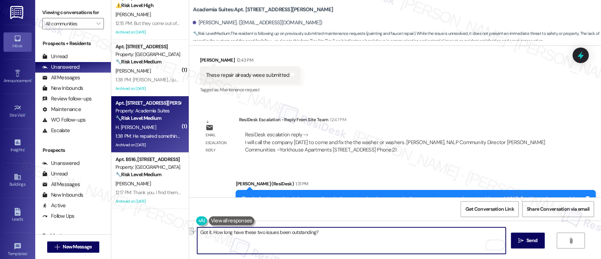
paste textarea "—thank you. Just to clarify, how long have these two issues been ongo"
type textarea "Got it—thank you. Just to clarify, how long have these two issues been ongoing?"
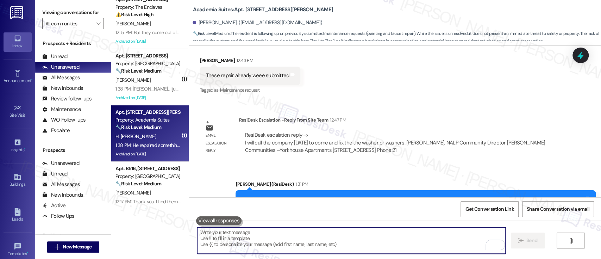
scroll to position [0, 0]
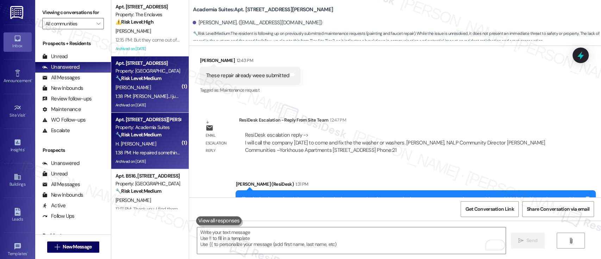
click at [151, 83] on div "S. Sims" at bounding box center [148, 87] width 67 height 9
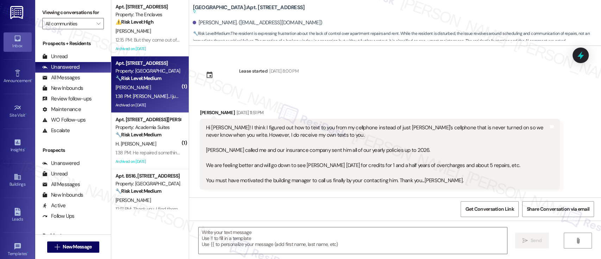
scroll to position [4518, 0]
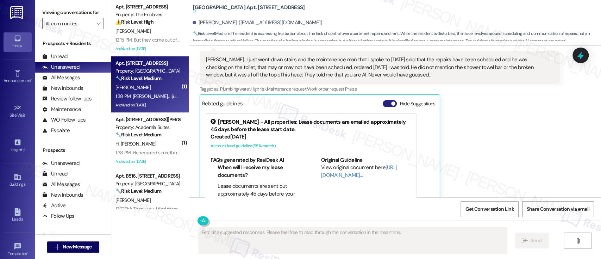
click at [386, 100] on button "Hide Suggestions" at bounding box center [390, 103] width 14 height 7
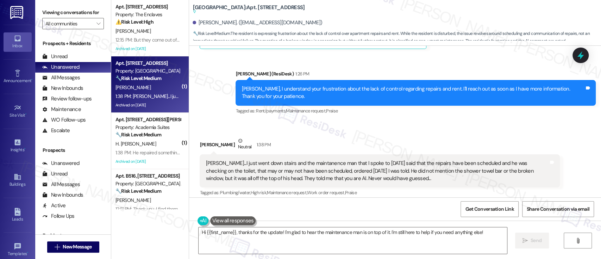
scroll to position [4414, 0]
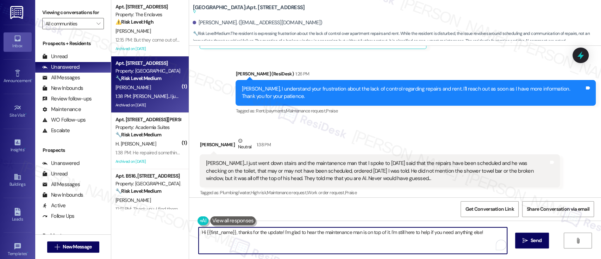
drag, startPoint x: 234, startPoint y: 231, endPoint x: 124, endPoint y: 213, distance: 111.9
click at [103, 221] on div "Viewing conversations for All communities  Prospects + Residents Unread (0) Un…" at bounding box center [318, 129] width 566 height 259
click at [393, 231] on textarea "Thanks for the update! I'm glad to hear the maintenance man is on top of it. I'…" at bounding box center [351, 240] width 308 height 26
drag, startPoint x: 457, startPoint y: 233, endPoint x: 375, endPoint y: 233, distance: 82.0
click at [375, 233] on textarea "Thanks for the update! I'm glad to hear the maintenance man is on top of it. I'…" at bounding box center [351, 240] width 308 height 26
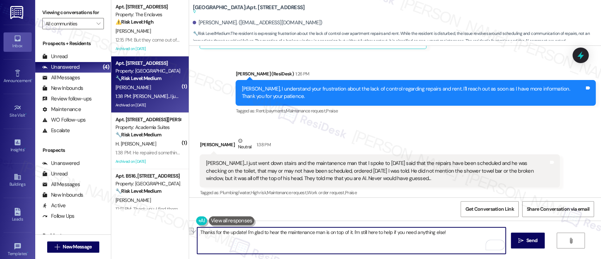
click at [457, 237] on textarea "Thanks for the update! I'm glad to hear the maintenance man is on top of it. I'…" at bounding box center [351, 240] width 308 height 26
click at [349, 234] on textarea "Thanks for the update! I'm glad to hear the maintenance man is on top of it. I'…" at bounding box center [351, 240] width 308 height 26
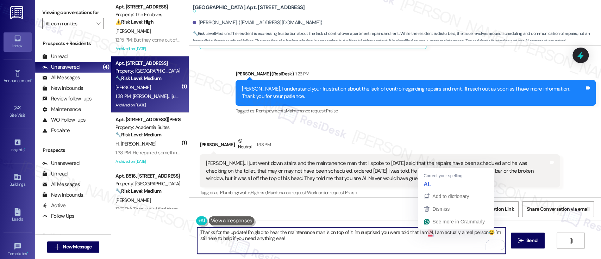
click at [424, 232] on textarea "Thanks for the update! I'm glad to hear the maintenance man is on top of it. I'…" at bounding box center [351, 240] width 308 height 26
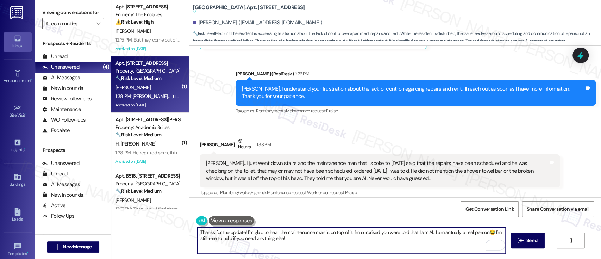
click at [417, 249] on textarea "Thanks for the update! I'm glad to hear the maintenance man is on top of it. I'…" at bounding box center [351, 240] width 308 height 26
click at [422, 244] on textarea "Thanks for the update! I'm glad to hear the maintenance man is on top of it. I'…" at bounding box center [351, 240] width 308 height 26
drag, startPoint x: 354, startPoint y: 232, endPoint x: 181, endPoint y: 215, distance: 173.7
click at [181, 215] on div "Apt. 3944A1, 3700 Gateway Drive Property: The Enclaves ⚠️ Risk Level: High The …" at bounding box center [356, 129] width 490 height 259
paste textarea "’m glad to hear the maintenance team is on top of it. I’m a bit surprised you w…"
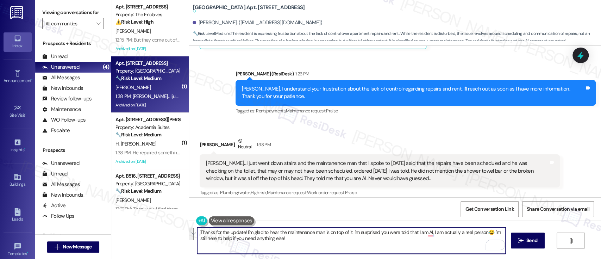
type textarea "Thanks for the update! I’m glad to hear the maintenance team is on top of it. I…"
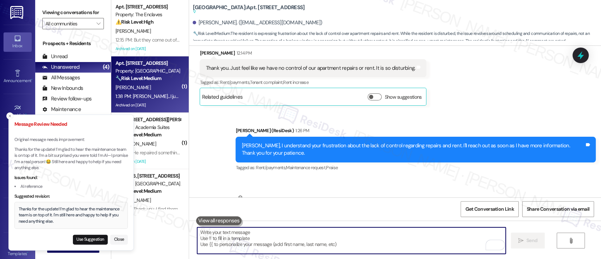
scroll to position [4321, 0]
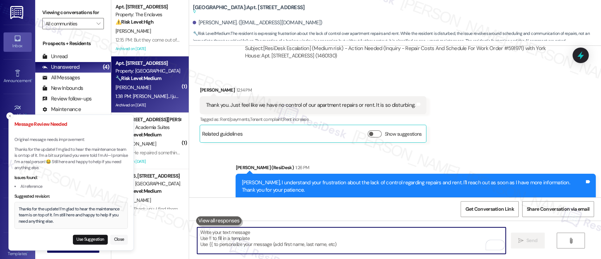
click at [118, 239] on button "Close" at bounding box center [119, 239] width 18 height 10
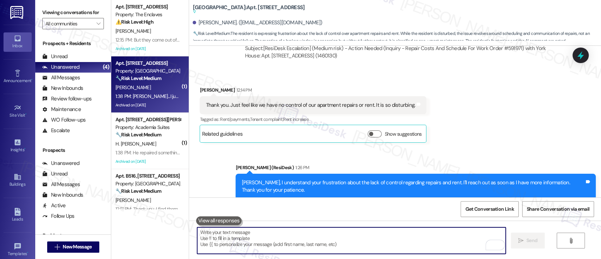
click at [322, 234] on textarea "To enrich screen reader interactions, please activate Accessibility in Grammarl…" at bounding box center [351, 240] width 308 height 26
paste textarea "Thanks for the update! I’m glad to hear the maintenance team is on top of it. I…"
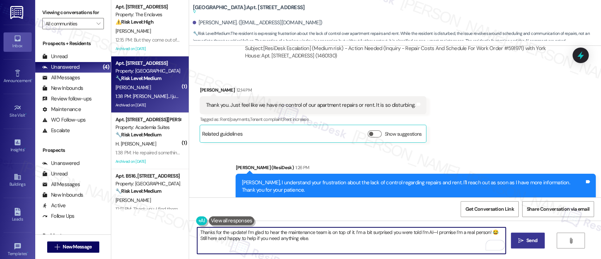
type textarea "Thanks for the update! I’m glad to hear the maintenance team is on top of it. I…"
click at [526, 240] on span "Send" at bounding box center [531, 240] width 11 height 7
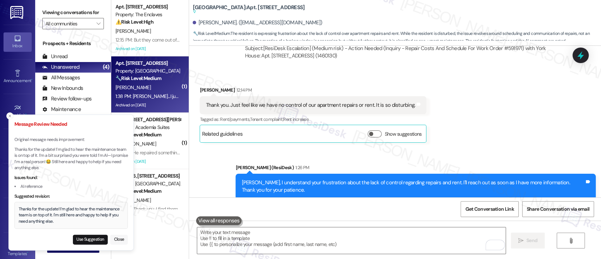
click at [122, 238] on button "Close" at bounding box center [119, 239] width 18 height 10
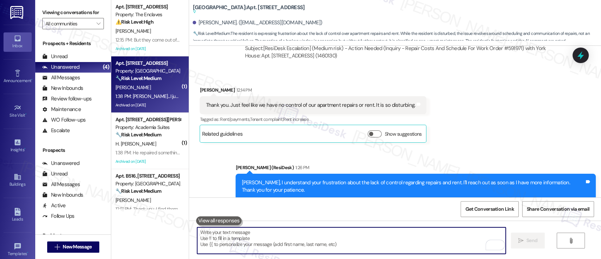
click at [339, 241] on textarea "To enrich screen reader interactions, please activate Accessibility in Grammarl…" at bounding box center [351, 240] width 308 height 26
paste textarea "Thanks for the update! I’m glad to hear the maintenance team is on top of it. I…"
type textarea "Thanks for the update! I’m glad to hear the maintenance team is on top of it. I…"
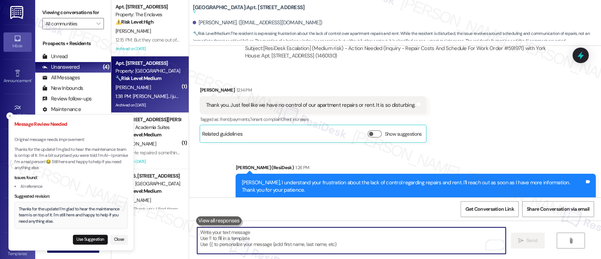
click at [277, 237] on textarea "To enrich screen reader interactions, please activate Accessibility in Grammarl…" at bounding box center [351, 240] width 308 height 26
paste textarea "Thanks for the update! I’m really glad to hear the maintenance guy is on it. An…"
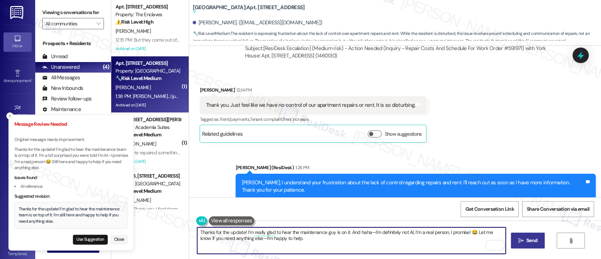
type textarea "Thanks for the update! I’m really glad to hear the maintenance guy is on it. An…"
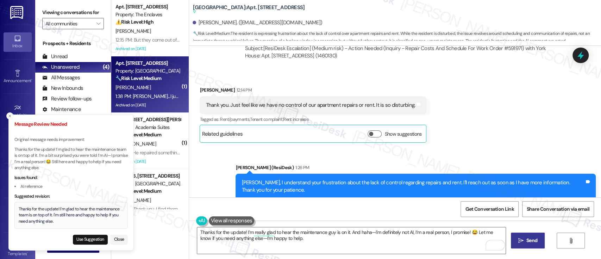
click at [532, 242] on span "Send" at bounding box center [531, 240] width 11 height 7
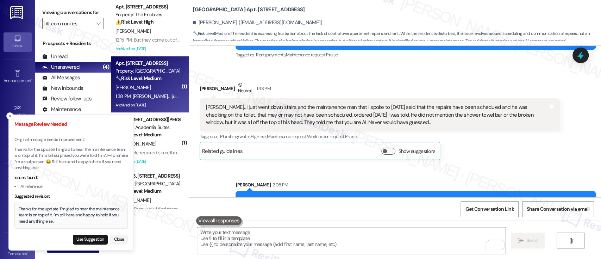
scroll to position [4471, 0]
click at [115, 238] on button "Close" at bounding box center [119, 239] width 18 height 10
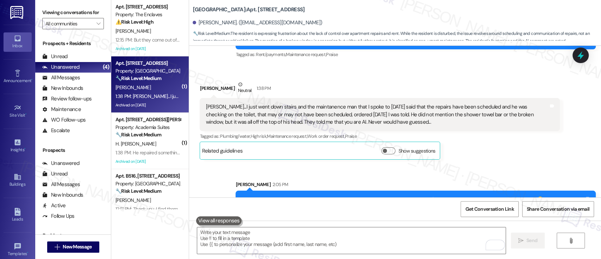
drag, startPoint x: 524, startPoint y: 136, endPoint x: 516, endPoint y: 147, distance: 13.1
click at [524, 137] on div "Received via SMS Sally Sims Neutral 1:38 PM Emily...I just went down stairs and…" at bounding box center [379, 119] width 371 height 89
click at [493, 209] on span "Get Conversation Link" at bounding box center [489, 208] width 49 height 7
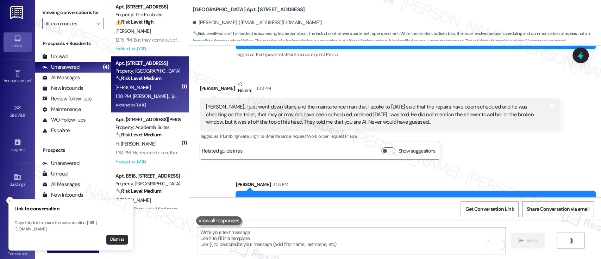
click at [118, 239] on button "Dismiss" at bounding box center [116, 239] width 21 height 10
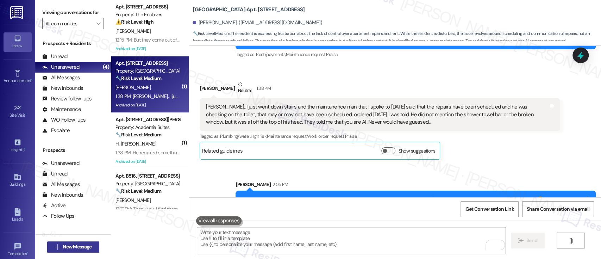
click at [67, 244] on span "New Message" at bounding box center [77, 246] width 29 height 7
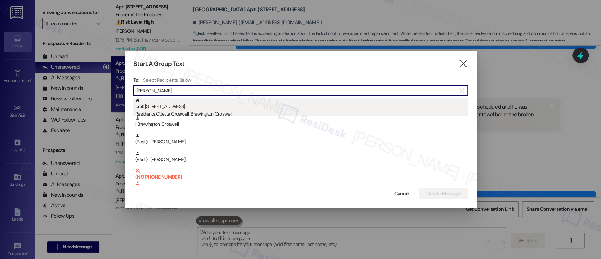
type input "brewi"
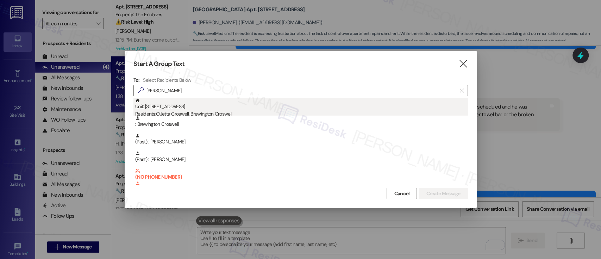
click at [214, 111] on div "Residents: O'Jetta Croswell, Brewington Croswell" at bounding box center [301, 113] width 333 height 7
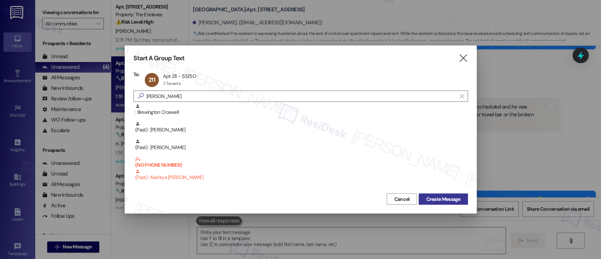
click at [446, 199] on span "Create Message" at bounding box center [443, 198] width 34 height 7
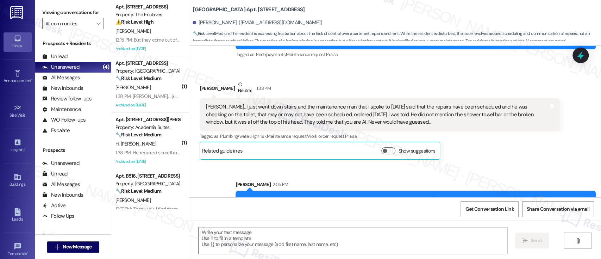
type textarea "Fetching suggested responses. Please feel free to read through the conversation…"
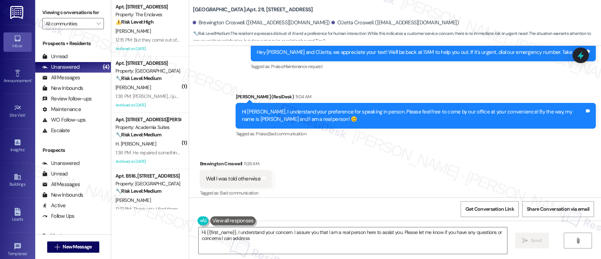
type textarea "Hi {{first_name}}, I understand your concern. I assure you that I am a real per…"
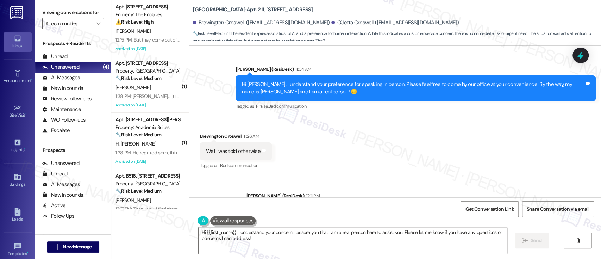
scroll to position [8605, 0]
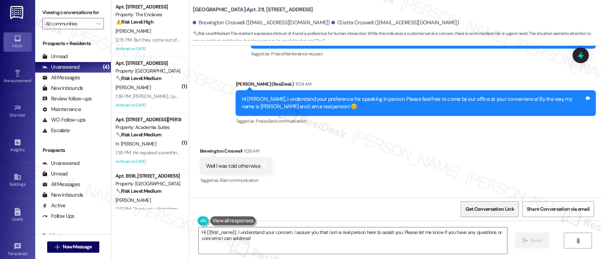
click at [490, 207] on span "Get Conversation Link" at bounding box center [489, 208] width 49 height 7
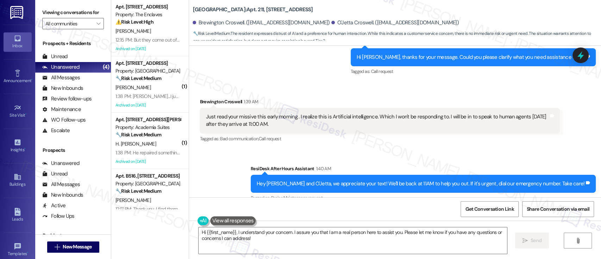
scroll to position [8418, 0]
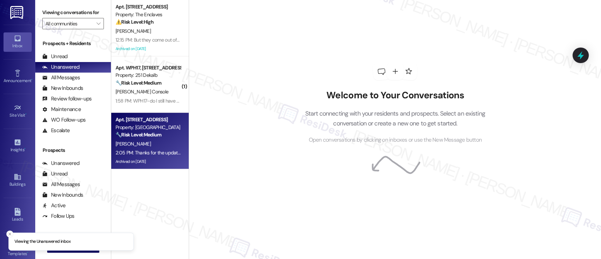
click at [161, 131] on div "🔧 Risk Level: Medium The resident is expressing frustration about the lack of c…" at bounding box center [147, 134] width 65 height 7
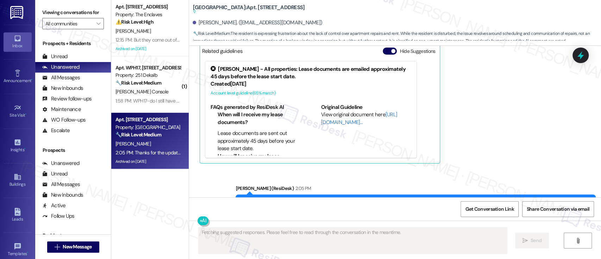
scroll to position [4585, 0]
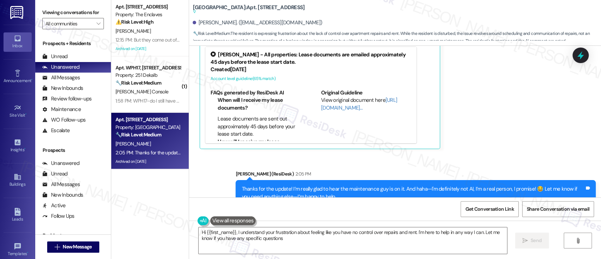
type textarea "Hi {{first_name}}, I understand your frustration about feeling like you have no…"
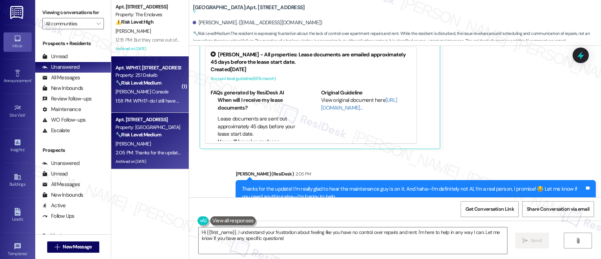
click at [132, 78] on div "Property: 251 Dekalb" at bounding box center [147, 74] width 65 height 7
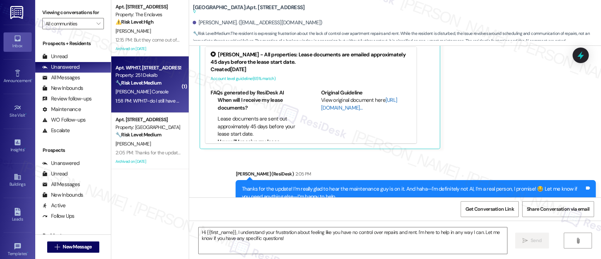
type textarea "Fetching suggested responses. Please feel free to read through the conversation…"
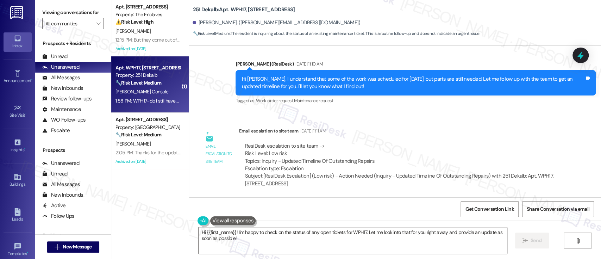
scroll to position [891, 0]
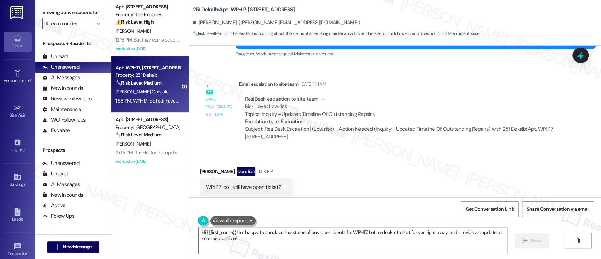
click at [231, 11] on b "251 Dekalb: Apt. WPH17, [STREET_ADDRESS]" at bounding box center [244, 9] width 102 height 7
copy b "WPH17"
click at [361, 230] on textarea "Hi {{first_name}}! I'm happy to check on the status of any open tickets for WPH…" at bounding box center [353, 240] width 308 height 26
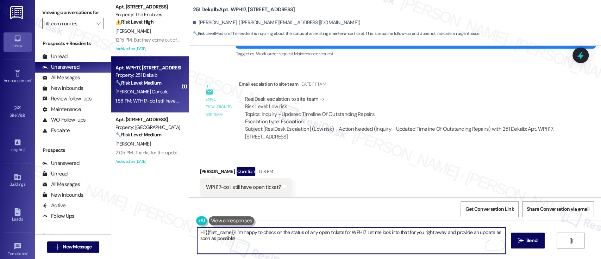
drag, startPoint x: 234, startPoint y: 233, endPoint x: 248, endPoint y: 249, distance: 21.7
click at [248, 249] on textarea "Hi {{first_name}}! I'm happy to check on the status of any open tickets for WPH…" at bounding box center [351, 240] width 308 height 26
paste textarea "Thanks for reaching out. I don’t see any open work orders for you at the moment…"
type textarea "Hi {{first_name}}! Thanks for reaching out. I don’t see any open work orders fo…"
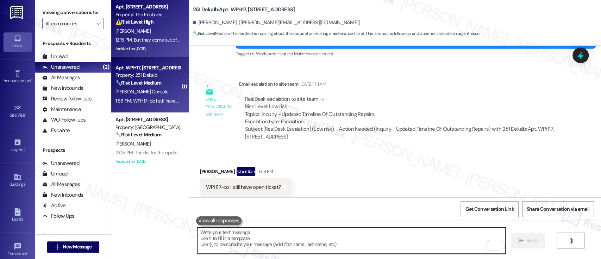
scroll to position [891, 0]
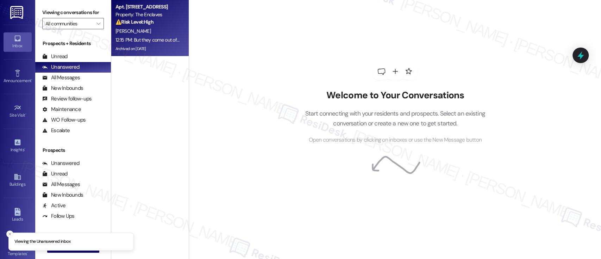
click at [145, 22] on strong "⚠️ Risk Level: High" at bounding box center [134, 22] width 38 height 6
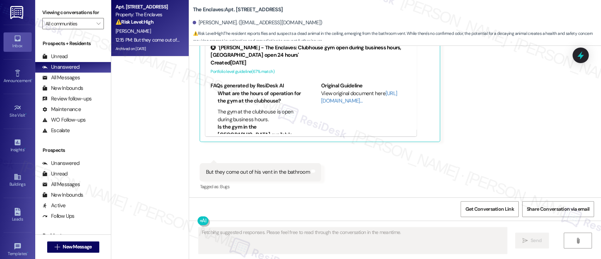
scroll to position [2851, 0]
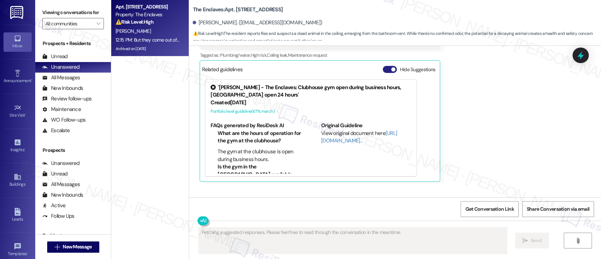
click at [383, 73] on button "Hide Suggestions" at bounding box center [390, 69] width 14 height 7
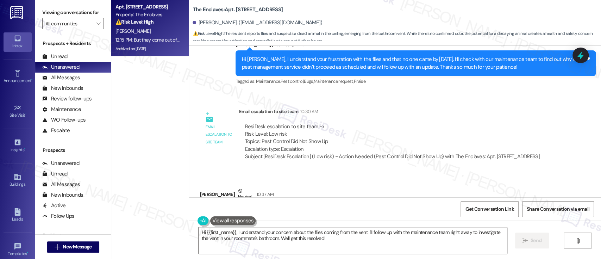
scroll to position [2560, 0]
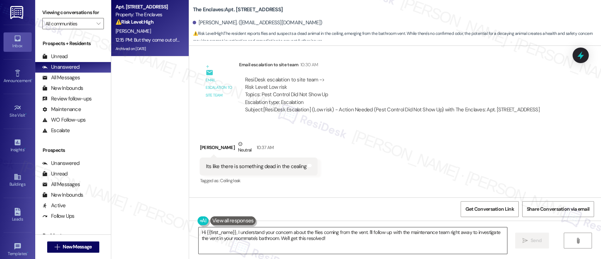
click at [370, 237] on textarea "Hi {{first_name}}, I understand your concern about the flies coming from the ve…" at bounding box center [353, 240] width 308 height 26
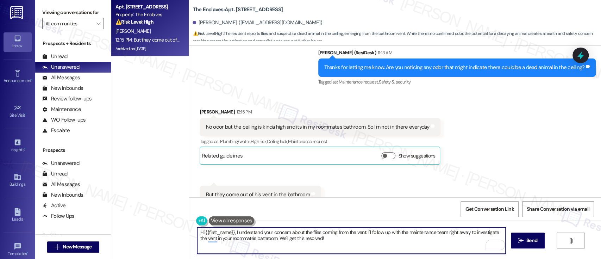
scroll to position [2748, 0]
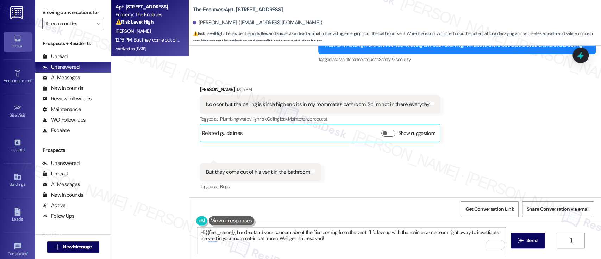
click at [443, 170] on div "Received via SMS Domynico Rivas 12:15 PM No odor but the ceiling is kinda high …" at bounding box center [395, 133] width 412 height 127
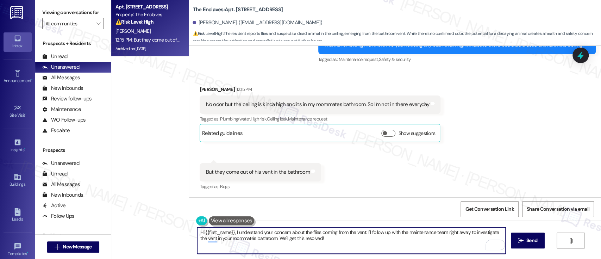
click at [359, 238] on textarea "Hi {{first_name}}, I understand your concern about the flies coming from the ve…" at bounding box center [351, 240] width 308 height 26
drag, startPoint x: 232, startPoint y: 232, endPoint x: 212, endPoint y: 234, distance: 20.2
click at [156, 232] on div "Apt. 3944A1, 3700 Gateway Drive Property: The Enclaves ⚠️ Risk Level: High The …" at bounding box center [356, 129] width 490 height 259
click at [320, 242] on textarea "I understand your concern about the flies coming from the vent. I'll follow up …" at bounding box center [351, 240] width 308 height 26
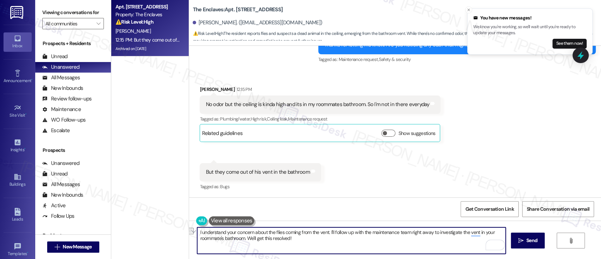
click at [244, 238] on textarea "I understand your concern about the flies coming from the vent. I'll follow up …" at bounding box center [351, 240] width 308 height 26
type textarea "I understand your concern about the flies coming from the vent. I'll follow up …"
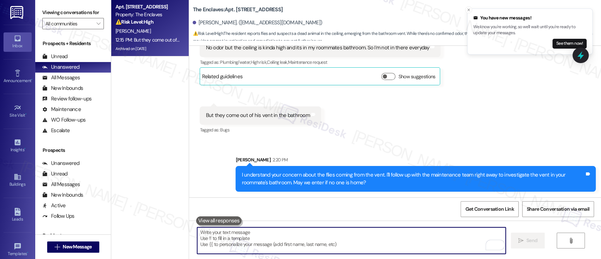
scroll to position [2805, 0]
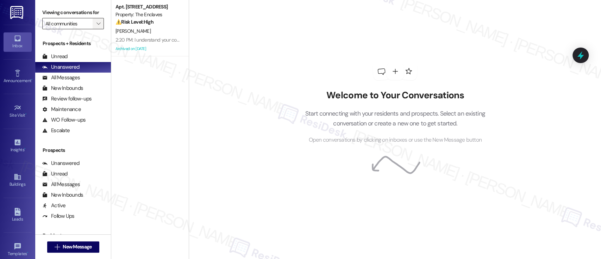
click at [95, 20] on span "" at bounding box center [98, 23] width 7 height 11
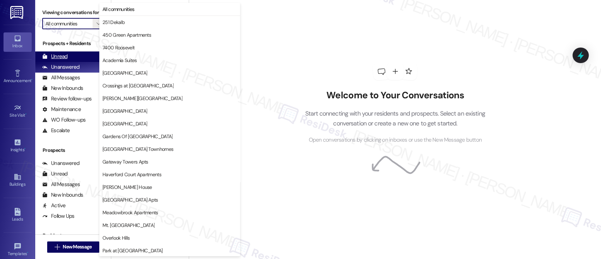
click at [71, 55] on div "Unread (0)" at bounding box center [73, 56] width 76 height 11
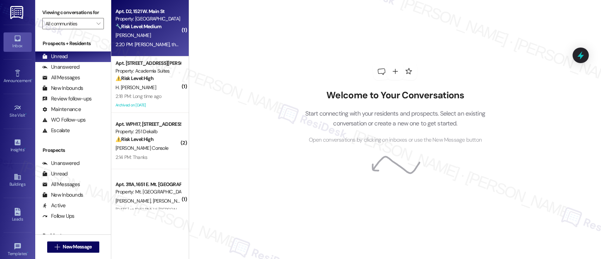
click at [156, 13] on div "Apt. D2, 1521 W. Main St" at bounding box center [147, 11] width 65 height 7
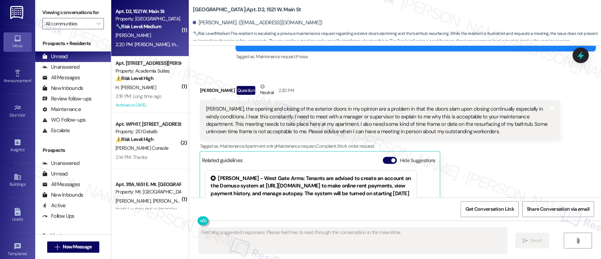
scroll to position [2364, 0]
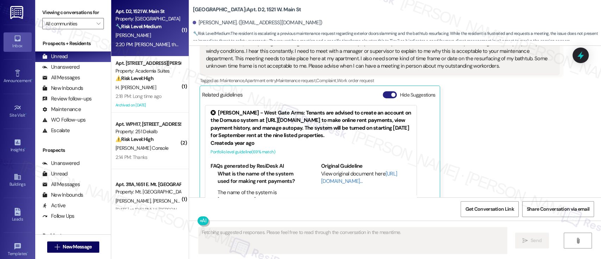
click at [383, 91] on button "Hide Suggestions" at bounding box center [390, 94] width 14 height 7
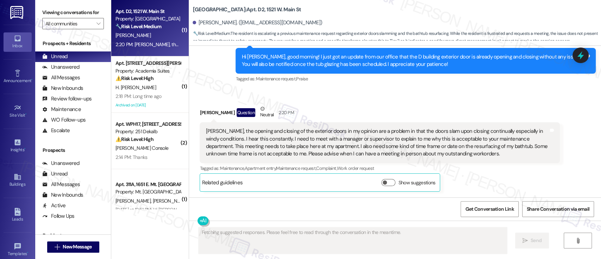
scroll to position [2261, 0]
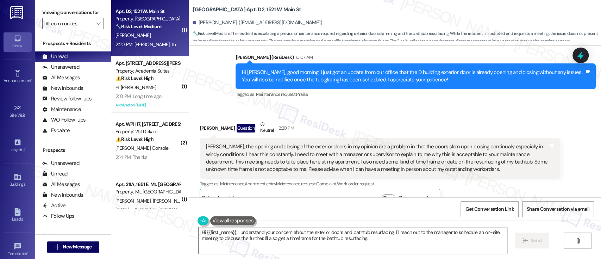
click at [368, 105] on div "Received via SMS [PERSON_NAME] Question Neutral 2:20 PM [PERSON_NAME], the open…" at bounding box center [395, 158] width 412 height 107
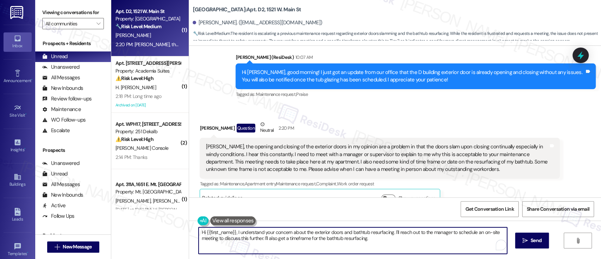
drag, startPoint x: 389, startPoint y: 231, endPoint x: 212, endPoint y: 232, distance: 176.7
click at [179, 232] on div "( 1 ) Apt. D2, [STREET_ADDRESS] Property: West Gate Arms 🔧 Risk Level: Medium T…" at bounding box center [356, 129] width 490 height 259
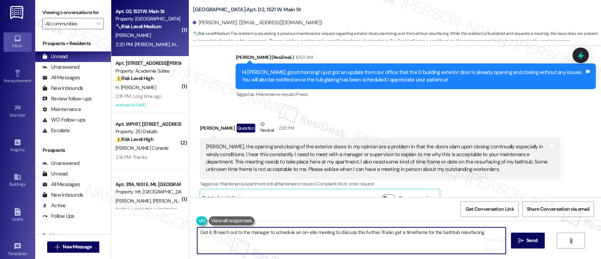
click at [330, 234] on textarea "Got it. I'll reach out to the manager to schedule an on-site meeting to discuss…" at bounding box center [351, 240] width 308 height 26
click at [369, 232] on textarea "Got it. I'll reach out to the manager to schedule an on-site meeting to discuss…" at bounding box center [351, 240] width 308 height 26
click at [420, 233] on textarea "Got it. I'll reach out to the manager to schedule an on-site meeting to discuss…" at bounding box center [351, 240] width 308 height 26
click at [415, 240] on textarea "Got it. I'll reach out to the manager to schedule an on-site meeting to discuss…" at bounding box center [351, 240] width 308 height 26
drag, startPoint x: 377, startPoint y: 232, endPoint x: 483, endPoint y: 232, distance: 105.6
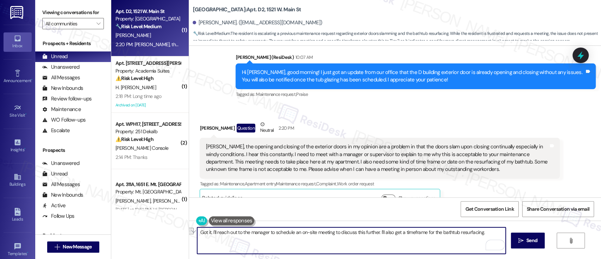
click at [483, 232] on textarea "Got it. I'll reach out to the manager to schedule an on-site meeting to discuss…" at bounding box center [351, 240] width 308 height 26
click at [471, 231] on textarea "Got it. I'll reach out to the manager to schedule an on-site meeting to discuss…" at bounding box center [351, 240] width 308 height 26
type textarea "Got it. I'll reach out to the manager to schedule an on-site meeting to discuss…"
click at [442, 105] on div "Received via SMS [PERSON_NAME] Question Neutral 2:20 PM [PERSON_NAME], the open…" at bounding box center [395, 158] width 412 height 107
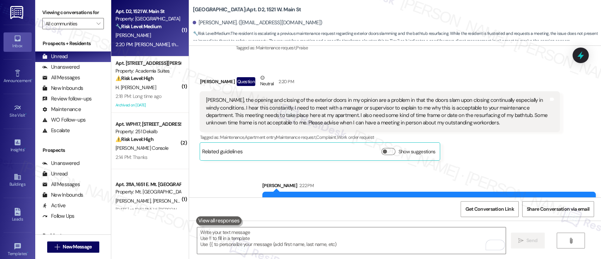
scroll to position [2310, 0]
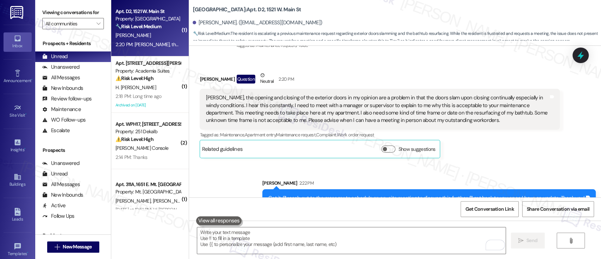
click at [482, 132] on div "Byron Thomas Question Neutral 2:20 PM Emily, the opening and closing of the ext…" at bounding box center [380, 114] width 360 height 86
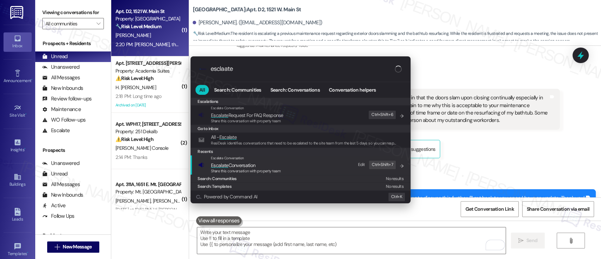
type input "esclaate"
click at [253, 165] on span "Escalate Conversation" at bounding box center [233, 165] width 44 height 6
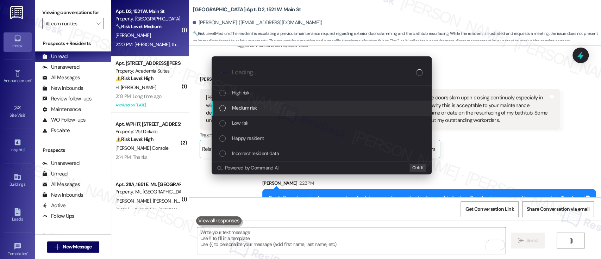
click at [248, 105] on span "Medium risk" at bounding box center [244, 108] width 25 height 8
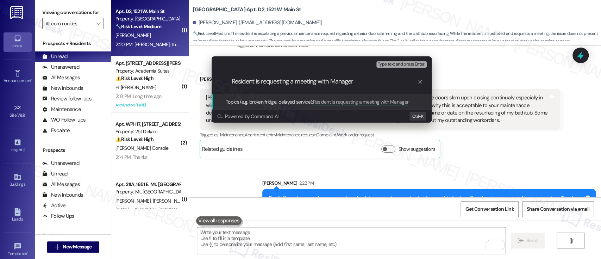
type input "Resident is requesting a meeting with Manager"
click at [482, 142] on div "Escalate Conversation Medium risk Topics (e.g. broken fridge, delayed service) …" at bounding box center [300, 129] width 601 height 259
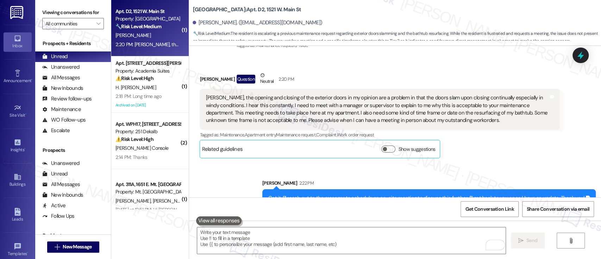
click at [509, 130] on div "Byron Thomas Question Neutral 2:20 PM Emily, the opening and closing of the ext…" at bounding box center [380, 114] width 360 height 86
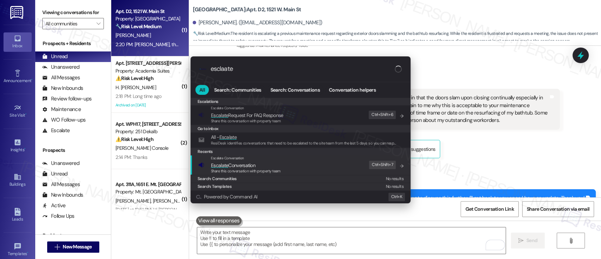
type input "esclaate"
click at [262, 165] on span "Escalate Conversation" at bounding box center [246, 165] width 70 height 8
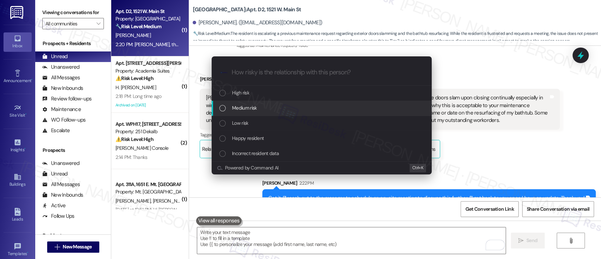
click at [265, 110] on div "Medium risk" at bounding box center [322, 108] width 206 height 8
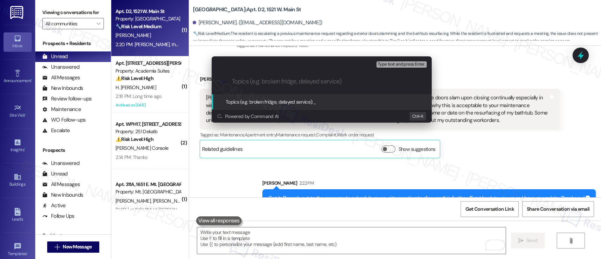
paste input "Resident is requesting a meeting with Manager"
type input "Resident is requesting a meeting with Manager"
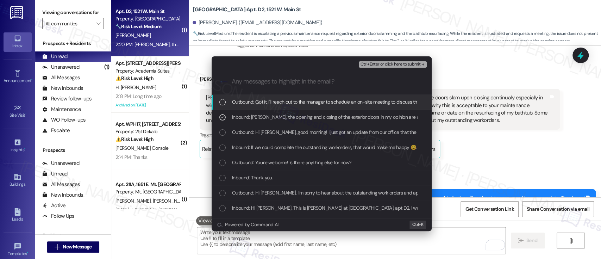
click at [397, 62] on span "Ctrl+Enter or click here to submit" at bounding box center [390, 64] width 60 height 5
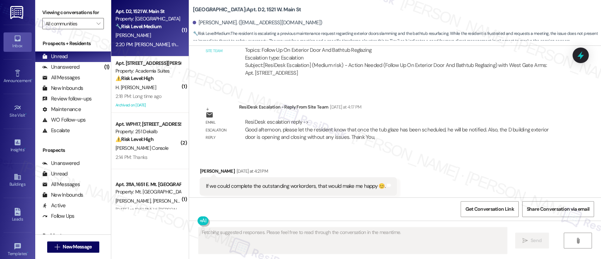
scroll to position [2364, 0]
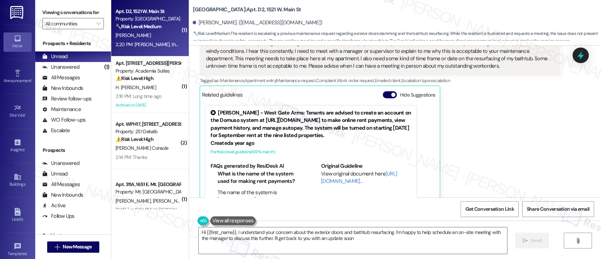
type textarea "Hi {{first_name}}, I understand your concern about the exterior doors and batht…"
click at [391, 93] on span "button" at bounding box center [393, 95] width 4 height 4
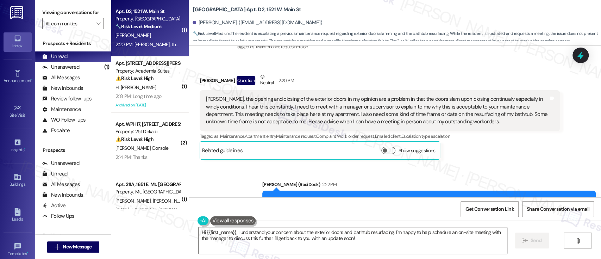
scroll to position [2320, 0]
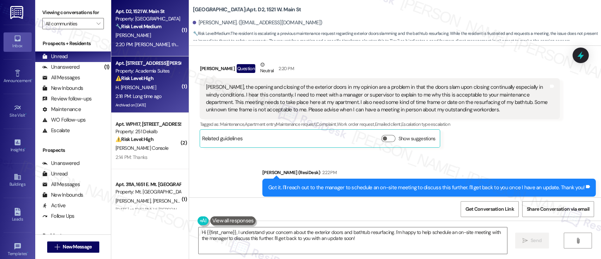
click at [126, 87] on span "H. [PERSON_NAME]" at bounding box center [135, 87] width 40 height 6
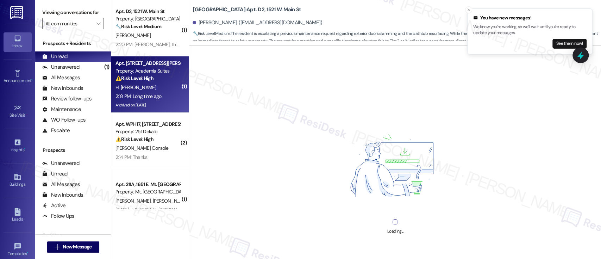
click at [146, 28] on strong "🔧 Risk Level: Medium" at bounding box center [138, 26] width 46 height 6
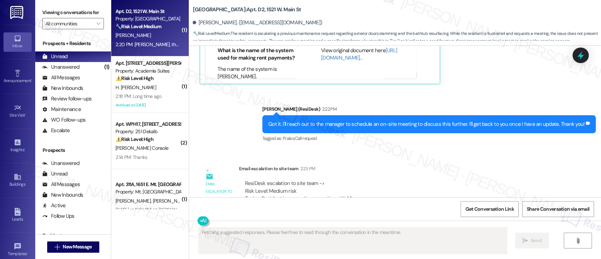
scroll to position [2510, 0]
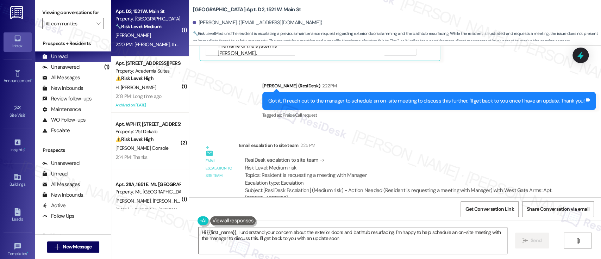
type textarea "Hi {{first_name}}, I understand your concern about the exterior doors and batht…"
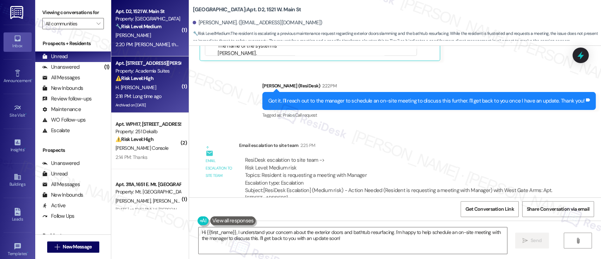
click at [155, 82] on div "⚠️ Risk Level: High The resident indicates that maintenance was started 'long t…" at bounding box center [147, 78] width 65 height 7
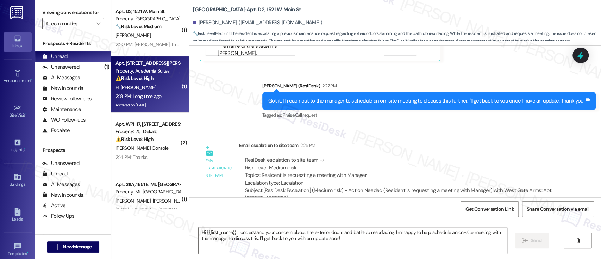
type textarea "Fetching suggested responses. Please feel free to read through the conversation…"
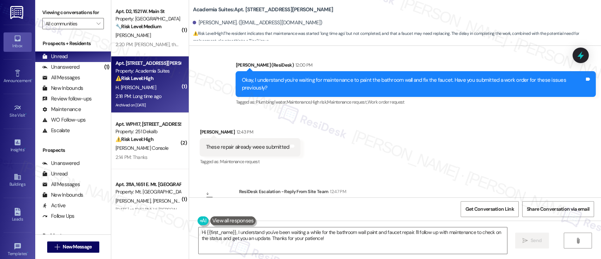
scroll to position [27360, 0]
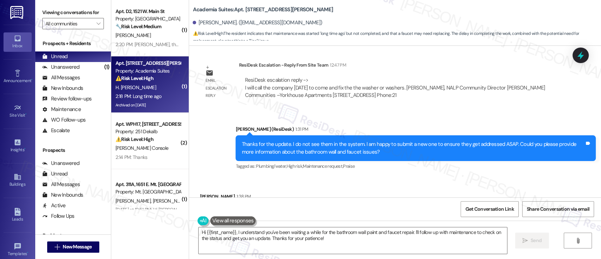
scroll to position [27313, 0]
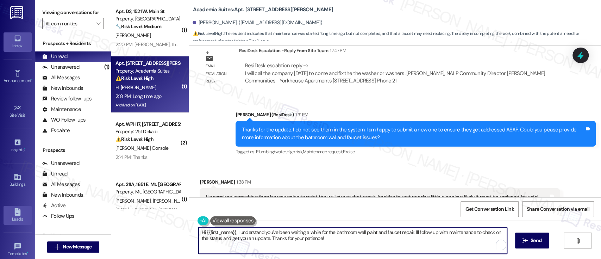
drag, startPoint x: 232, startPoint y: 231, endPoint x: 25, endPoint y: 213, distance: 208.1
click at [23, 215] on div "Inbox Go to Inbox Announcement • Send A Text Announcement Site Visit • Go to Si…" at bounding box center [300, 129] width 601 height 259
drag, startPoint x: 381, startPoint y: 230, endPoint x: 394, endPoint y: 248, distance: 22.4
click at [394, 248] on textarea "I see, I understand you've been waiting a while for the bathroom wall paint and…" at bounding box center [351, 240] width 308 height 26
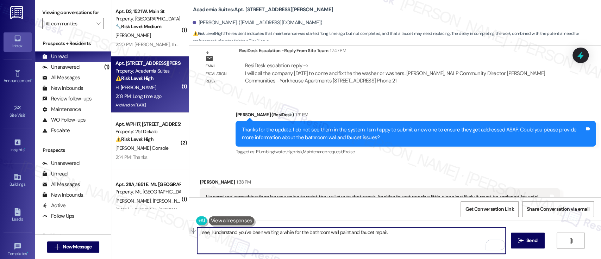
drag, startPoint x: 389, startPoint y: 235, endPoint x: 245, endPoint y: 237, distance: 143.7
click at [245, 237] on textarea "I see, I understand you've been waiting a while for the bathroom wall paint and…" at bounding box center [351, 240] width 308 height 26
click at [417, 244] on textarea "I see, I understand you've been waiting a while for the bathroom wall paint and…" at bounding box center [351, 240] width 308 height 26
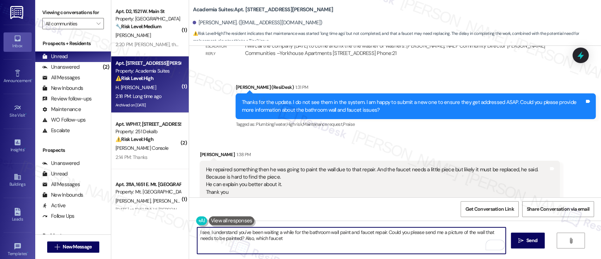
scroll to position [27360, 0]
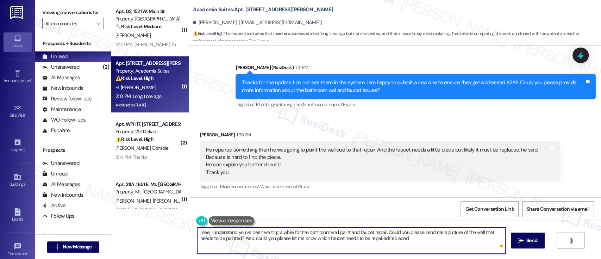
type textarea "I see, I understand you've been waiting a while for the bathroom wall paint and…"
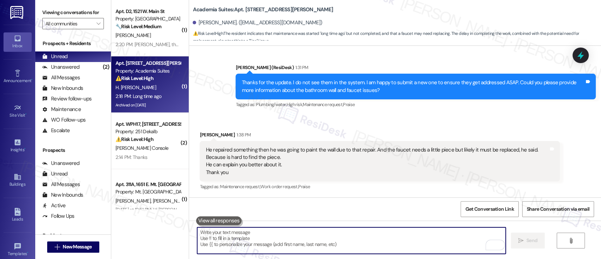
scroll to position [27359, 0]
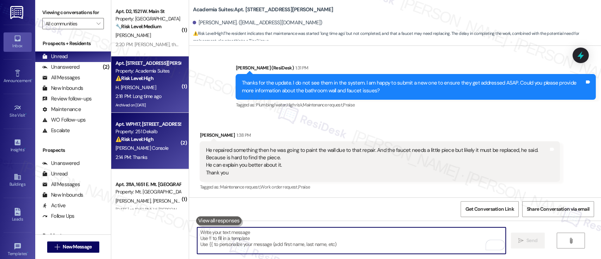
click at [161, 146] on div "J. Console" at bounding box center [148, 148] width 67 height 9
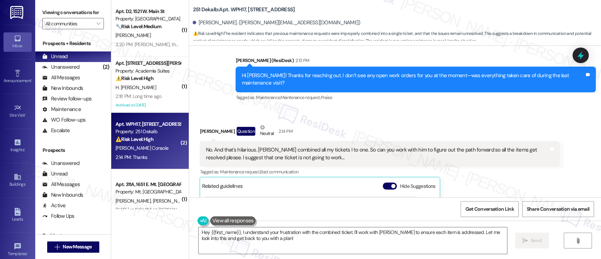
scroll to position [1053, 0]
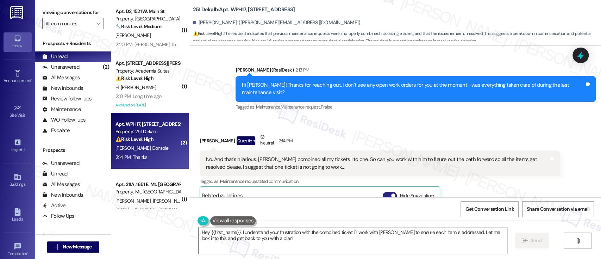
click at [391, 193] on span "button" at bounding box center [393, 195] width 4 height 4
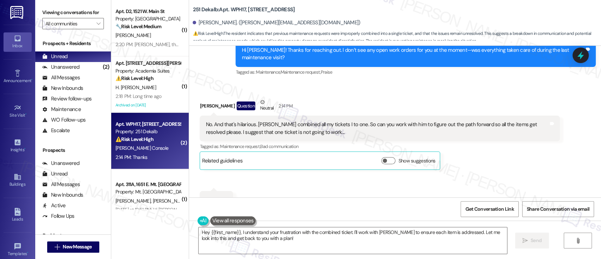
scroll to position [1093, 0]
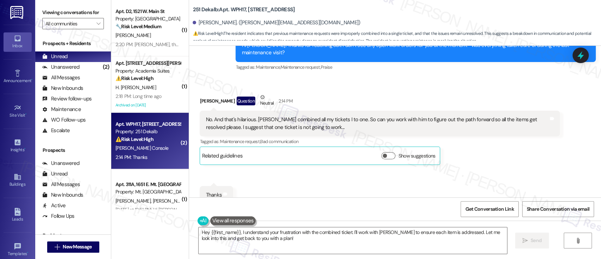
click at [482, 150] on div "Received via SMS James Console Question Neutral 2:14 PM No. And that's hilariou…" at bounding box center [395, 148] width 412 height 142
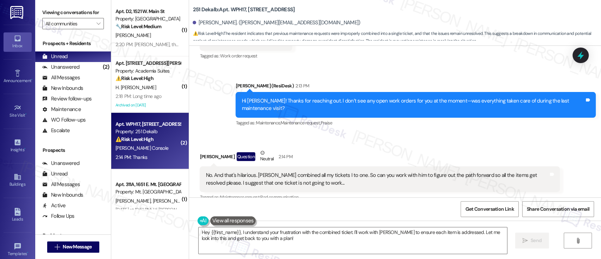
scroll to position [1046, 0]
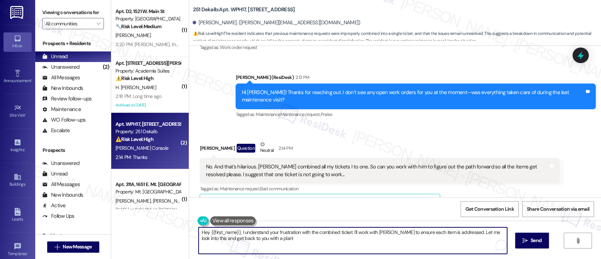
drag, startPoint x: 364, startPoint y: 233, endPoint x: 153, endPoint y: 232, distance: 211.2
click at [153, 232] on div "( 1 ) Apt. D2, 1521 W. Main St Property: West Gate Arms 🔧 Risk Level: Medium Th…" at bounding box center [356, 129] width 490 height 259
click at [405, 247] on textarea "I understand, thanks for letting me know! I'll follow up with Jason to ensure e…" at bounding box center [351, 240] width 308 height 26
drag, startPoint x: 394, startPoint y: 238, endPoint x: 396, endPoint y: 232, distance: 5.7
click at [396, 232] on textarea "I understand, thanks for letting me know! I'll follow up with Jason to ensure e…" at bounding box center [351, 240] width 308 height 26
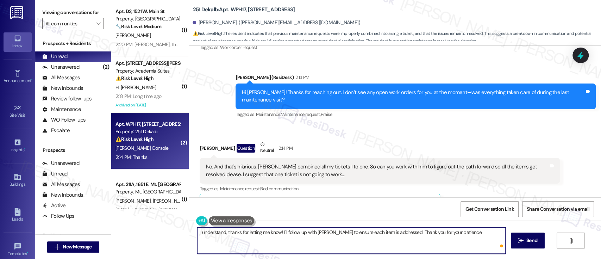
type textarea "I understand, thanks for letting me know! I'll follow up with Jason to ensure e…"
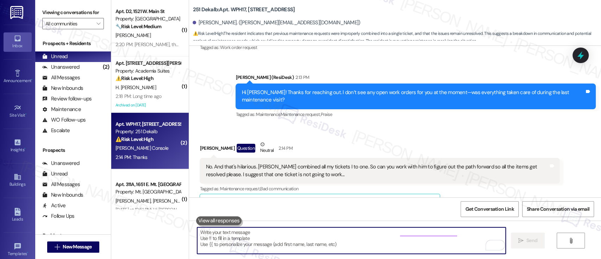
scroll to position [1092, 0]
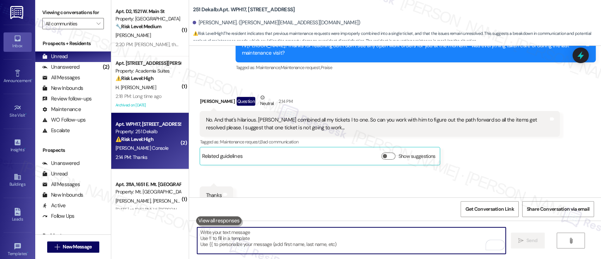
click at [232, 11] on b "251 Dekalb: Apt. WPH17, 251 W Dekalb Pike" at bounding box center [244, 9] width 102 height 7
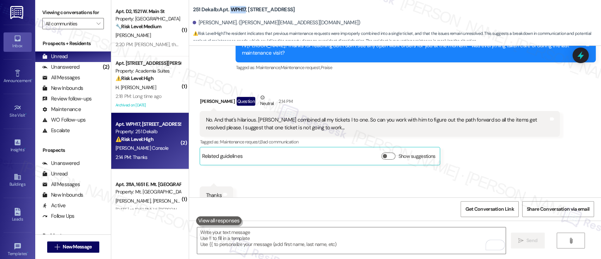
click at [232, 11] on b "251 Dekalb: Apt. WPH17, 251 W Dekalb Pike" at bounding box center [244, 9] width 102 height 7
copy b "WPH17"
click at [480, 152] on div "Received via SMS James Console Question Neutral 2:14 PM No. And that's hilariou…" at bounding box center [395, 149] width 412 height 142
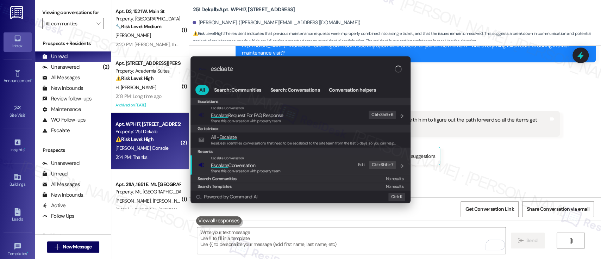
type input "esclaate"
click at [232, 168] on div "Share this conversation with property team" at bounding box center [246, 171] width 70 height 6
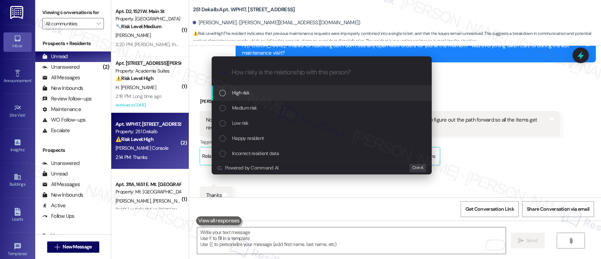
click at [233, 87] on div "High risk" at bounding box center [322, 93] width 220 height 15
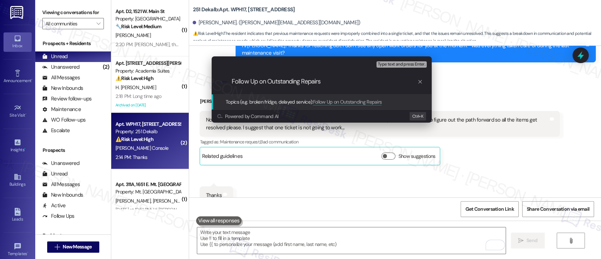
click at [337, 83] on input "Follow Up on Outstanding Repairs" at bounding box center [325, 81] width 186 height 7
click at [259, 82] on input "Follow Up on Outstanding Repairs" at bounding box center [325, 81] width 186 height 7
type input "Follow Up With Jason on Outstanding Repairs"
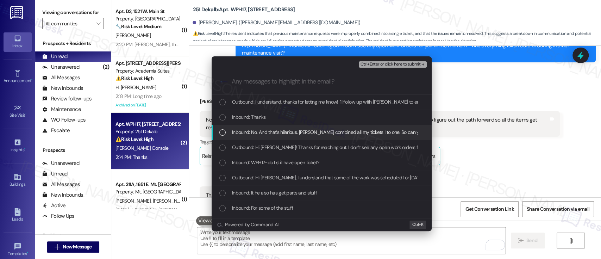
click at [247, 130] on span "Inbound: No. And that's hilarious. Jason combined all my tickets I to one. So c…" at bounding box center [456, 132] width 449 height 8
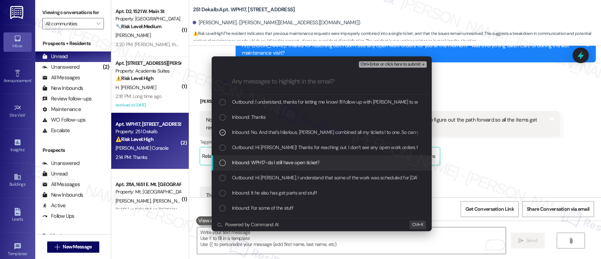
click at [264, 160] on span "Inbound: WPH17-do I still have open ticket?" at bounding box center [275, 162] width 87 height 8
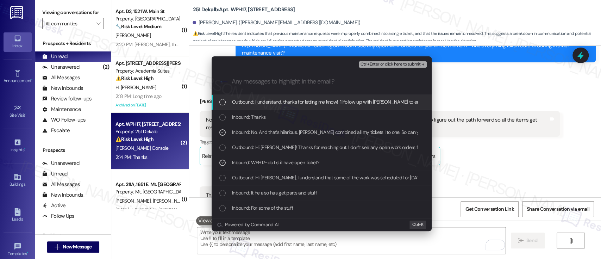
click at [395, 61] on div "Ctrl+Enter or click here to submit" at bounding box center [393, 64] width 69 height 9
click at [396, 65] on span "Ctrl+Enter or click here to submit" at bounding box center [390, 64] width 60 height 5
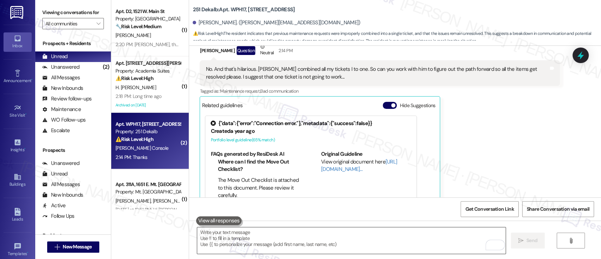
scroll to position [1194, 0]
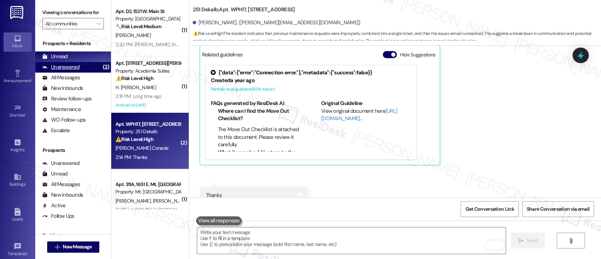
click at [67, 69] on div "Unanswered" at bounding box center [60, 66] width 37 height 7
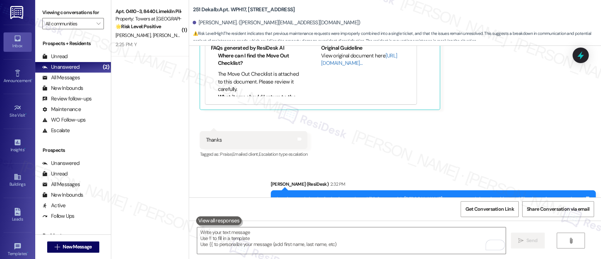
scroll to position [1253, 0]
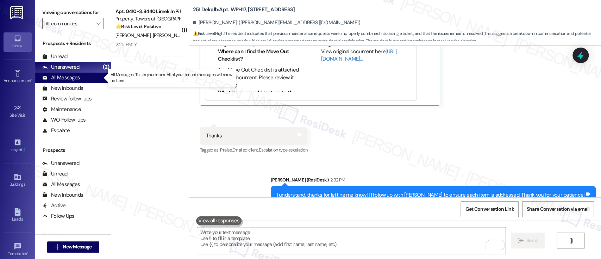
click at [70, 78] on div "All Messages" at bounding box center [61, 77] width 38 height 7
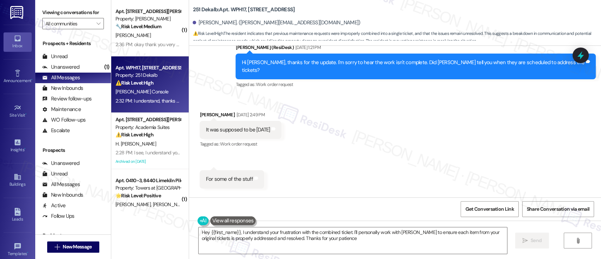
type textarea "Hey {{first_name}}, I understand your frustration with the combined ticket. I'l…"
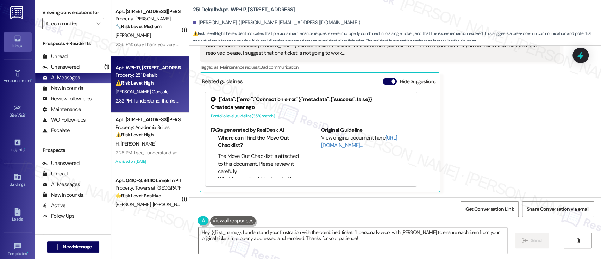
scroll to position [1147, 0]
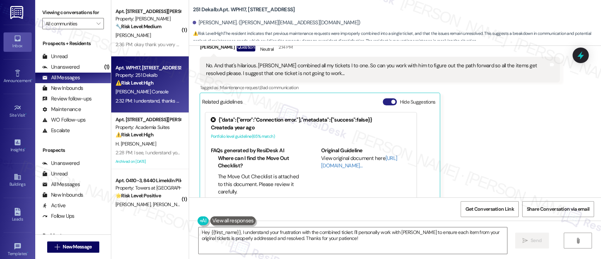
click at [383, 98] on button "Hide Suggestions" at bounding box center [390, 101] width 14 height 7
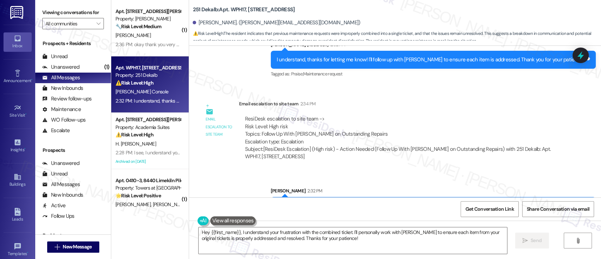
scroll to position [1288, 0]
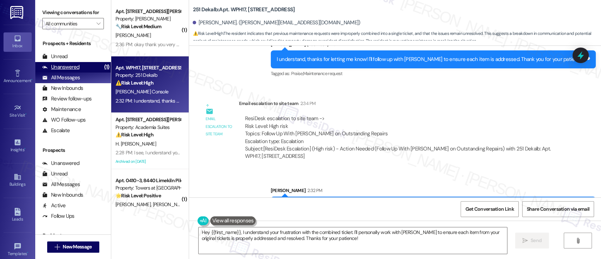
click at [81, 69] on div "Unanswered (1)" at bounding box center [73, 67] width 76 height 11
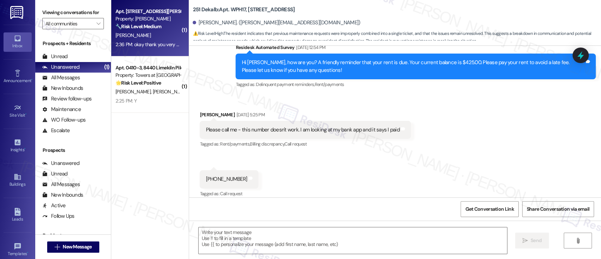
type textarea "Fetching suggested responses. Please feel free to read through the conversation…"
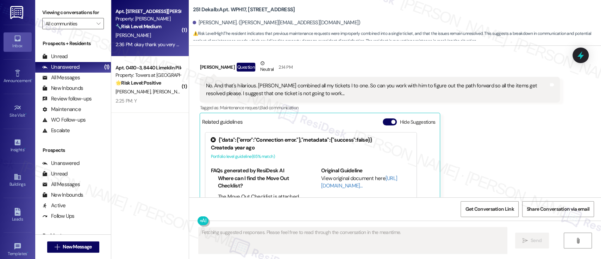
click at [148, 26] on strong "🔧 Risk Level: Medium" at bounding box center [138, 26] width 46 height 6
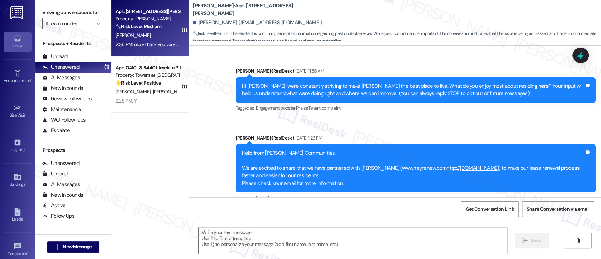
scroll to position [4604, 0]
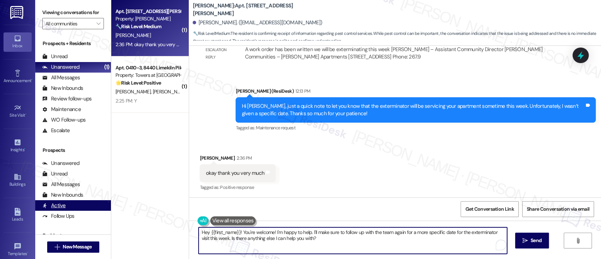
drag, startPoint x: 318, startPoint y: 244, endPoint x: 79, endPoint y: 209, distance: 241.2
click at [75, 210] on div "Viewing conversations for All communities  Prospects + Residents Unread (0) Un…" at bounding box center [318, 129] width 566 height 259
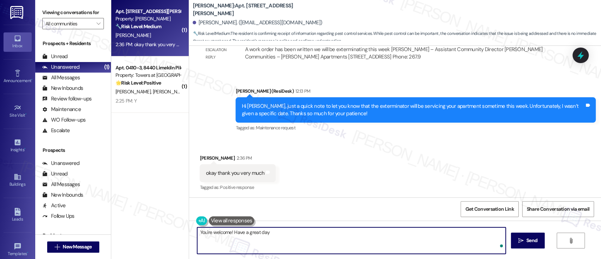
type textarea "You're welcome! Have a great day!"
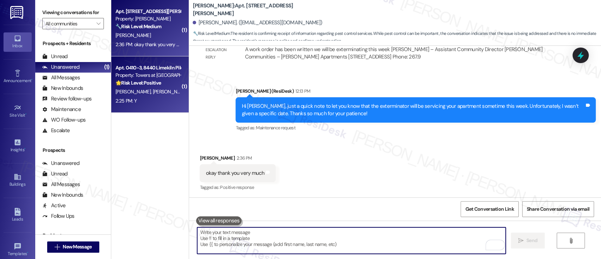
scroll to position [4603, 0]
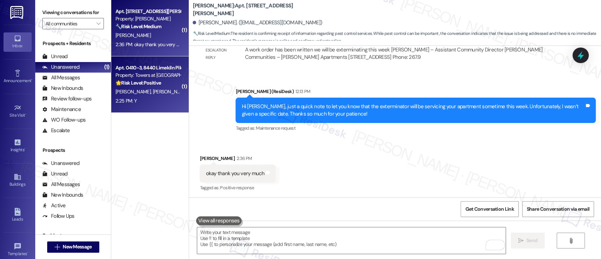
click at [128, 94] on span "K. Williams" at bounding box center [133, 91] width 37 height 6
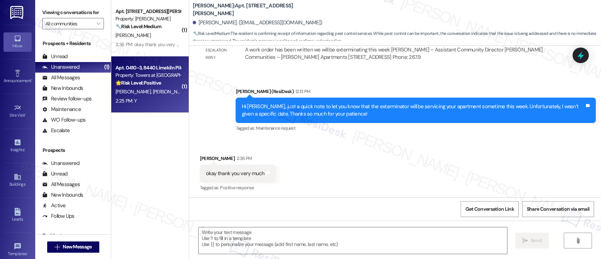
type textarea "Fetching suggested responses. Please feel free to read through the conversation…"
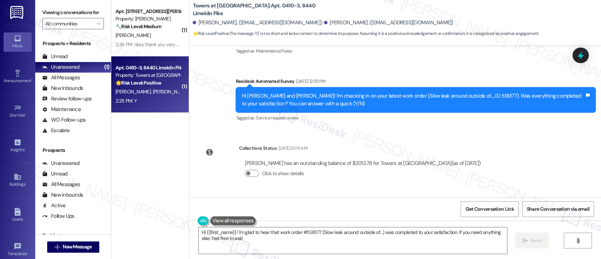
scroll to position [2948, 0]
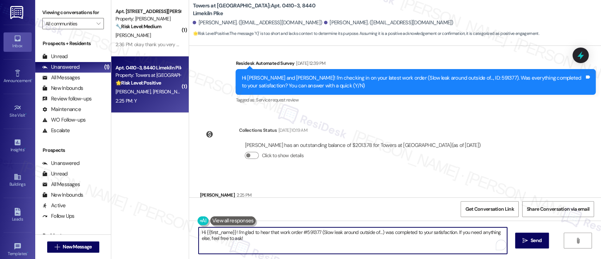
drag, startPoint x: 338, startPoint y: 232, endPoint x: 377, endPoint y: 231, distance: 39.4
click at [377, 231] on textarea "Hi {{first_name}}! I'm glad to hear that work order #591377 (Slow leak around o…" at bounding box center [353, 240] width 308 height 26
click at [200, 191] on div "Katrina Williams 2:25 PM" at bounding box center [227, 196] width 54 height 10
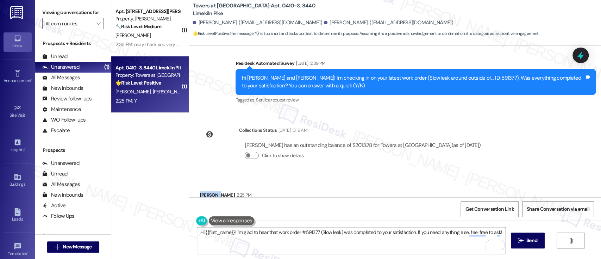
click at [200, 191] on div "Katrina Williams 2:25 PM" at bounding box center [227, 196] width 54 height 10
copy div "Katrina"
click at [212, 232] on textarea "Hi {{first_name}}! I'm glad to hear that work order #591377 (Slow leak) was com…" at bounding box center [351, 240] width 308 height 26
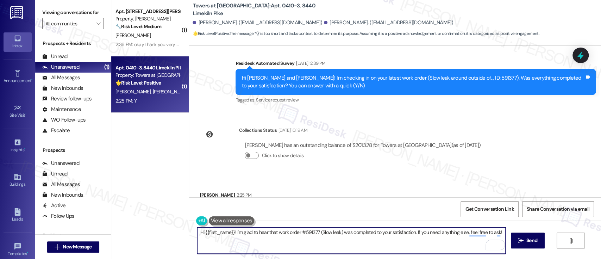
click at [212, 232] on textarea "Hi {{first_name}}! I'm glad to hear that work order #591377 (Slow leak) was com…" at bounding box center [351, 240] width 308 height 26
paste textarea "Katrina"
type textarea "Hi Katrina! I'm glad to hear that work order #591377 (Slow leak) was completed …"
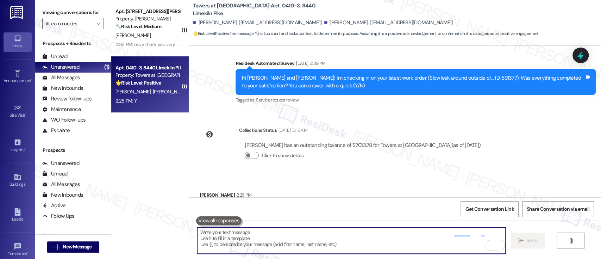
scroll to position [2947, 0]
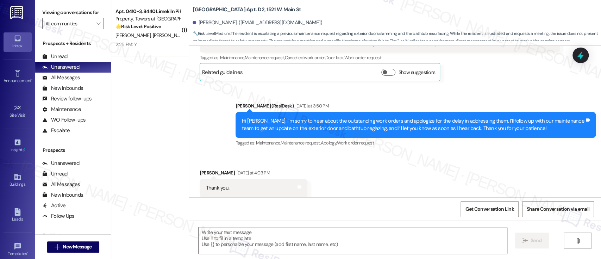
scroll to position [2364, 0]
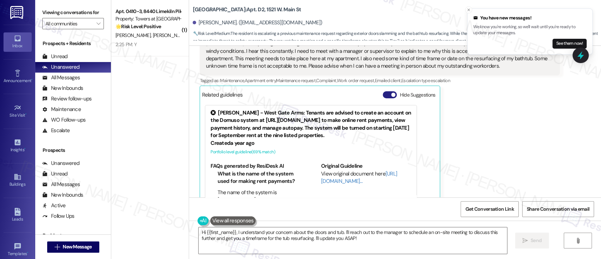
click at [383, 91] on button "Hide Suggestions" at bounding box center [390, 94] width 14 height 7
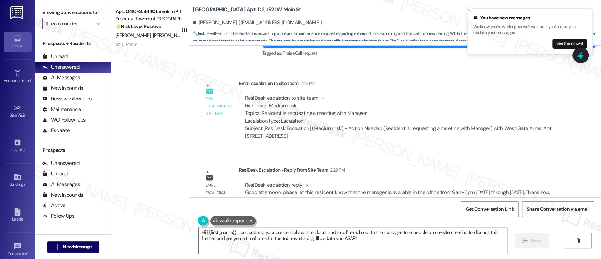
scroll to position [2471, 0]
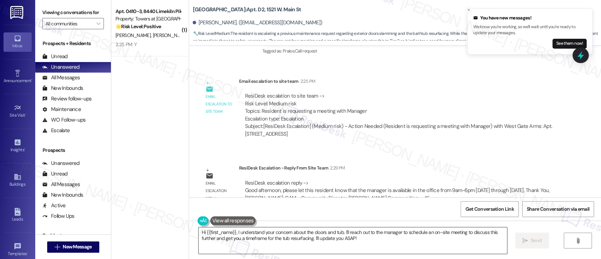
click at [397, 233] on textarea "Hi {{first_name}}, I understand your concern about the doors and tub. I'll reac…" at bounding box center [353, 240] width 308 height 26
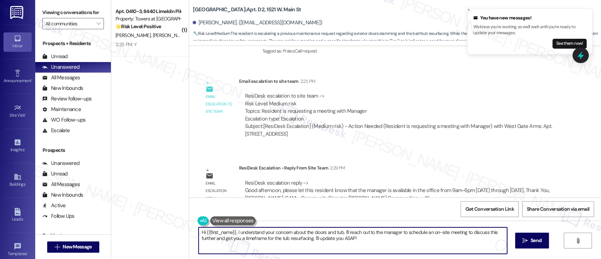
drag, startPoint x: 375, startPoint y: 241, endPoint x: 149, endPoint y: 223, distance: 226.1
click at [149, 223] on div "( 1 ) Apt. 0410-3, 8440 Limekiln Pike Property: Towers at Wyncote 🌟 Risk Level:…" at bounding box center [356, 129] width 490 height 259
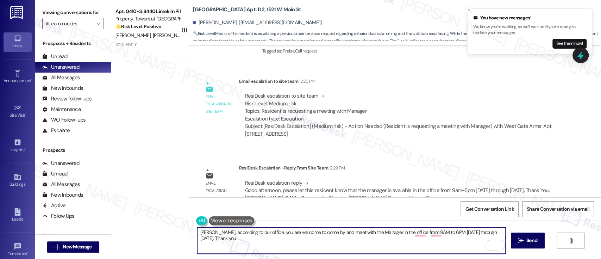
type textarea "Byron, according to our office, you are welcome to come by and meet with the Ma…"
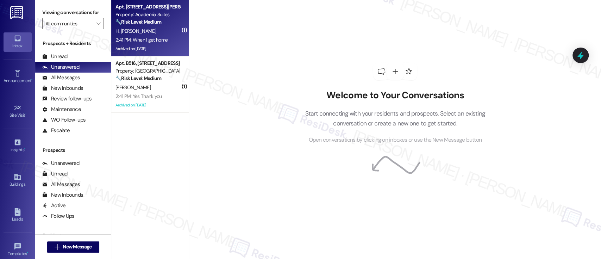
click at [151, 32] on div "H. [PERSON_NAME]" at bounding box center [148, 31] width 67 height 9
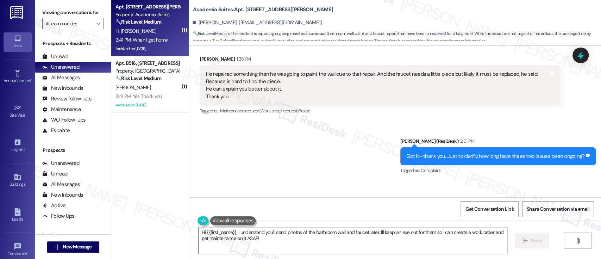
scroll to position [27477, 0]
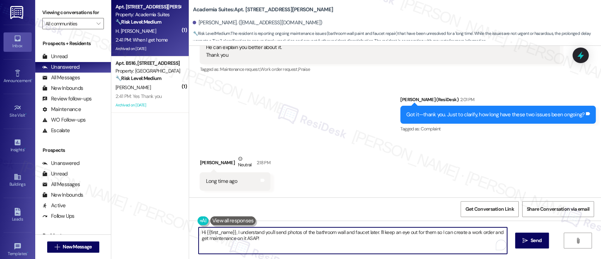
drag, startPoint x: 372, startPoint y: 232, endPoint x: 70, endPoint y: 222, distance: 302.6
click at [70, 222] on div "Viewing conversations for All communities  Prospects + Residents Unread (0) Un…" at bounding box center [318, 129] width 566 height 259
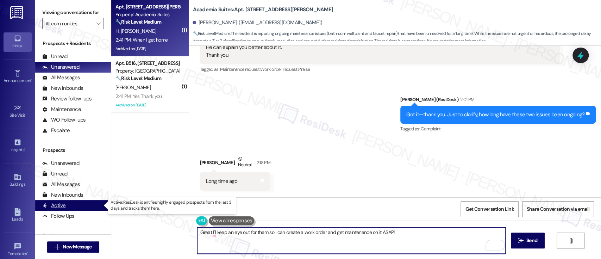
type textarea "Great! I'll keep an eye out for them so I can create a work order and get maint…"
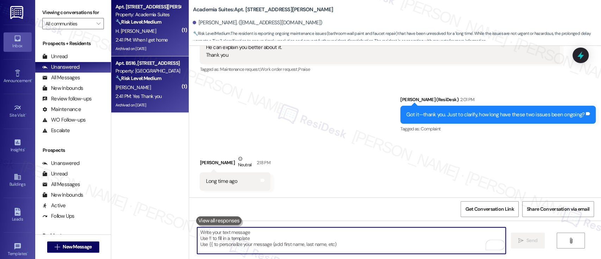
scroll to position [27477, 0]
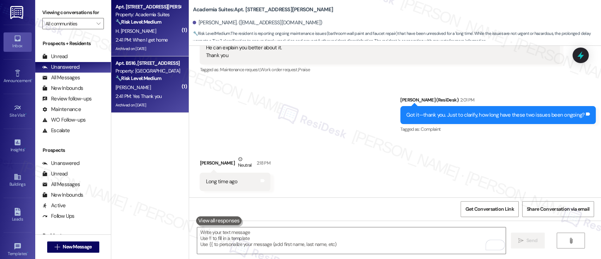
click at [149, 80] on strong "🔧 Risk Level: Medium" at bounding box center [138, 78] width 46 height 6
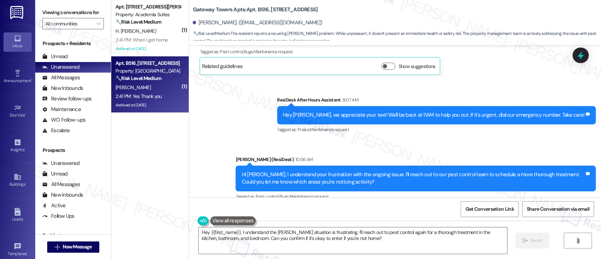
scroll to position [1916, 0]
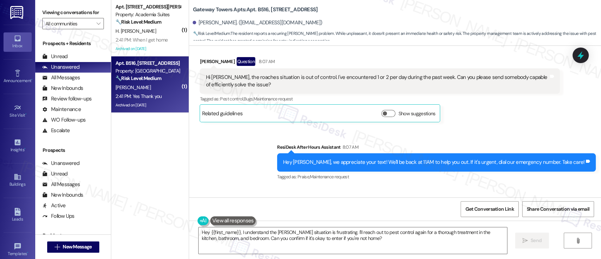
click at [256, 8] on b "Gateway Towers Apts: Apt. B516, [STREET_ADDRESS]" at bounding box center [255, 9] width 125 height 7
copy b "B516"
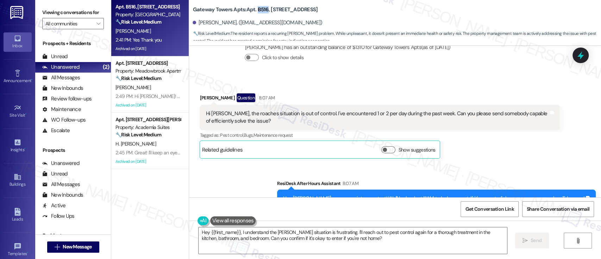
scroll to position [1822, 0]
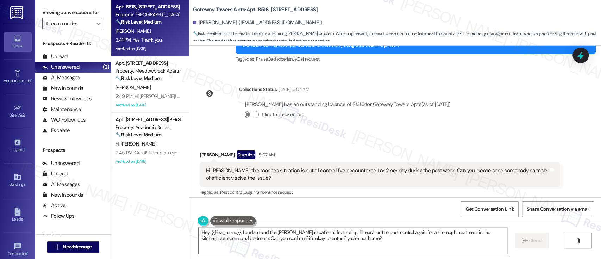
click at [439, 150] on div "Leandro Marziali Question 8:07 AM" at bounding box center [380, 155] width 360 height 11
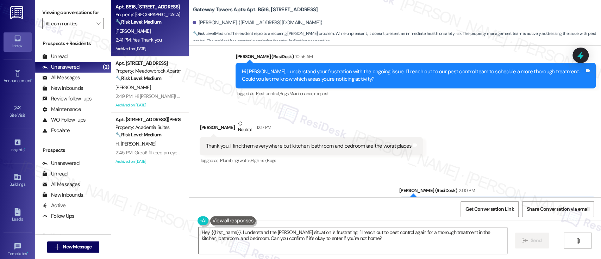
scroll to position [2066, 0]
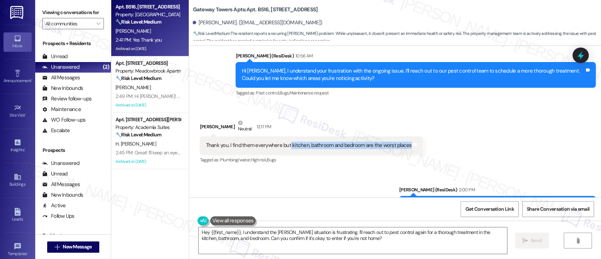
drag, startPoint x: 284, startPoint y: 131, endPoint x: 401, endPoint y: 130, distance: 116.9
click at [401, 142] on div "Thank you. I find them everywhere but kitchen, bathroom and bedroom are the wor…" at bounding box center [309, 145] width 206 height 7
copy div "kitchen, bathroom and bedroom are the worst places"
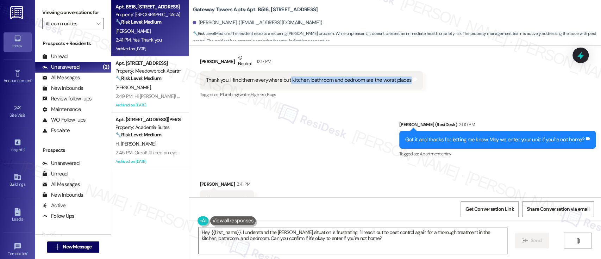
scroll to position [2151, 0]
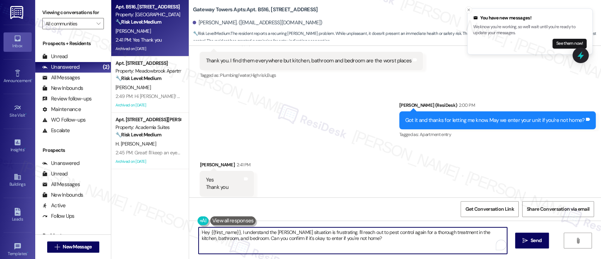
drag, startPoint x: 283, startPoint y: 233, endPoint x: 376, endPoint y: 258, distance: 96.9
click at [96, 214] on div "Viewing conversations for All communities  Prospects + Residents Unread (0) Un…" at bounding box center [318, 129] width 566 height 259
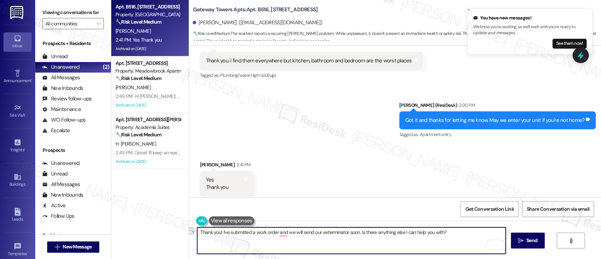
paste textarea ", and we’ll have our exterminator out soon. Is there anything else I can help y…"
type textarea "Thank you! I've submitted a work order, and we’ll have our exterminator out soo…"
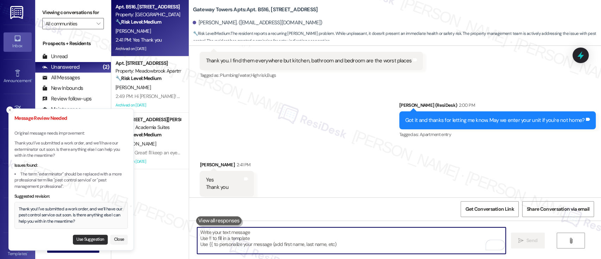
click at [81, 236] on button "Use Suggestion" at bounding box center [90, 239] width 35 height 10
type textarea "Thank you! I've submitted a work order, and we’ll have our pest control service…"
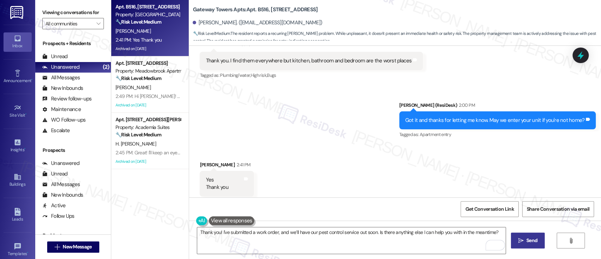
click at [520, 237] on span " Send" at bounding box center [528, 240] width 22 height 7
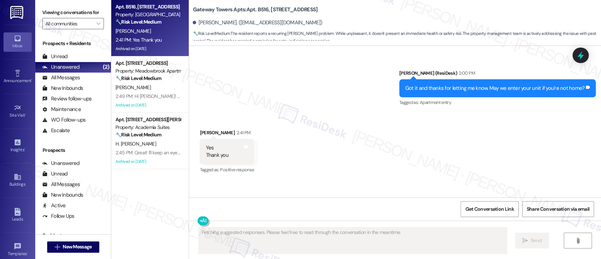
scroll to position [2197, 0]
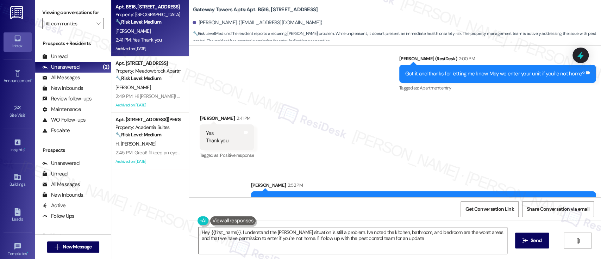
type textarea "Hey {{first_name}}, I understand the roach situation is still a problem. I've n…"
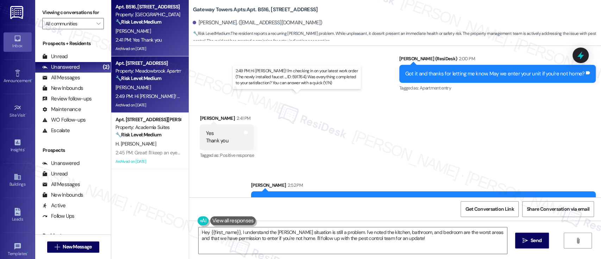
click at [165, 96] on div "2:49 PM: Hi Susan! I'm checking in on your latest work order (The newly install…" at bounding box center [314, 96] width 398 height 6
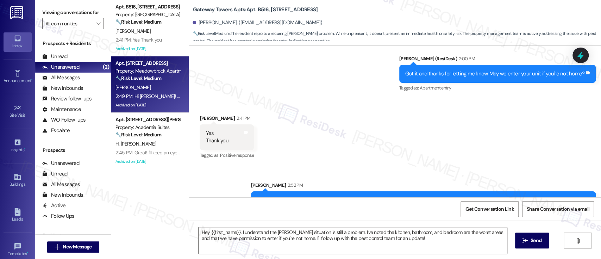
type textarea "Fetching suggested responses. Please feel free to read through the conversation…"
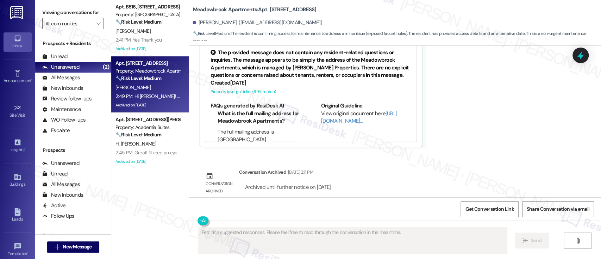
scroll to position [5293, 0]
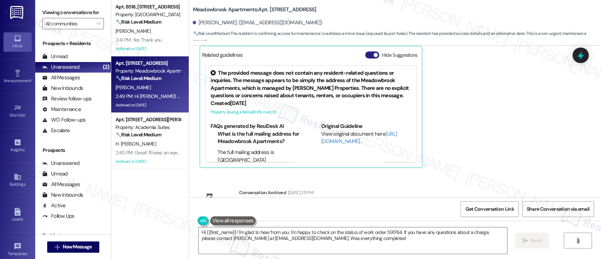
type textarea "Hi {{first_name}}! I'm glad to hear from you. I'm happy to check on the status …"
click at [365, 53] on button "Hide Suggestions" at bounding box center [372, 54] width 14 height 7
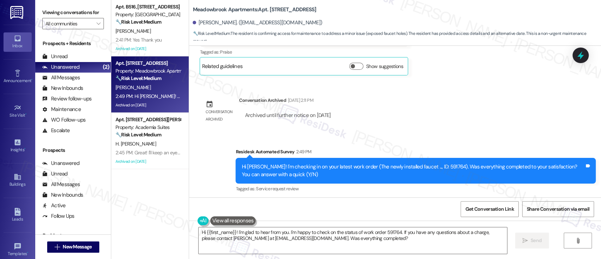
scroll to position [5283, 0]
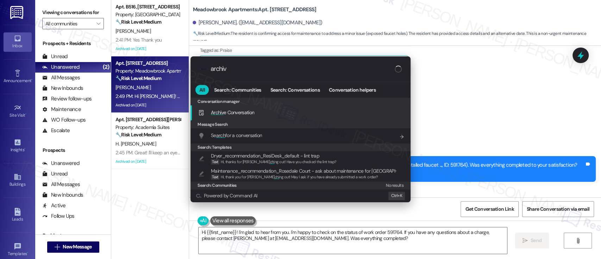
type input "archive"
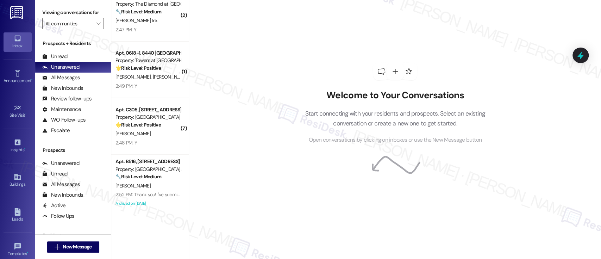
scroll to position [805, 0]
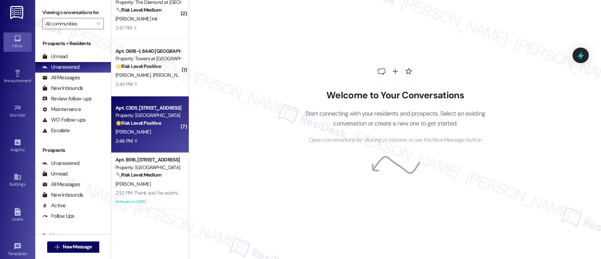
click at [162, 136] on div "[PERSON_NAME]" at bounding box center [148, 131] width 67 height 9
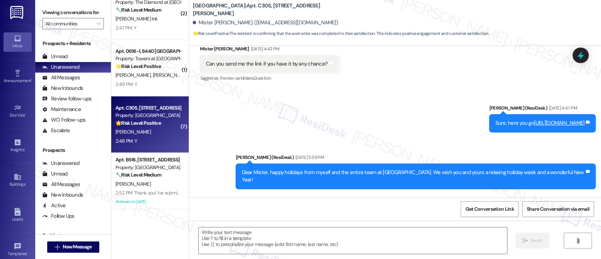
type textarea "Fetching suggested responses. Please feel free to read through the conversation…"
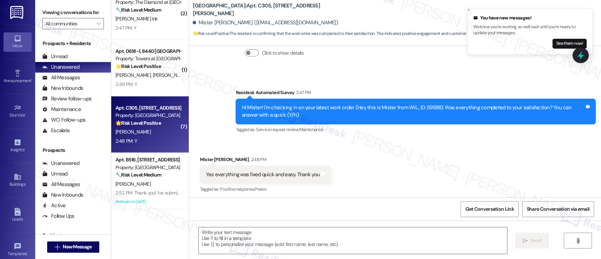
scroll to position [1811, 0]
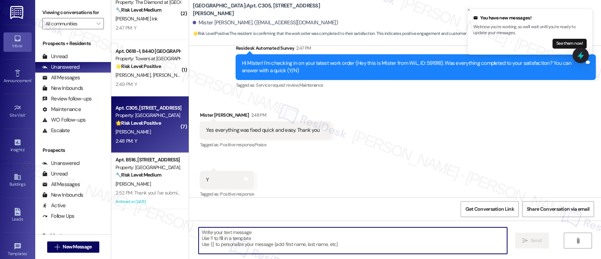
click at [368, 239] on textarea at bounding box center [353, 240] width 308 height 26
paste textarea "I'm so glad to hear that everything was taken care of to your satisfaction. If …"
type textarea "I'm so glad to hear that everything was taken care of to your satisfaction. If …"
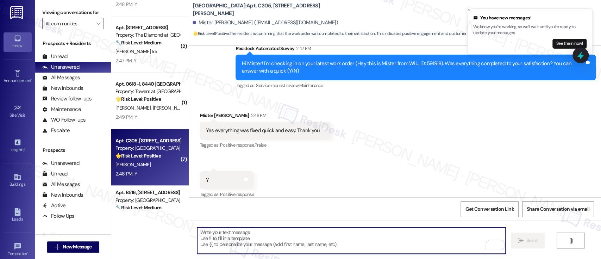
scroll to position [758, 0]
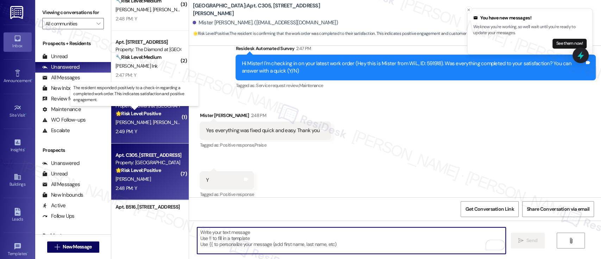
click at [144, 114] on strong "🌟 Risk Level: Positive" at bounding box center [137, 113] width 45 height 6
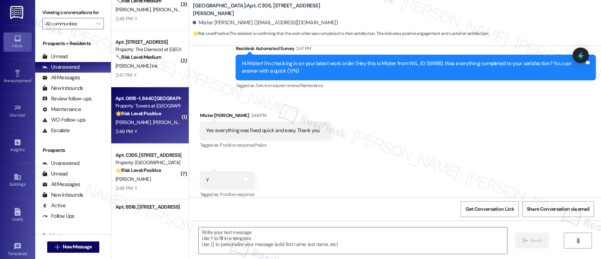
type textarea "Fetching suggested responses. Please feel free to read through the conversation…"
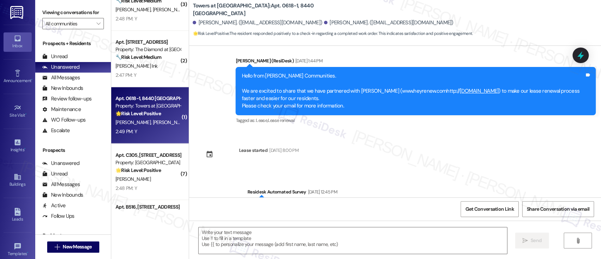
type textarea "Fetching suggested responses. Please feel free to read through the conversation…"
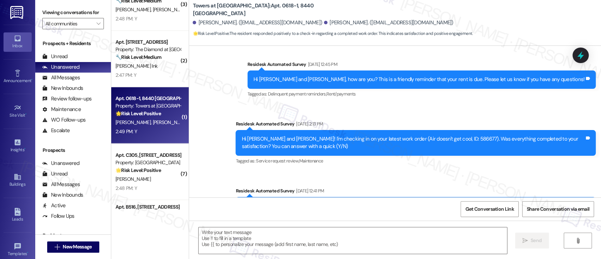
scroll to position [720, 0]
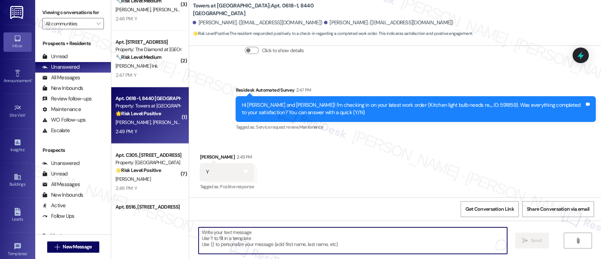
click at [476, 237] on textarea "To enrich screen reader interactions, please activate Accessibility in Grammarl…" at bounding box center [353, 240] width 308 height 26
paste textarea "I'm so glad to hear that everything was taken care of to your satisfaction. If …"
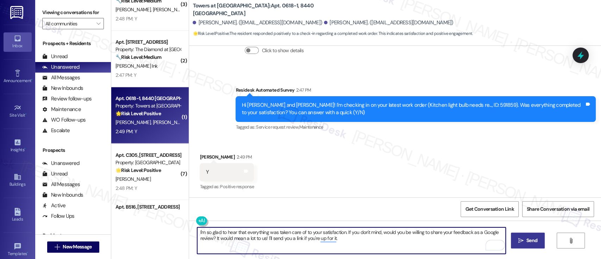
type textarea "I'm so glad to hear that everything was taken care of to your satisfaction. If …"
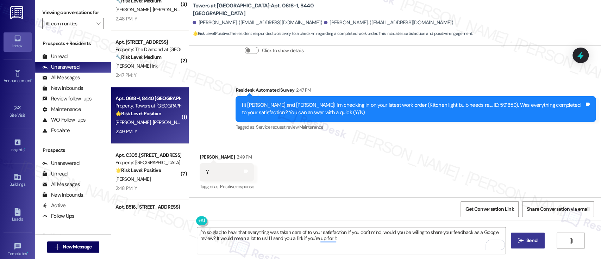
click at [535, 240] on span "Send" at bounding box center [531, 240] width 11 height 7
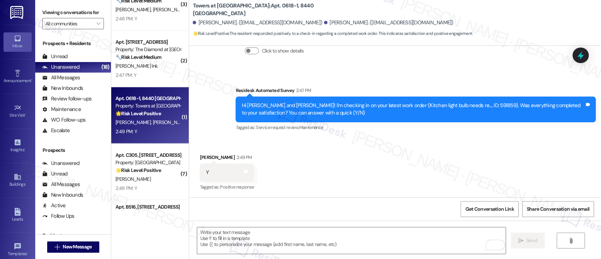
scroll to position [777, 0]
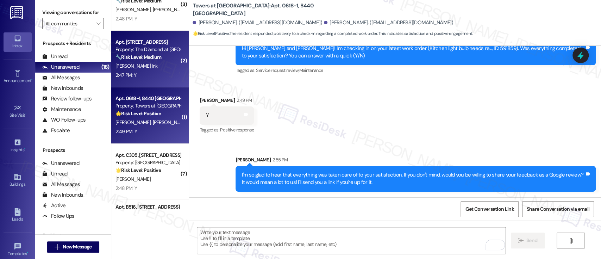
click at [156, 66] on div "J. Ink" at bounding box center [148, 66] width 67 height 9
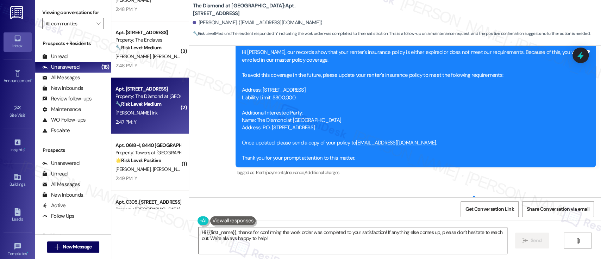
scroll to position [1042, 0]
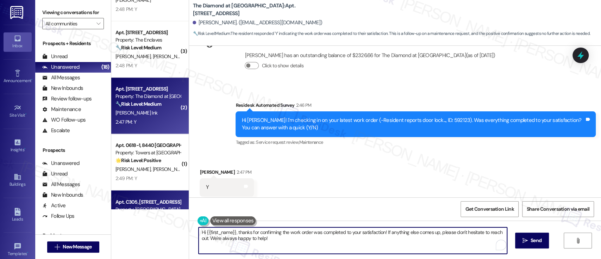
drag, startPoint x: 294, startPoint y: 239, endPoint x: 140, endPoint y: 196, distance: 159.9
click at [140, 196] on div "( 2 ) Apt. 3950C4, 3700 Gateway Drive Property: The Enclaves 🔧 Risk Level: Medi…" at bounding box center [356, 129] width 490 height 259
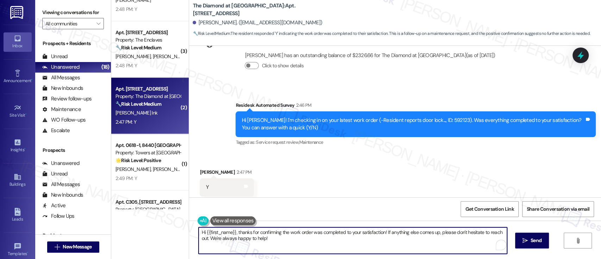
paste textarea "I'm so glad to hear that everything was taken care of to your satisfaction. If …"
type textarea "I'm so glad to hear that everything was taken care of to your satisfaction. If …"
click at [535, 241] on span "Send" at bounding box center [531, 240] width 11 height 7
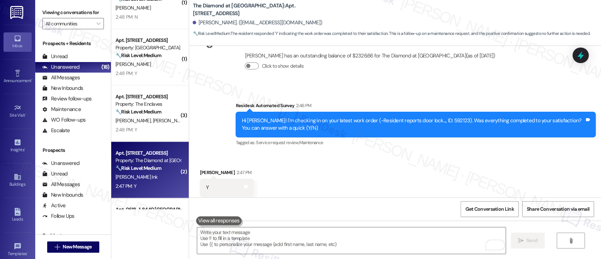
scroll to position [626, 0]
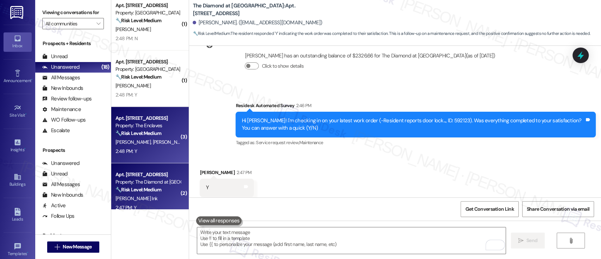
click at [153, 140] on span "S. Seibert" at bounding box center [170, 142] width 35 height 6
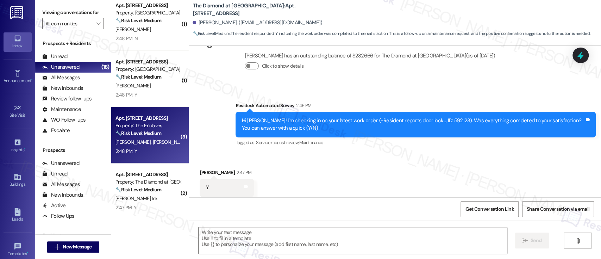
type textarea "Fetching suggested responses. Please feel free to read through the conversation…"
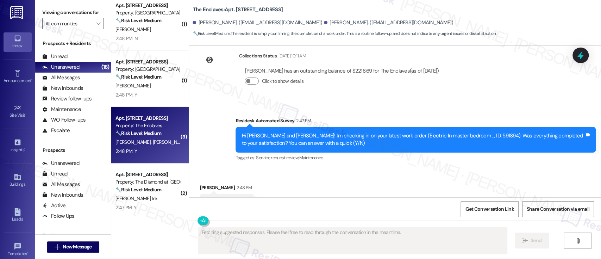
scroll to position [2290, 0]
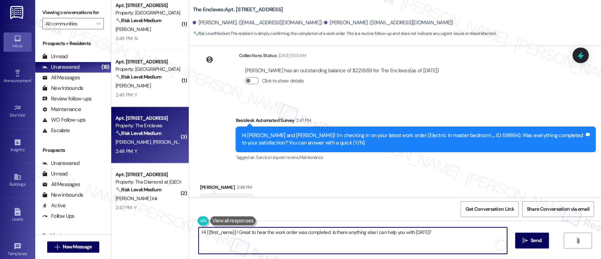
click at [307, 235] on textarea "Hi {{first_name}}! Great to hear the work order was completed. Is there anythin…" at bounding box center [353, 240] width 308 height 26
click at [422, 238] on textarea "Hi {{first_name}}! Great to hear the work order was completed. Is there anythin…" at bounding box center [351, 240] width 308 height 26
paste textarea "I'm so glad to hear that everything was taken care of to your satisfaction. If …"
type textarea "I'm so glad to hear that everything was taken care of to your satisfaction. If …"
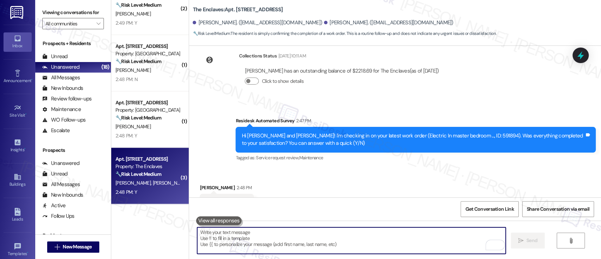
scroll to position [563, 0]
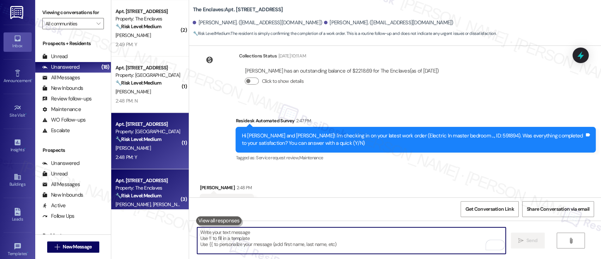
click at [154, 147] on div "R. Sands" at bounding box center [148, 148] width 67 height 9
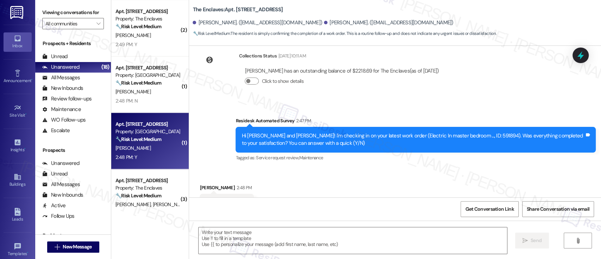
type textarea "Fetching suggested responses. Please feel free to read through the conversation…"
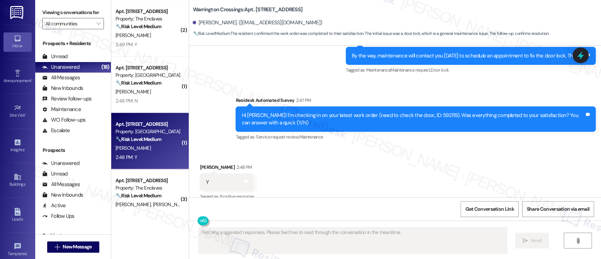
scroll to position [2001, 0]
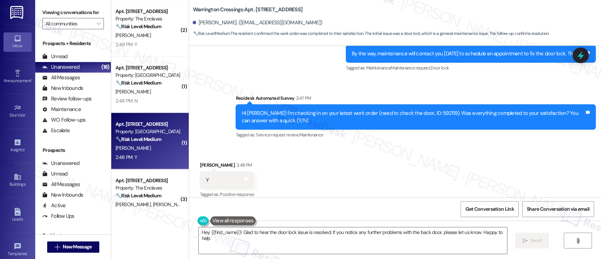
type textarea "Hey {{first_name}}! Glad to hear the door lock issue is resolved. If you notice…"
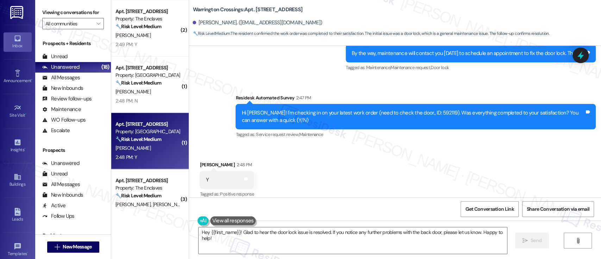
scroll to position [2002, 0]
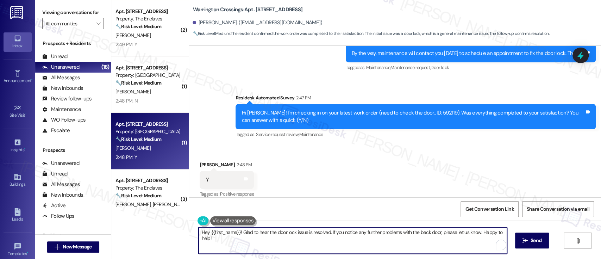
click at [353, 233] on textarea "Hey {{first_name}}! Glad to hear the door lock issue is resolved. If you notice…" at bounding box center [353, 240] width 308 height 26
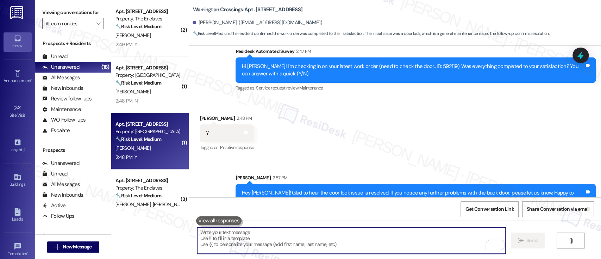
scroll to position [2050, 0]
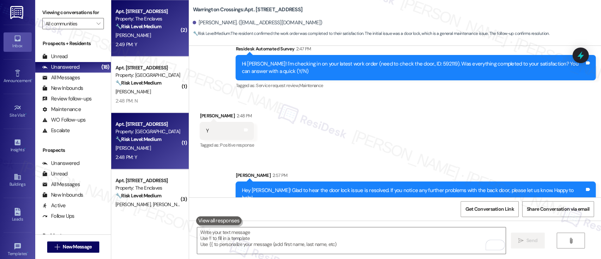
click at [152, 31] on div "B. Jones" at bounding box center [148, 35] width 67 height 9
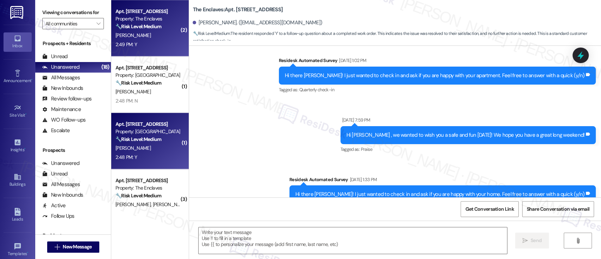
scroll to position [552, 0]
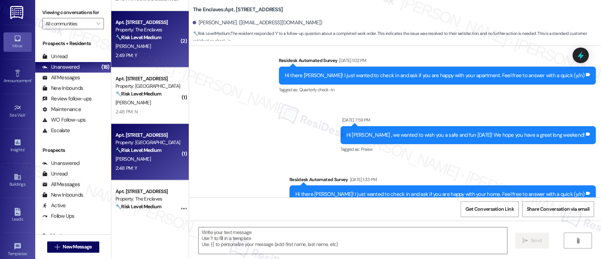
type textarea "Fetching suggested responses. Please feel free to read through the conversation…"
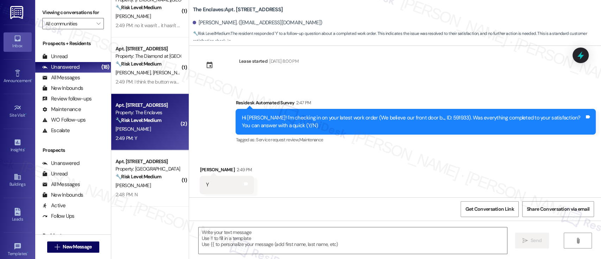
scroll to position [1099, 0]
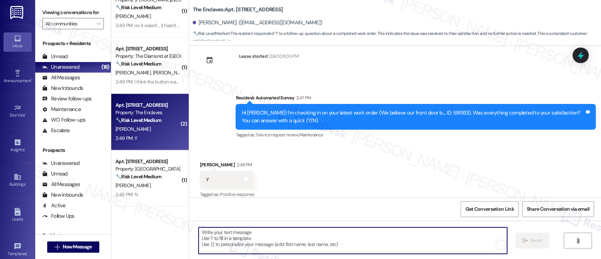
click at [330, 238] on textarea "To enrich screen reader interactions, please activate Accessibility in Grammarl…" at bounding box center [353, 240] width 308 height 26
paste textarea "I'm so glad to hear that everything was taken care of to your satisfaction. If …"
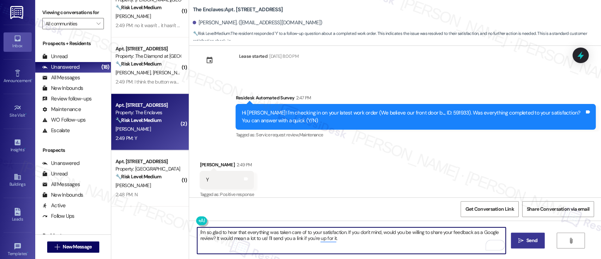
type textarea "I'm so glad to hear that everything was taken care of to your satisfaction. If …"
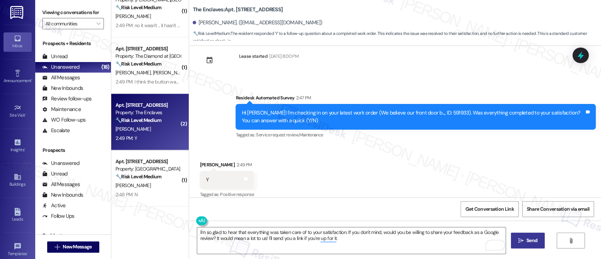
click at [532, 239] on span "Send" at bounding box center [531, 240] width 11 height 7
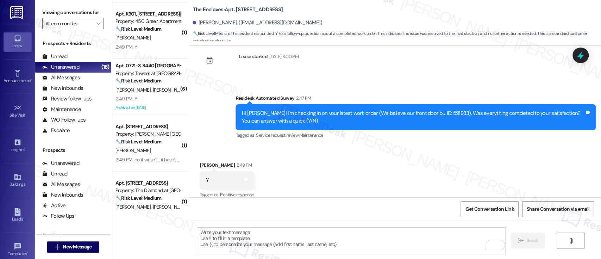
scroll to position [303, 0]
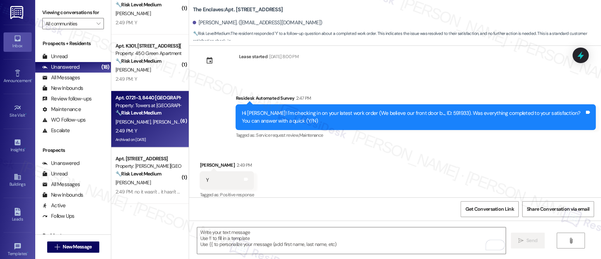
click at [140, 97] on div "Apt. 0721-3, 8440 [GEOGRAPHIC_DATA]" at bounding box center [147, 97] width 65 height 7
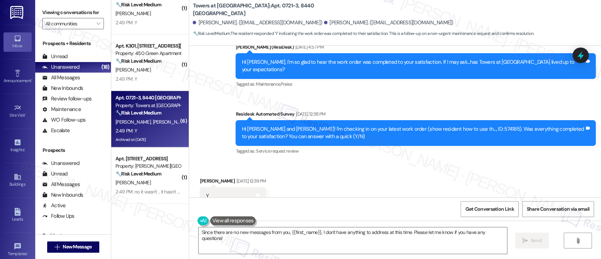
scroll to position [9068, 0]
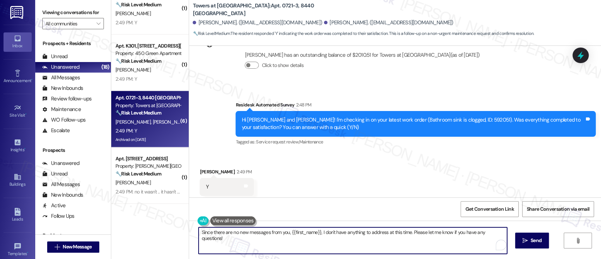
click at [326, 246] on textarea "Since there are no new messages from you, {{first_name}}, I don't have anything…" at bounding box center [353, 240] width 308 height 26
paste textarea "I'm so glad to hear that everything was taken care of to your satisfaction. If …"
type textarea "I'm so glad to hear that everything was taken care of to your satisfaction. If …"
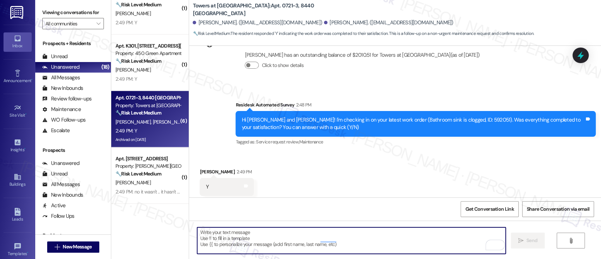
type textarea "Fetching suggested responses. Please feel free to read through the conversation…"
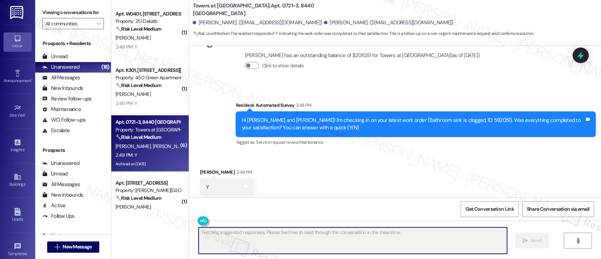
scroll to position [264, 0]
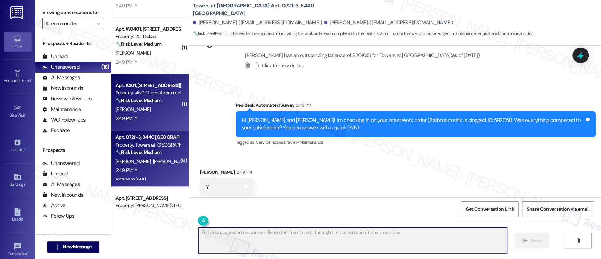
click at [124, 106] on span "S. Berkihiser" at bounding box center [132, 109] width 35 height 6
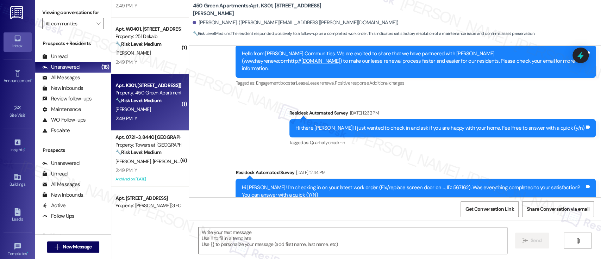
type textarea "Fetching suggested responses. Please feel free to read through the conversation…"
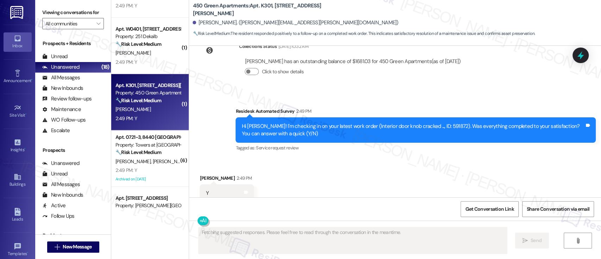
scroll to position [734, 0]
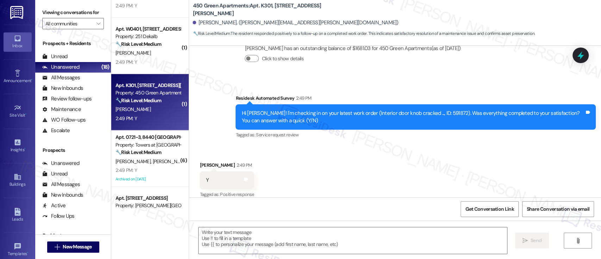
click at [455, 159] on div "Received via SMS Sydni Berkihiser 2:49 PM Y Tags and notes Tagged as: Positive …" at bounding box center [395, 175] width 412 height 60
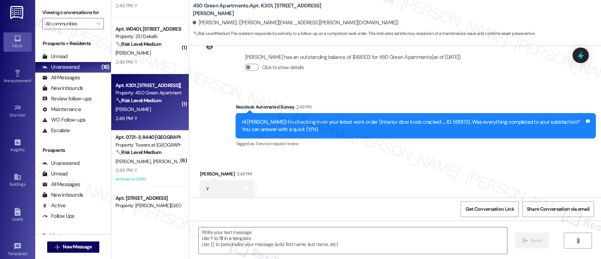
scroll to position [734, 0]
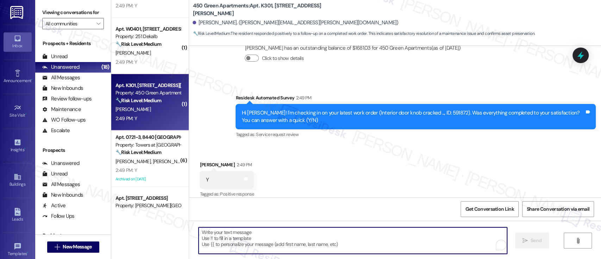
click at [376, 240] on textarea "To enrich screen reader interactions, please activate Accessibility in Grammarl…" at bounding box center [353, 240] width 308 height 26
paste textarea "I'm so glad to hear that everything was taken care of to your satisfaction. If …"
type textarea "I'm so glad to hear that everything was taken care of to your satisfaction. If …"
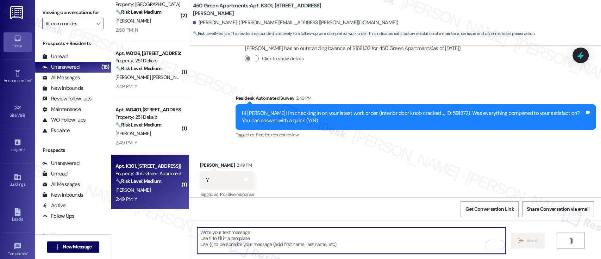
scroll to position [169, 0]
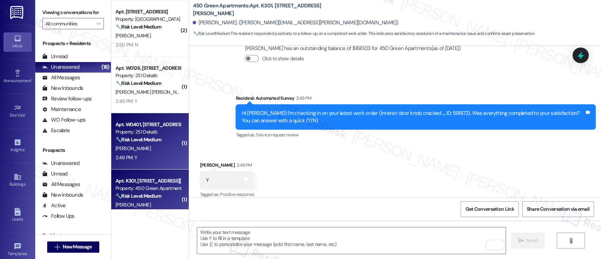
click at [143, 129] on div "Property: 251 Dekalb" at bounding box center [147, 131] width 65 height 7
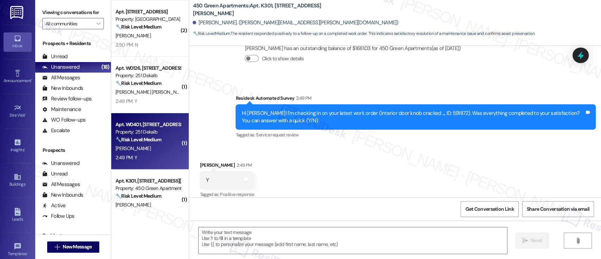
type textarea "Fetching suggested responses. Please feel free to read through the conversation…"
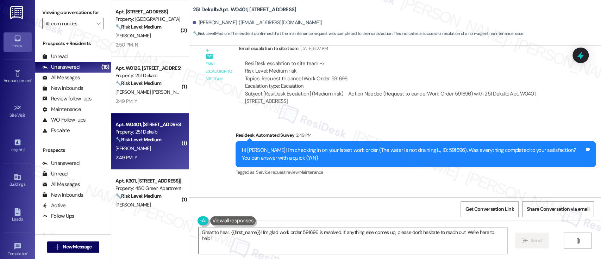
scroll to position [888, 0]
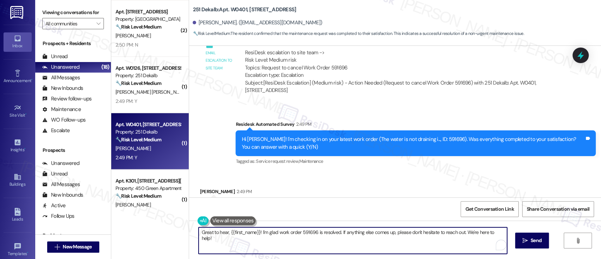
click at [331, 242] on textarea "Great to hear, {{first_name}}! I'm glad work order 591696 is resolved. If anyth…" at bounding box center [353, 240] width 308 height 26
paste textarea "I'm so glad to hear that everything was taken care of to your satisfaction. If …"
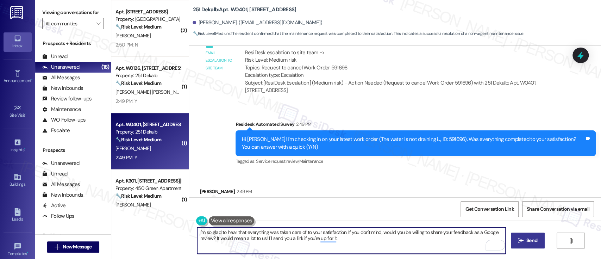
type textarea "I'm so glad to hear that everything was taken care of to your satisfaction. If …"
drag, startPoint x: 520, startPoint y: 237, endPoint x: 516, endPoint y: 237, distance: 3.5
click at [520, 237] on span " Send" at bounding box center [528, 240] width 22 height 7
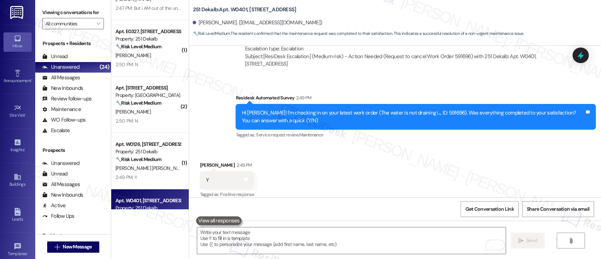
scroll to position [103, 0]
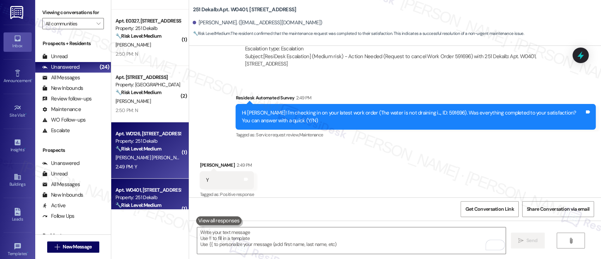
click at [142, 142] on div "Property: 251 Dekalb" at bounding box center [147, 140] width 65 height 7
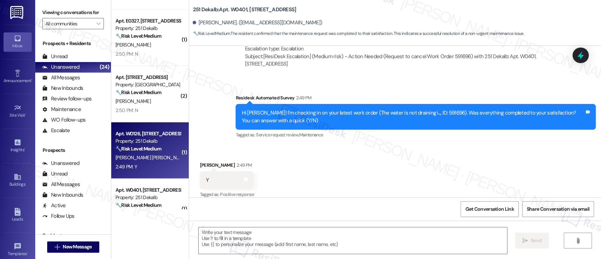
type textarea "Fetching suggested responses. Please feel free to read through the conversation…"
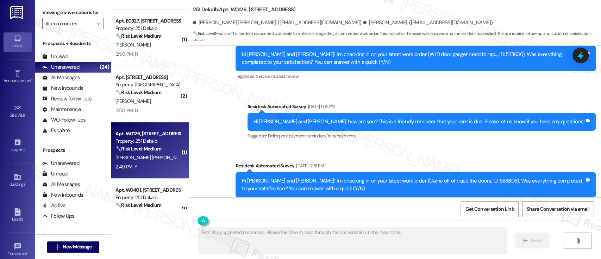
scroll to position [1867, 0]
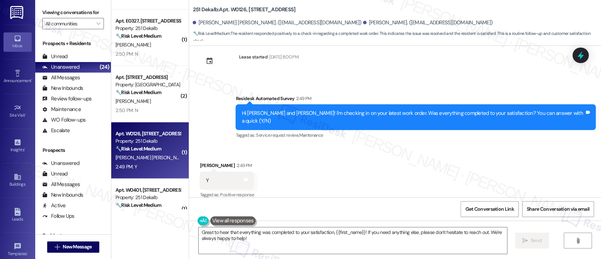
click at [469, 153] on div "Received via SMS Paola Forero Suarez 2:49 PM Y Tags and notes Tagged as: Positi…" at bounding box center [395, 176] width 412 height 60
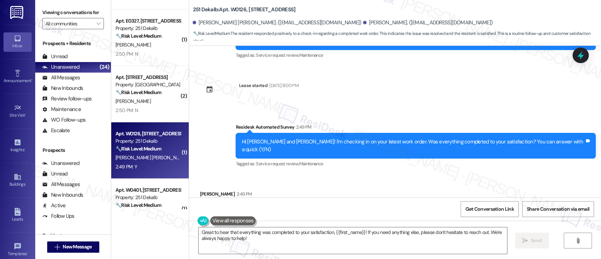
scroll to position [1868, 0]
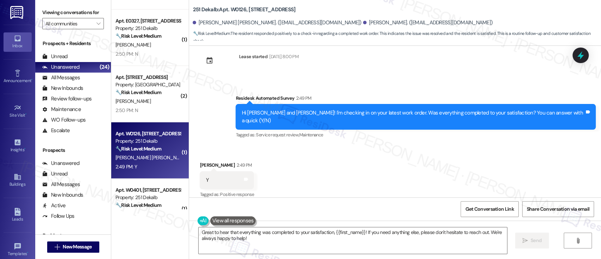
click at [413, 170] on div "Received via SMS Paola Forero Suarez 2:49 PM Y Tags and notes Tagged as: Positi…" at bounding box center [395, 175] width 412 height 60
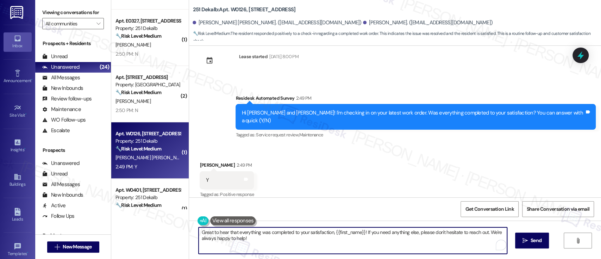
click at [372, 233] on textarea "Great to hear that everything was completed to your satisfaction, {{first_name}…" at bounding box center [353, 240] width 308 height 26
paste textarea "I'm so glad to hear that everything was taken care of to your satisfaction. If …"
type textarea "I'm so glad to hear that everything was taken care of to your satisfaction. If …"
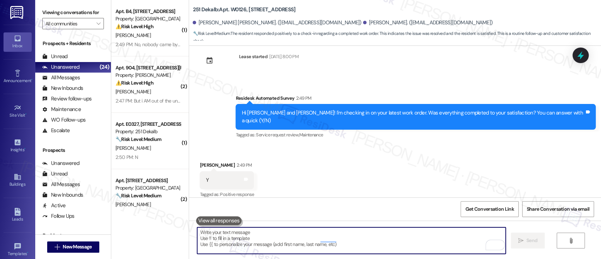
scroll to position [1867, 0]
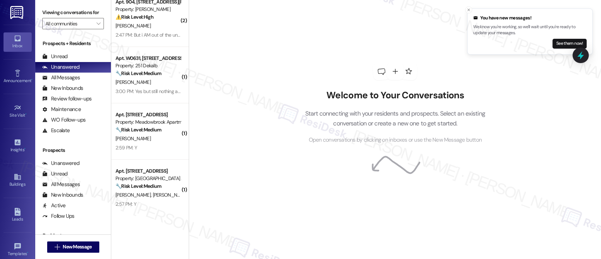
scroll to position [313, 0]
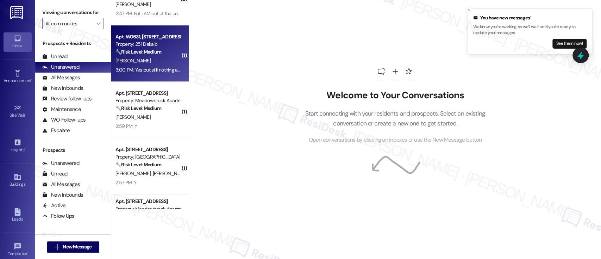
click at [149, 66] on div "3:00 PM: Yes but still nothing as far as the oven goes, nobody has shown up to …" at bounding box center [148, 69] width 67 height 9
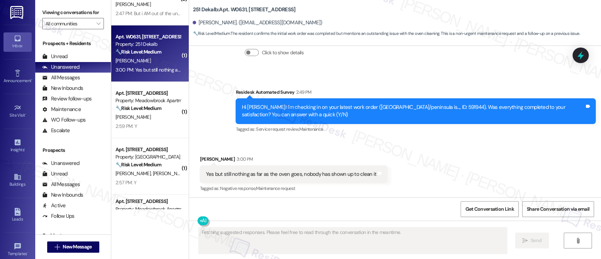
scroll to position [1063, 0]
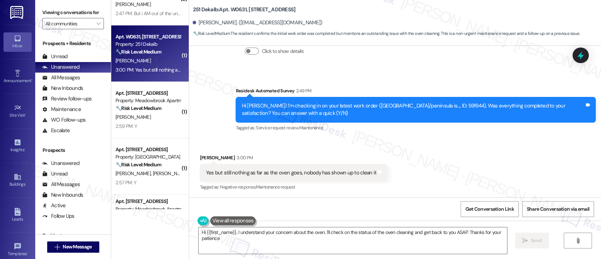
type textarea "Hi {{first_name}}, I understand your concern about the oven. I'll check on the …"
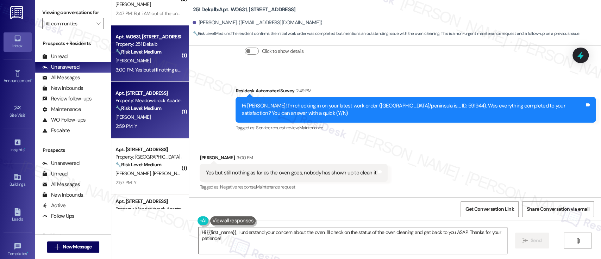
click at [142, 118] on div "[PERSON_NAME]" at bounding box center [148, 117] width 67 height 9
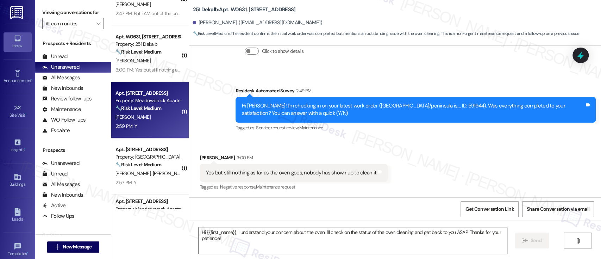
type textarea "Fetching suggested responses. Please feel free to read through the conversation…"
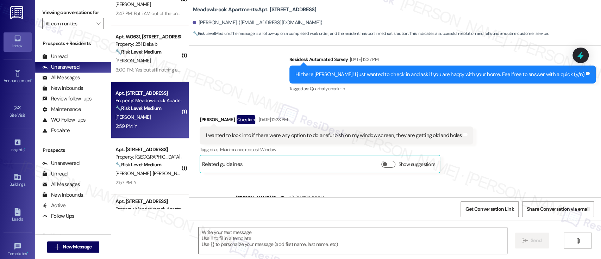
type textarea "Fetching suggested responses. Please feel free to read through the conversation…"
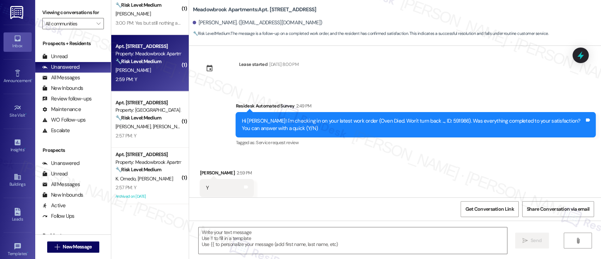
scroll to position [4092, 0]
click at [392, 228] on textarea at bounding box center [353, 240] width 308 height 26
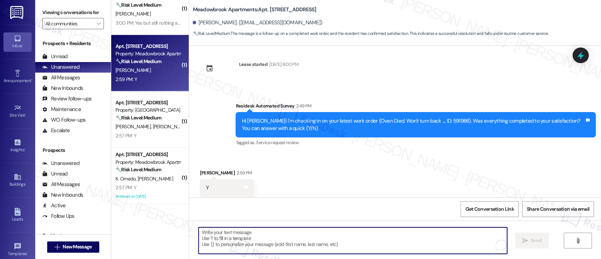
paste textarea "I'm so glad to hear that everything was taken care of to your satisfaction. If …"
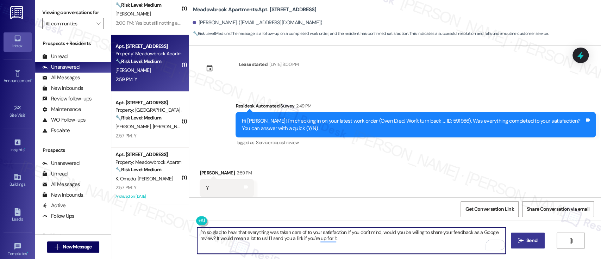
type textarea "I'm so glad to hear that everything was taken care of to your satisfaction. If …"
click at [523, 241] on span " Send" at bounding box center [528, 240] width 22 height 7
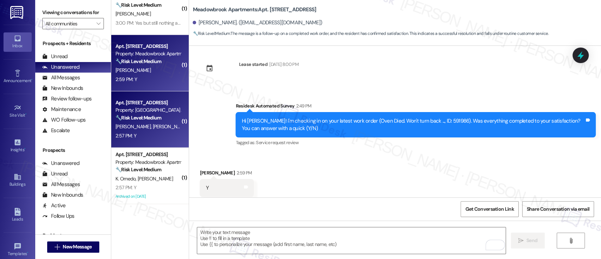
click at [153, 126] on span "[PERSON_NAME]" at bounding box center [170, 126] width 35 height 6
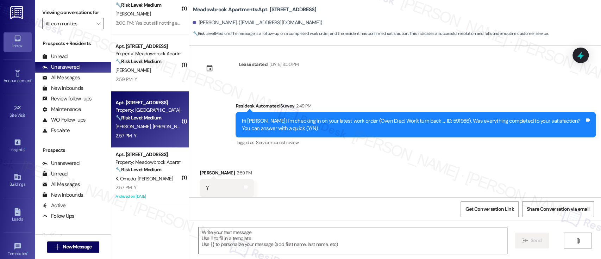
type textarea "Fetching suggested responses. Please feel free to read through the conversation…"
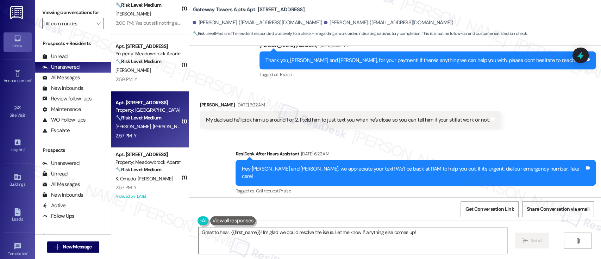
scroll to position [3744, 0]
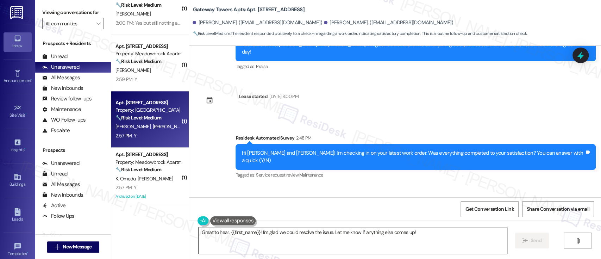
click at [464, 235] on textarea "Great to hear, {{first_name}}! I'm glad we could resolve the issue. Let me know…" at bounding box center [353, 240] width 308 height 26
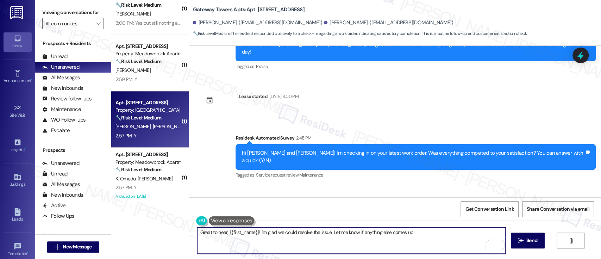
paste textarea "I'm so glad to hear that everything was taken care of to your satisfaction. If …"
type textarea "I'm so glad to hear that everything was taken care of to your satisfaction. If …"
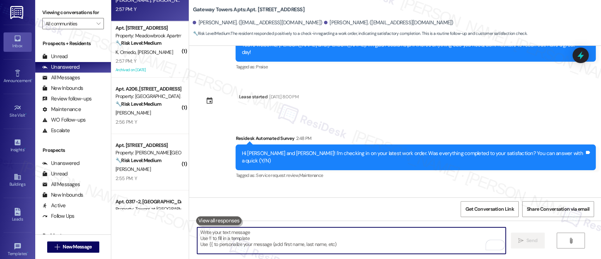
scroll to position [490, 0]
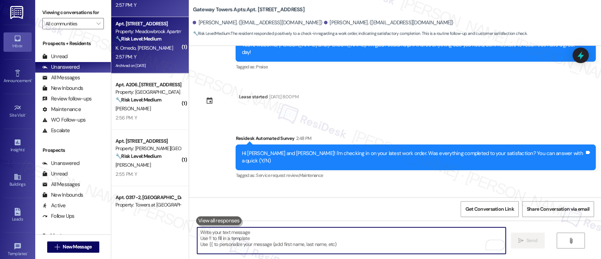
click at [152, 47] on span "[PERSON_NAME]" at bounding box center [155, 48] width 35 height 6
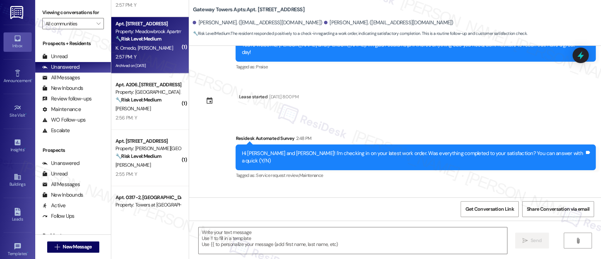
type textarea "Fetching suggested responses. Please feel free to read through the conversation…"
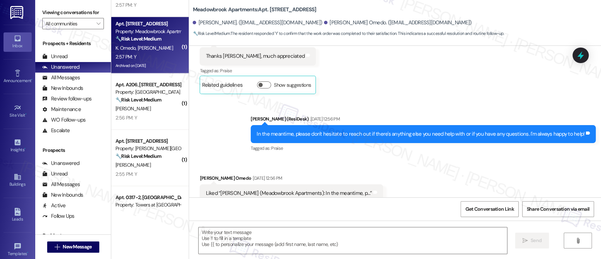
type textarea "Fetching suggested responses. Please feel free to read through the conversation…"
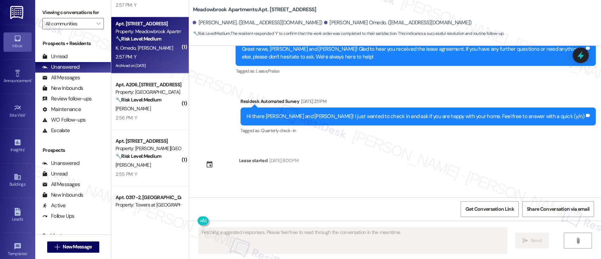
scroll to position [5789, 0]
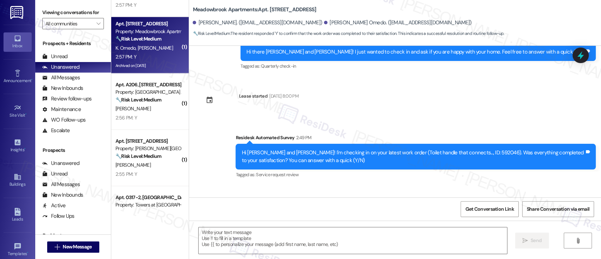
click at [447, 185] on div "Received via SMS [PERSON_NAME] 2:57 PM Y Tags and notes Tagged as: Positive res…" at bounding box center [395, 215] width 412 height 60
click at [407, 241] on textarea at bounding box center [353, 240] width 308 height 26
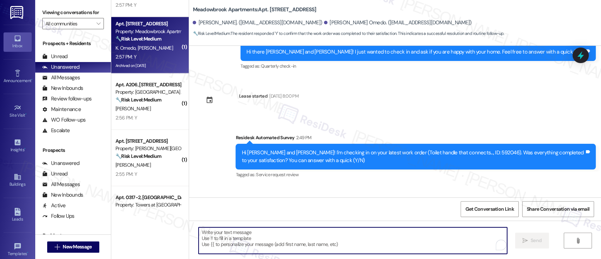
paste textarea "I'm so glad to hear that everything was taken care of to your satisfaction. If …"
type textarea "I'm so glad to hear that everything was taken care of to your satisfaction. If …"
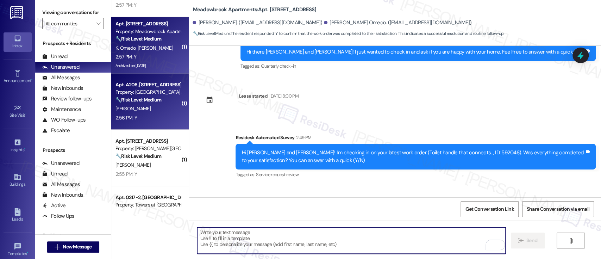
scroll to position [5788, 0]
click at [140, 95] on div "Property: [GEOGRAPHIC_DATA] Apts" at bounding box center [147, 91] width 65 height 7
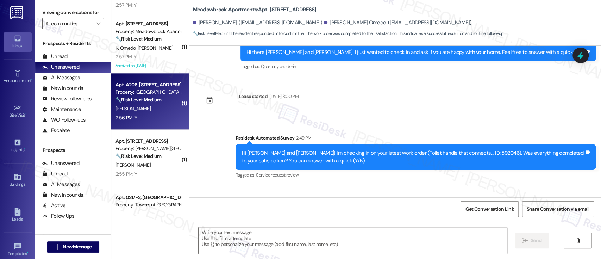
type textarea "Fetching suggested responses. Please feel free to read through the conversation…"
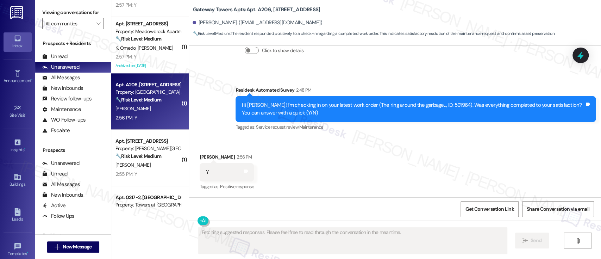
scroll to position [496, 0]
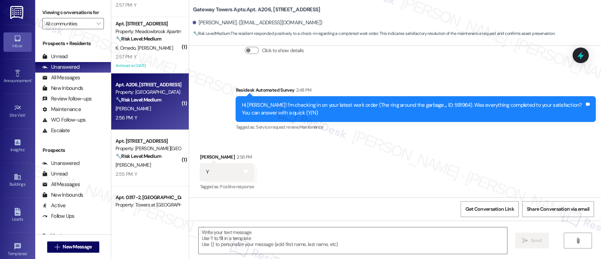
click at [406, 163] on div "Received via SMS [PERSON_NAME] 2:56 PM Y Tags and notes Tagged as: Positive res…" at bounding box center [395, 167] width 412 height 60
click at [371, 251] on textarea at bounding box center [353, 240] width 308 height 26
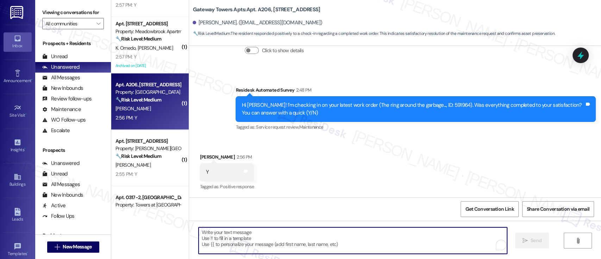
paste textarea "I'm so glad to hear that everything was taken care of to your satisfaction. If …"
type textarea "I'm so glad to hear that everything was taken care of to your satisfaction. If …"
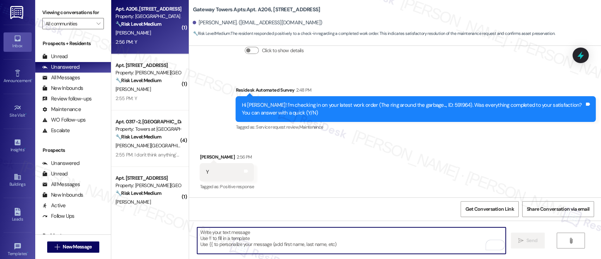
scroll to position [568, 0]
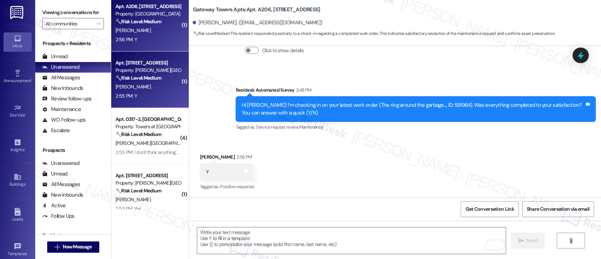
click at [128, 85] on div "[PERSON_NAME]" at bounding box center [148, 86] width 67 height 9
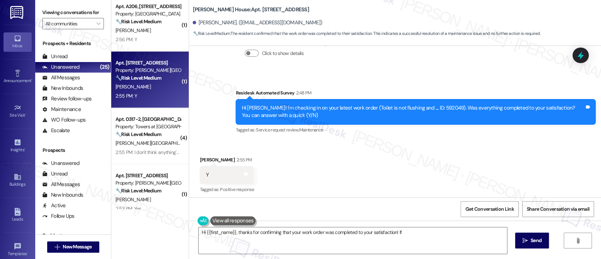
scroll to position [635, 0]
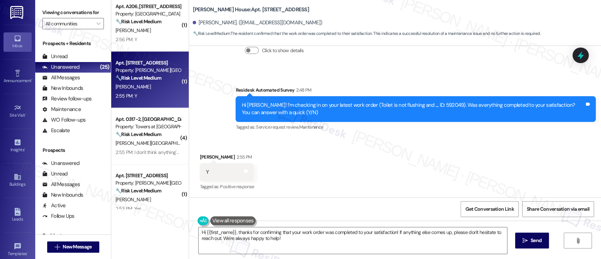
click at [499, 165] on div "Received via SMS [PERSON_NAME] 2:55 PM Y Tags and notes Tagged as: Positive res…" at bounding box center [395, 167] width 412 height 60
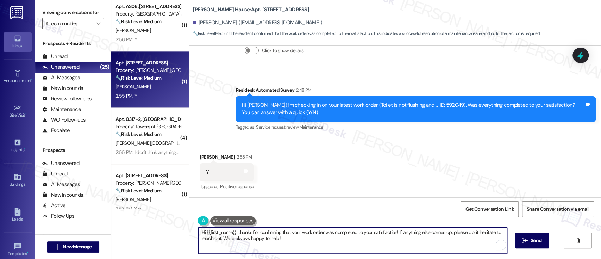
click at [433, 243] on textarea "Hi {{first_name}}, thanks for confirming that your work order was completed to …" at bounding box center [353, 240] width 308 height 26
paste textarea "I'm so glad to hear that everything was taken care of to your satisfaction. If …"
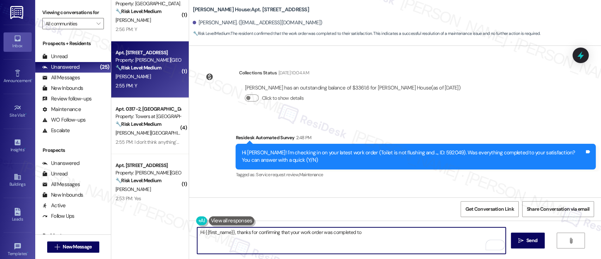
scroll to position [576, 0]
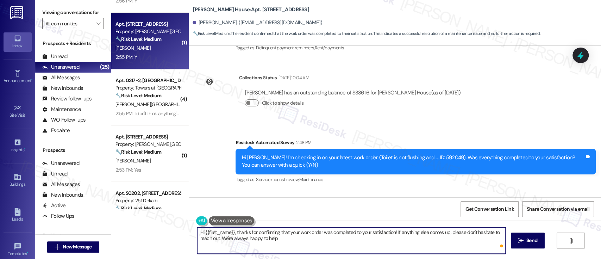
type textarea "Hi {{first_name}}, thanks for confirming that your work order was completed to …"
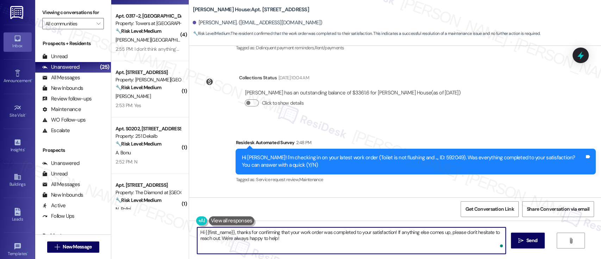
scroll to position [676, 0]
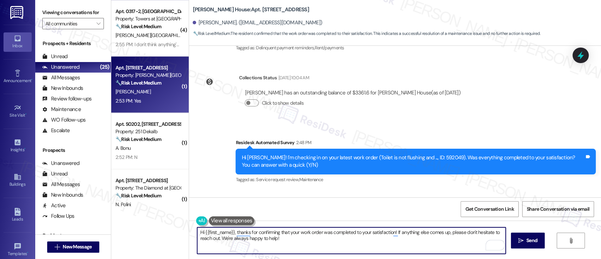
click at [152, 103] on div "2:53 PM: Yes 2:53 PM: Yes" at bounding box center [148, 100] width 67 height 9
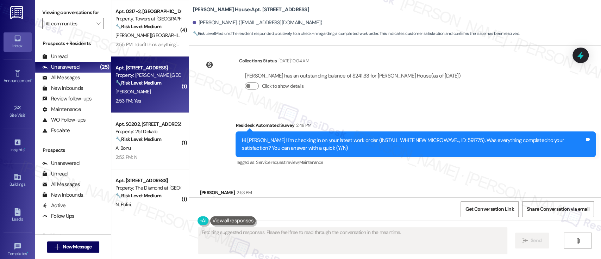
scroll to position [888, 0]
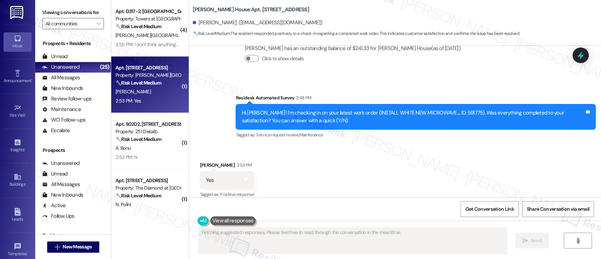
click at [436, 167] on div "Received via SMS [PERSON_NAME] 2:53 PM Yes Tags and notes Tagged as: Positive r…" at bounding box center [395, 175] width 412 height 60
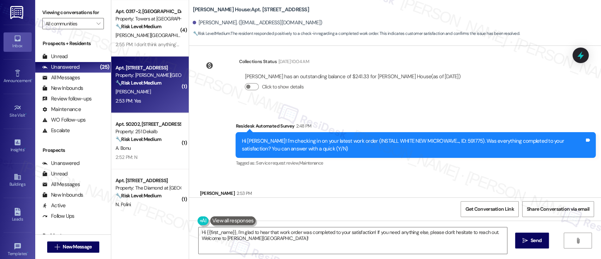
scroll to position [889, 0]
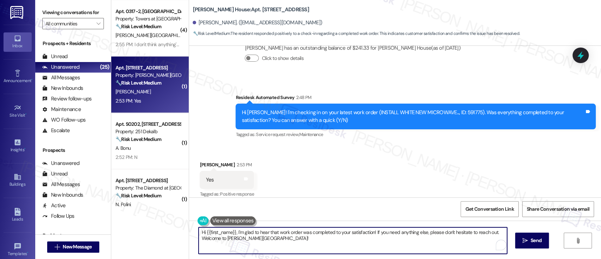
click at [324, 244] on textarea "Hi {{first_name}}, I'm glad to hear that work order was completed to your satis…" at bounding box center [353, 240] width 308 height 26
paste textarea "I'm so glad to hear that everything was taken care of to your satisfaction. If …"
type textarea "I'm so glad to hear that everything was taken care of to your satisfaction. If …"
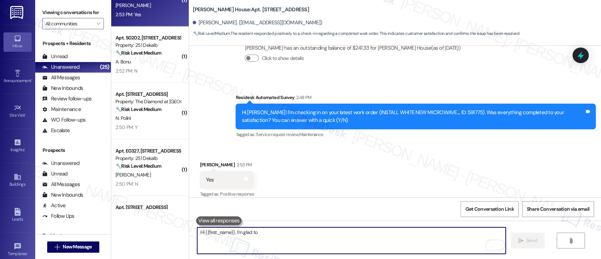
scroll to position [888, 0]
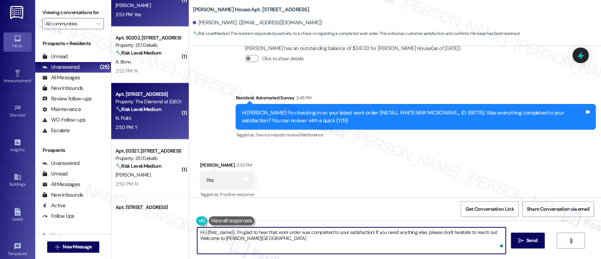
type textarea "Hi {{first_name}}, I'm glad to hear that work order was completed to your satis…"
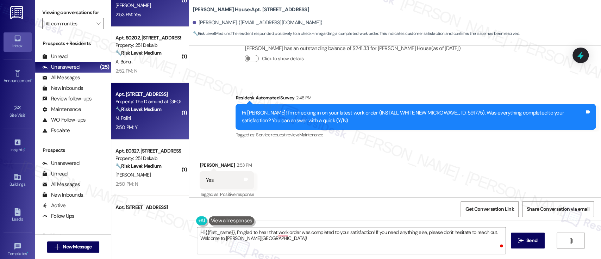
click at [148, 118] on div "N. Polini" at bounding box center [148, 118] width 67 height 9
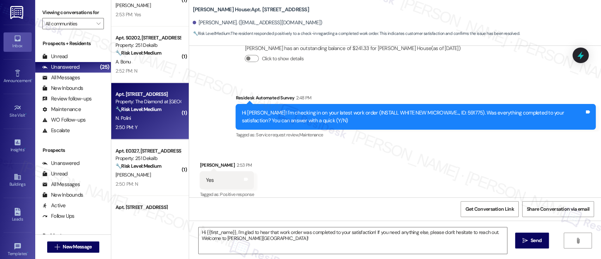
type textarea "Fetching suggested responses. Please feel free to read through the conversation…"
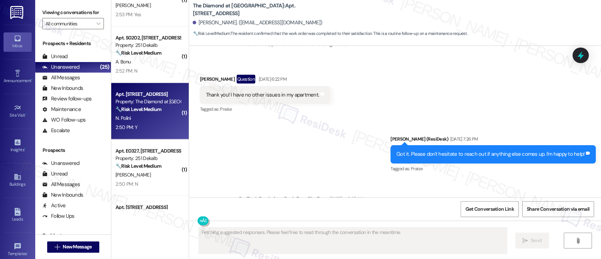
scroll to position [1473, 0]
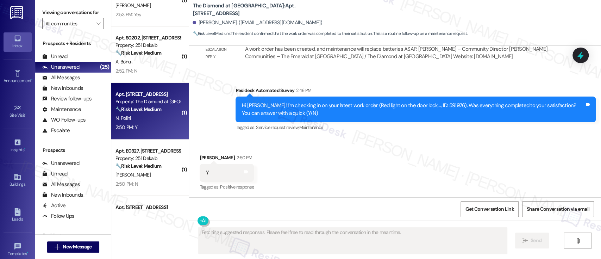
click at [455, 151] on div "Received via SMS [PERSON_NAME] 2:50 PM Y Tags and notes Tagged as: Positive res…" at bounding box center [395, 168] width 412 height 60
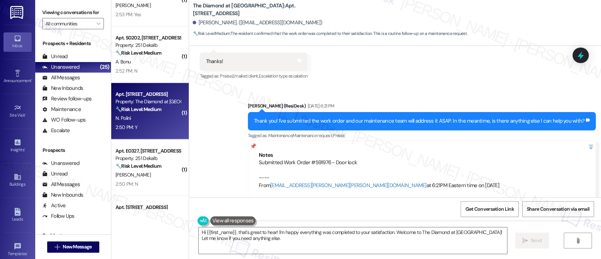
scroll to position [1474, 0]
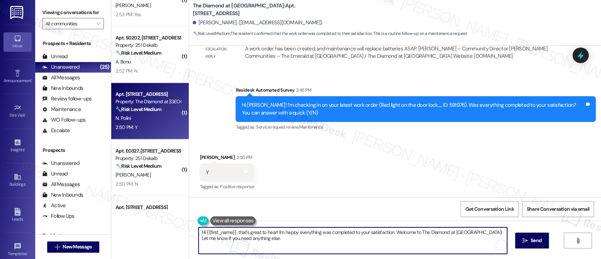
click at [361, 240] on textarea "Hi {{first_name}}, that's great to hear! I'm happy everything was completed to …" at bounding box center [353, 240] width 308 height 26
paste textarea "I'm so glad to hear that everything was taken care of to your satisfaction. If …"
type textarea "I'm so glad to hear that everything was taken care of to your satisfaction. If …"
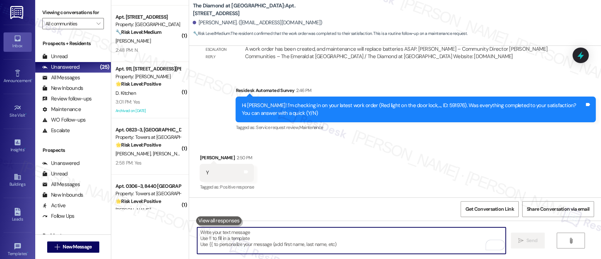
scroll to position [1121, 0]
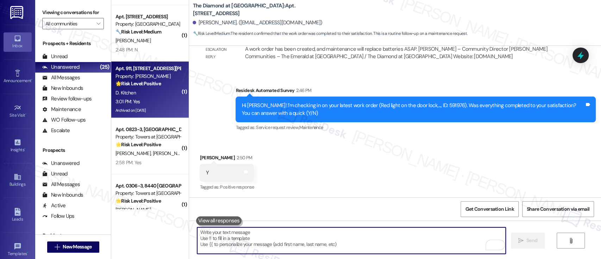
click at [164, 98] on div "3:01 PM: Yes 3:01 PM: Yes" at bounding box center [148, 101] width 67 height 9
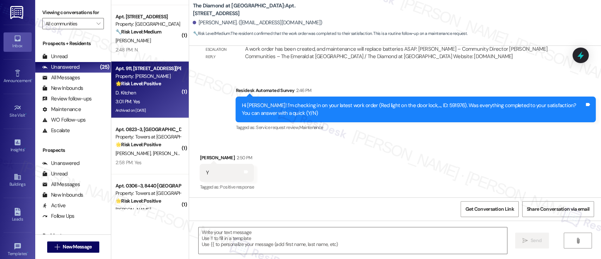
type textarea "Fetching suggested responses. Please feel free to read through the conversation…"
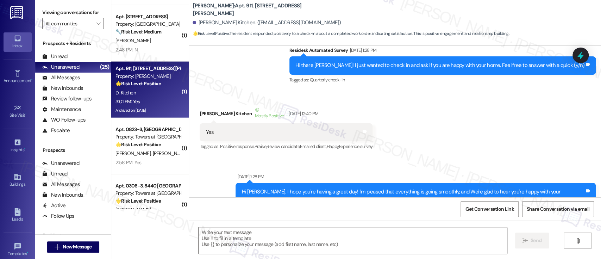
type textarea "Fetching suggested responses. Please feel free to read through the conversation…"
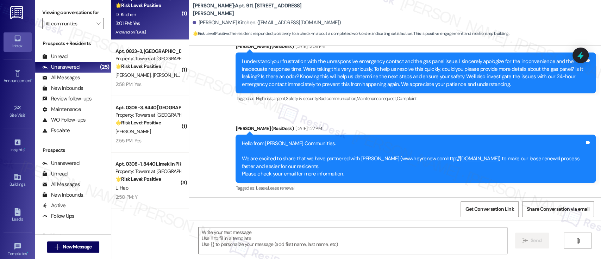
scroll to position [3510, 0]
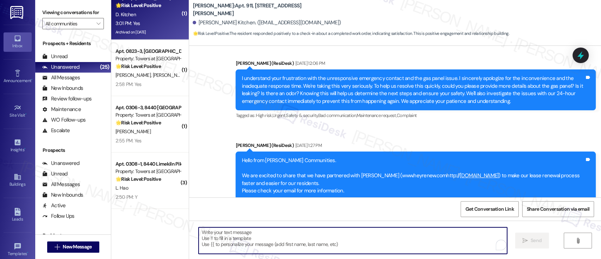
click at [436, 236] on textarea "To enrich screen reader interactions, please activate Accessibility in Grammarl…" at bounding box center [353, 240] width 308 height 26
paste textarea "I'm so glad to hear that everything was taken care of to your satisfaction. If …"
type textarea "I'm so glad to hear that everything was taken care of to your satisfaction. If …"
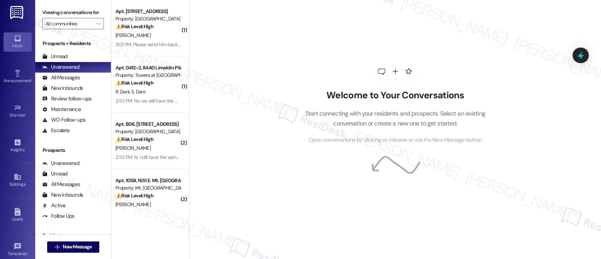
drag, startPoint x: 184, startPoint y: 8, endPoint x: 184, endPoint y: 18, distance: 9.5
click at [189, 18] on div "Welcome to Your Conversations Start connecting with your residents and prospect…" at bounding box center [395, 129] width 412 height 259
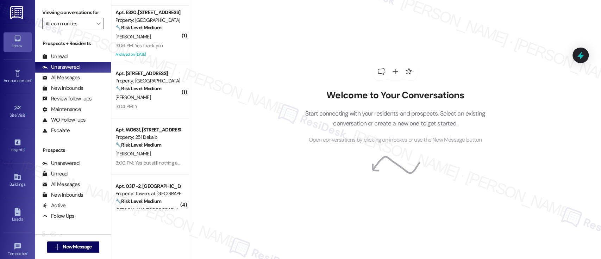
scroll to position [403, 0]
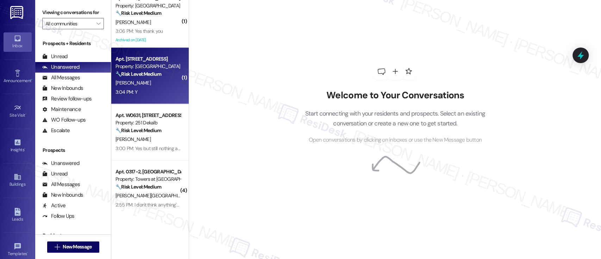
click at [162, 76] on div "🔧 Risk Level: Medium The resident confirmed that the work order was completed t…" at bounding box center [147, 73] width 65 height 7
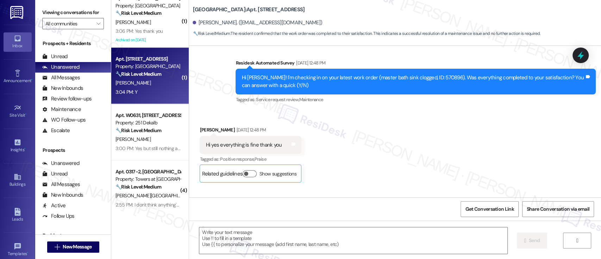
type textarea "Fetching suggested responses. Please feel free to read through the conversation…"
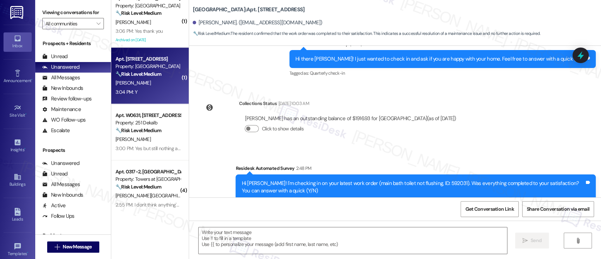
scroll to position [813, 0]
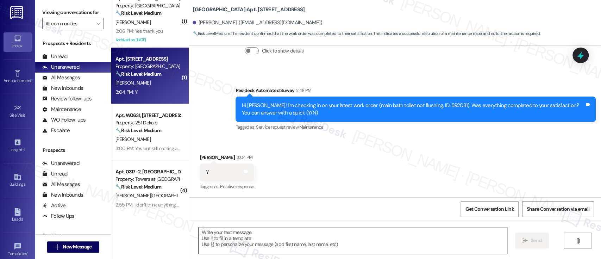
click at [389, 233] on textarea at bounding box center [353, 240] width 308 height 26
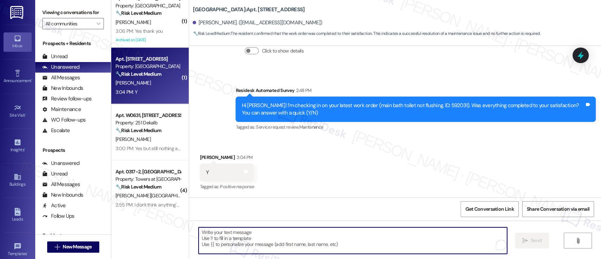
paste textarea "I'm so glad to hear that everything was taken care of to your satisfaction. If …"
type textarea "I'm so glad to hear that everything was taken care of to your satisfaction. If …"
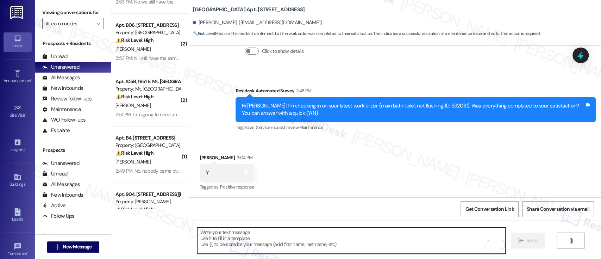
scroll to position [0, 0]
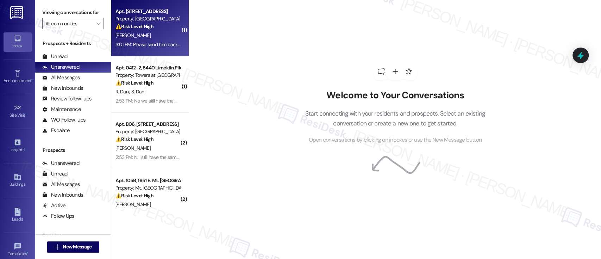
click at [138, 21] on div "Property: [GEOGRAPHIC_DATA]" at bounding box center [147, 18] width 65 height 7
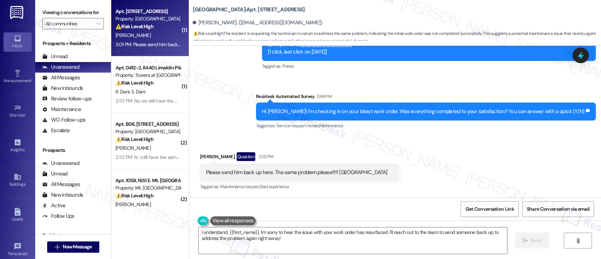
scroll to position [3401, 0]
click at [390, 238] on textarea "I understand, {{first_name}}. I'm sorry to hear the issue with your work order …" at bounding box center [353, 240] width 308 height 26
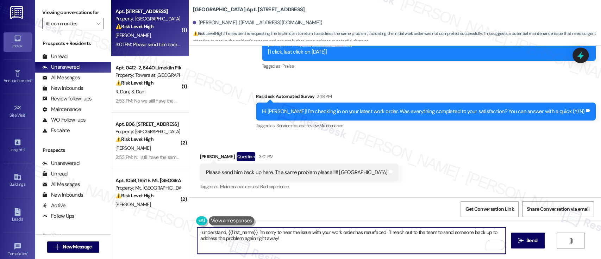
click at [384, 240] on textarea "I understand, {{first_name}}. I'm sorry to hear the issue with your work order …" at bounding box center [351, 240] width 308 height 26
click at [383, 232] on textarea "I understand, {{first_name}}. I'm sorry to hear the issue with your work order …" at bounding box center [351, 240] width 308 height 26
drag, startPoint x: 464, startPoint y: 231, endPoint x: 425, endPoint y: 232, distance: 38.4
click at [425, 232] on textarea "I understand, {{first_name}}. I'm sorry to hear the issue with your work order …" at bounding box center [351, 240] width 308 height 26
click at [416, 233] on textarea "I understand, {{first_name}}. I'm sorry to hear the issue with your work order …" at bounding box center [351, 240] width 308 height 26
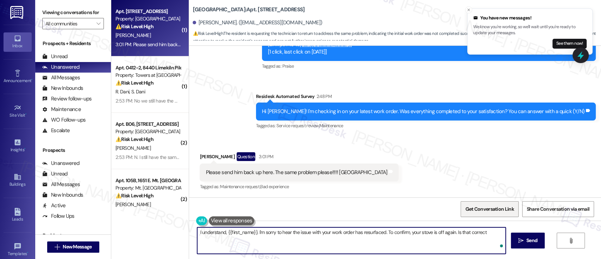
type textarea "I understand, {{first_name}}. I'm sorry to hear the issue with your work order …"
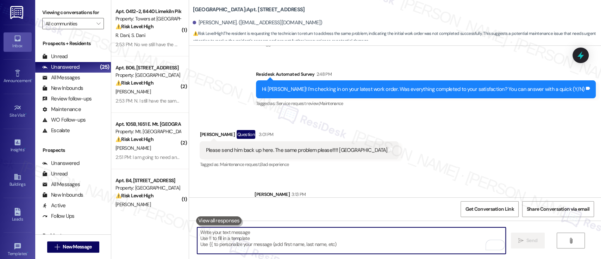
scroll to position [3450, 0]
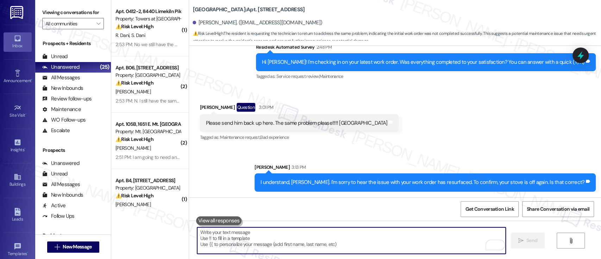
click at [484, 139] on div "Received via SMS [PERSON_NAME] Question 3:01 PM Please send him back up here. T…" at bounding box center [395, 117] width 412 height 61
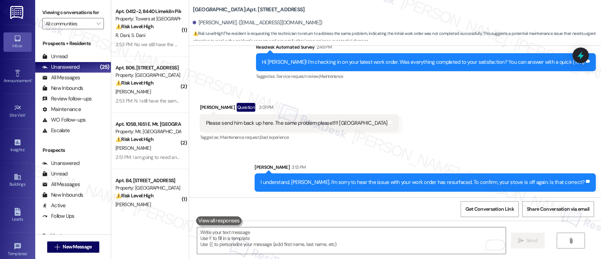
click at [511, 124] on div "Received via SMS [PERSON_NAME] Question 3:01 PM Please send him back up here. T…" at bounding box center [395, 117] width 412 height 61
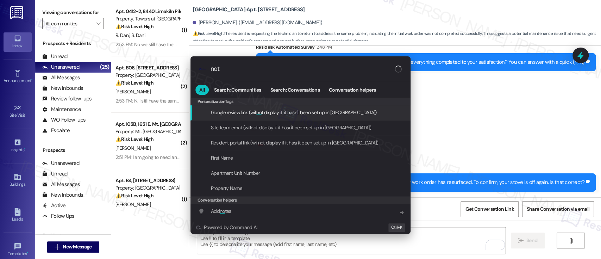
type input "note"
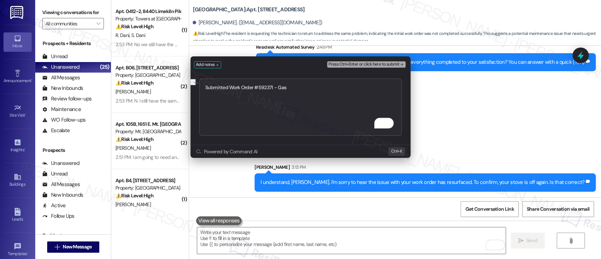
click at [326, 97] on textarea "Submitted Work Order #592371 - Gas" at bounding box center [300, 107] width 202 height 57
type textarea "Submitted Work Order #592371 - Stive"
click at [372, 64] on span "Press Ctrl+Enter or click here to submit" at bounding box center [363, 64] width 71 height 5
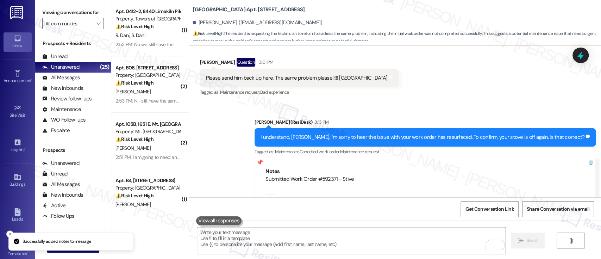
scroll to position [3520, 0]
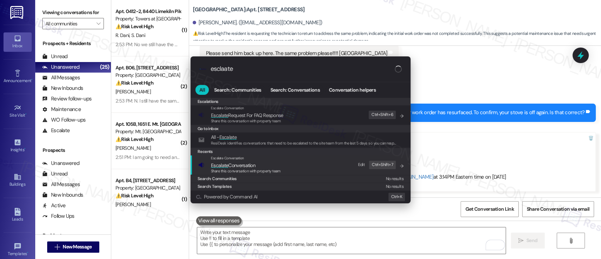
type input "esclaate"
click at [269, 169] on span "Share this conversation with property team" at bounding box center [246, 170] width 70 height 5
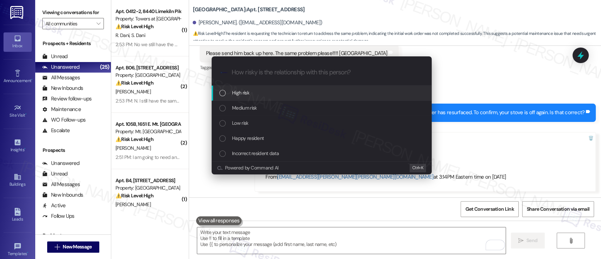
click at [242, 91] on span "High risk" at bounding box center [240, 93] width 17 height 8
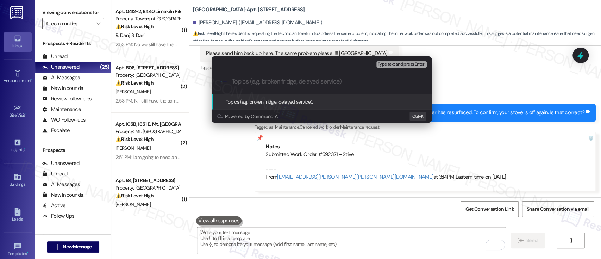
paste input "Submitted Work Order #592371 - Stive"
type input "Submitted Work Order #592371 - Stive"
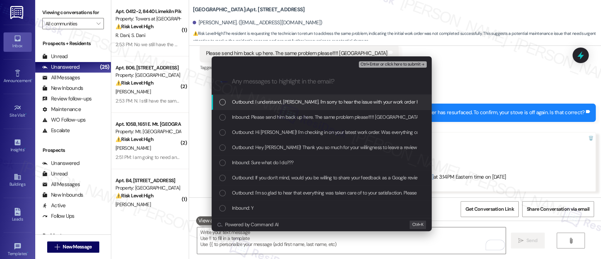
drag, startPoint x: 487, startPoint y: 87, endPoint x: 504, endPoint y: 137, distance: 52.4
click at [487, 87] on div "Escalate Conversation High risk Submitted Work Order #592371 - Stive Any messag…" at bounding box center [300, 129] width 601 height 259
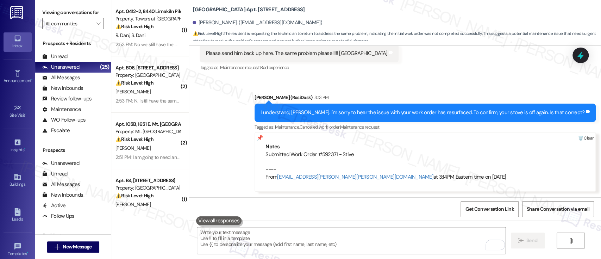
click at [586, 138] on div at bounding box center [586, 138] width 20 height 12
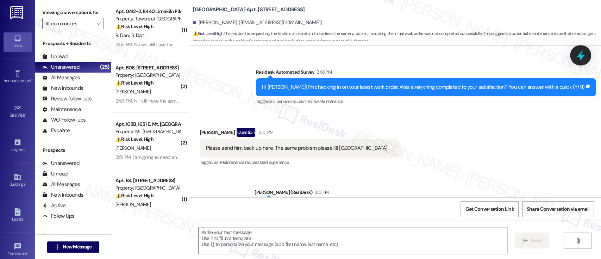
scroll to position [3401, 0]
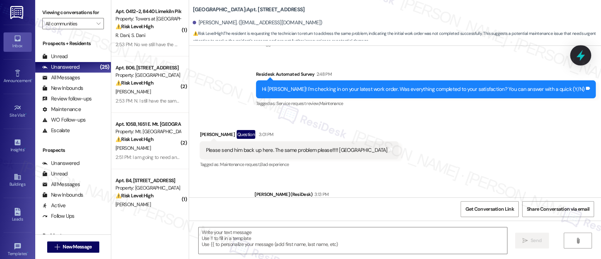
type textarea "Fetching suggested responses. Please feel free to read through the conversation…"
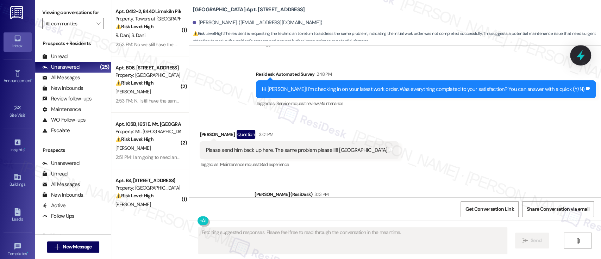
click at [579, 55] on icon at bounding box center [580, 55] width 8 height 11
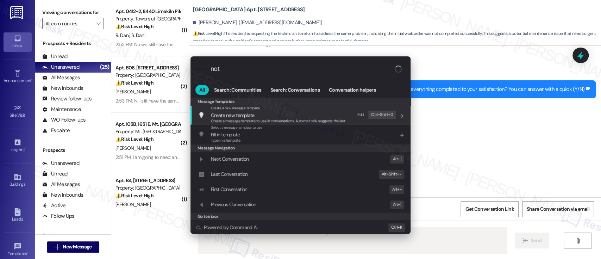
type input "note"
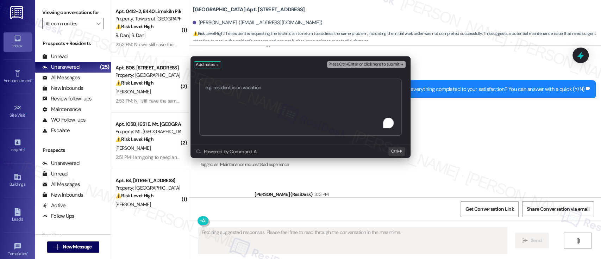
type textarea "Submitted Work Order #592371 - Stive"
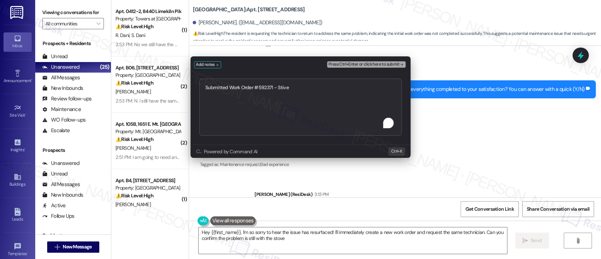
type textarea "Hey {{first_name}}, I'm so sorry to hear the issue has resurfaced! I'll immedia…"
click at [283, 89] on textarea "Submitted Work Order #592371 - Stive" at bounding box center [300, 107] width 202 height 57
type textarea "Submitted Work Order #592371 - Stove"
click at [401, 61] on button "Press Ctrl+Enter or click here to submit" at bounding box center [366, 64] width 79 height 6
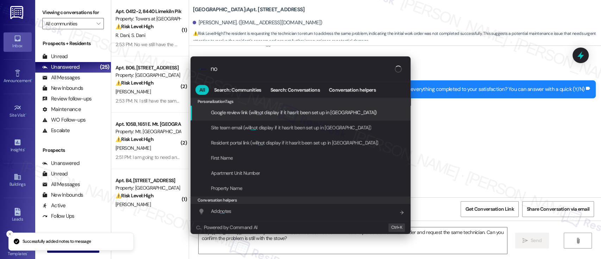
type input "n"
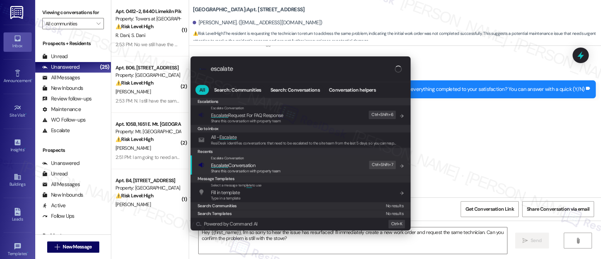
type input "escalate"
click at [251, 163] on span "Escalate Conversation" at bounding box center [233, 165] width 44 height 6
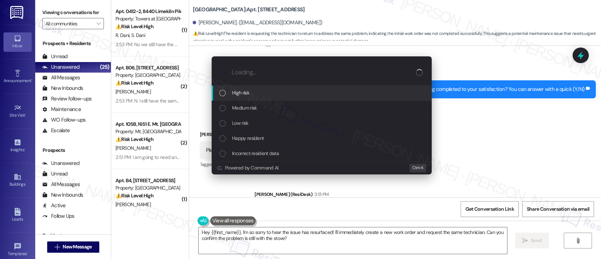
click at [278, 92] on div "High risk" at bounding box center [322, 93] width 206 height 8
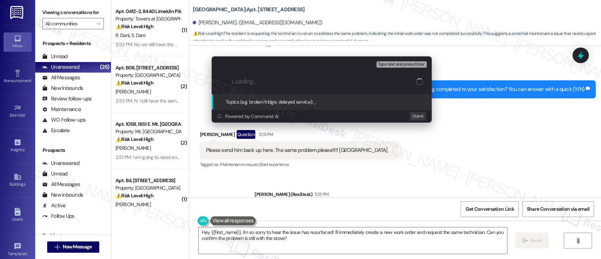
paste input "Submitted Work Order #592371 - Stove"
type input "Submitted Work Order #592371 - Stove"
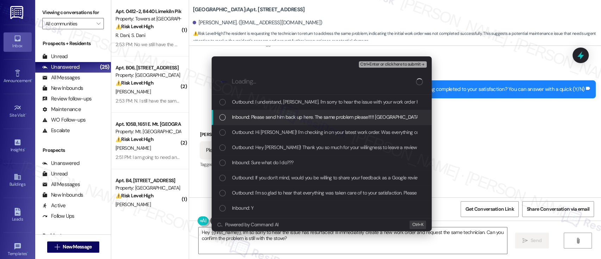
click at [303, 117] on span "Inbound: Please send him back up here. The same problem please!!!!! Hargis" at bounding box center [326, 117] width 188 height 8
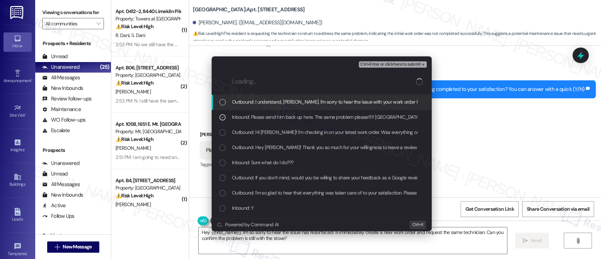
click at [395, 66] on span "Ctrl+Enter or click here to submit" at bounding box center [390, 64] width 60 height 5
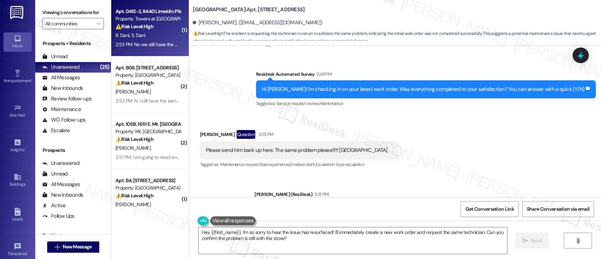
click at [118, 29] on strong "⚠️ Risk Level: High" at bounding box center [134, 26] width 38 height 6
type textarea "Fetching suggested responses. Please feel free to read through the conversation…"
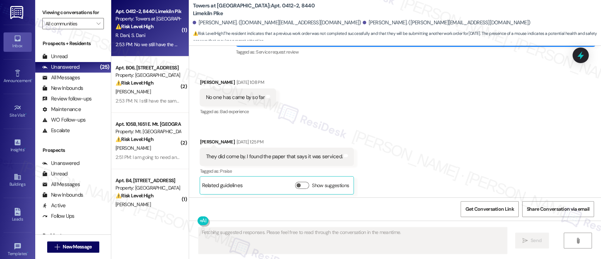
scroll to position [2088, 0]
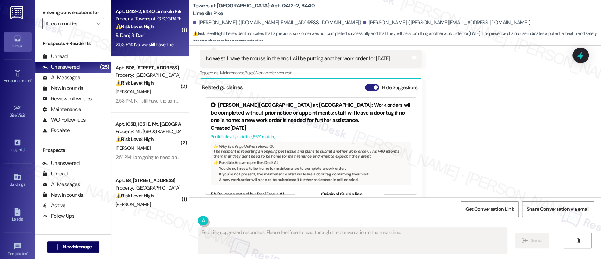
click at [365, 84] on button "Hide Suggestions" at bounding box center [372, 87] width 14 height 7
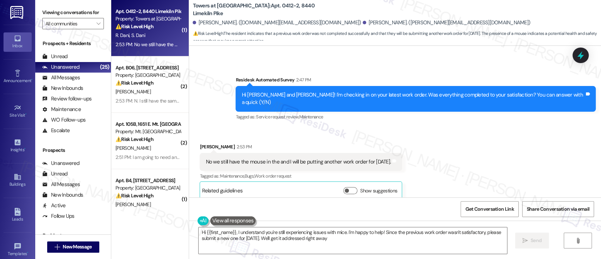
type textarea "Hi {{first_name}}, I understand you're still experiencing issues with mice. I'm…"
click at [245, 158] on div "No we still have the mouse in the and I will be putting another work order for …" at bounding box center [298, 161] width 185 height 7
click at [296, 158] on div "No we still have the mouse in the and I will be putting another work order for …" at bounding box center [298, 161] width 185 height 7
click at [338, 158] on div "No we still have the mouse in the and I will be putting another work order for …" at bounding box center [298, 161] width 185 height 7
click at [506, 152] on div "Received via SMS [PERSON_NAME] 2:53 PM No we still have the mouse in the and I …" at bounding box center [395, 165] width 412 height 77
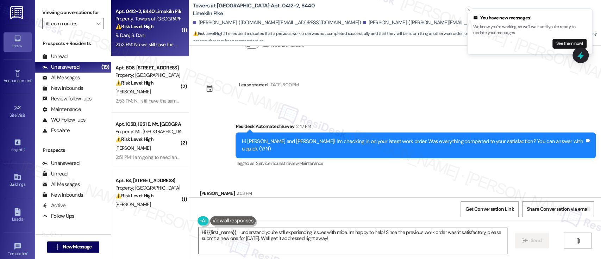
scroll to position [1938, 0]
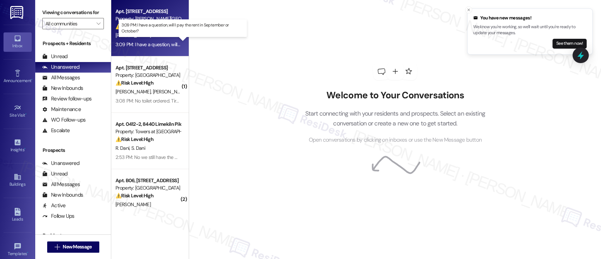
click at [163, 44] on div "3:09 PM: I have a question, will I pay the rent in September or October? 3:09 P…" at bounding box center [187, 44] width 145 height 6
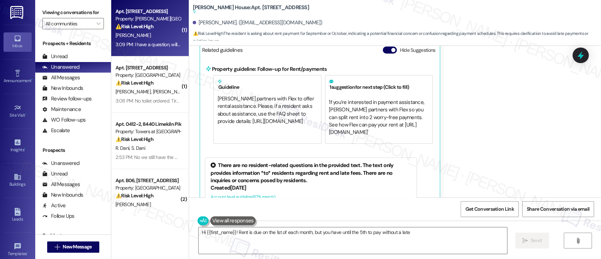
scroll to position [249, 0]
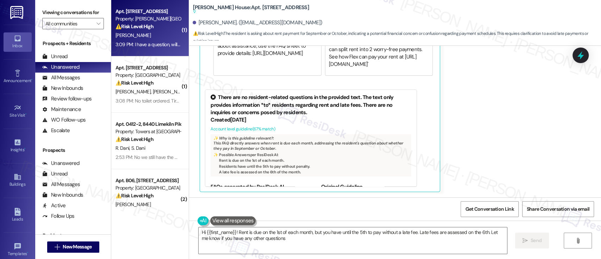
type textarea "Hi {{first_name}}! Rent is due on the 1st of each month, but you have until the…"
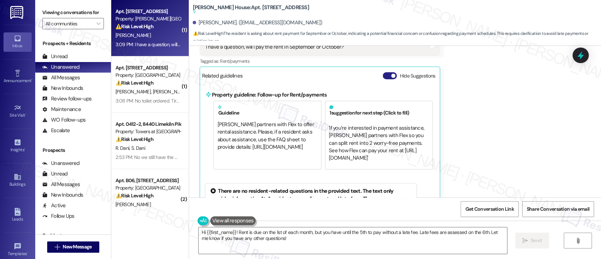
click at [386, 75] on button "Hide Suggestions" at bounding box center [390, 75] width 14 height 7
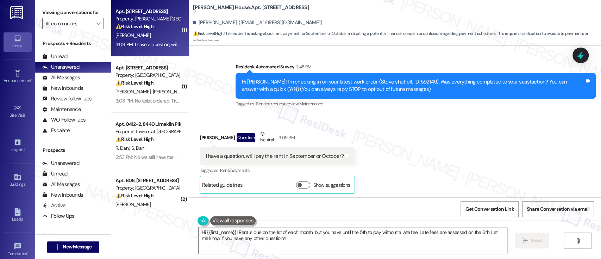
scroll to position [48, 0]
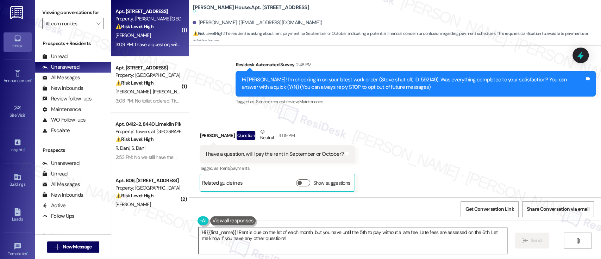
click at [335, 235] on textarea "Hi {{first_name}}! Rent is due on the 1st of each month, but you have until the…" at bounding box center [353, 240] width 308 height 26
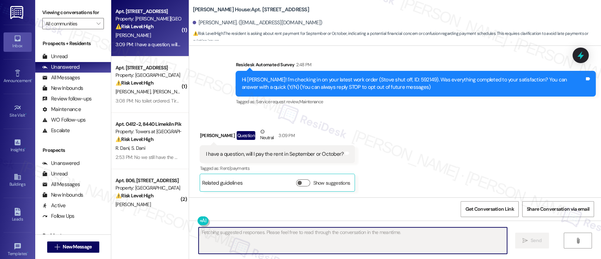
scroll to position [48, 0]
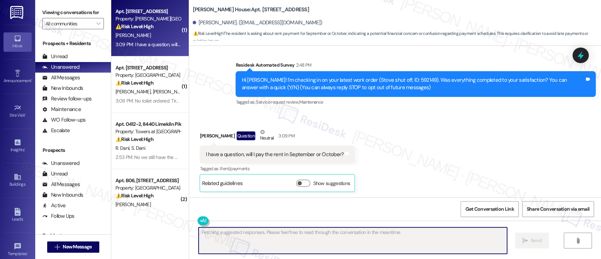
click at [442, 159] on div "Received via SMS [PERSON_NAME] Question Neutral 3:09 PM I have a question, will…" at bounding box center [395, 154] width 412 height 85
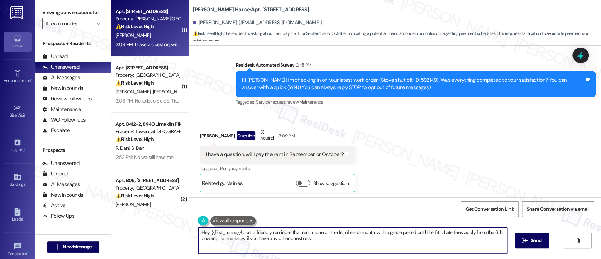
type textarea "Hey {{first_name}}! Just a friendly reminder that rent is due on the 1st of eac…"
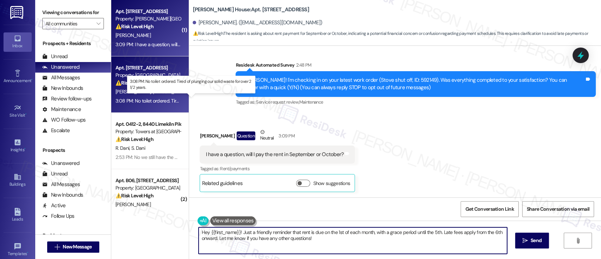
click at [146, 98] on div "3:08 PM: No toilet ordered. Tired of plunging our solid waste for over 2 1/2 ye…" at bounding box center [196, 101] width 162 height 6
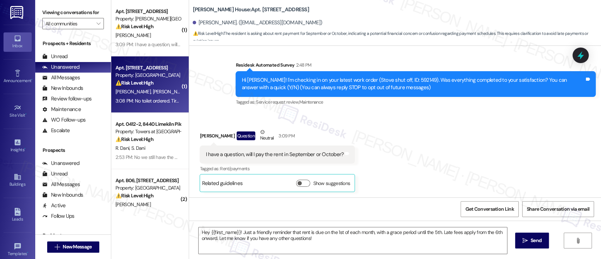
type textarea "Fetching suggested responses. Please feel free to read through the conversation…"
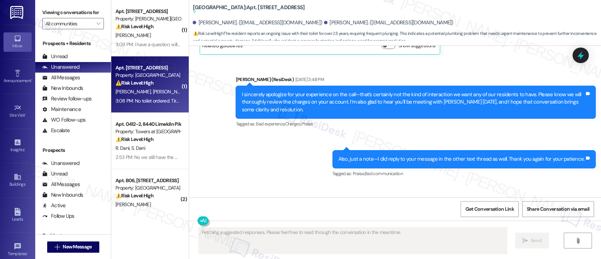
scroll to position [7842, 0]
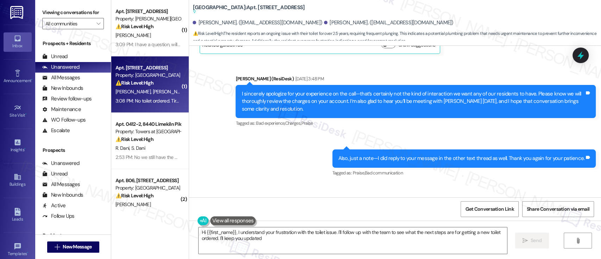
type textarea "Hi {{first_name}}, I understand your frustration with the toilet issue. I'll fo…"
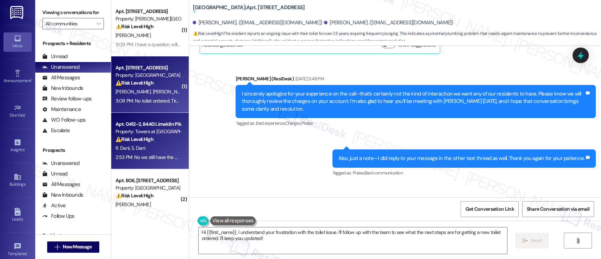
click at [155, 145] on div "R. [PERSON_NAME] Dani" at bounding box center [148, 148] width 67 height 9
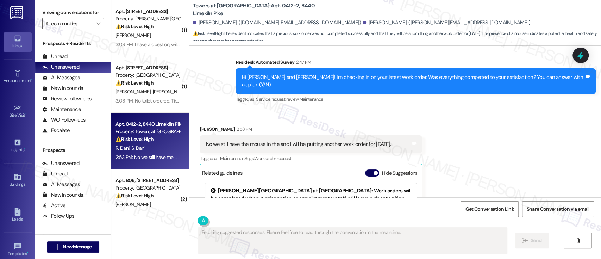
scroll to position [2088, 0]
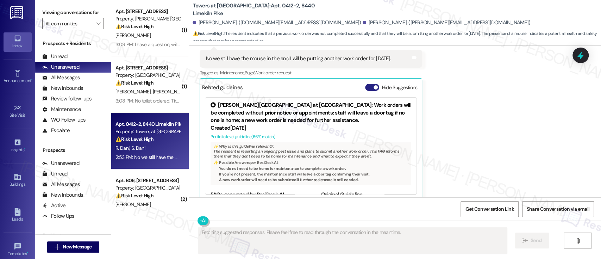
click at [365, 84] on button "Hide Suggestions" at bounding box center [372, 87] width 14 height 7
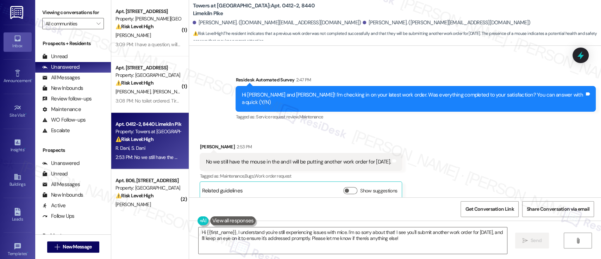
click at [486, 151] on div "Received via SMS [PERSON_NAME] 2:53 PM No we still have the mouse in the and I …" at bounding box center [395, 165] width 412 height 77
drag, startPoint x: 246, startPoint y: 11, endPoint x: 261, endPoint y: 10, distance: 15.2
click at [261, 10] on b "Towers at [GEOGRAPHIC_DATA]: Apt. 0412-2, [GEOGRAPHIC_DATA]" at bounding box center [263, 9] width 141 height 15
copy b "0412-2"
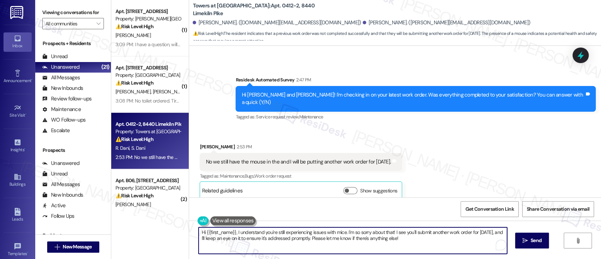
drag, startPoint x: 232, startPoint y: 233, endPoint x: 173, endPoint y: 228, distance: 59.3
click at [173, 228] on div "( 1 ) Apt. G0107, [STREET_ADDRESS] Property: [PERSON_NAME] House ⚠️ Risk Level:…" at bounding box center [356, 129] width 490 height 259
click at [354, 232] on textarea "I understand you're still experiencing issues with mice. I'm so sorry about tha…" at bounding box center [351, 240] width 308 height 26
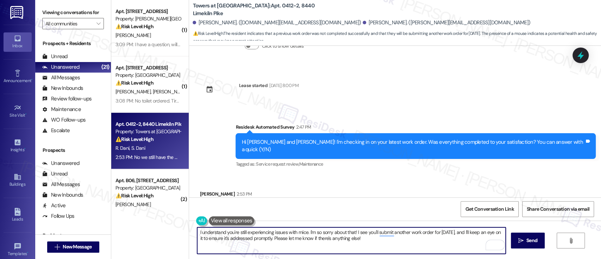
drag, startPoint x: 274, startPoint y: 239, endPoint x: 285, endPoint y: 238, distance: 11.6
click at [277, 238] on textarea "I understand you're still experiencing issues with mice. I'm so sorry about tha…" at bounding box center [351, 240] width 308 height 26
paste textarea "’m really sorry to hear you’re still experiencing issues with mice. Please know…"
click at [381, 241] on textarea "I’m really sorry to hear you’re still experiencing issues with mice. Please kno…" at bounding box center [351, 240] width 308 height 26
type textarea "I’m really sorry to hear you’re still experiencing issues with mice. Please kno…"
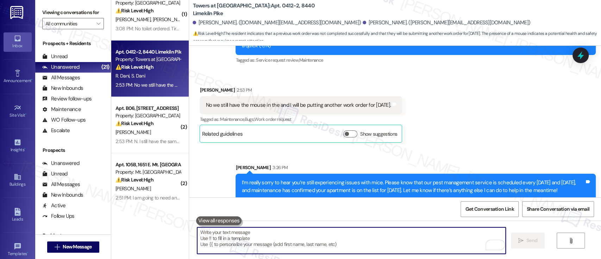
scroll to position [94, 0]
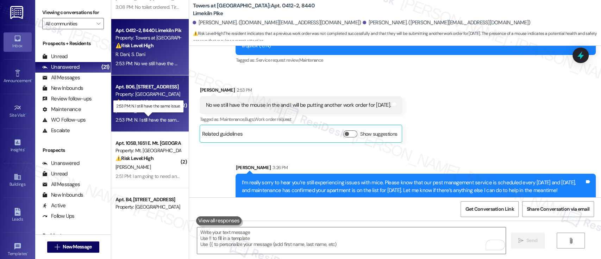
click at [142, 121] on div "2:53 PM: N. I still have the same issue. 2:53 PM: N. I still have the same issu…" at bounding box center [153, 120] width 76 height 6
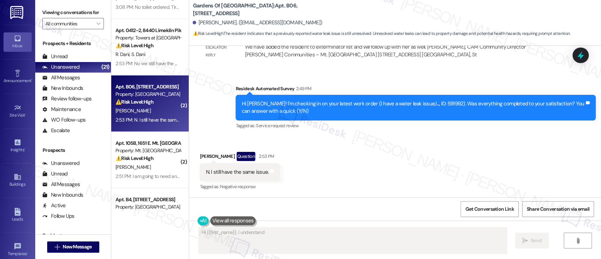
scroll to position [1145, 0]
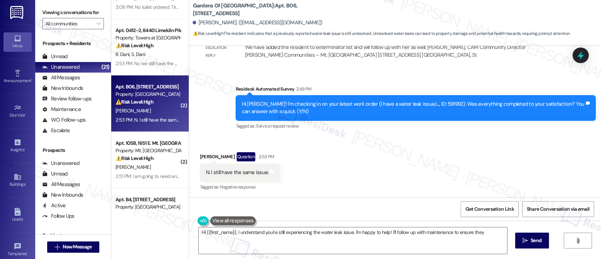
click at [418, 102] on div "Hi Sarah! I'm checking in on your latest work order (I have a water leak issue,…" at bounding box center [413, 107] width 343 height 15
type textarea "Hi {{first_name}}, I understand you're still experiencing the water leak issue.…"
click at [418, 102] on div "Hi Sarah! I'm checking in on your latest work order (I have a water leak issue,…" at bounding box center [413, 107] width 343 height 15
copy div "591992"
click at [320, 161] on div "Received via SMS Sarah Paillant Question 2:53 PM N. I still have the same issue…" at bounding box center [395, 166] width 412 height 61
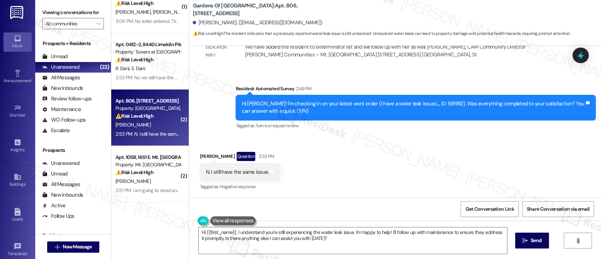
scroll to position [94, 0]
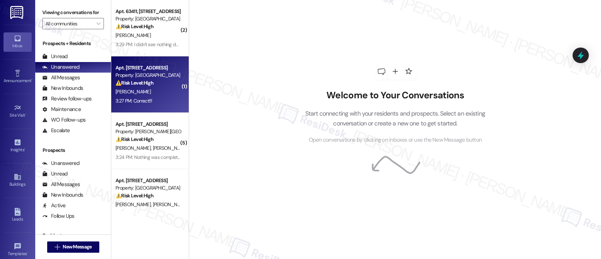
click at [151, 94] on div "[PERSON_NAME]" at bounding box center [148, 91] width 67 height 9
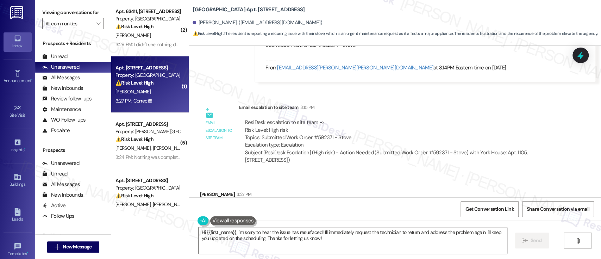
scroll to position [3619, 0]
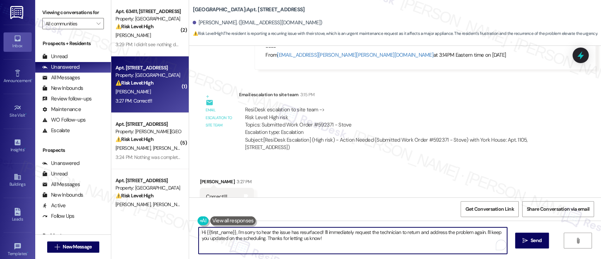
drag, startPoint x: 300, startPoint y: 230, endPoint x: 166, endPoint y: 217, distance: 134.8
click at [166, 217] on div "( 2 ) Apt. 63411, [STREET_ADDRESS] Property: Regency House ⚠️ Risk Level: High …" at bounding box center [356, 129] width 490 height 259
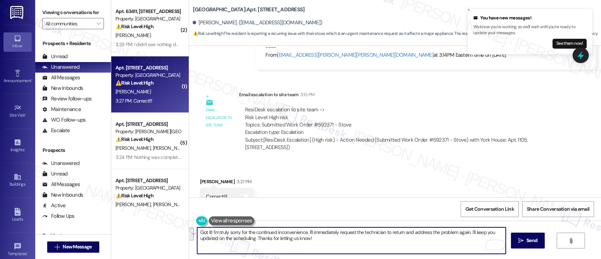
drag, startPoint x: 468, startPoint y: 233, endPoint x: 468, endPoint y: 252, distance: 19.0
click at [468, 252] on textarea "Got it! I'm truly sorry for the continued inconvenience. I'll immediately reque…" at bounding box center [351, 240] width 308 height 26
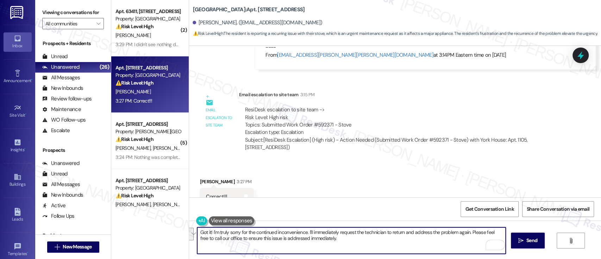
paste textarea "’m really sorry for the continued inconvenience. I’ll go ahead and request the …"
type textarea "Got it! I’m really sorry for the continued inconvenience. I’ll go ahead and req…"
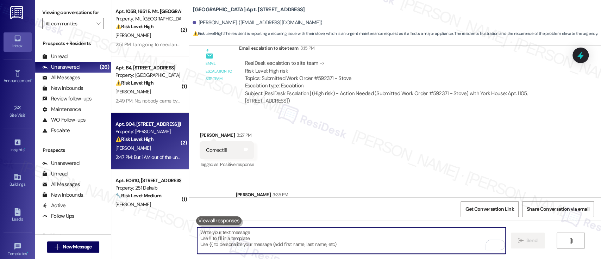
scroll to position [328, 0]
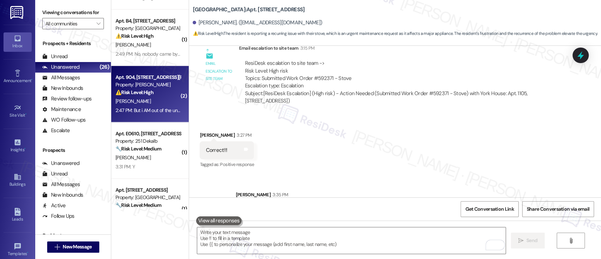
click at [138, 159] on div "[PERSON_NAME]" at bounding box center [148, 157] width 67 height 9
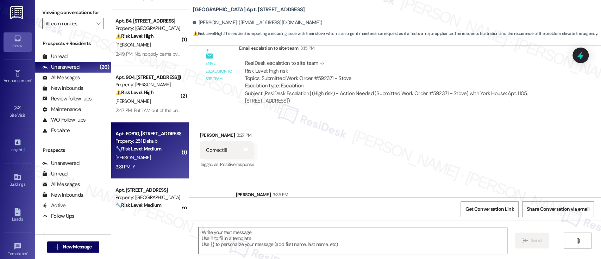
type textarea "Fetching suggested responses. Please feel free to read through the conversation…"
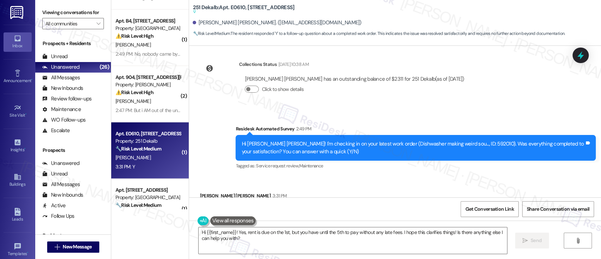
scroll to position [1726, 0]
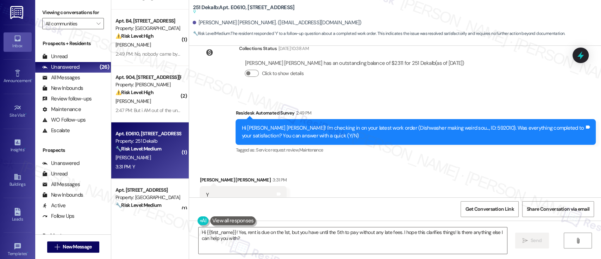
click at [426, 160] on div "Received via SMS [PERSON_NAME] [PERSON_NAME] 3:31 PM Y Tags and notes Tagged as…" at bounding box center [395, 190] width 412 height 60
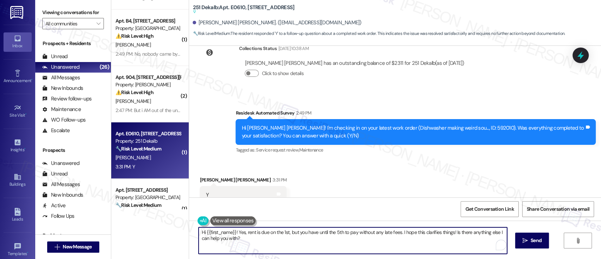
click at [395, 238] on textarea "Hi {{first_name}}! Yes, rent is due on the 1st, but you have until the 5th to p…" at bounding box center [353, 240] width 308 height 26
paste textarea "I'm so glad to hear that everything was taken care of to your satisfaction. If …"
type textarea "I'm so glad to hear that everything was taken care of to your satisfaction. If …"
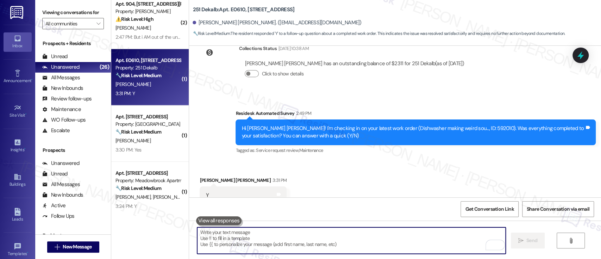
scroll to position [419, 0]
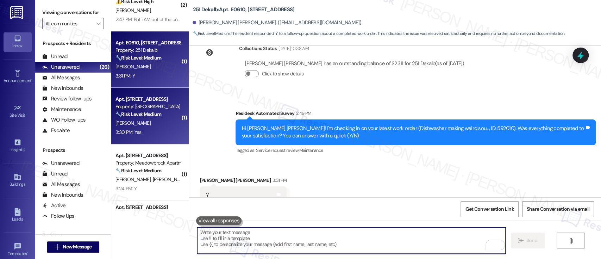
click at [152, 114] on strong "🔧 Risk Level: Medium" at bounding box center [138, 114] width 46 height 6
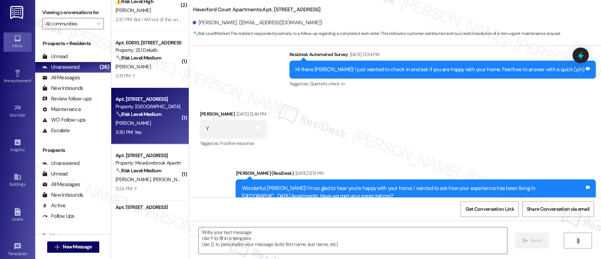
type textarea "Fetching suggested responses. Please feel free to read through the conversation…"
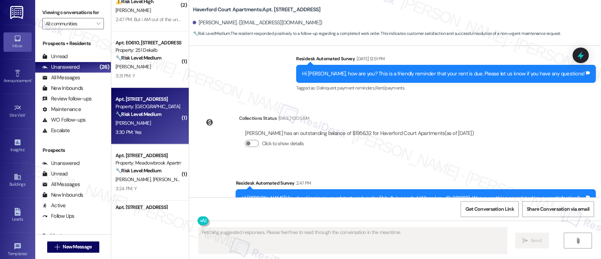
scroll to position [1651, 0]
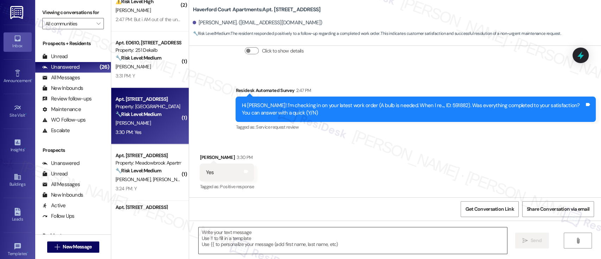
click at [384, 237] on textarea at bounding box center [353, 240] width 308 height 26
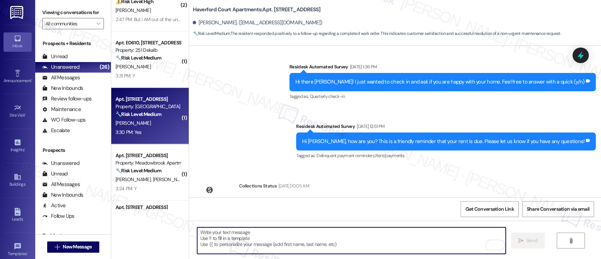
scroll to position [1480, 0]
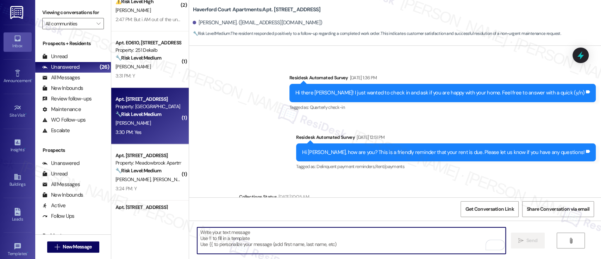
click at [399, 245] on textarea "To enrich screen reader interactions, please activate Accessibility in Grammarl…" at bounding box center [351, 240] width 308 height 26
paste textarea "I'm so glad to hear that everything was taken care of to your satisfaction. If …"
type textarea "I'm so glad to hear that everything was taken care of to your satisfaction. If …"
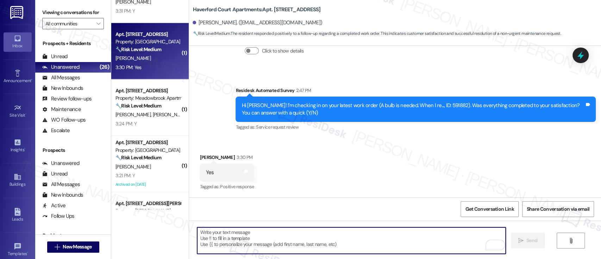
scroll to position [513, 0]
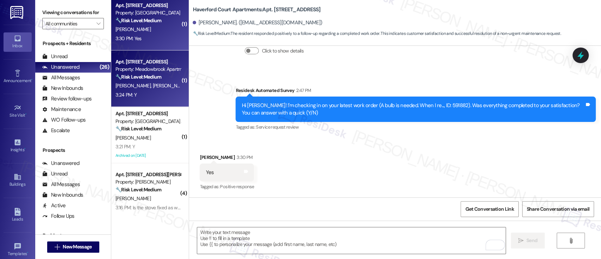
click at [144, 92] on div "3:24 PM: Y 3:24 PM: Y" at bounding box center [148, 94] width 67 height 9
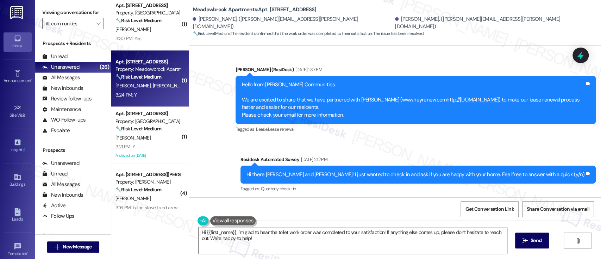
scroll to position [1251, 0]
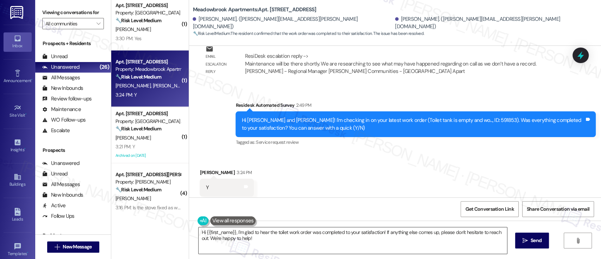
click at [399, 237] on textarea "Hi {{first_name}}, I'm glad to hear the toilet work order was completed to your…" at bounding box center [353, 240] width 308 height 26
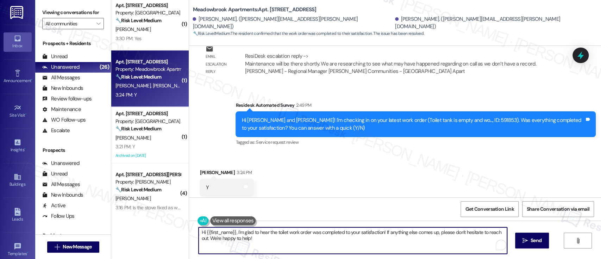
paste textarea "I'm so glad to hear that everything was taken care of to your satisfaction. If …"
type textarea "I'm so glad to hear that everything was taken care of to your satisfaction. If …"
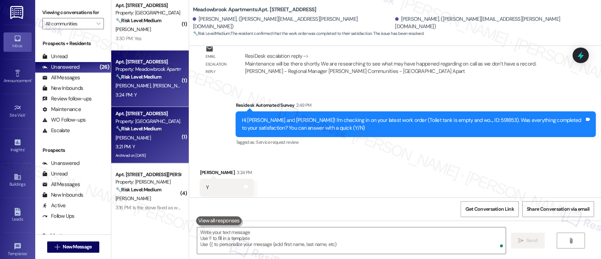
click at [161, 137] on div "R. Clark" at bounding box center [148, 137] width 67 height 9
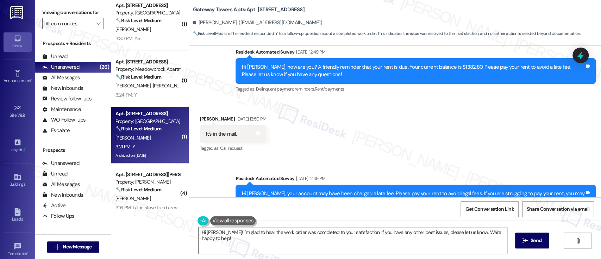
scroll to position [3889, 0]
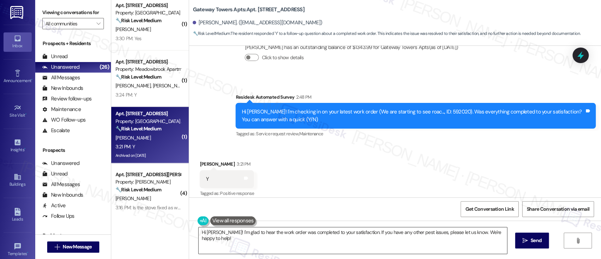
click at [460, 237] on textarea "Hi Robert! I'm glad to hear the work order was completed to your satisfaction. …" at bounding box center [353, 240] width 308 height 26
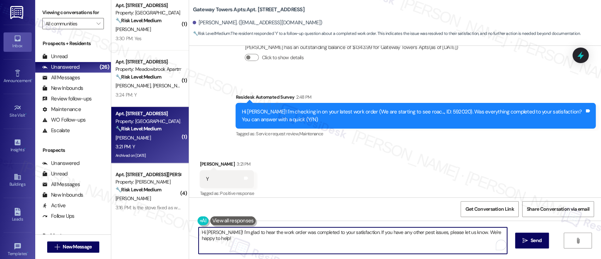
paste textarea "I'm so glad to hear that everything was taken care of to your satisfaction. If …"
type textarea "I'm so glad to hear that everything was taken care of to your satisfaction. If …"
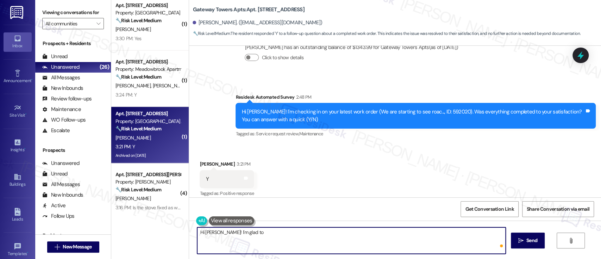
scroll to position [3888, 0]
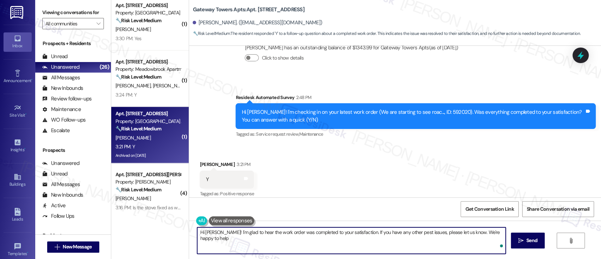
type textarea "Hi Robert! I'm glad to hear the work order was completed to your satisfaction. …"
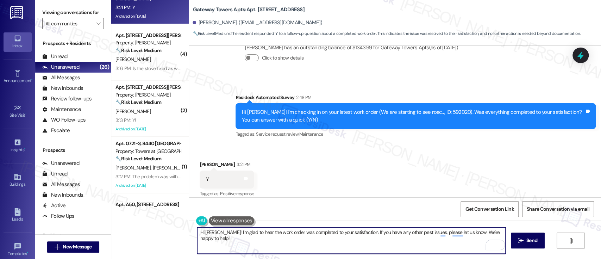
scroll to position [656, 0]
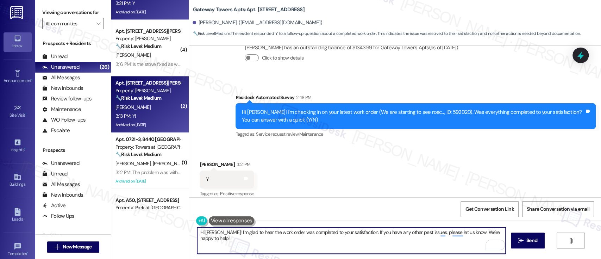
click at [152, 110] on div "W. Howell" at bounding box center [148, 107] width 67 height 9
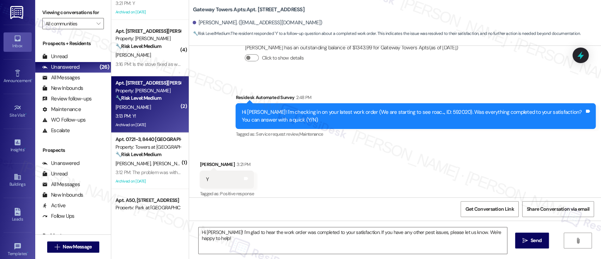
type textarea "Fetching suggested responses. Please feel free to read through the conversation…"
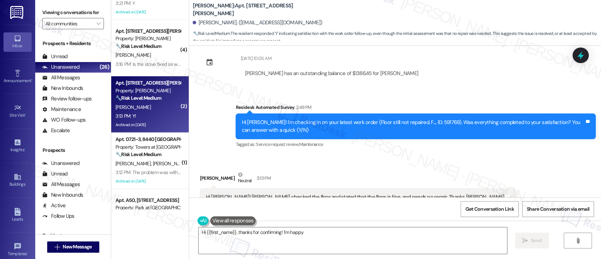
scroll to position [3069, 0]
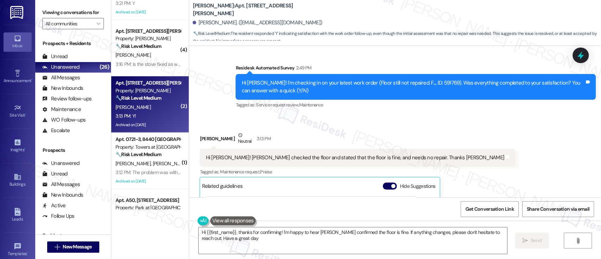
type textarea "Hi {{first_name}}, thanks for confirming! I'm happy to hear Tom confirmed the f…"
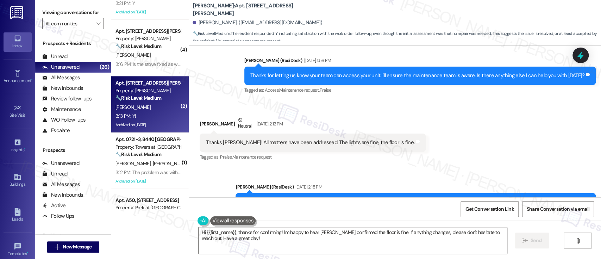
scroll to position [2788, 0]
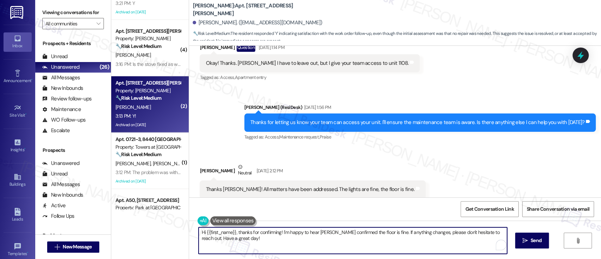
click at [343, 240] on textarea "Hi {{first_name}}, thanks for confirming! I'm happy to hear Tom confirmed the f…" at bounding box center [353, 240] width 308 height 26
click at [419, 237] on textarea "Hi {{first_name}}, thanks for confirming! I'm happy to hear Tom confirmed the f…" at bounding box center [351, 240] width 308 height 26
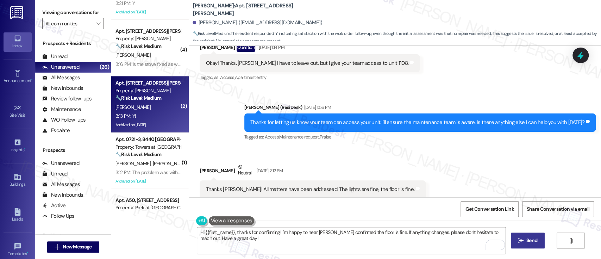
click at [517, 238] on span " Send" at bounding box center [528, 240] width 22 height 7
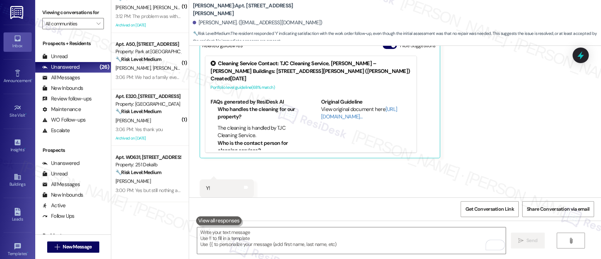
scroll to position [823, 0]
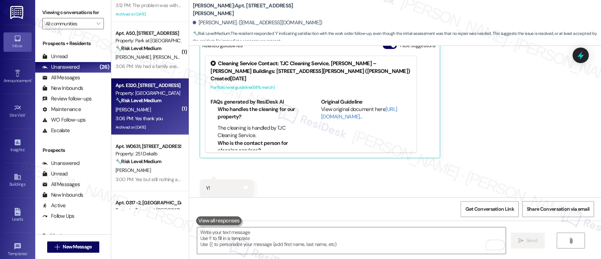
click at [164, 115] on div "3:06 PM: Yes thank you 3:06 PM: Yes thank you" at bounding box center [148, 118] width 67 height 9
type textarea "Fetching suggested responses. Please feel free to read through the conversation…"
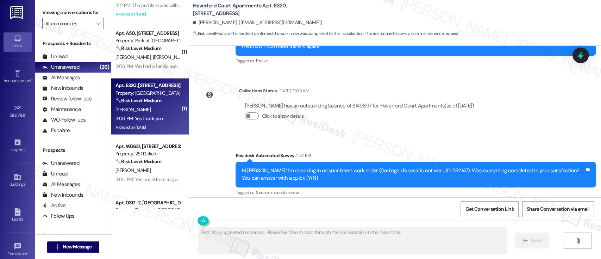
scroll to position [3253, 0]
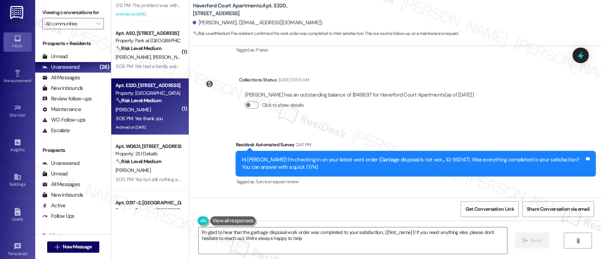
type textarea "I'm glad to hear that the garbage disposal work order was completed to your sat…"
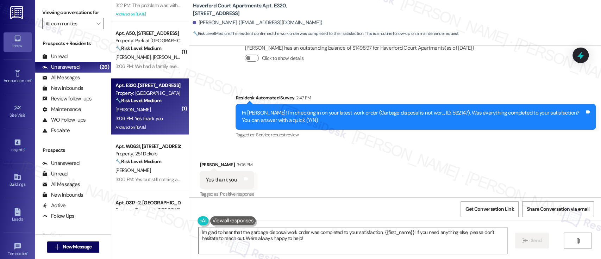
click at [365, 192] on div "Received via SMS Modupe Kuteyi 3:06 PM Yes thank you Tags and notes Tagged as: …" at bounding box center [395, 175] width 412 height 60
click at [430, 235] on textarea "I'm glad to hear that the garbage disposal work order was completed to your sat…" at bounding box center [353, 240] width 308 height 26
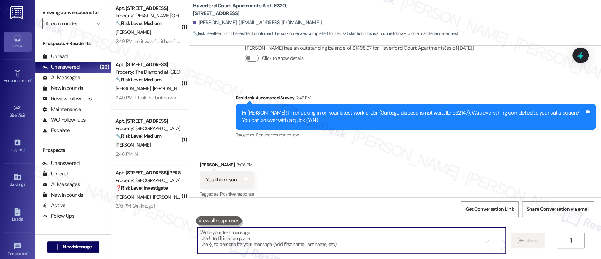
scroll to position [1256, 0]
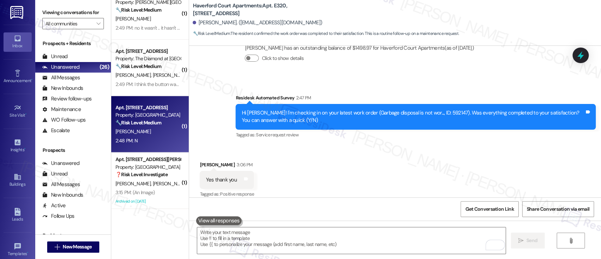
click at [134, 135] on div "M. Mosley" at bounding box center [148, 131] width 67 height 9
type textarea "Fetching suggested responses. Please feel free to read through the conversation…"
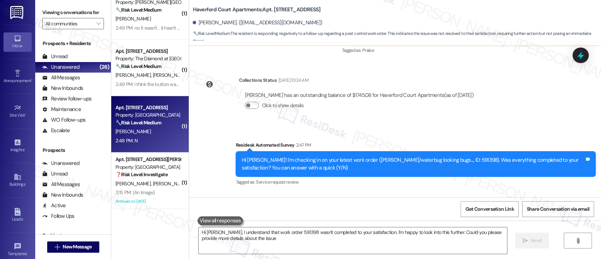
type textarea "Hi Melanie, I understand that work order 591398 wasn't completed to your satisf…"
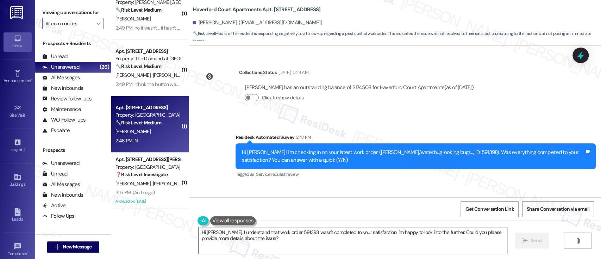
scroll to position [322, 0]
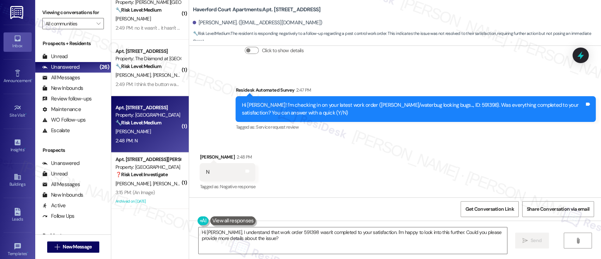
click at [438, 105] on div "Hi Melanie! I'm checking in on your latest work order (Roach/waterbug looking b…" at bounding box center [413, 108] width 343 height 15
copy div "591398"
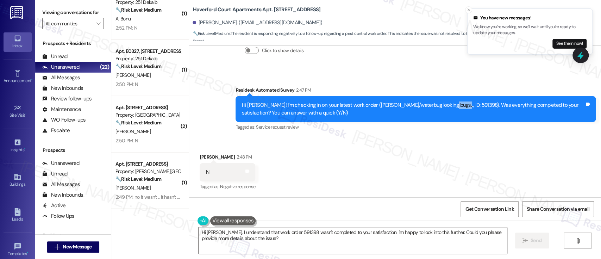
scroll to position [1065, 0]
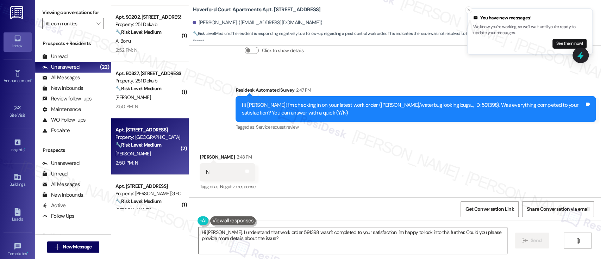
click at [169, 150] on div "J. Trout" at bounding box center [148, 153] width 67 height 9
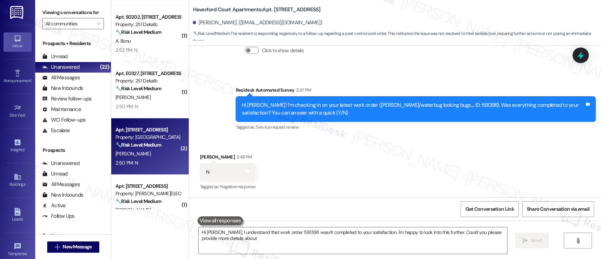
type textarea "Hi Melanie, I understand that work order 591398 wasn't completed to your satisf…"
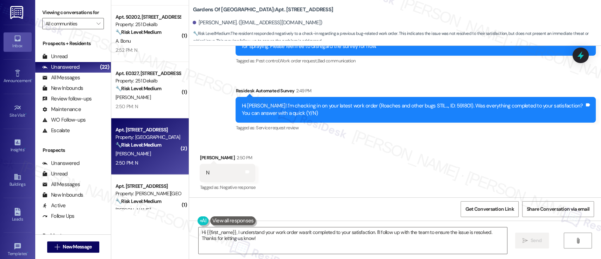
scroll to position [347, 0]
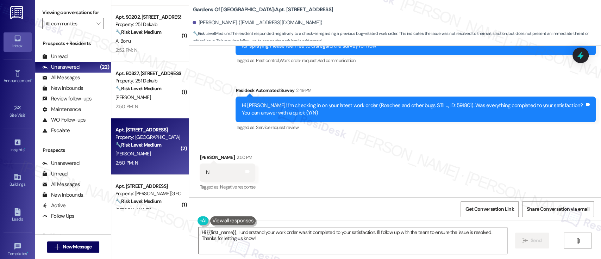
click at [432, 107] on div "Hi Jessica! I'm checking in on your latest work order (Roaches and other bugs S…" at bounding box center [413, 109] width 343 height 15
copy div "591801"
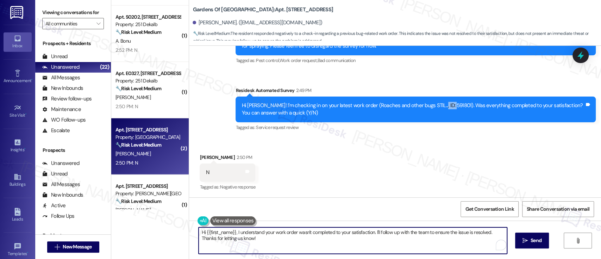
click at [389, 234] on textarea "Hi {{first_name}}, I understand your work order wasn't completed to your satisf…" at bounding box center [353, 240] width 308 height 26
drag, startPoint x: 372, startPoint y: 230, endPoint x: 381, endPoint y: 244, distance: 16.3
click at [381, 244] on textarea "Hi {{first_name}}, I understand your work order wasn't completed to your satisf…" at bounding box center [353, 240] width 308 height 26
click at [380, 232] on textarea "Hi {{first_name}}, I understand your work order wasn't completed to your satisf…" at bounding box center [351, 240] width 308 height 26
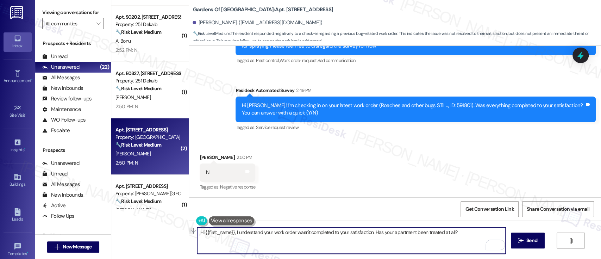
paste textarea "I’m sorry to hear the work order didn’t meet your expectations. Just to clarify…"
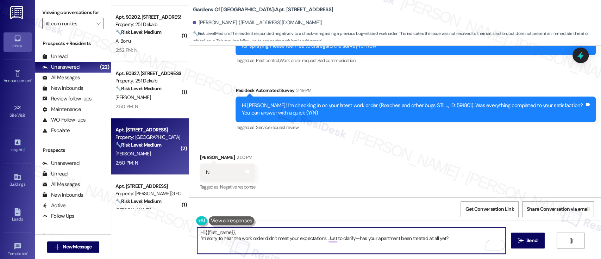
type textarea "Hi {{first_name}}, I’m sorry to hear the work order didn’t meet your expectatio…"
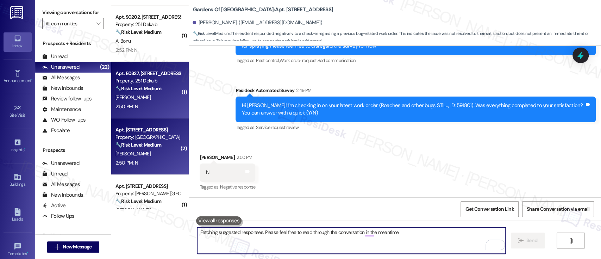
scroll to position [347, 0]
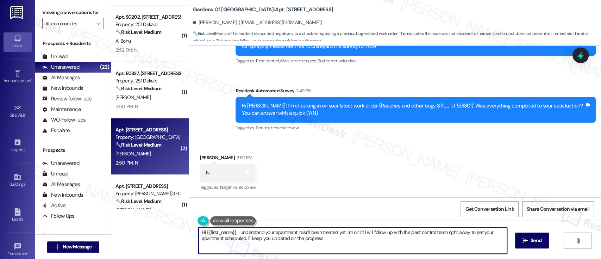
type textarea "Hi {{first_name}}, I understand your apartment hasn't been treated yet. I'm on …"
click at [126, 92] on div "🔧 Risk Level: Medium The resident responded negatively to a satisfaction check …" at bounding box center [147, 88] width 65 height 7
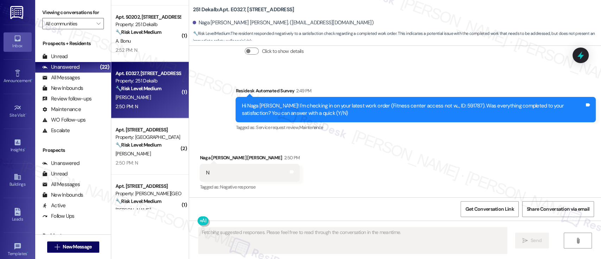
scroll to position [950, 0]
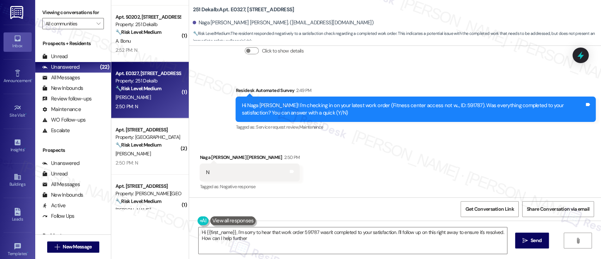
type textarea "Hi {{first_name}}, I'm sorry to hear that work order 591787 wasn't completed to…"
click at [454, 108] on div "Hi Naga Divij Kishore! I'm checking in on your latest work order (Fitness cente…" at bounding box center [413, 109] width 343 height 15
copy div "591787"
click at [420, 149] on div "Received via SMS Naga Divij Kishore Kamasamudram 2:50 PM N Tags and notes Tagge…" at bounding box center [395, 168] width 412 height 60
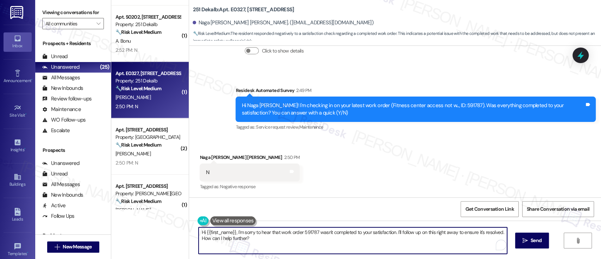
drag, startPoint x: 393, startPoint y: 231, endPoint x: 401, endPoint y: 244, distance: 14.9
click at [401, 244] on textarea "Hi {{first_name}}, I'm sorry to hear that work order 591787 wasn't completed to…" at bounding box center [353, 240] width 308 height 26
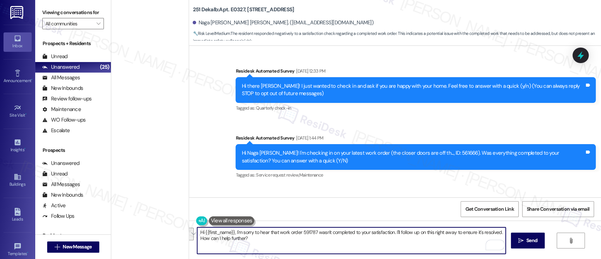
scroll to position [950, 0]
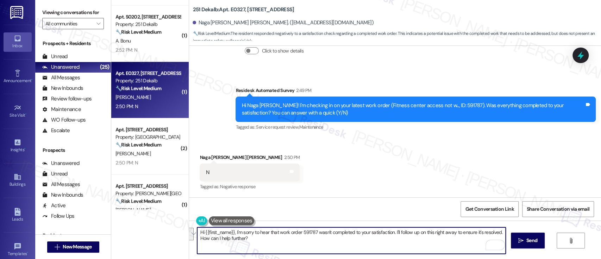
click at [389, 230] on textarea "Hi {{first_name}}, I'm sorry to hear that work order 591787 wasn't completed to…" at bounding box center [351, 240] width 308 height 26
click at [392, 243] on textarea "Hi {{first_name}}, I'm sorry to hear that work order 591787 wasn't completed to…" at bounding box center [351, 240] width 308 height 26
drag, startPoint x: 392, startPoint y: 233, endPoint x: 394, endPoint y: 244, distance: 11.6
click at [394, 244] on textarea "Hi {{first_name}}, I'm sorry to hear that work order 591787 wasn't completed to…" at bounding box center [351, 240] width 308 height 26
paste textarea "I’m sorry to hear that work order #591787 wasn’t completed to your satisfaction…"
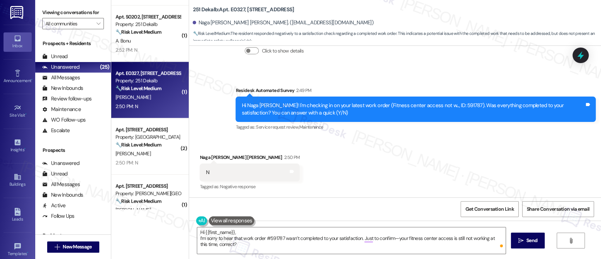
click at [305, 225] on div "Hi {{first_name}}, I’m sorry to hear that work order #591787 wasn’t completed t…" at bounding box center [395, 246] width 412 height 53
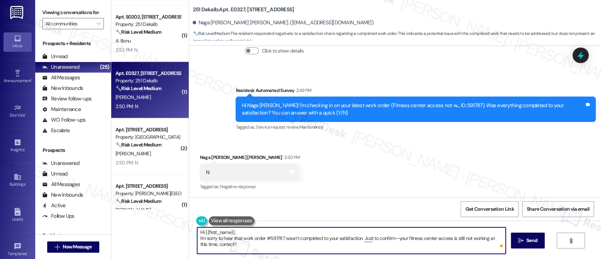
click at [305, 233] on textarea "Hi {{first_name}}, I’m sorry to hear that work order #591787 wasn’t completed t…" at bounding box center [351, 240] width 308 height 26
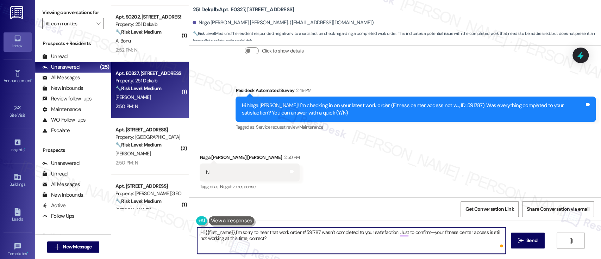
type textarea "Hi {{first_name}}, I’m sorry to hear that work order #591787 wasn’t completed t…"
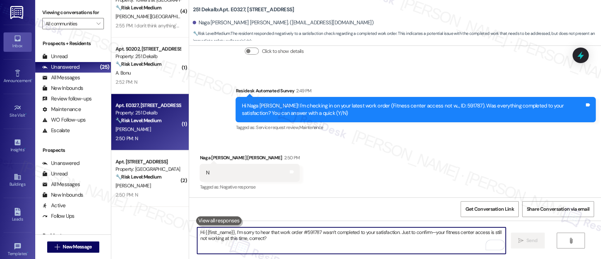
scroll to position [1018, 0]
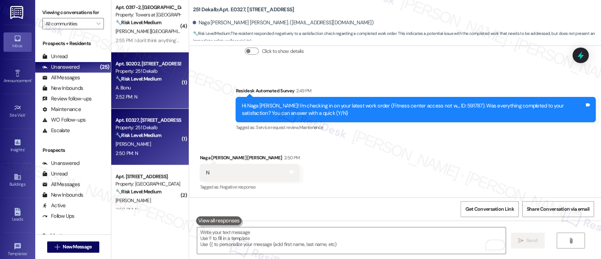
click at [143, 76] on strong "🔧 Risk Level: Medium" at bounding box center [138, 79] width 46 height 6
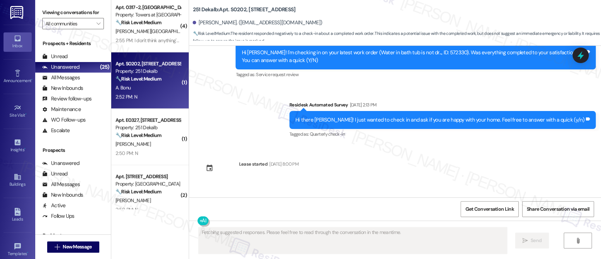
scroll to position [1790, 0]
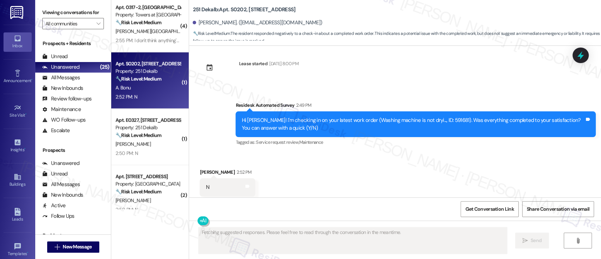
click at [330, 152] on div "Received via SMS [PERSON_NAME] 2:52 PM N Tags and notes Tagged as: Negative res…" at bounding box center [395, 182] width 412 height 60
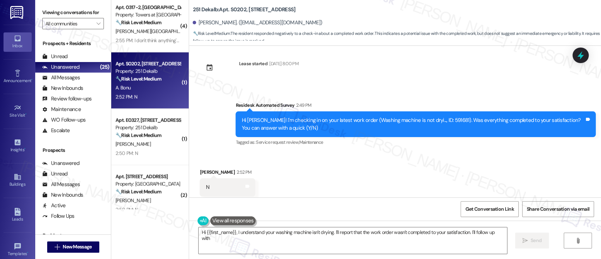
click at [446, 117] on div "Hi [PERSON_NAME]! I'm checking in on your latest work order (Washing machine is…" at bounding box center [413, 124] width 343 height 15
copy div "591681"
click at [237, 9] on b "251 Dekalb: Apt. S0202, [STREET_ADDRESS]" at bounding box center [244, 9] width 103 height 7
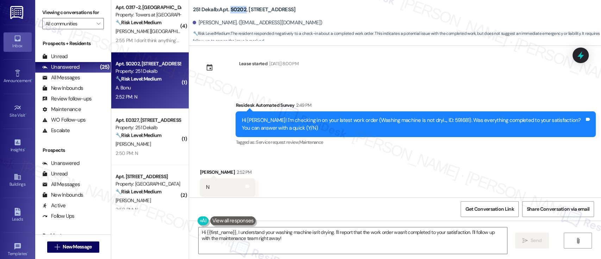
copy b "S0202"
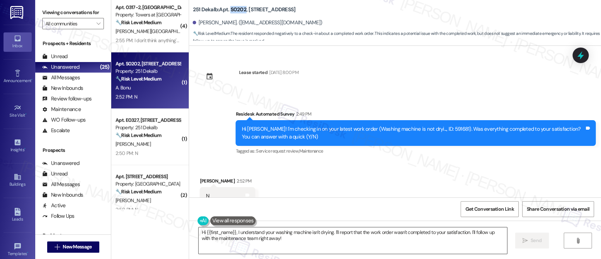
scroll to position [1743, 0]
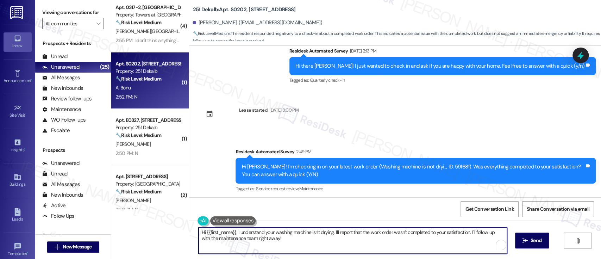
drag, startPoint x: 233, startPoint y: 231, endPoint x: 62, endPoint y: 228, distance: 171.1
click at [62, 228] on div "Viewing conversations for All communities  Prospects + Residents Unread (0) Un…" at bounding box center [318, 129] width 566 height 259
click at [402, 229] on textarea "I understand your washing machine isn't drying. I'll report that the work order…" at bounding box center [351, 240] width 308 height 26
click at [267, 232] on textarea "I understand your washing machine isn't drying. I'll report that the work order…" at bounding box center [351, 240] width 308 height 26
drag, startPoint x: 300, startPoint y: 232, endPoint x: 364, endPoint y: 238, distance: 64.7
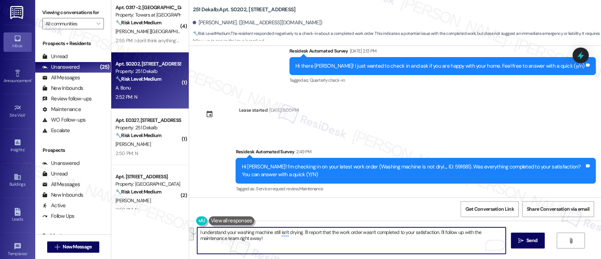
click at [364, 238] on textarea "I understand your washing machine still isn't drying. I'll report that the work…" at bounding box center [351, 240] width 308 height 26
click at [396, 241] on textarea "I understand your washing machine still isn't drying. Maintenance changed the s…" at bounding box center [351, 240] width 308 height 26
click at [476, 240] on textarea "I understand your washing machine still isn't drying. Maintenance changed the s…" at bounding box center [351, 240] width 308 height 26
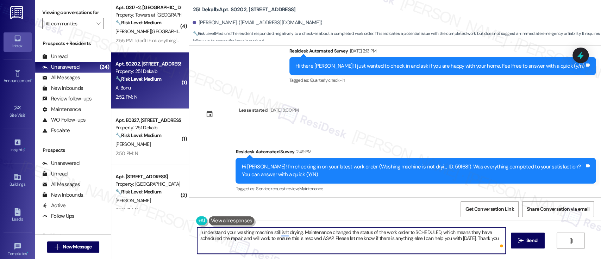
type textarea "I understand your washing machine still isn't drying. Maintenance changed the s…"
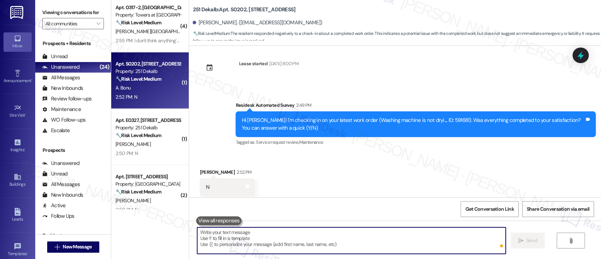
scroll to position [1065, 0]
